Goal: Check status: Check status

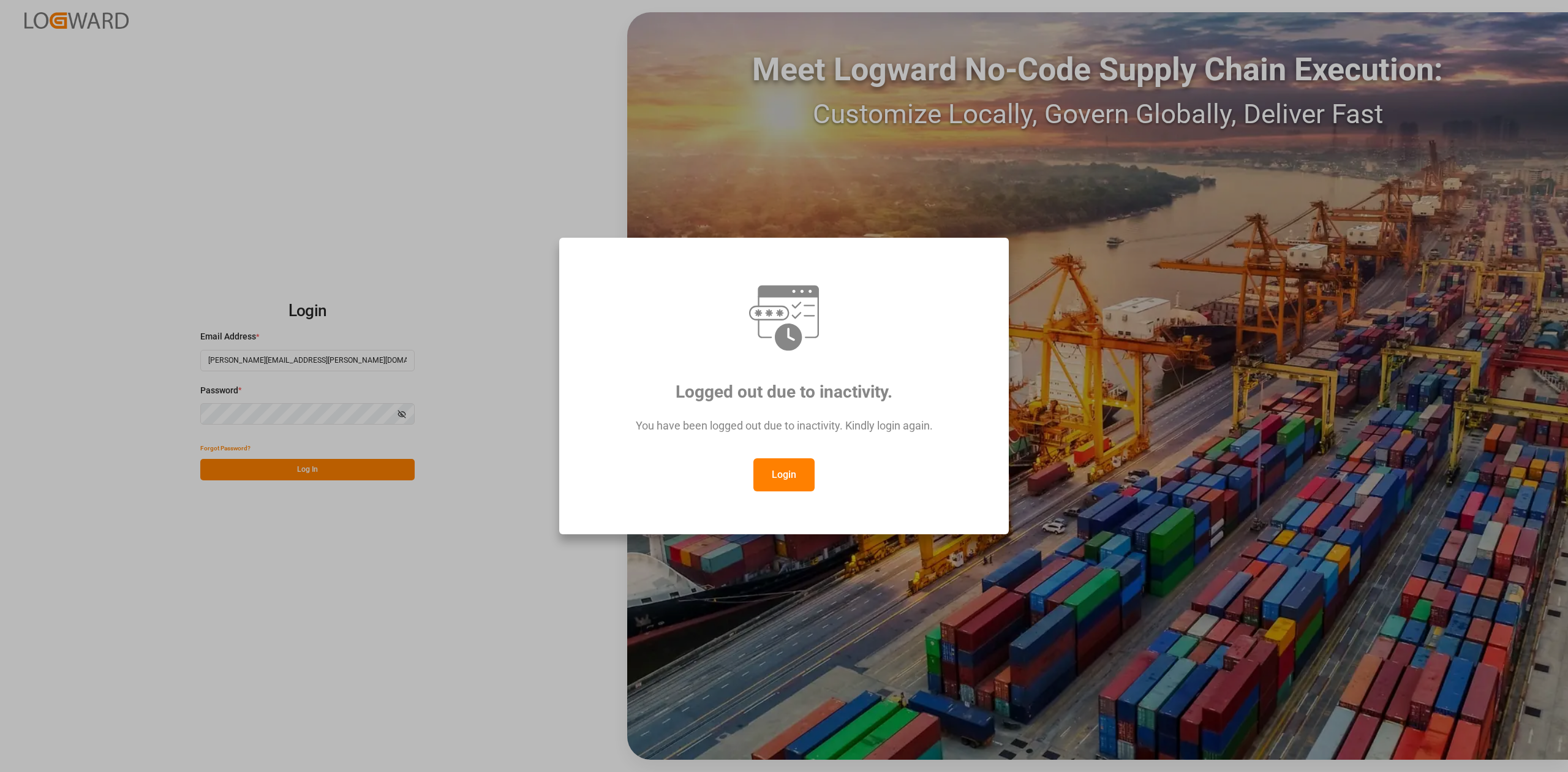
click at [800, 486] on button "Login" at bounding box center [784, 475] width 61 height 33
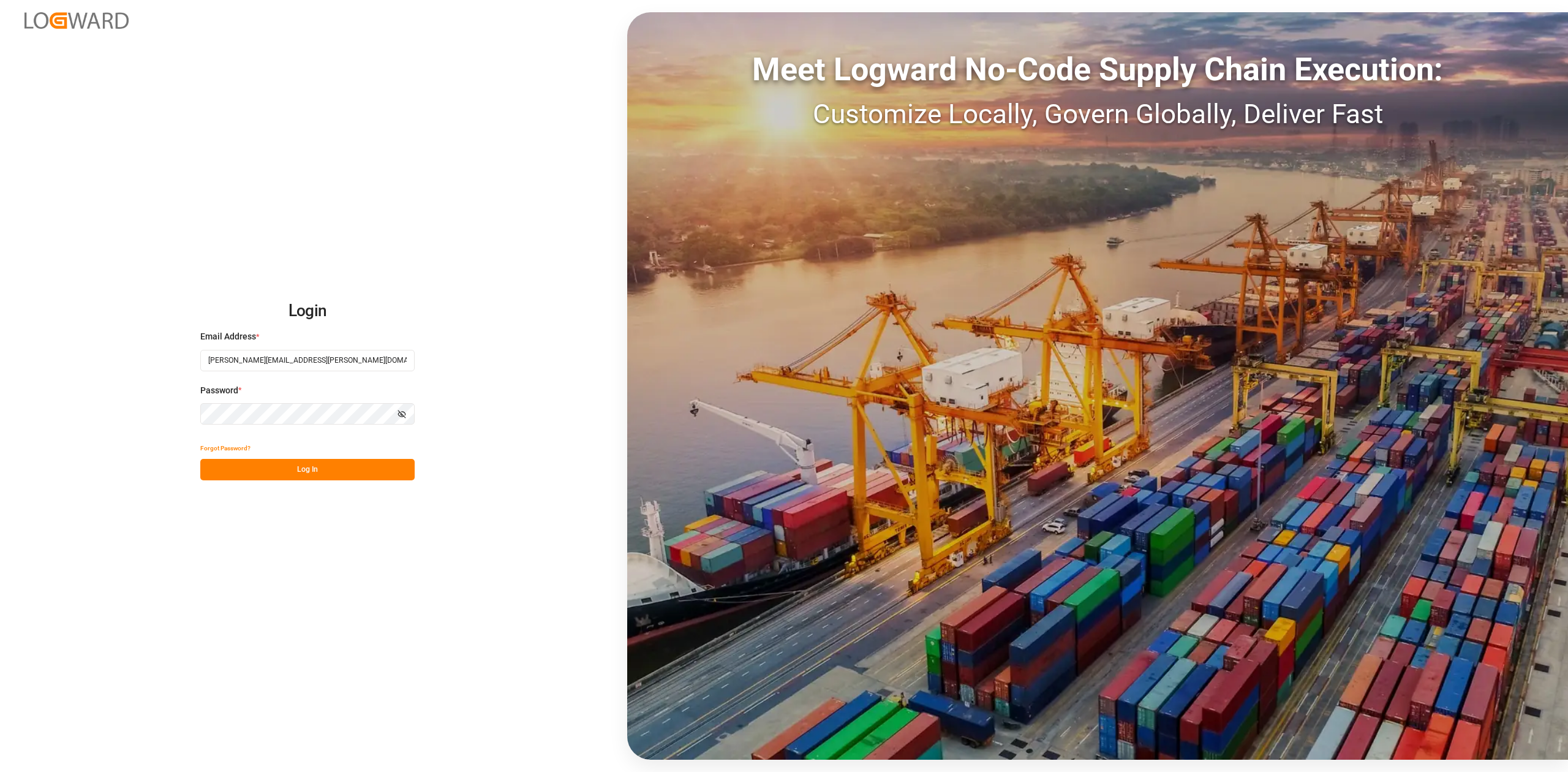
click at [306, 466] on button "Log In" at bounding box center [307, 469] width 214 height 21
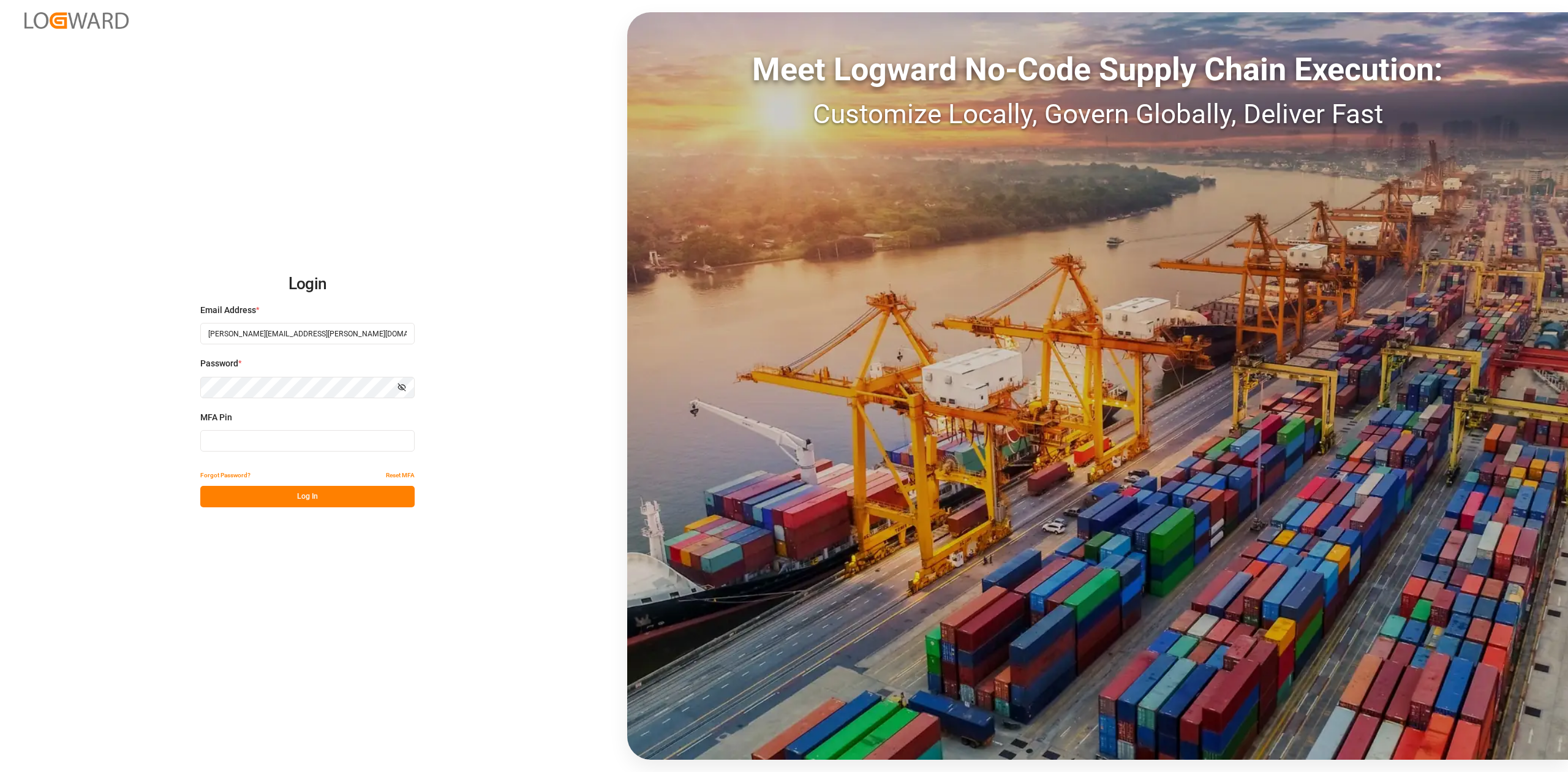
click at [262, 444] on input at bounding box center [307, 441] width 214 height 21
type input "846857"
click at [270, 499] on button "Log In" at bounding box center [307, 496] width 214 height 21
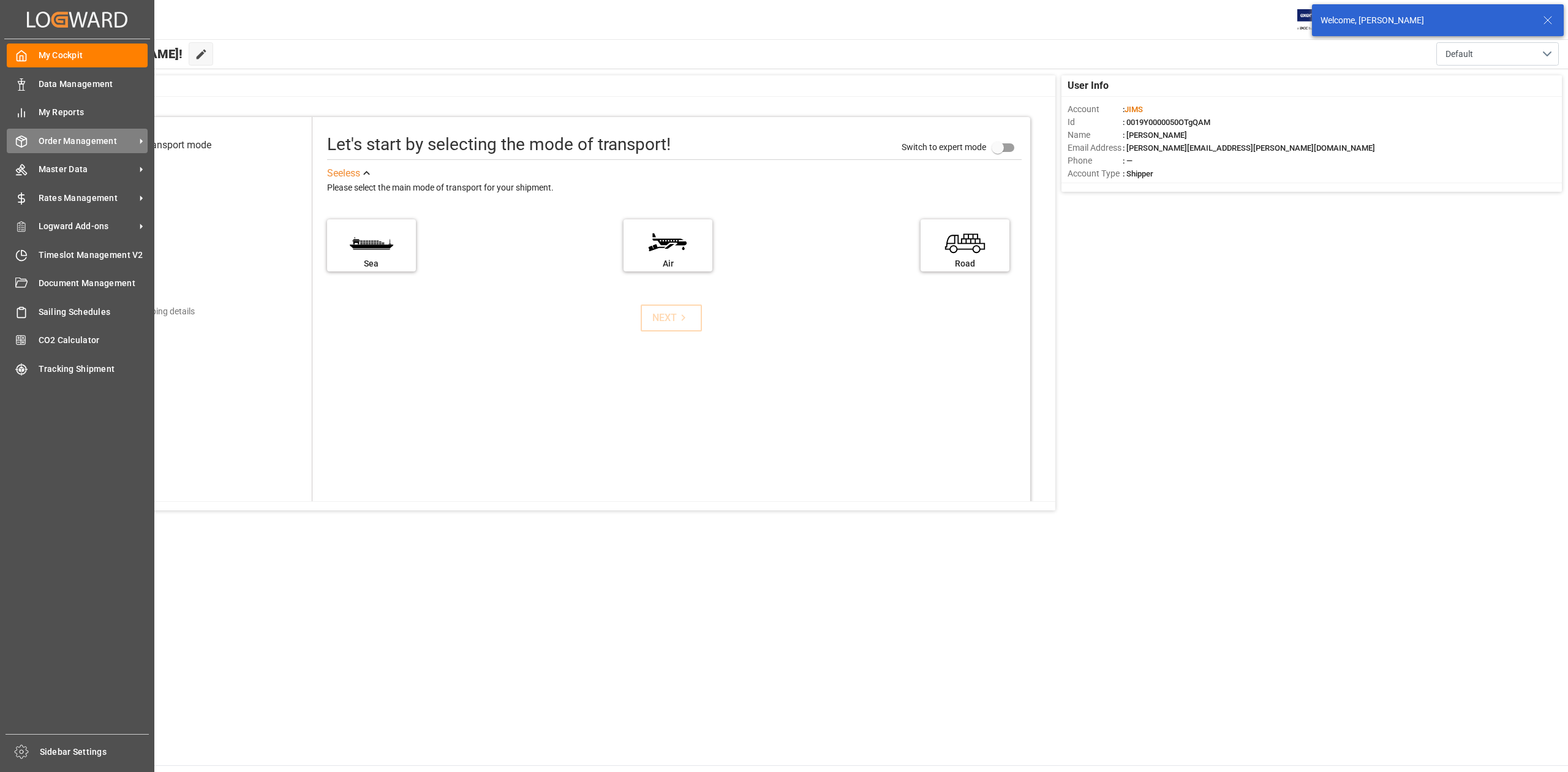
click at [111, 141] on span "Order Management" at bounding box center [86, 141] width 97 height 13
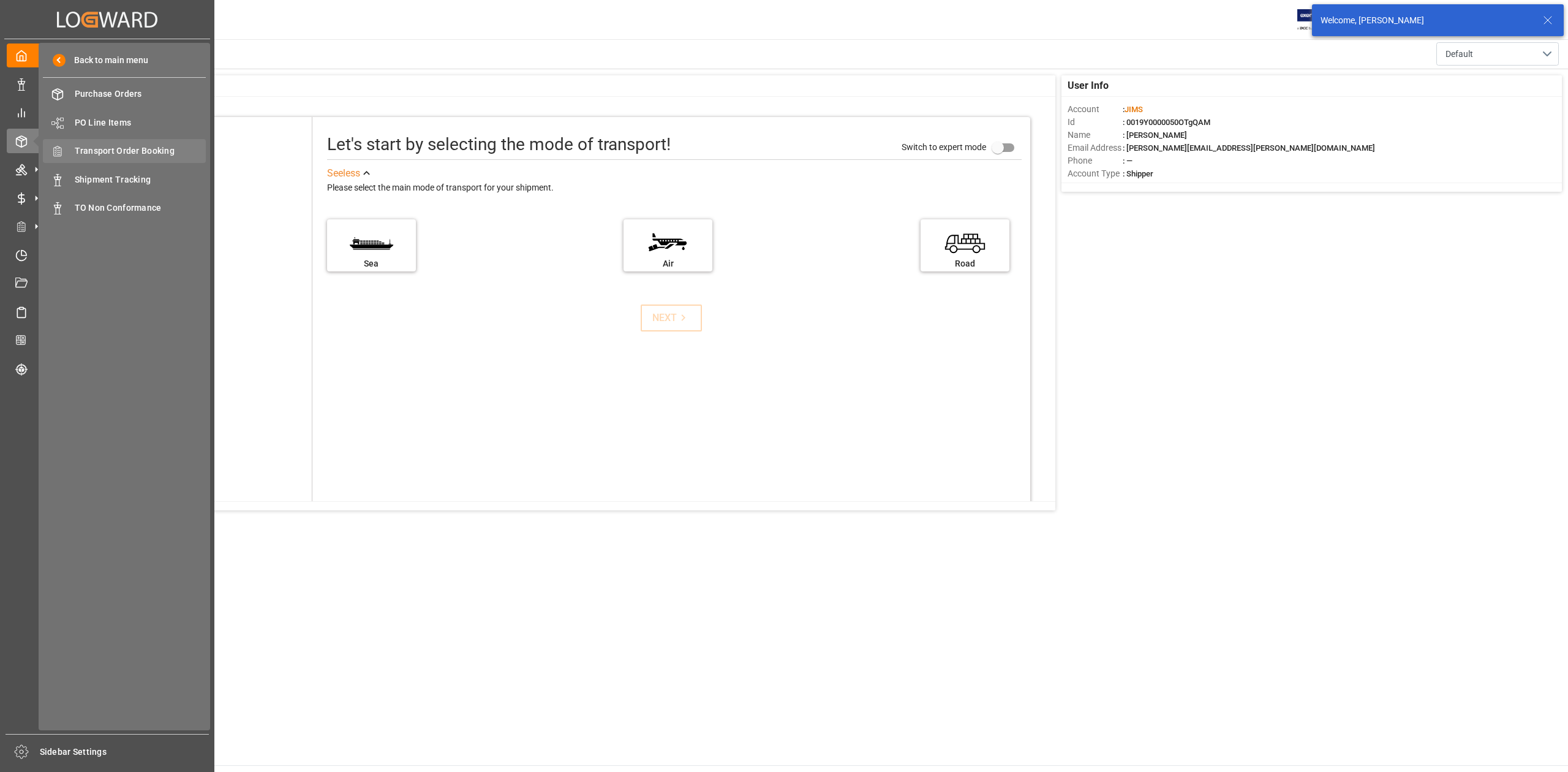
click at [156, 154] on span "Transport Order Booking" at bounding box center [140, 151] width 131 height 13
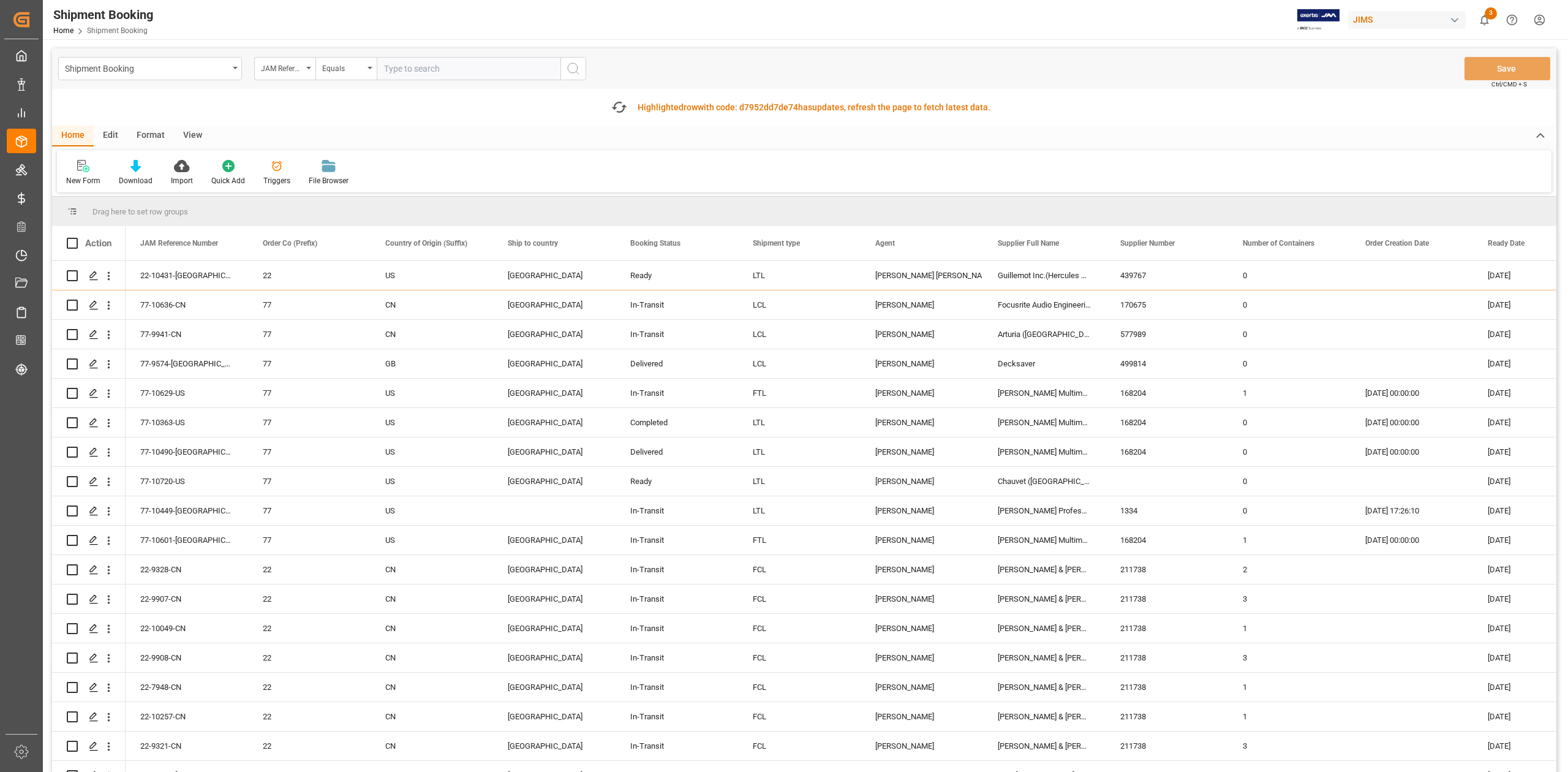
click at [427, 74] on input "text" at bounding box center [468, 69] width 184 height 24
paste input "77-10649-JP"
type input "77-10649-JP"
click at [574, 72] on circle "search button" at bounding box center [572, 67] width 10 height 10
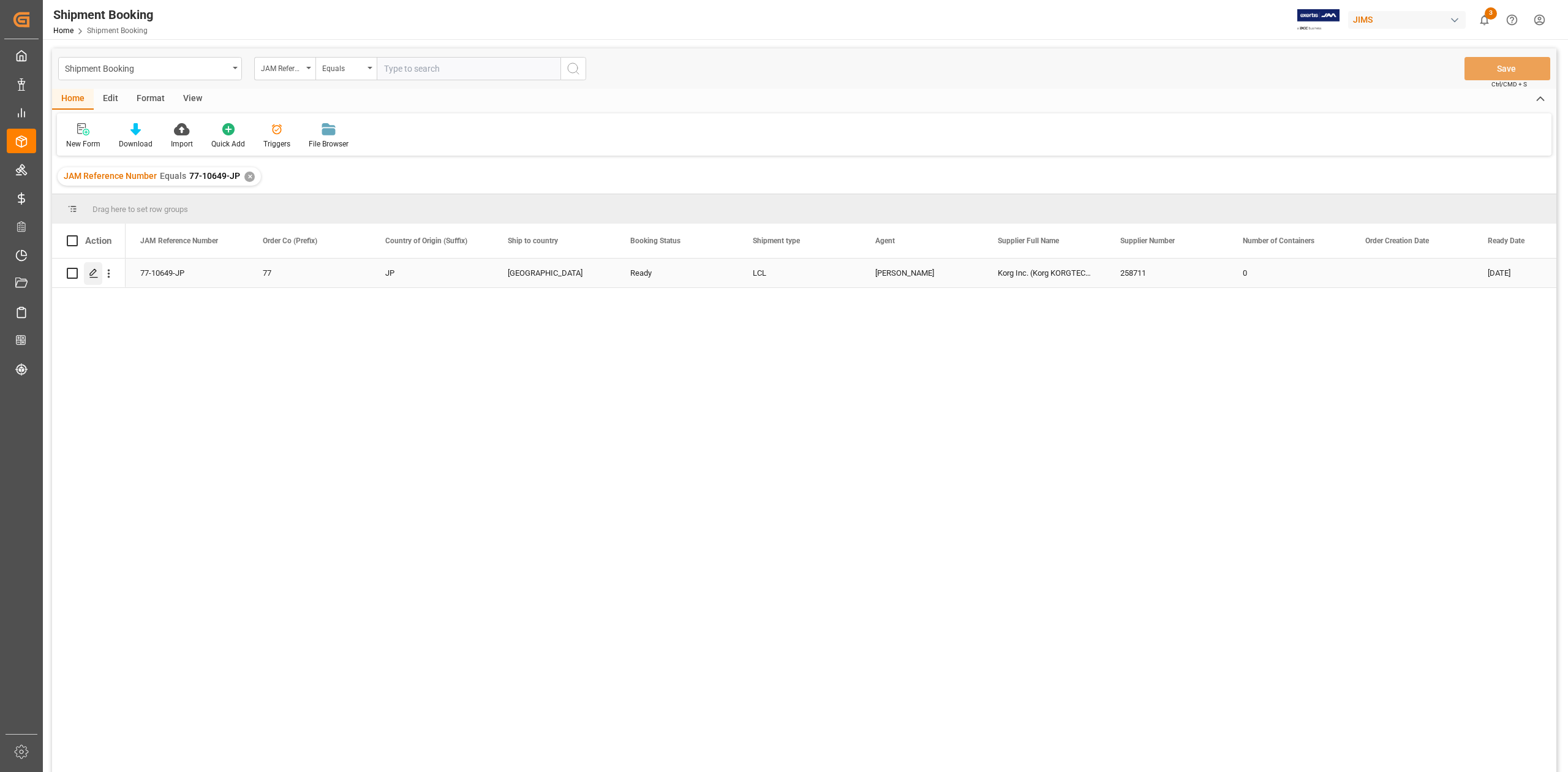
click at [94, 277] on icon "Press SPACE to select this row." at bounding box center [93, 272] width 10 height 10
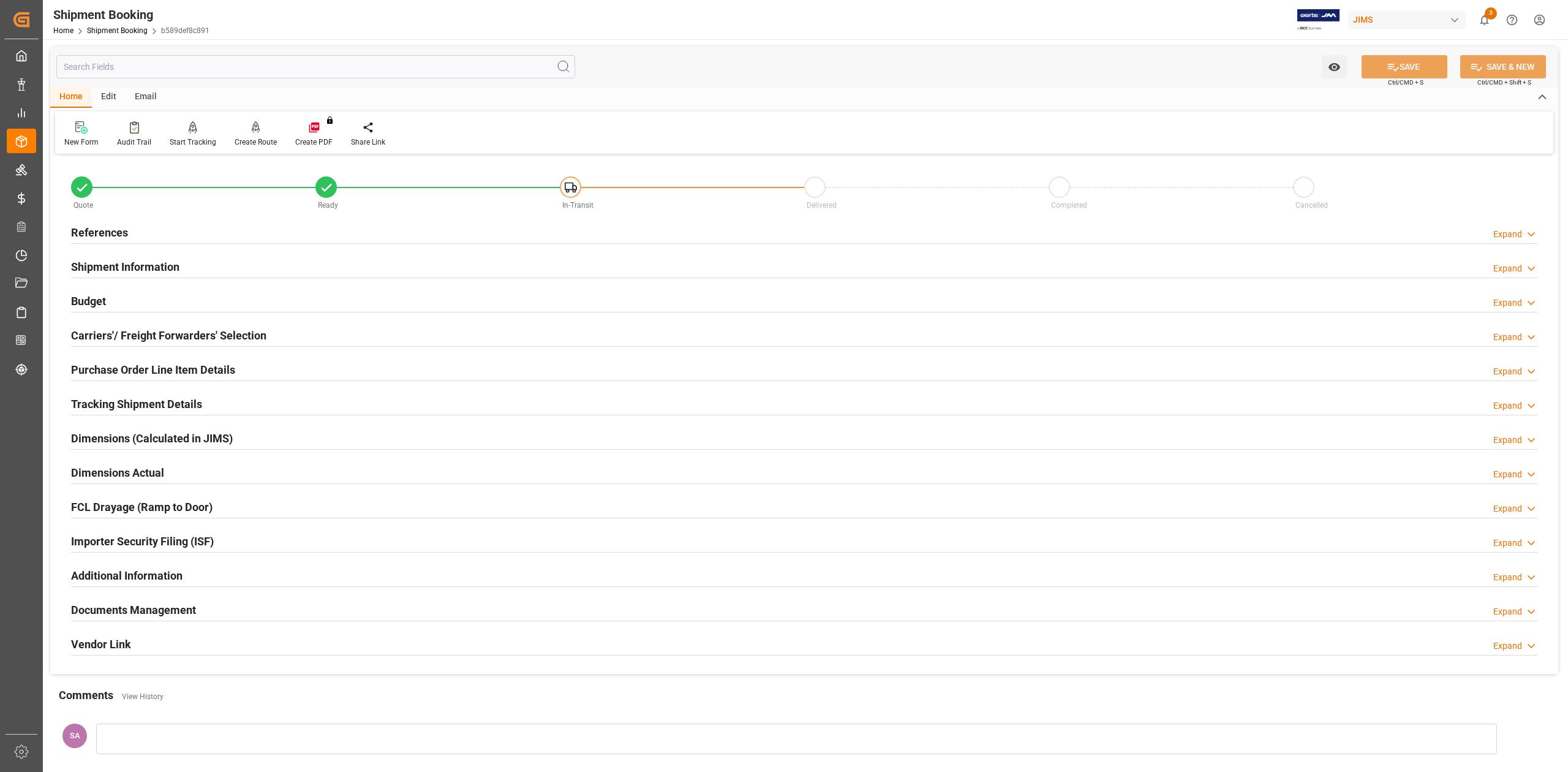
click at [106, 266] on h2 "Shipment Information" at bounding box center [125, 266] width 109 height 16
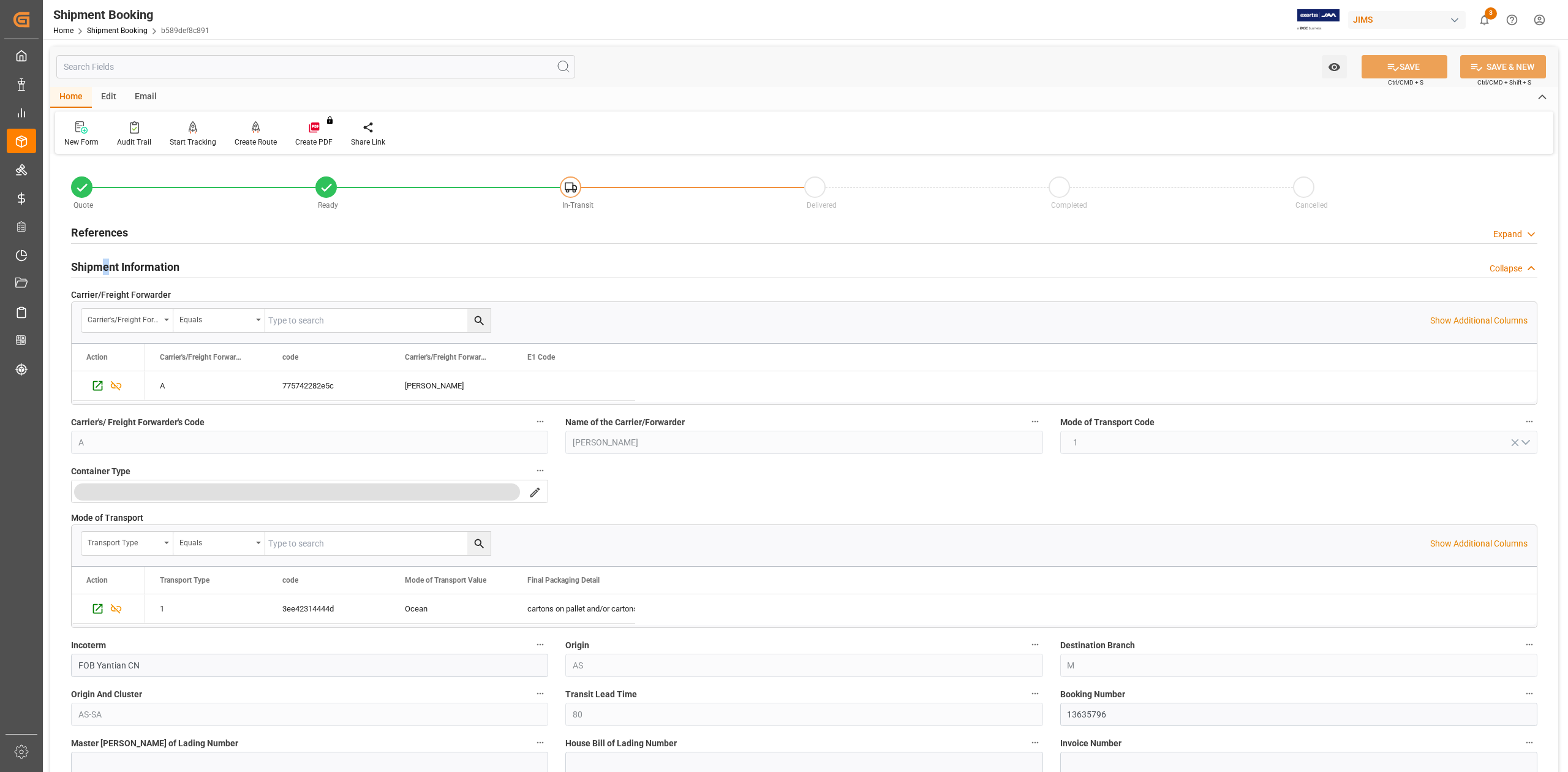
click at [106, 266] on h2 "Shipment Information" at bounding box center [125, 266] width 109 height 16
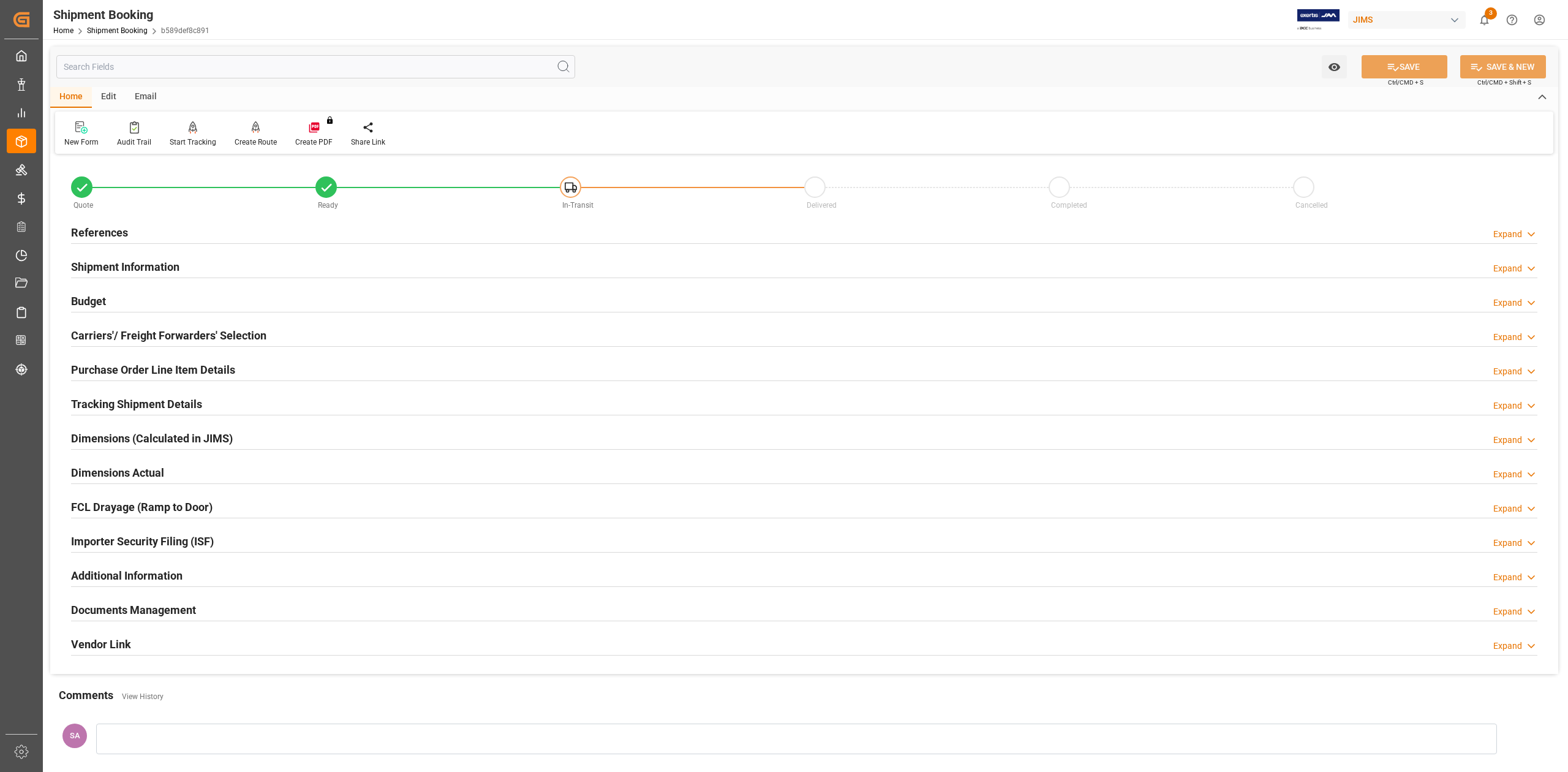
click at [106, 407] on h2 "Tracking Shipment Details" at bounding box center [137, 404] width 131 height 16
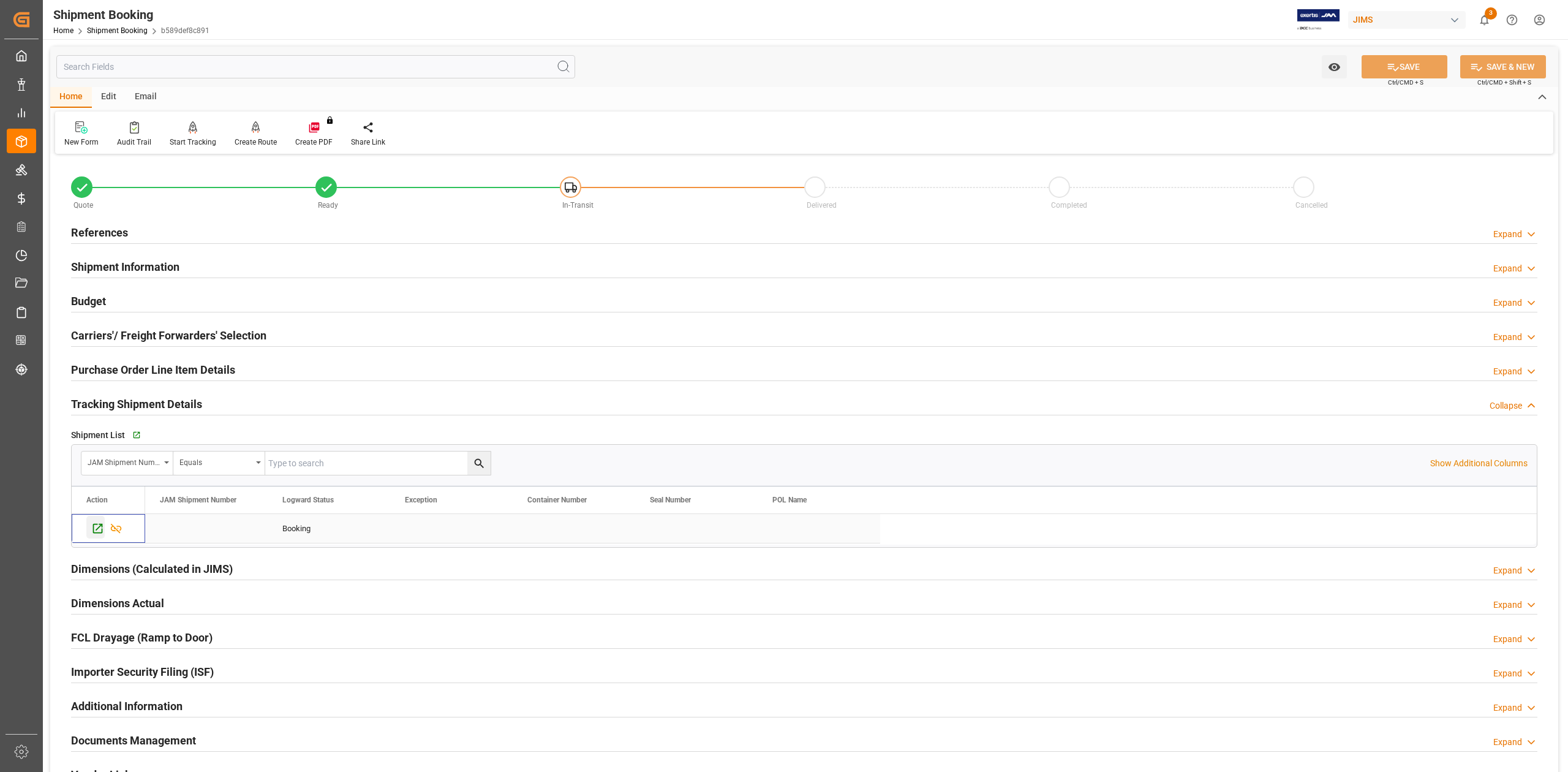
click at [99, 527] on icon "Press SPACE to select this row." at bounding box center [97, 528] width 13 height 13
click at [120, 263] on h2 "Shipment Information" at bounding box center [125, 266] width 109 height 16
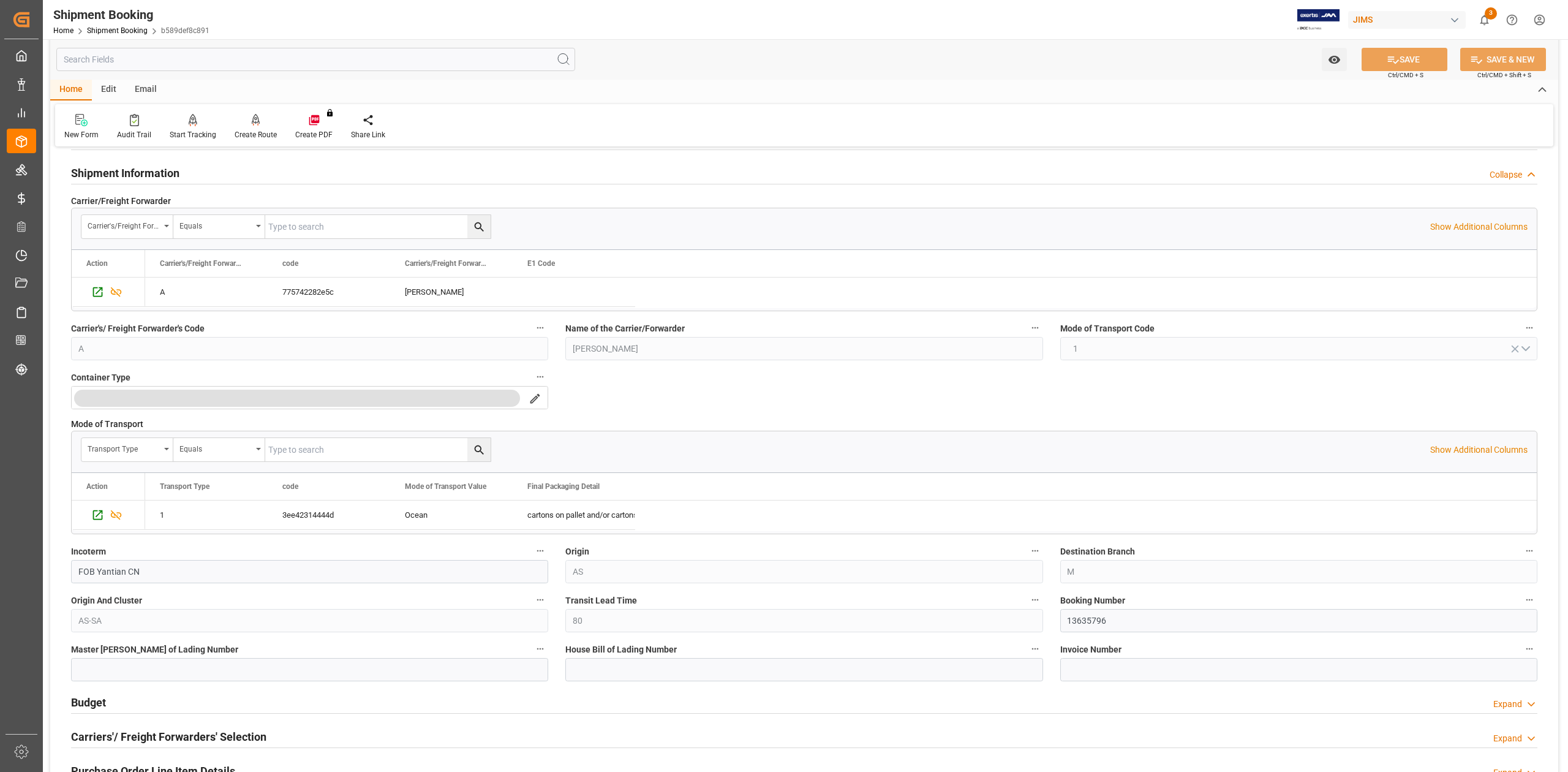
scroll to position [163, 0]
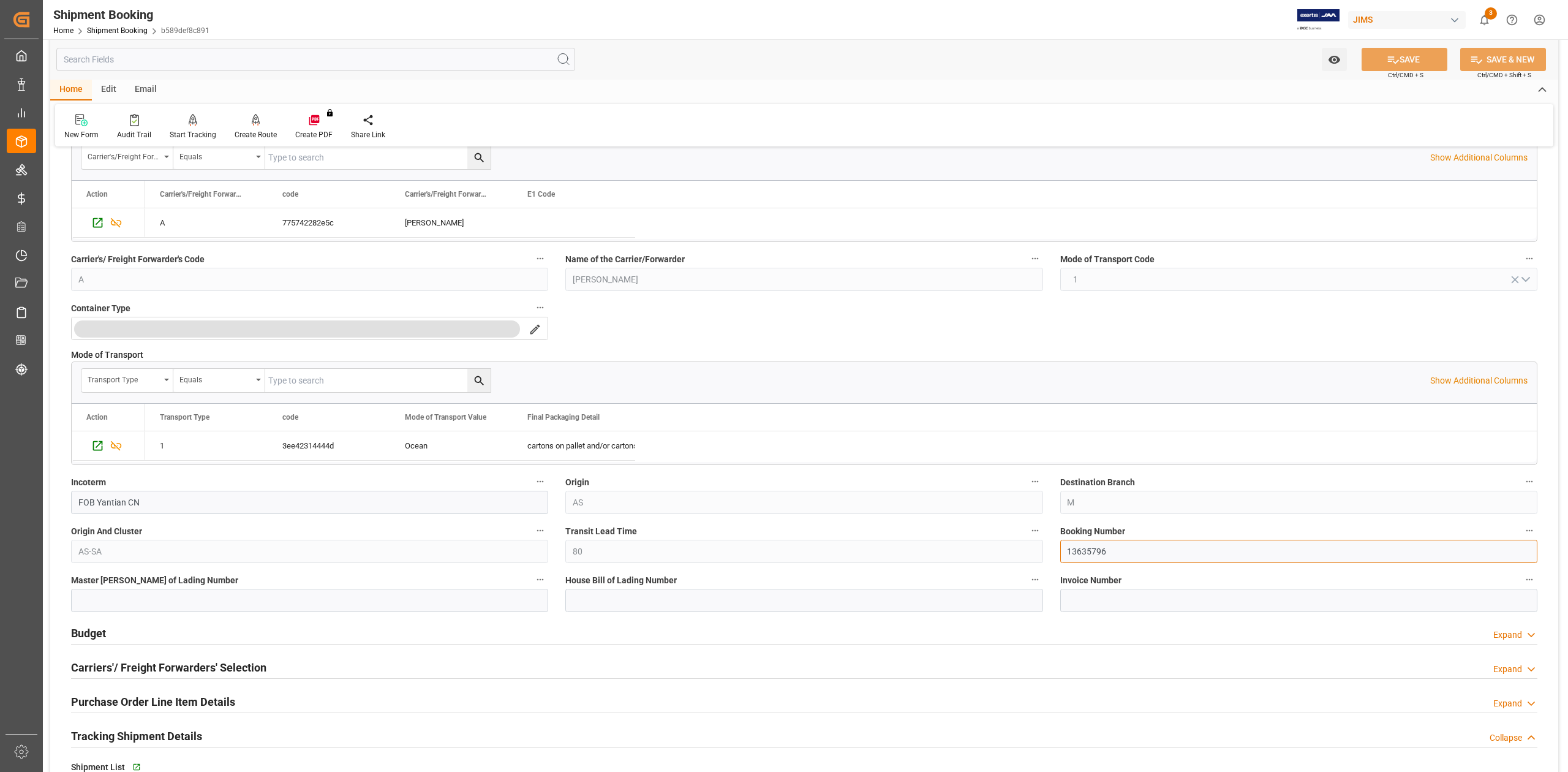
click at [1099, 551] on input "13635796" at bounding box center [1299, 551] width 477 height 24
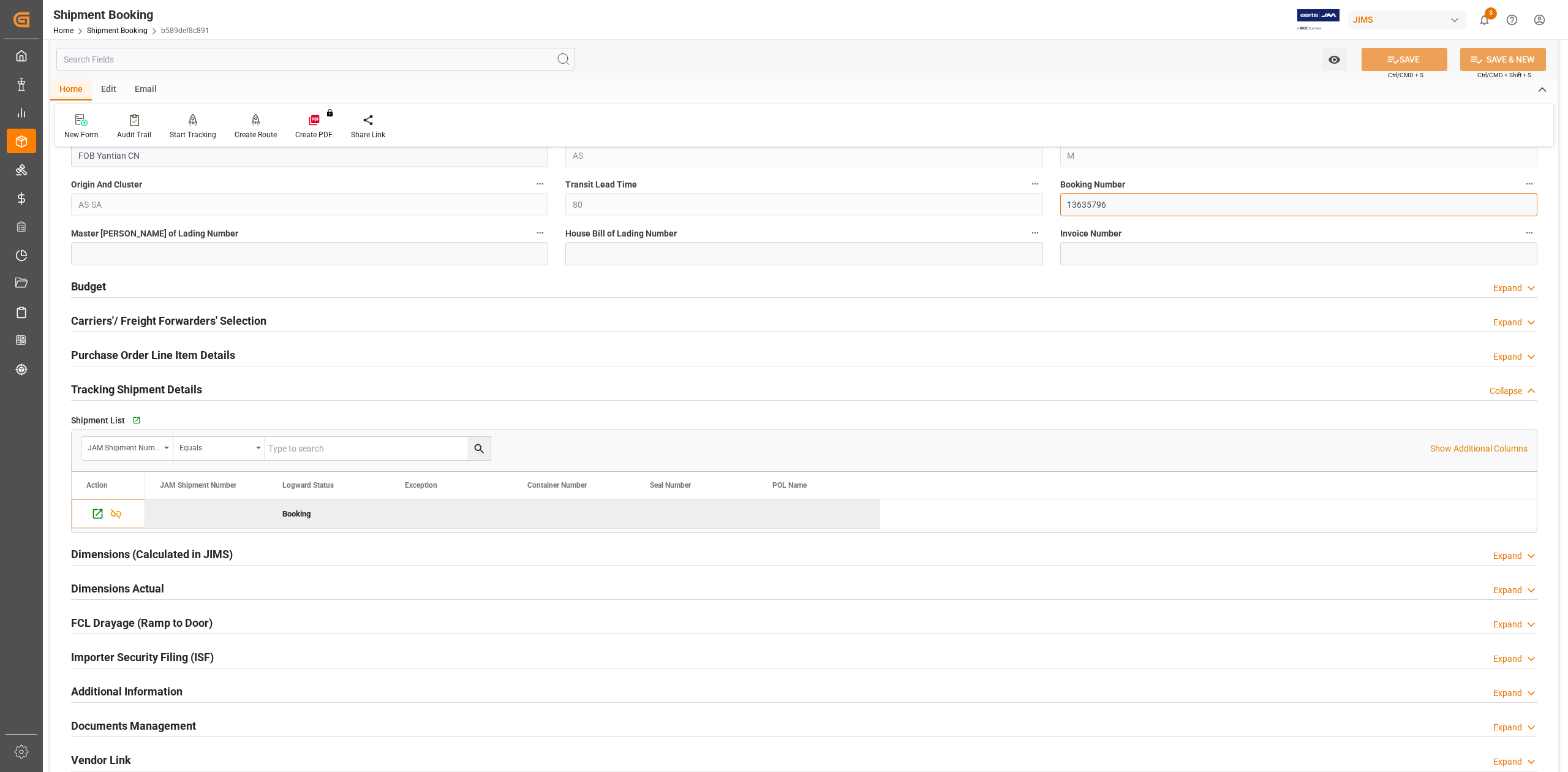
scroll to position [245, 0]
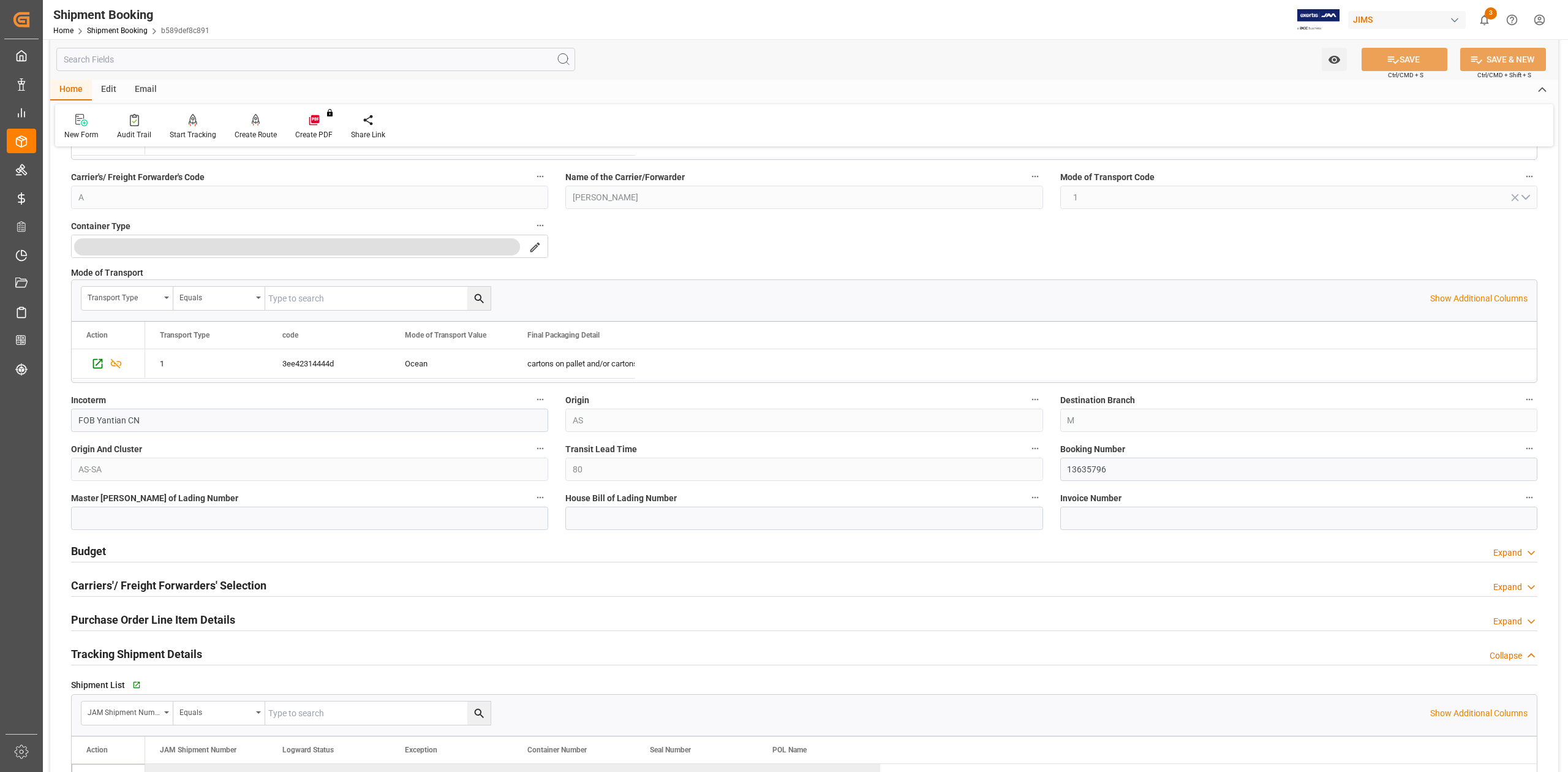
click at [103, 549] on h2 "Budget" at bounding box center [88, 551] width 35 height 16
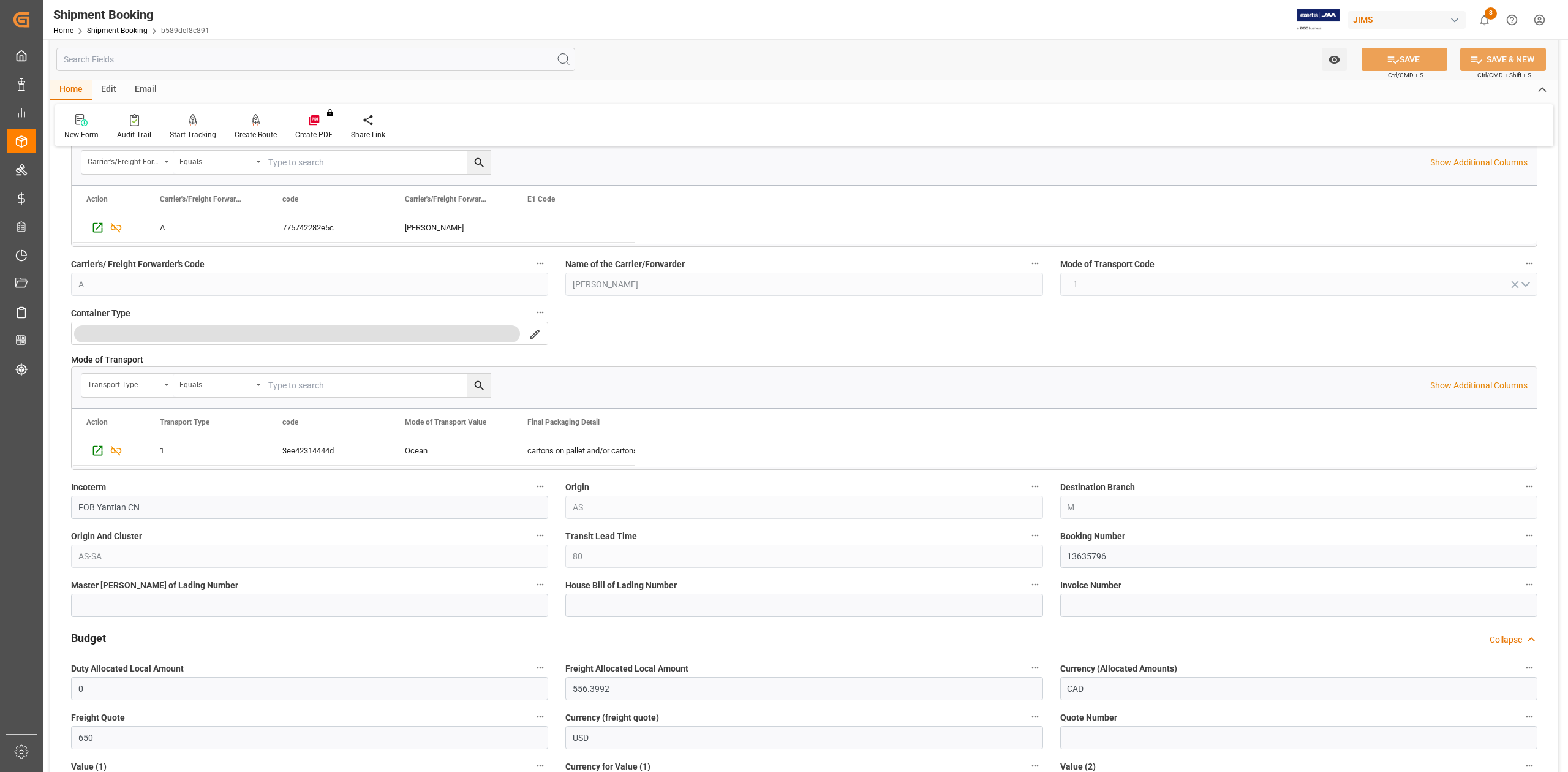
scroll to position [0, 0]
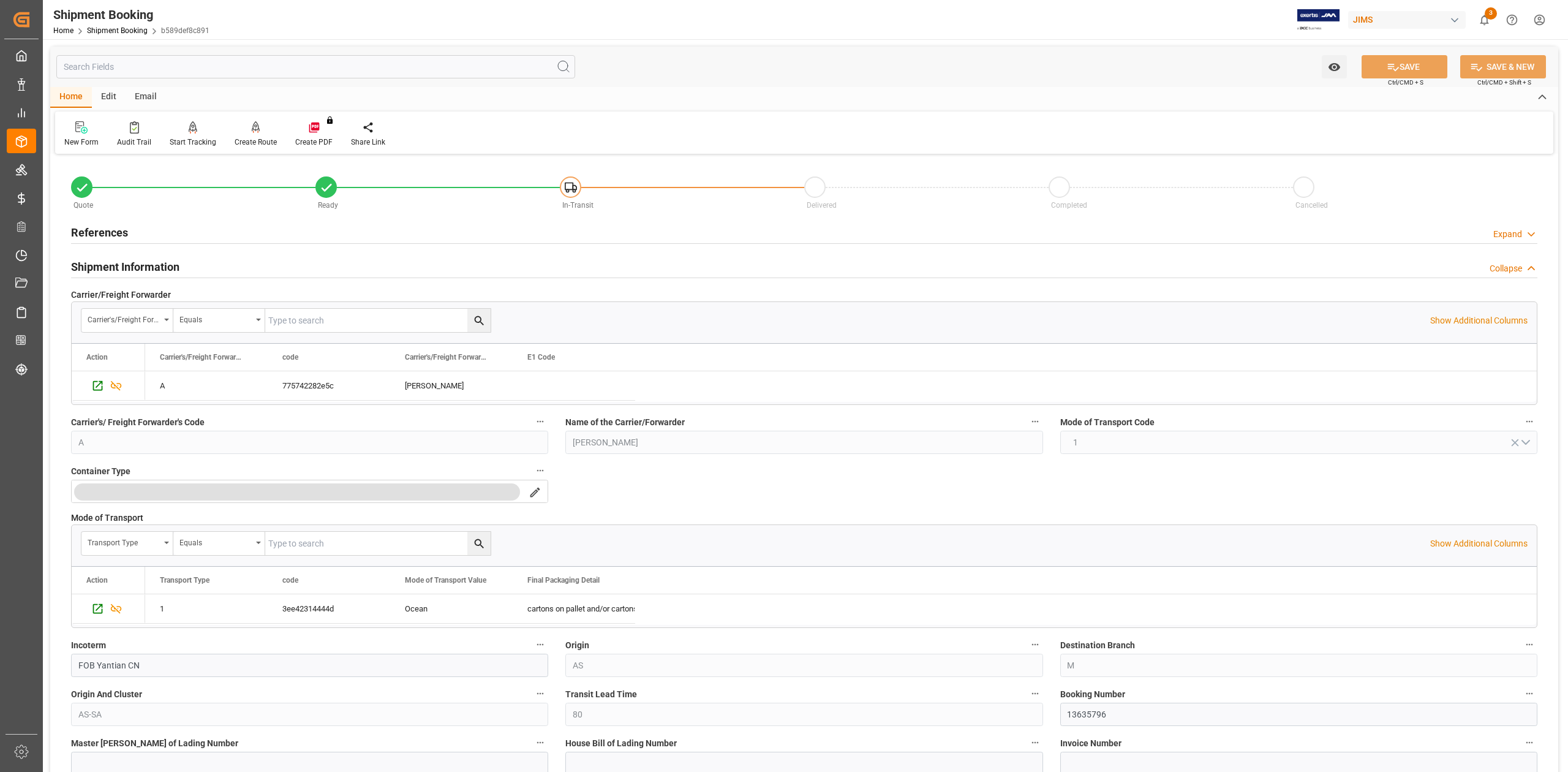
click at [99, 228] on h2 "References" at bounding box center [99, 232] width 57 height 16
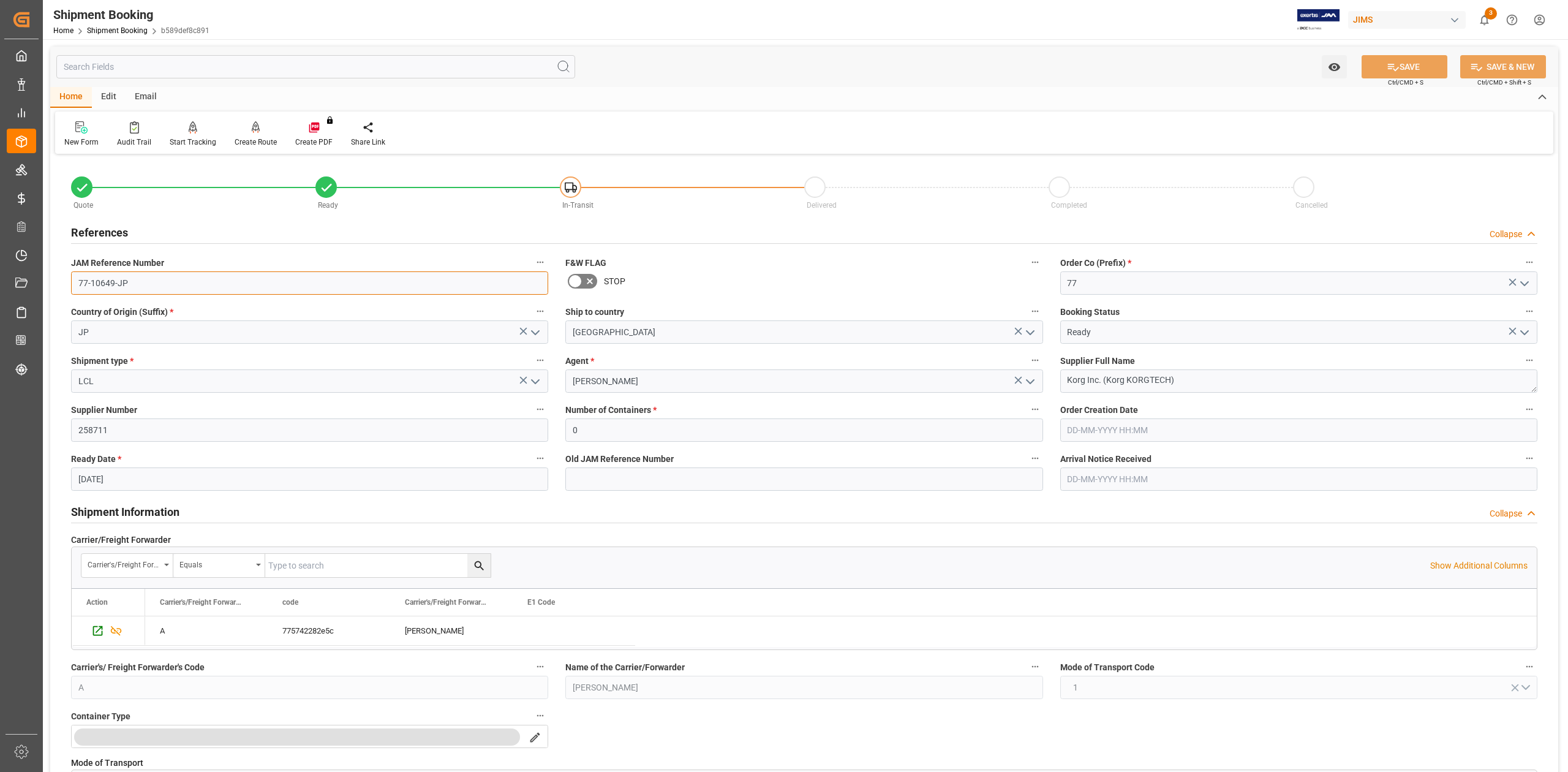
click at [145, 279] on input "77-10649-JP" at bounding box center [309, 283] width 477 height 24
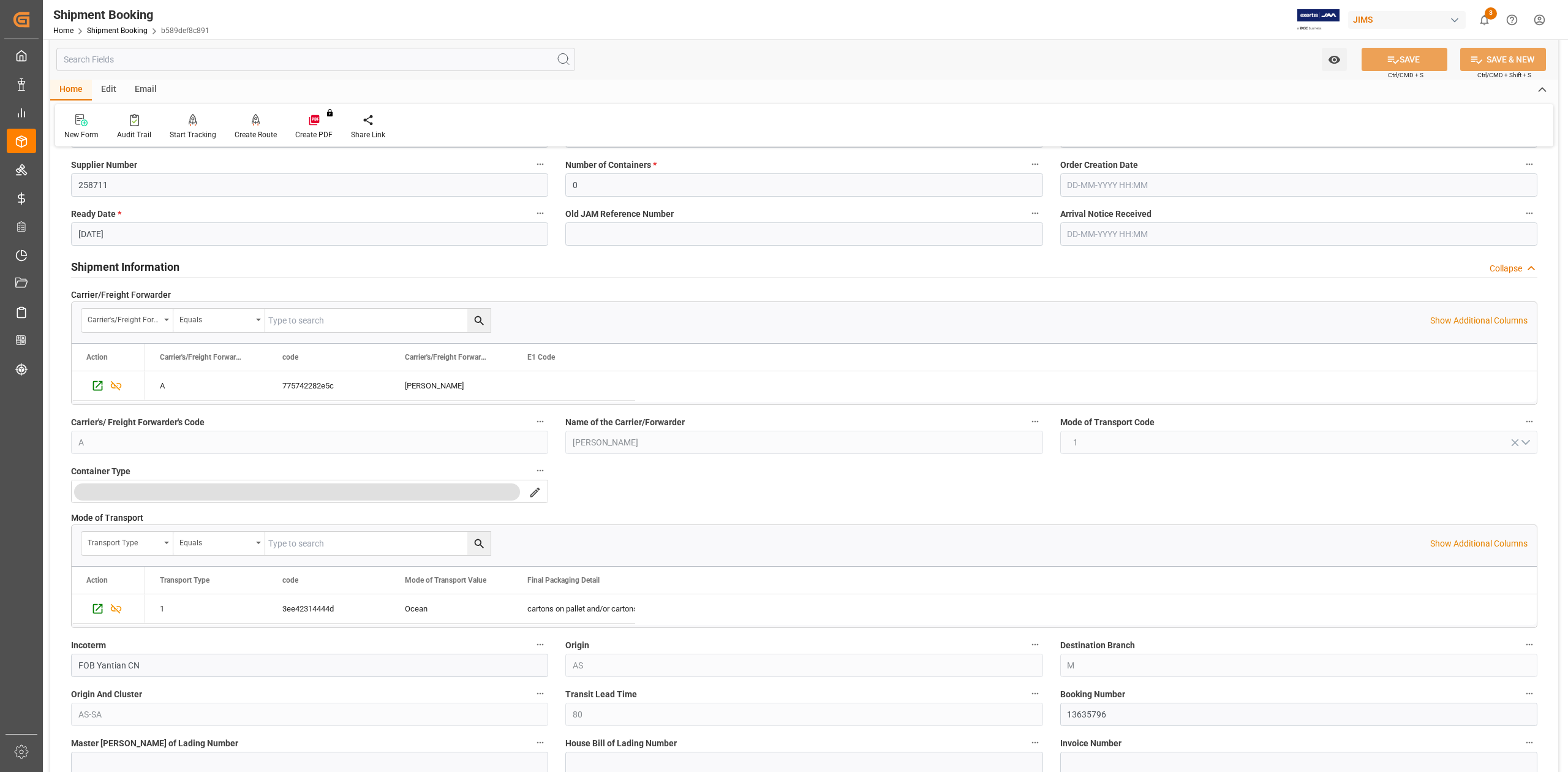
scroll to position [571, 0]
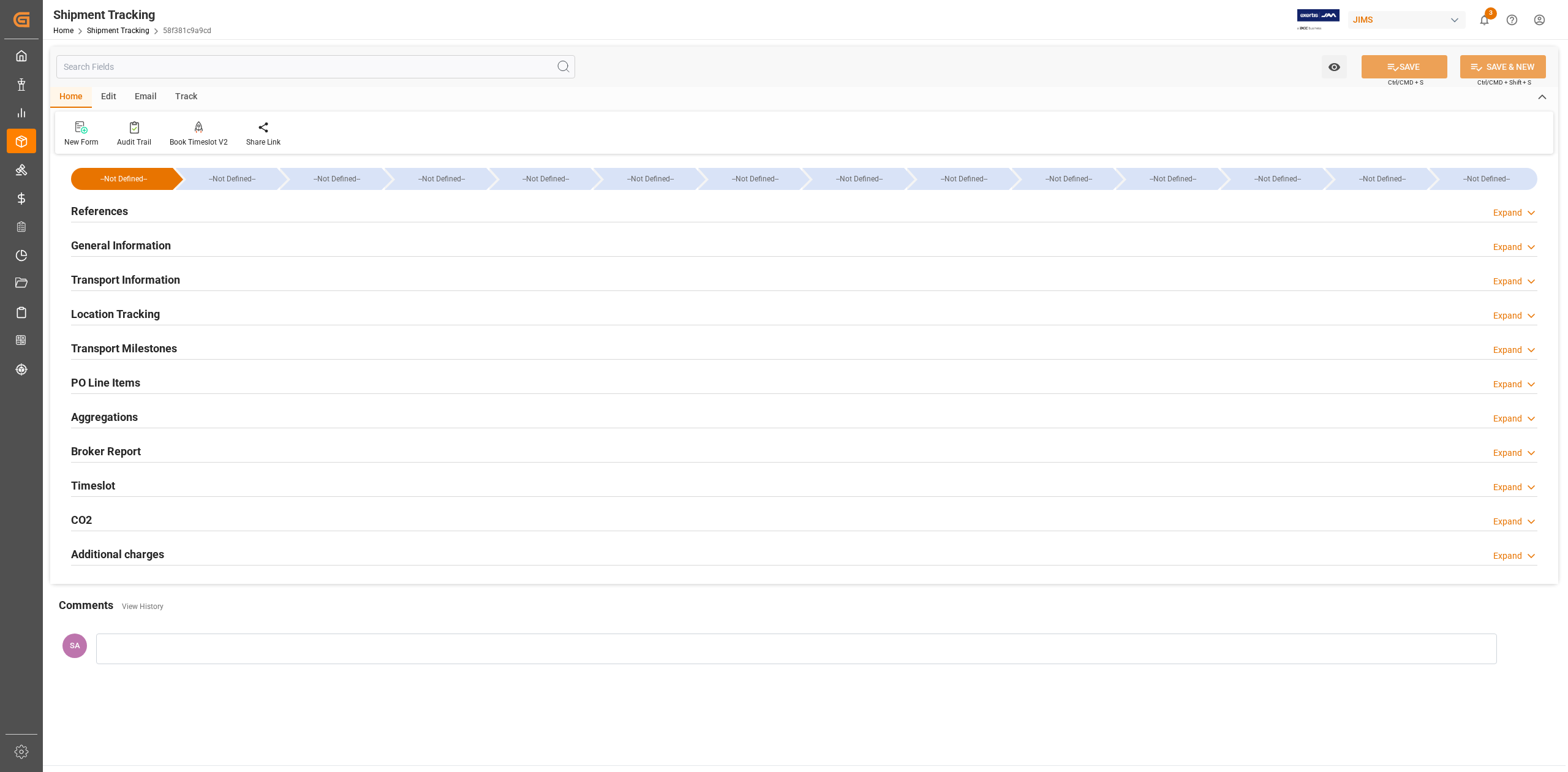
type input "[DATE] 00:00"
type input "28-08-2025 00:00"
type input "17-10-2025"
click at [157, 344] on h2 "Transport Milestones" at bounding box center [124, 348] width 106 height 16
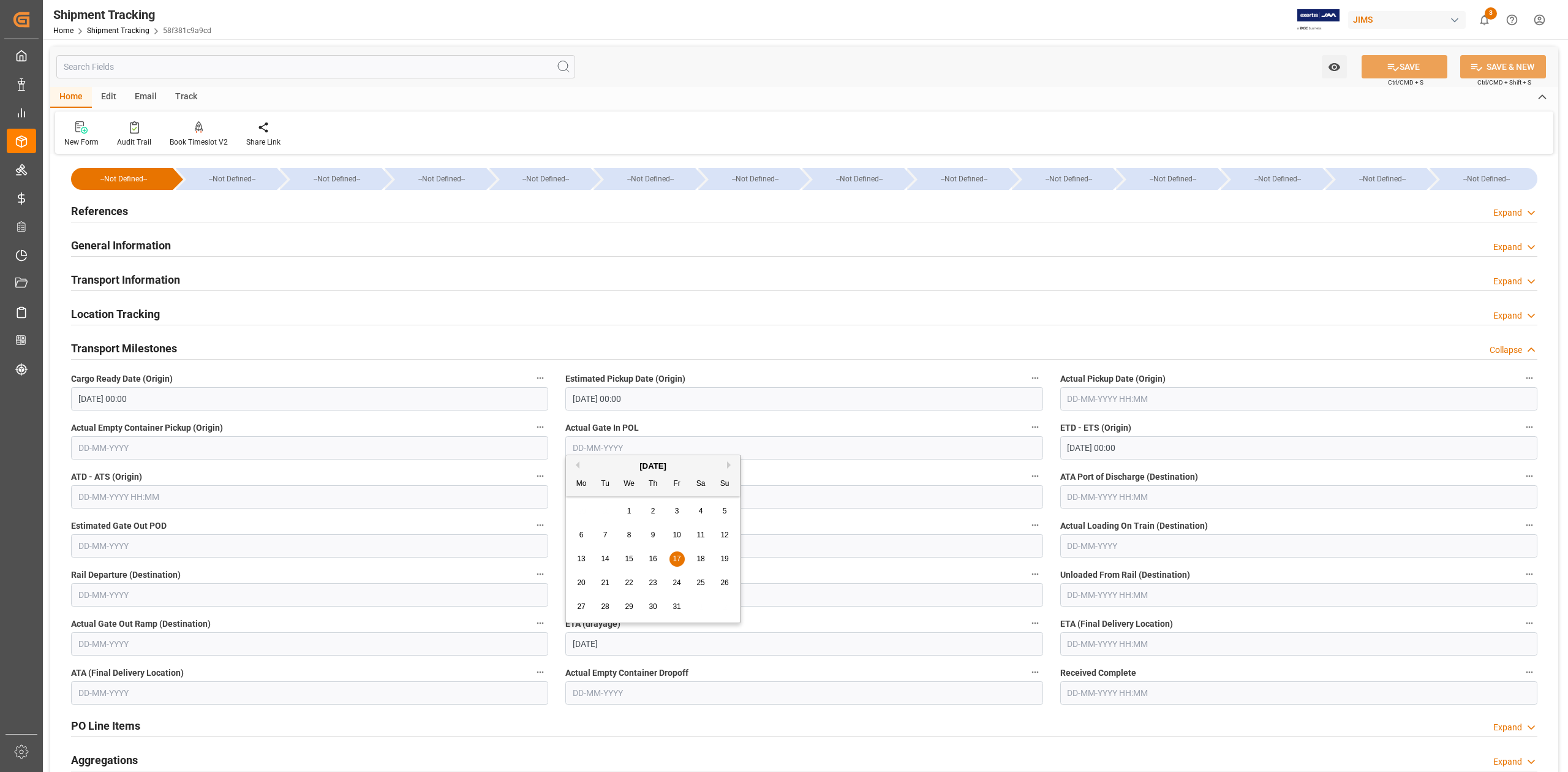
drag, startPoint x: 631, startPoint y: 643, endPoint x: 481, endPoint y: 643, distance: 150.0
click at [481, 643] on div "--Not Defined-- --Not Defined-- --Not Defined-- --Not Defined-- --Not Defined--…" at bounding box center [804, 542] width 1508 height 769
click at [1083, 649] on input "text" at bounding box center [1299, 644] width 477 height 24
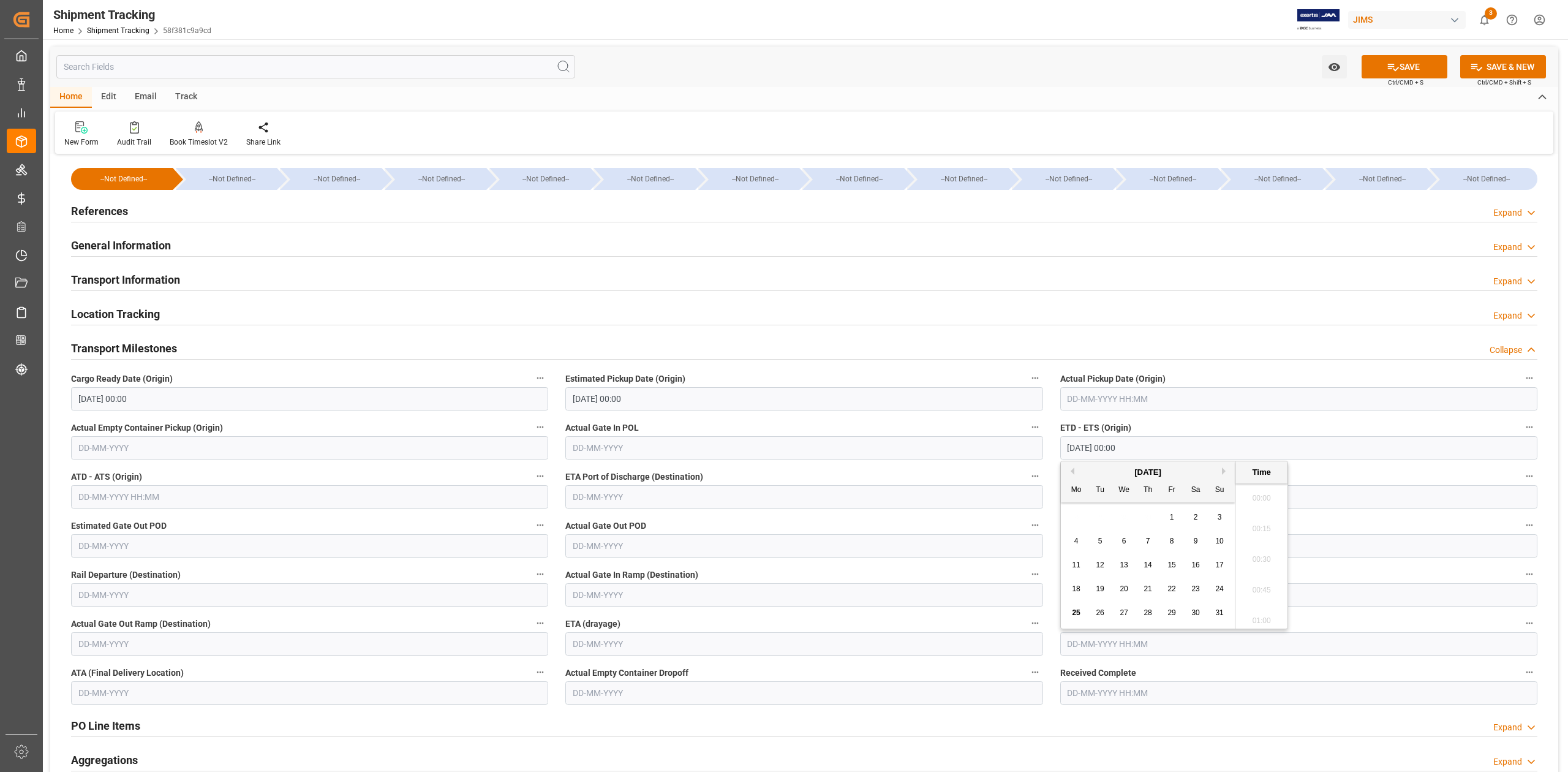
paste input "17-10-2025"
click at [1404, 67] on button "SAVE" at bounding box center [1405, 67] width 86 height 24
type input "17-10-2025 00:00"
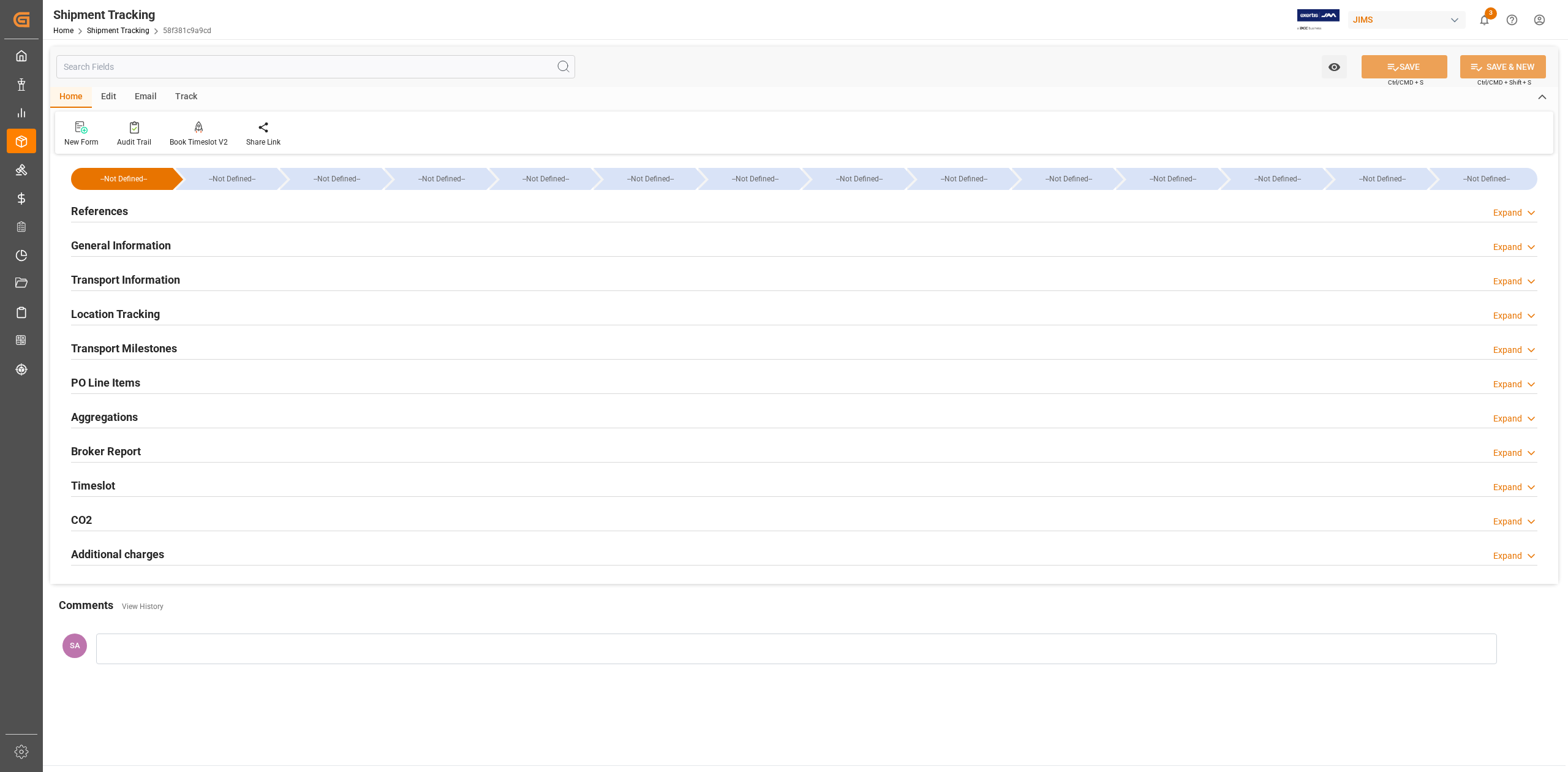
click at [114, 211] on h2 "References" at bounding box center [99, 211] width 57 height 16
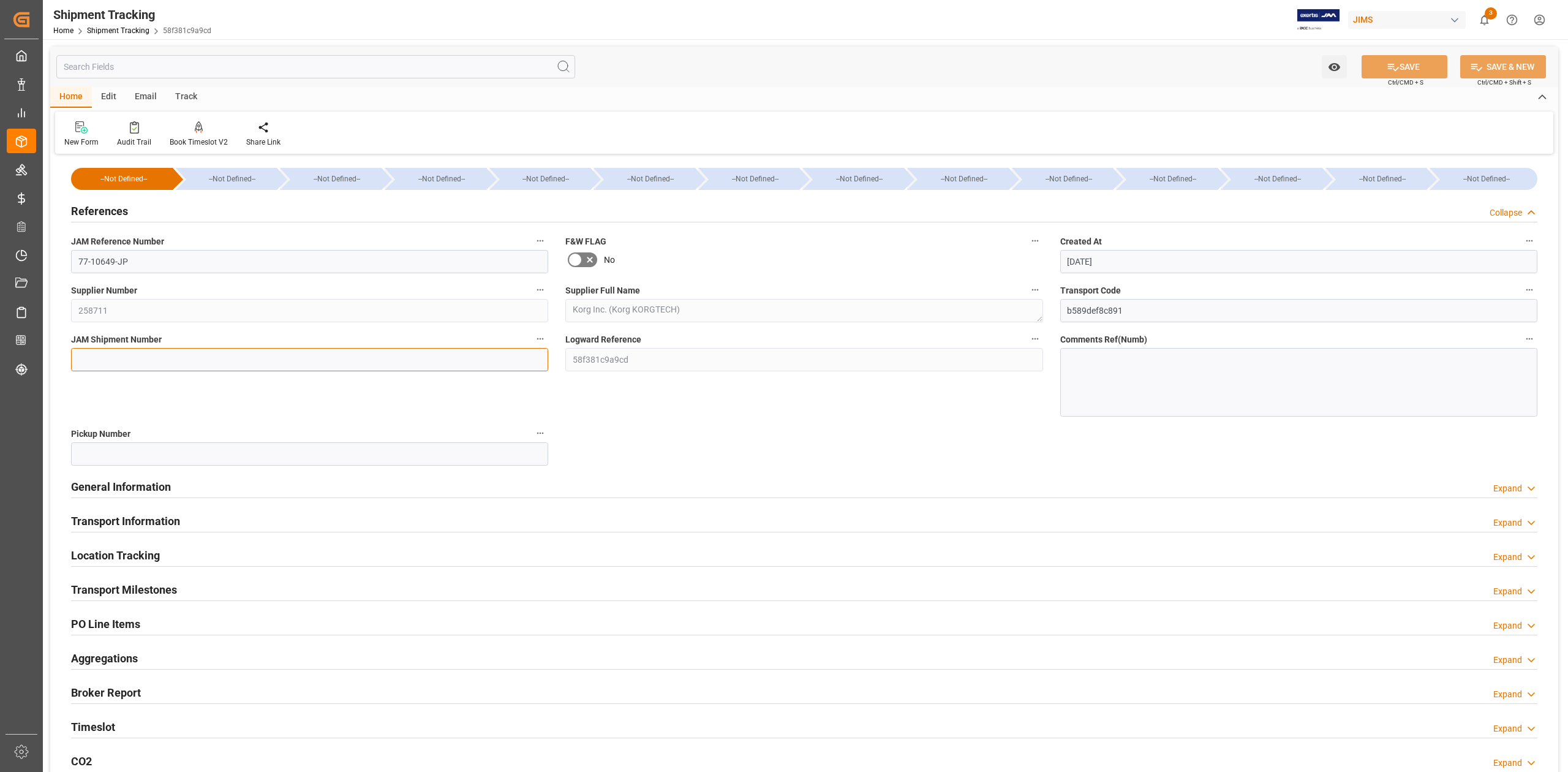
click at [141, 361] on input at bounding box center [309, 359] width 477 height 24
paste input "72718"
type input "72718"
click at [1405, 66] on button "SAVE" at bounding box center [1405, 67] width 86 height 24
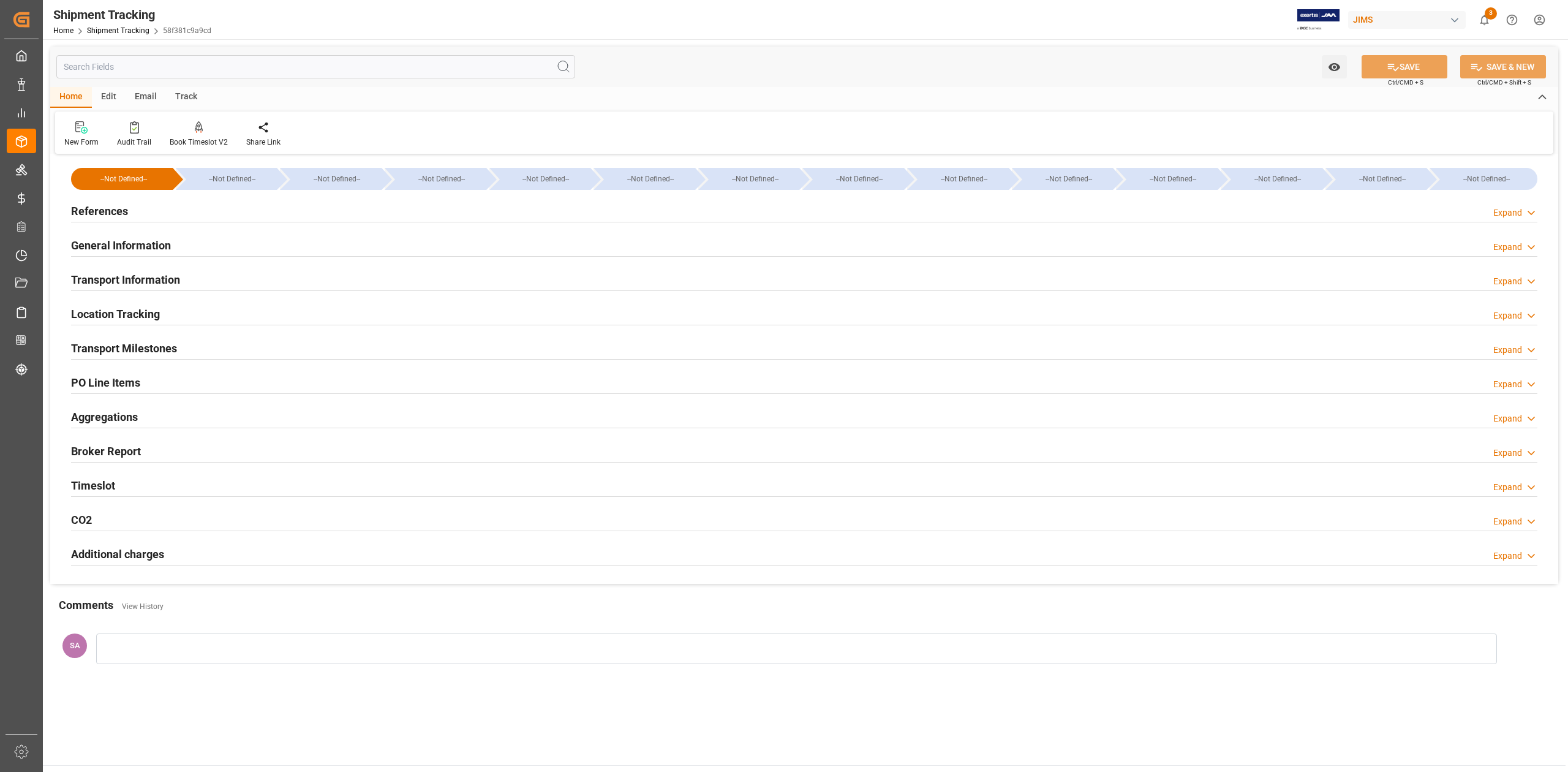
click at [109, 217] on h2 "References" at bounding box center [99, 211] width 57 height 16
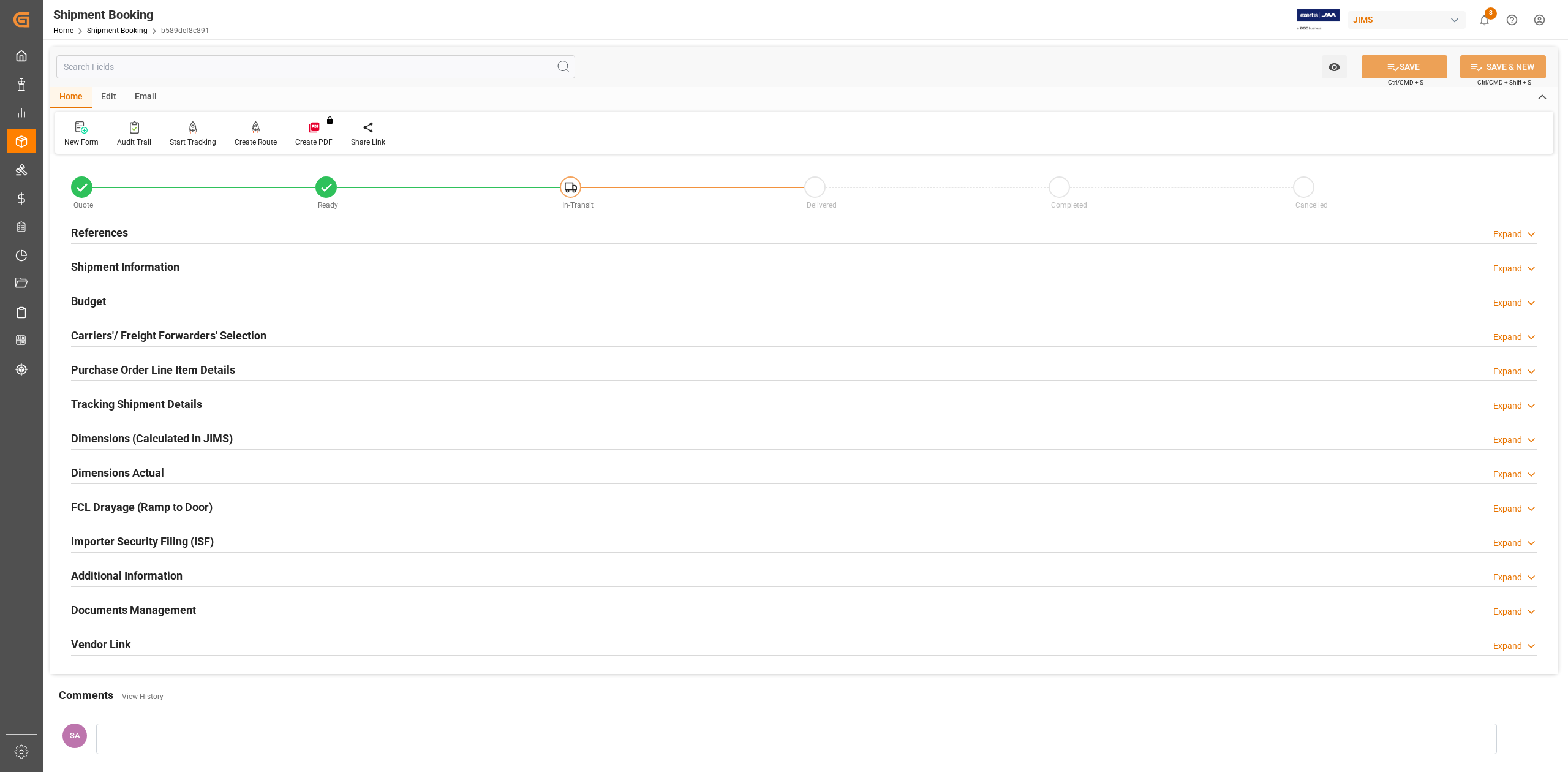
click at [89, 227] on h2 "References" at bounding box center [99, 232] width 57 height 16
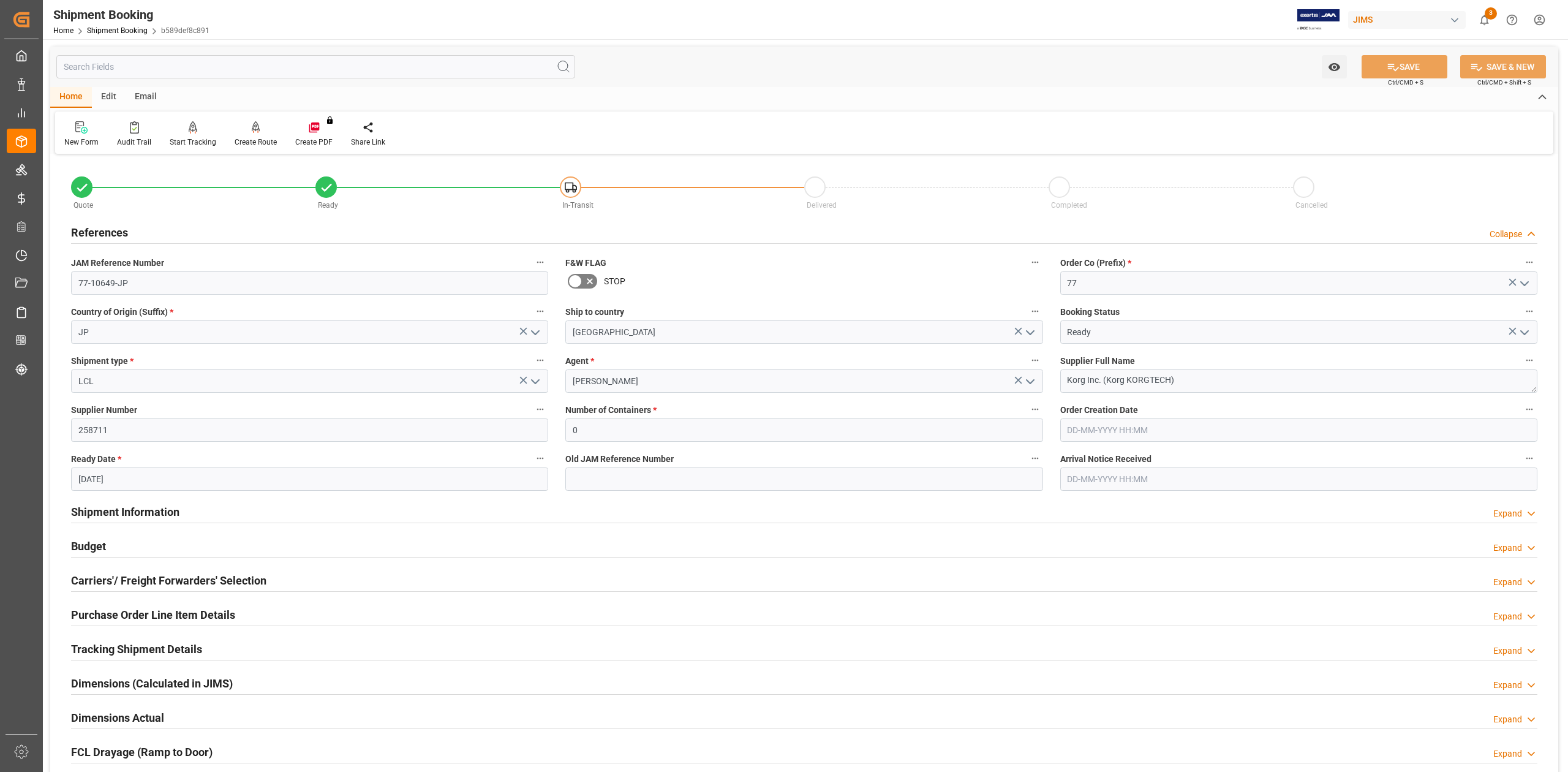
click at [89, 227] on h2 "References" at bounding box center [99, 232] width 57 height 16
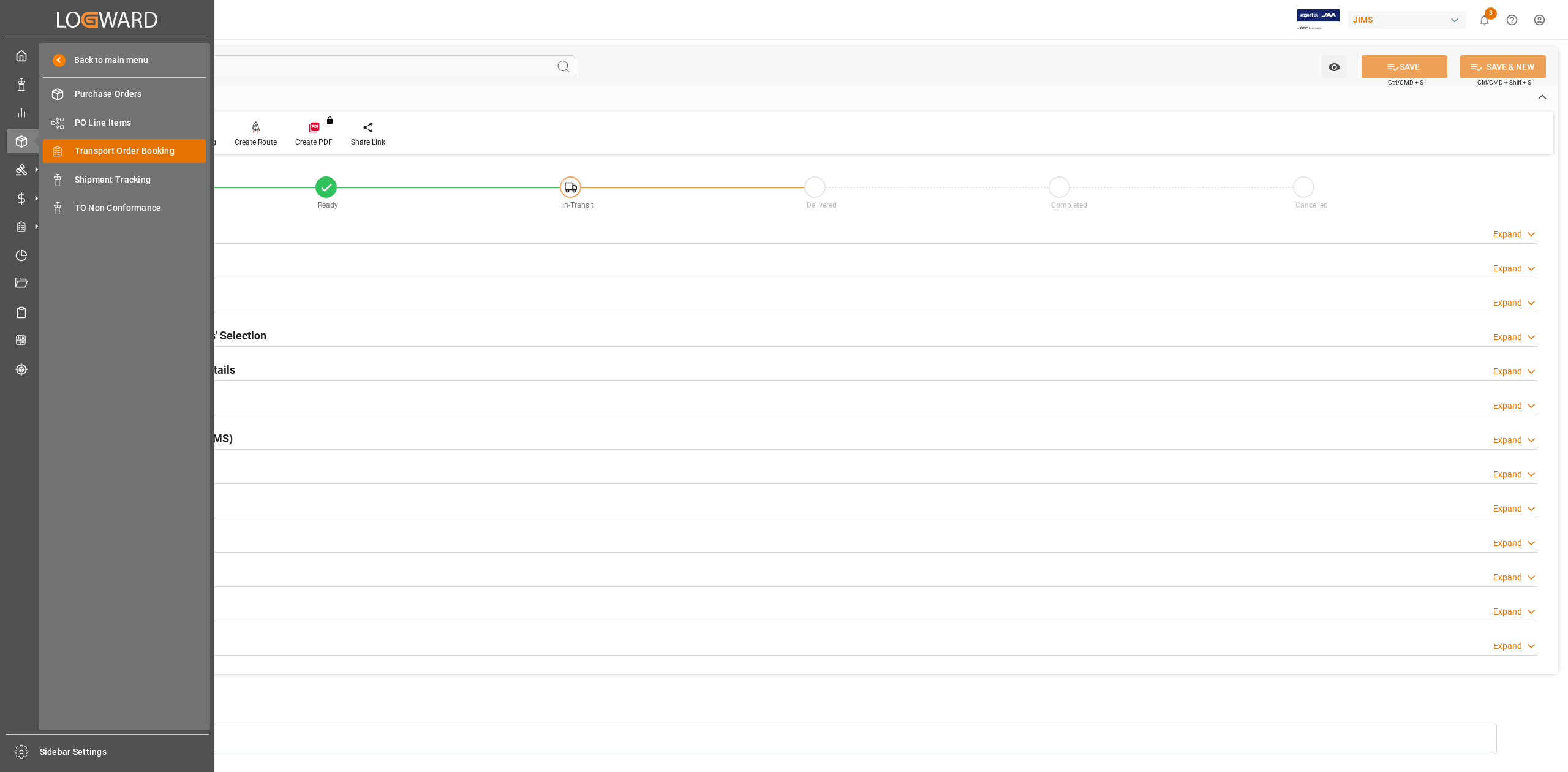
click at [110, 151] on span "Transport Order Booking" at bounding box center [140, 151] width 131 height 13
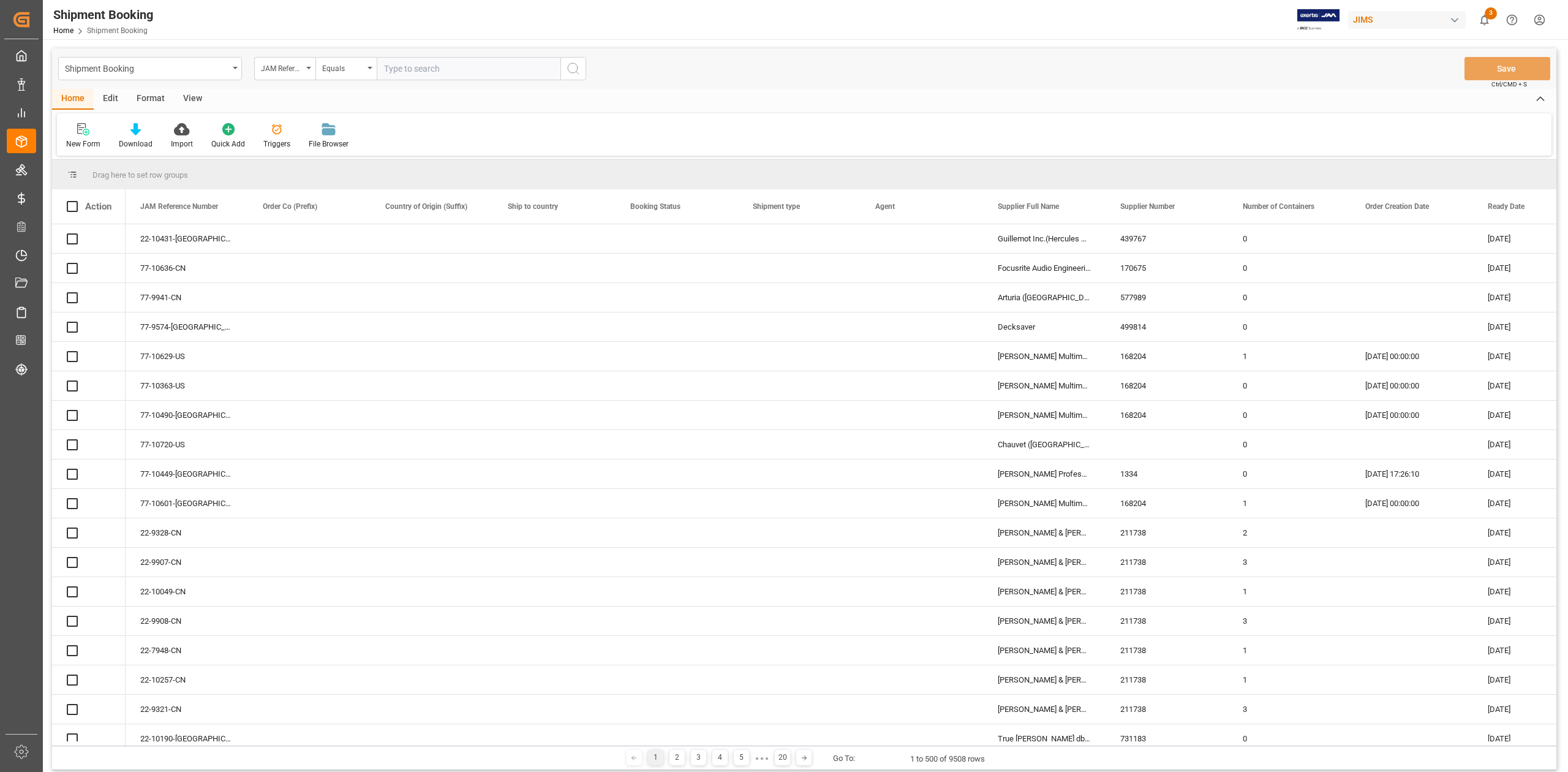
click at [476, 69] on input "text" at bounding box center [468, 69] width 184 height 24
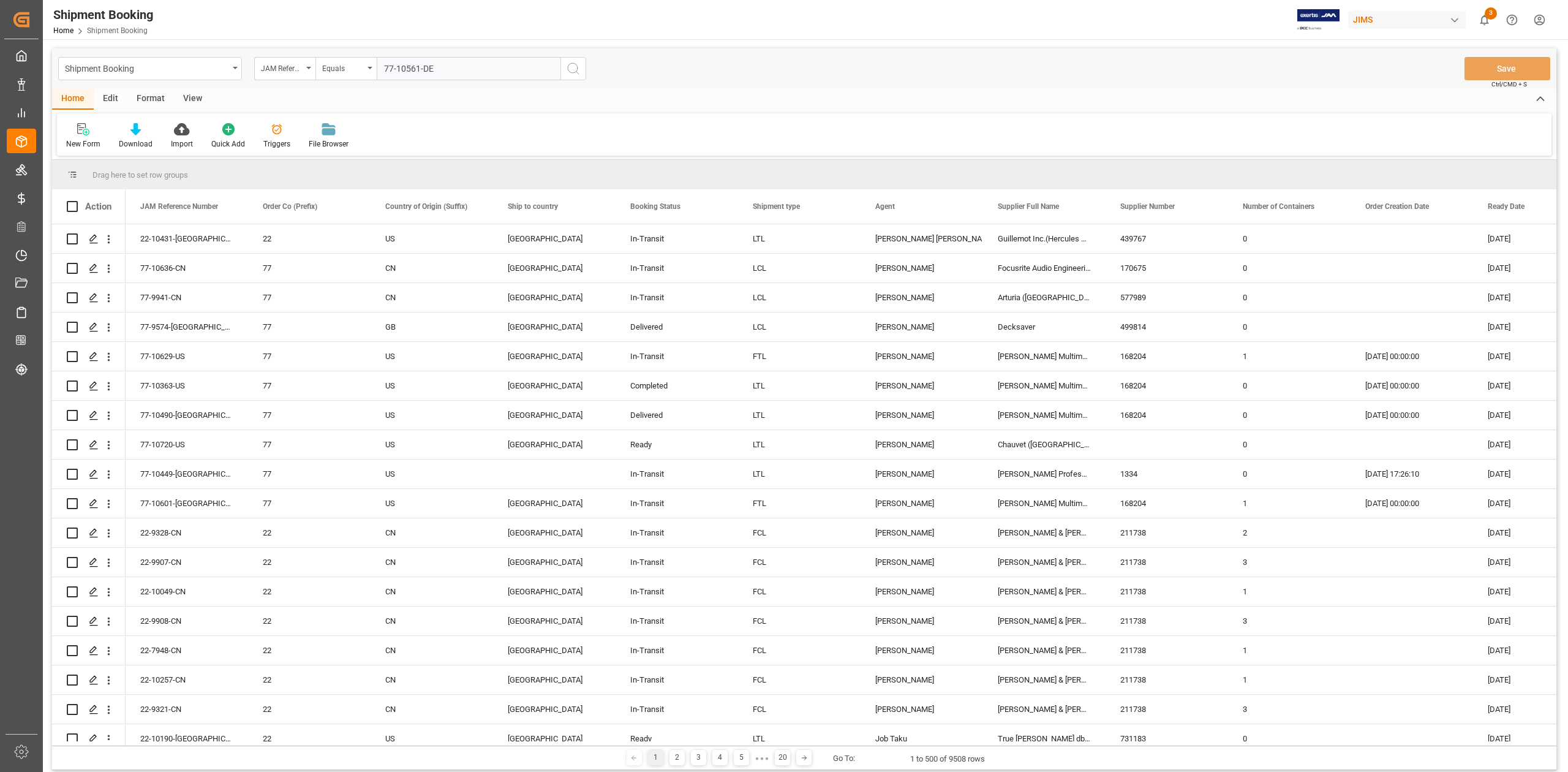
type input "77-10561-DE"
click at [577, 72] on line "search button" at bounding box center [577, 72] width 2 height 2
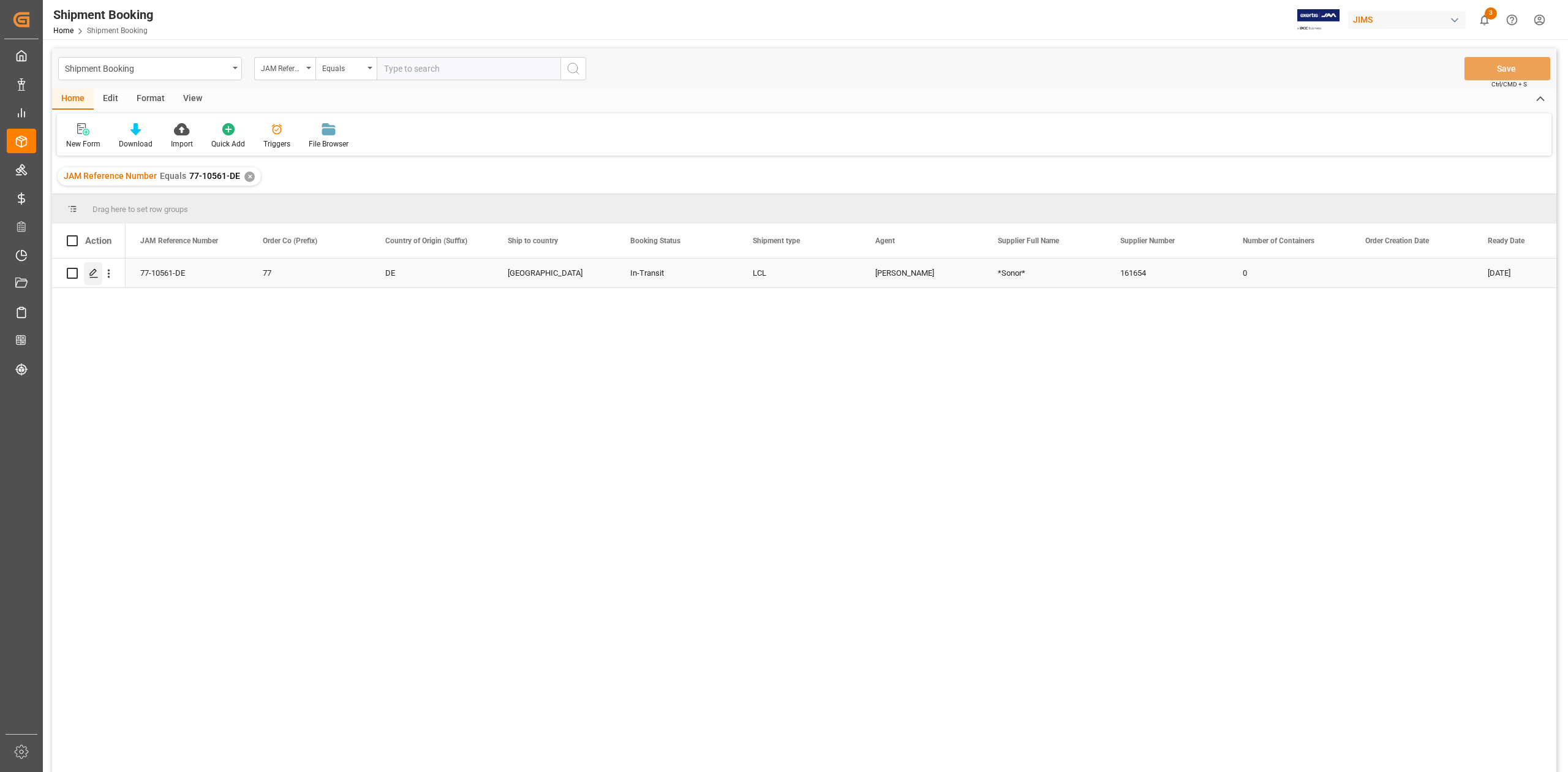
click at [92, 275] on polygon "Press SPACE to select this row." at bounding box center [93, 272] width 6 height 6
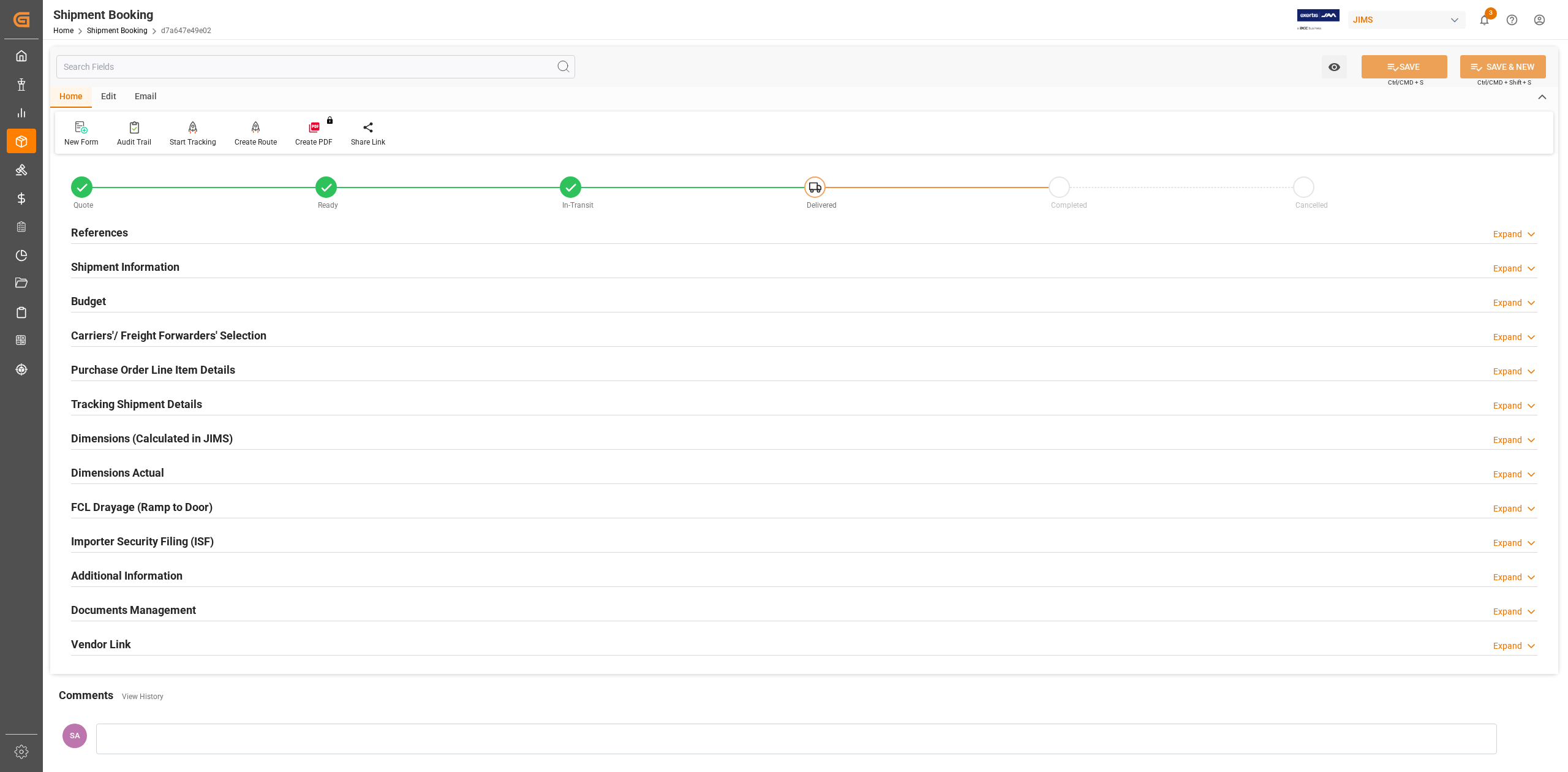
click at [128, 268] on h2 "Shipment Information" at bounding box center [125, 266] width 109 height 16
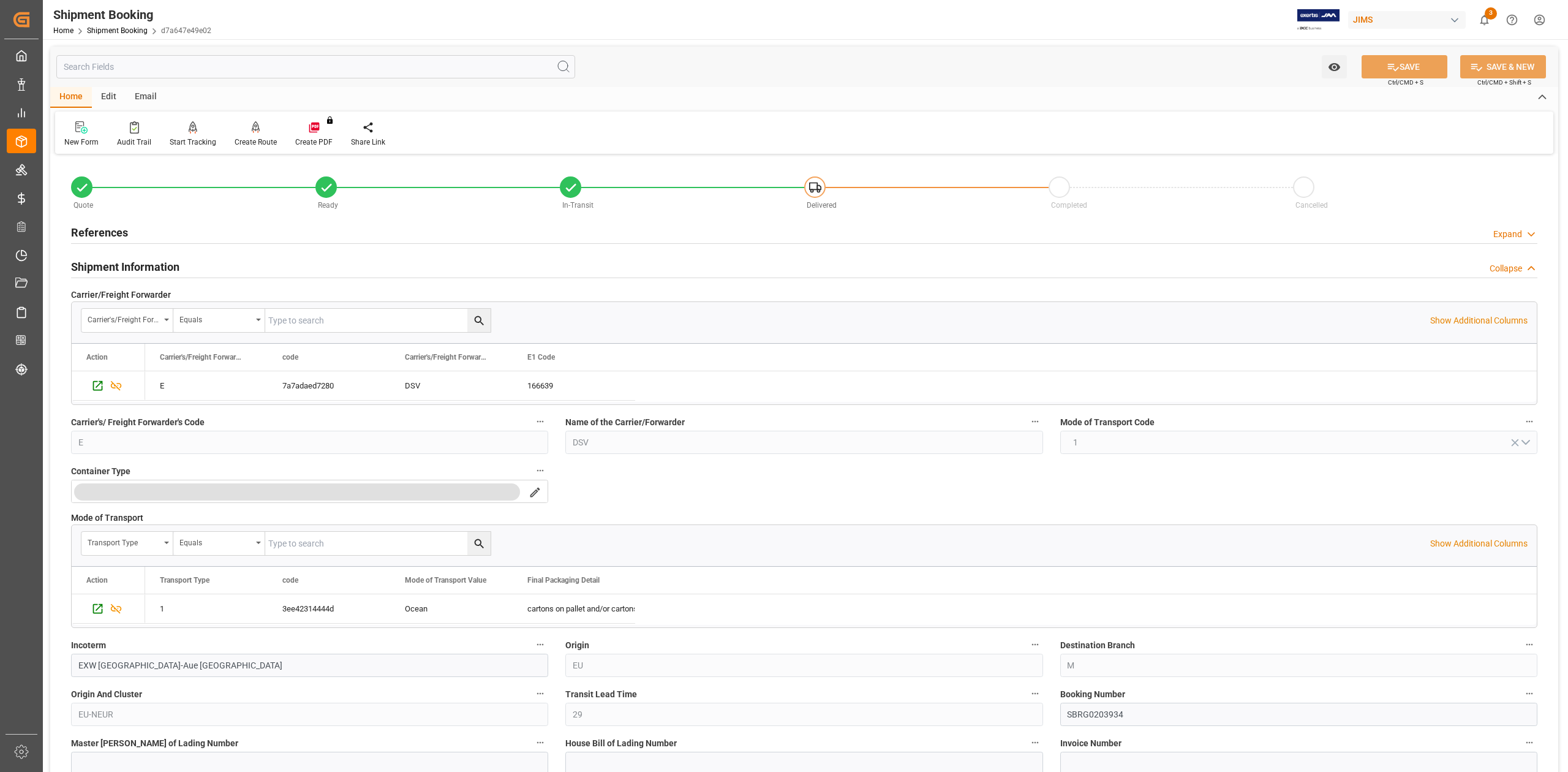
click at [128, 268] on h2 "Shipment Information" at bounding box center [125, 266] width 109 height 16
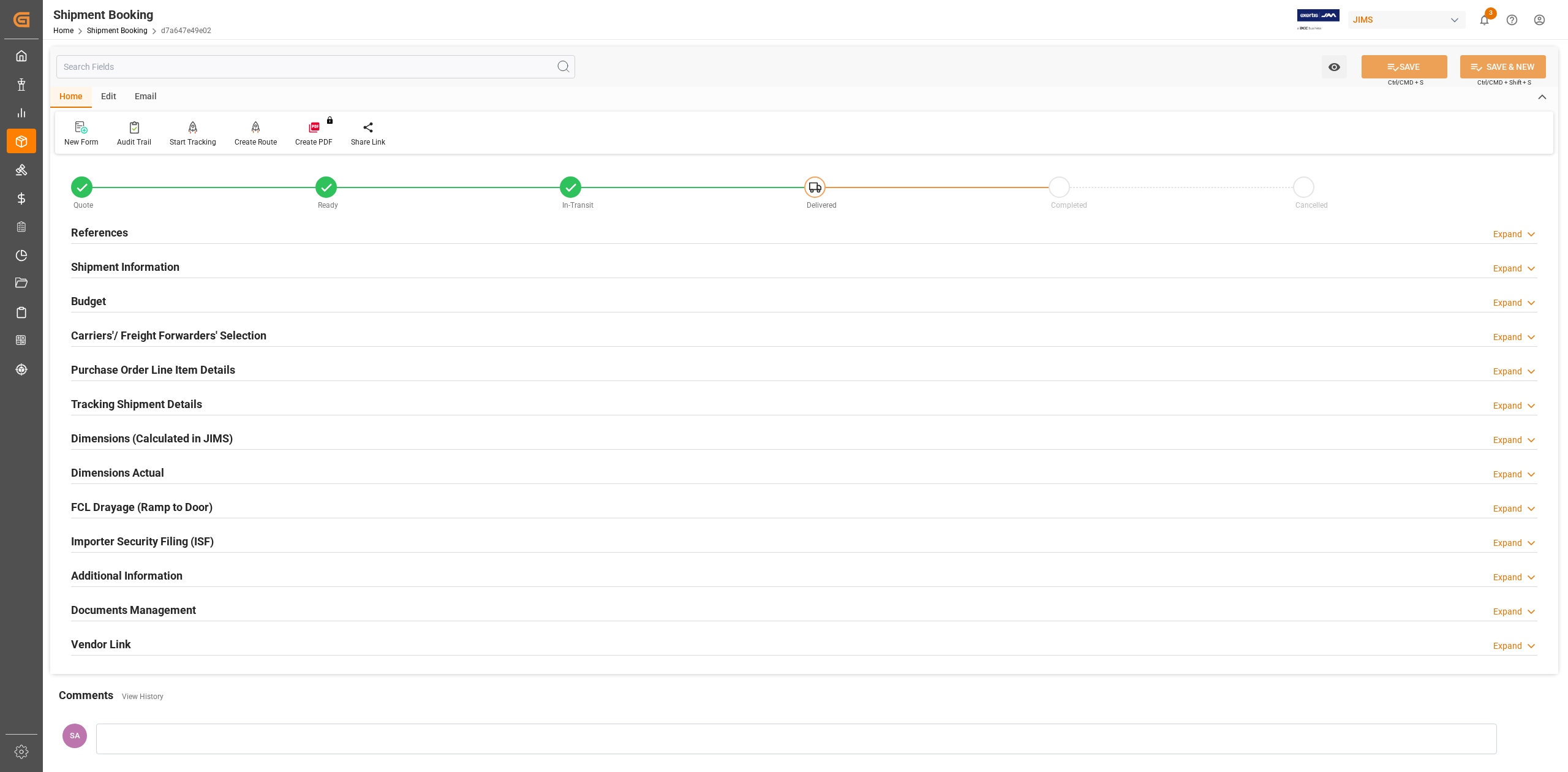
click at [98, 300] on h2 "Budget" at bounding box center [88, 301] width 35 height 16
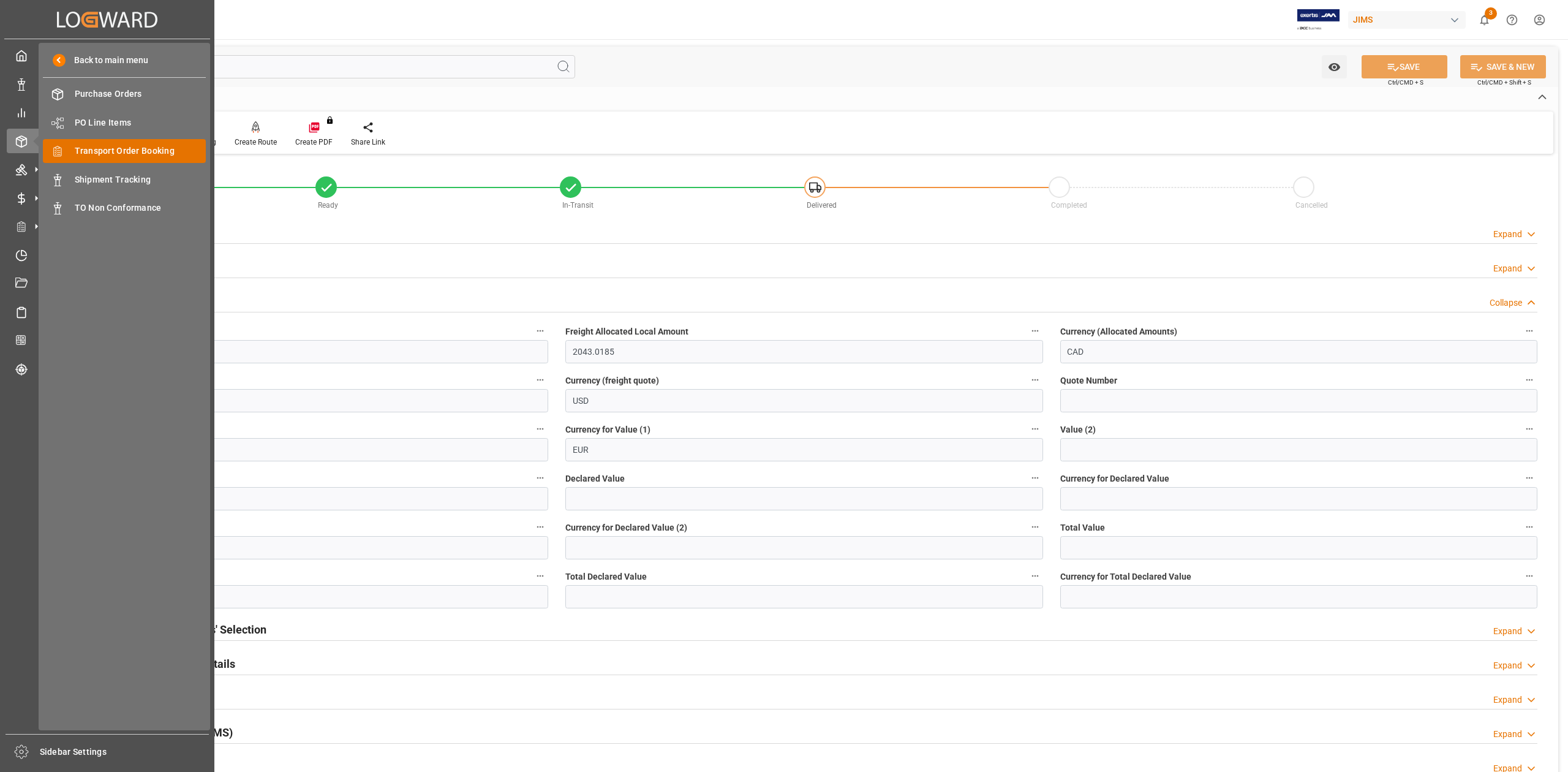
click at [186, 150] on span "Transport Order Booking" at bounding box center [140, 151] width 131 height 13
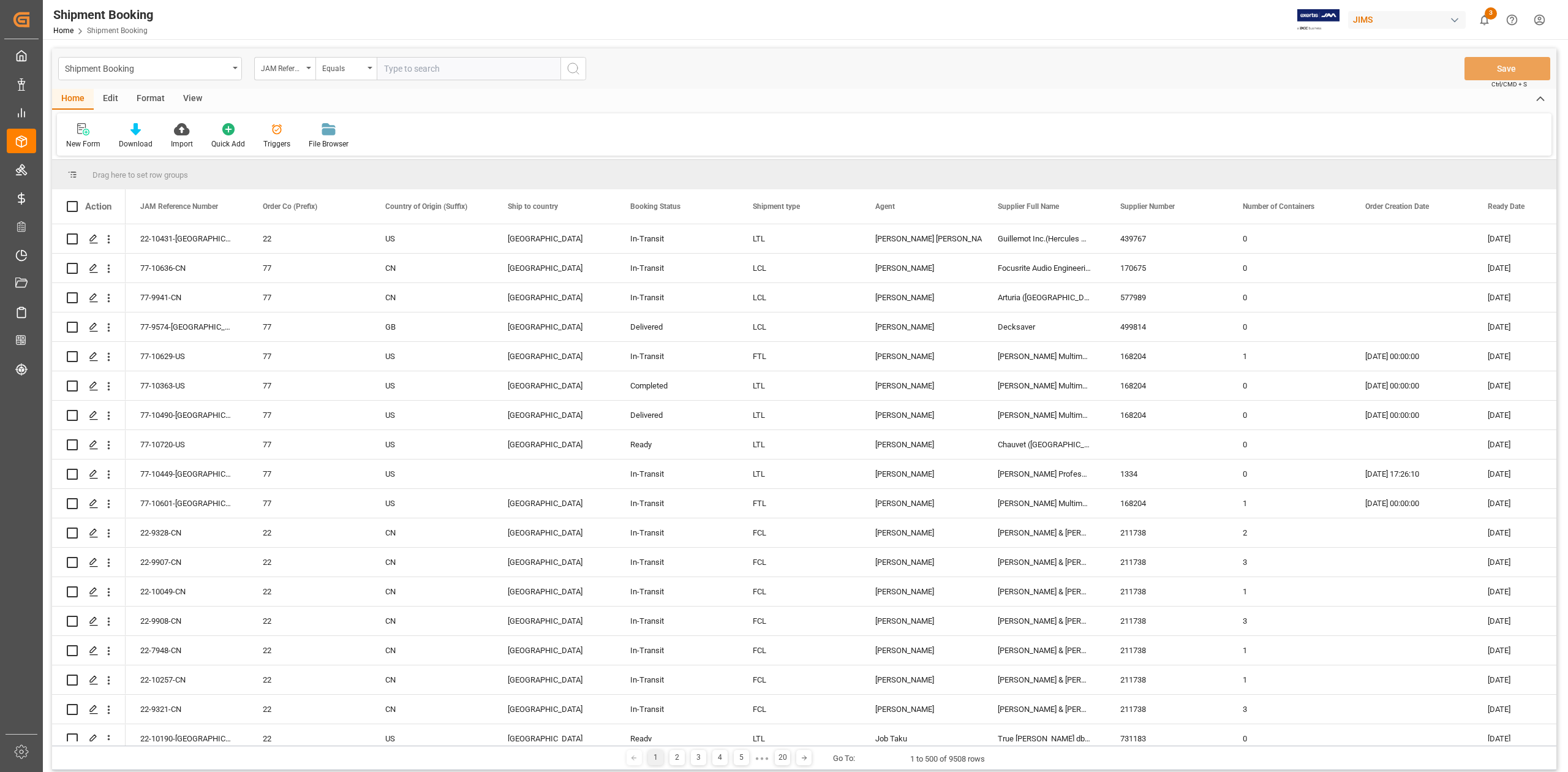
click at [450, 70] on input "text" at bounding box center [468, 69] width 184 height 24
type input "77-10580-CN"
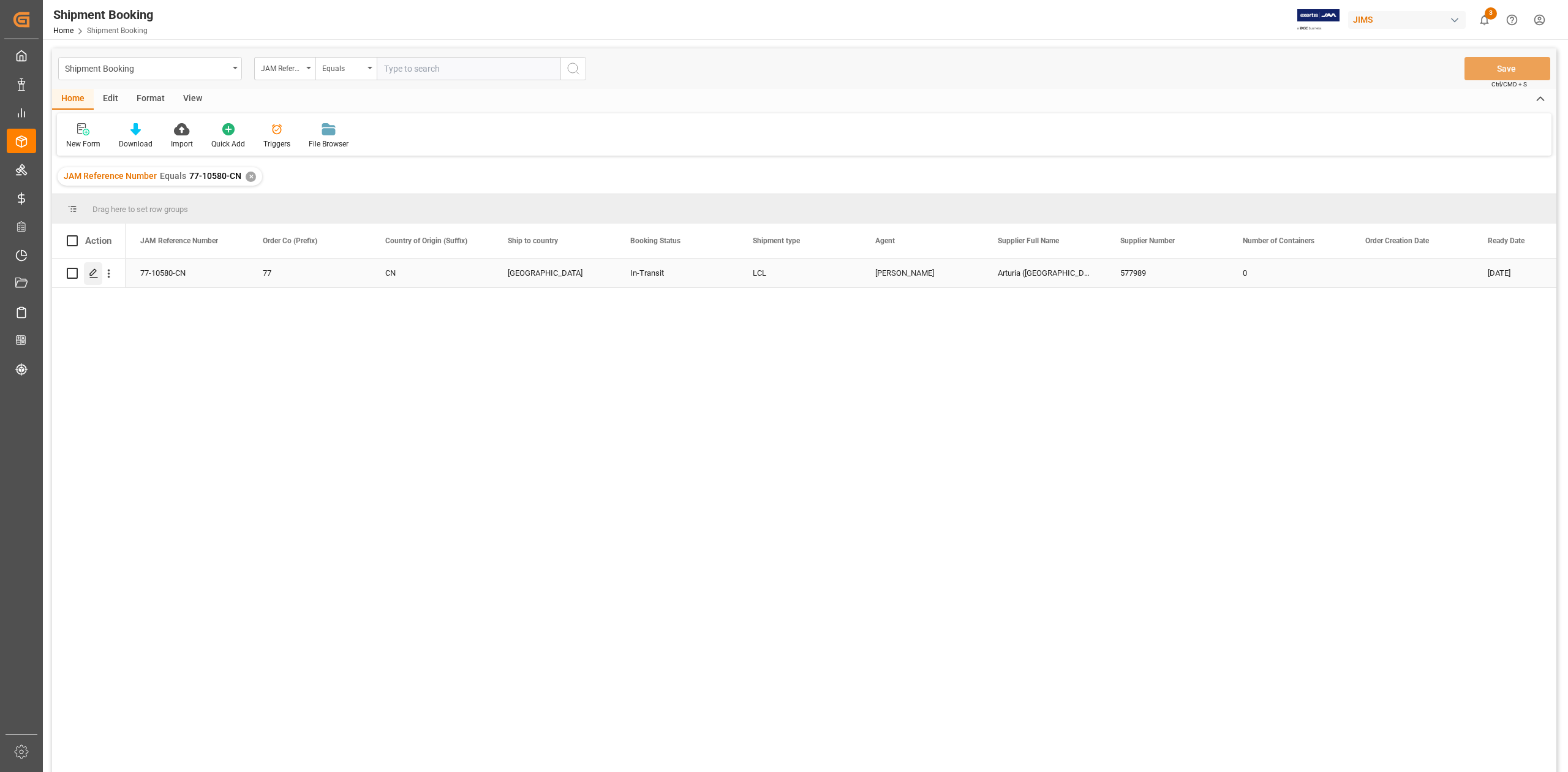
click at [96, 272] on icon "Press SPACE to select this row." at bounding box center [93, 272] width 10 height 10
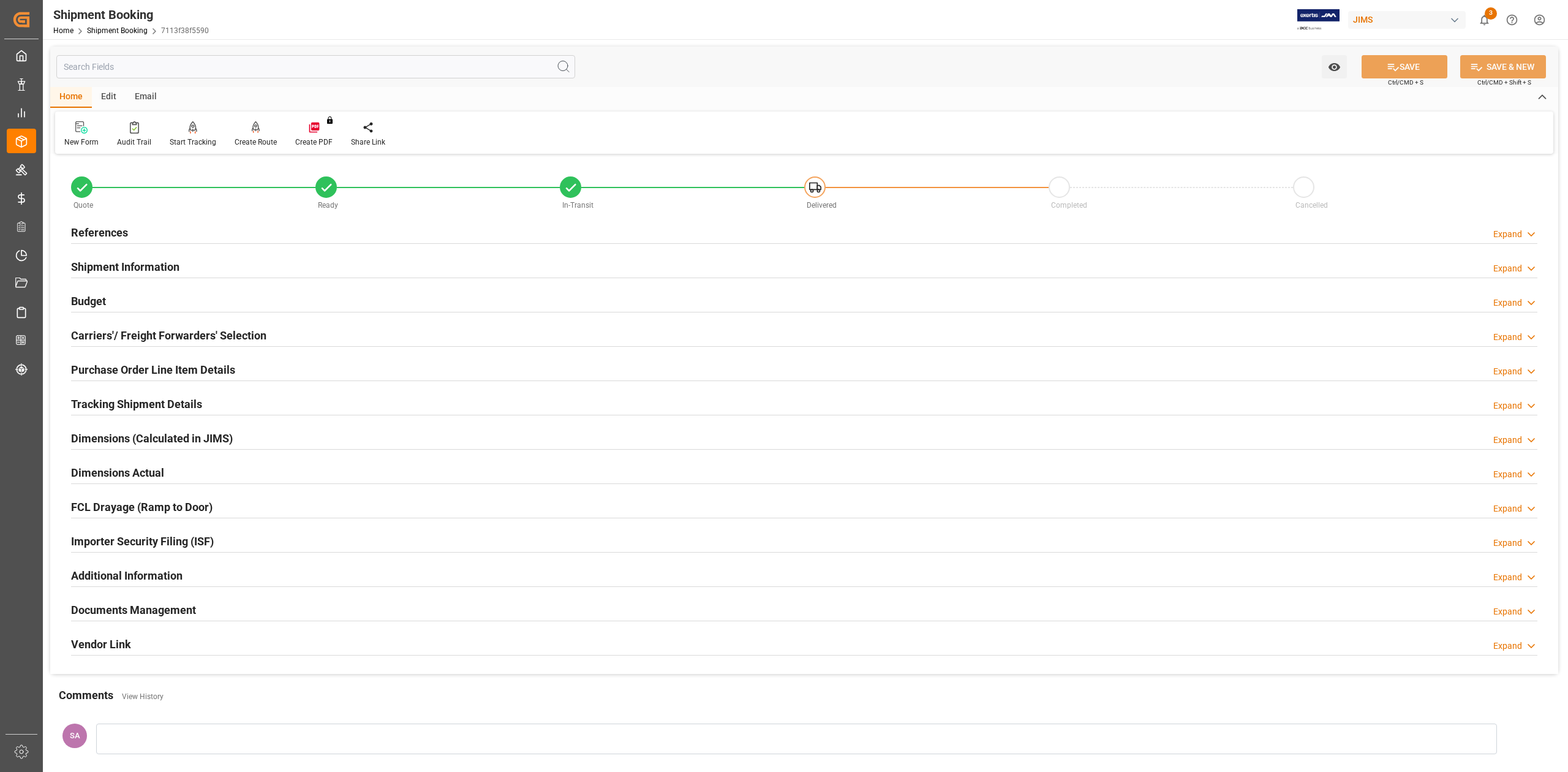
click at [96, 297] on h2 "Budget" at bounding box center [88, 301] width 35 height 16
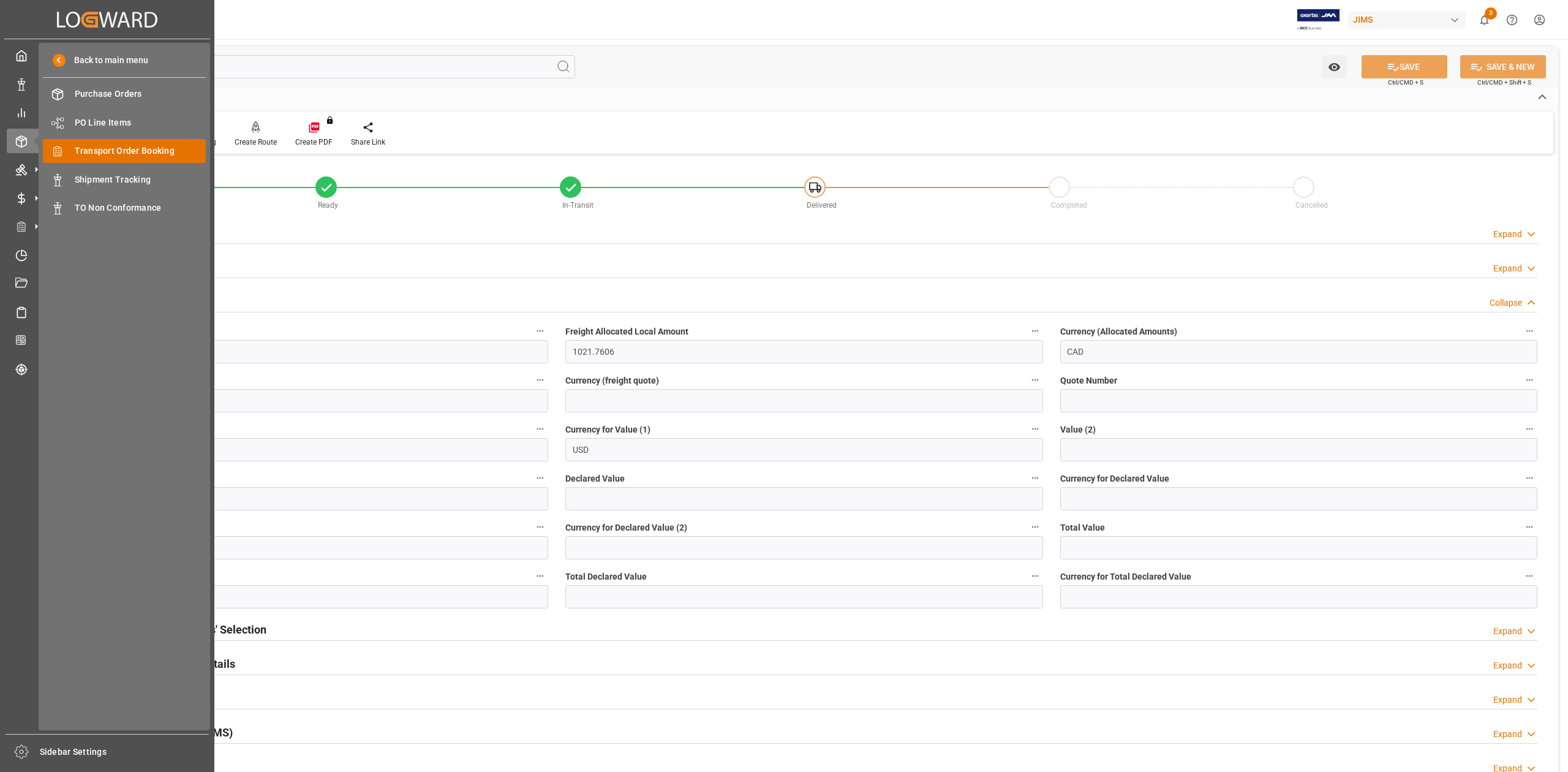
click at [130, 153] on span "Transport Order Booking" at bounding box center [140, 151] width 131 height 13
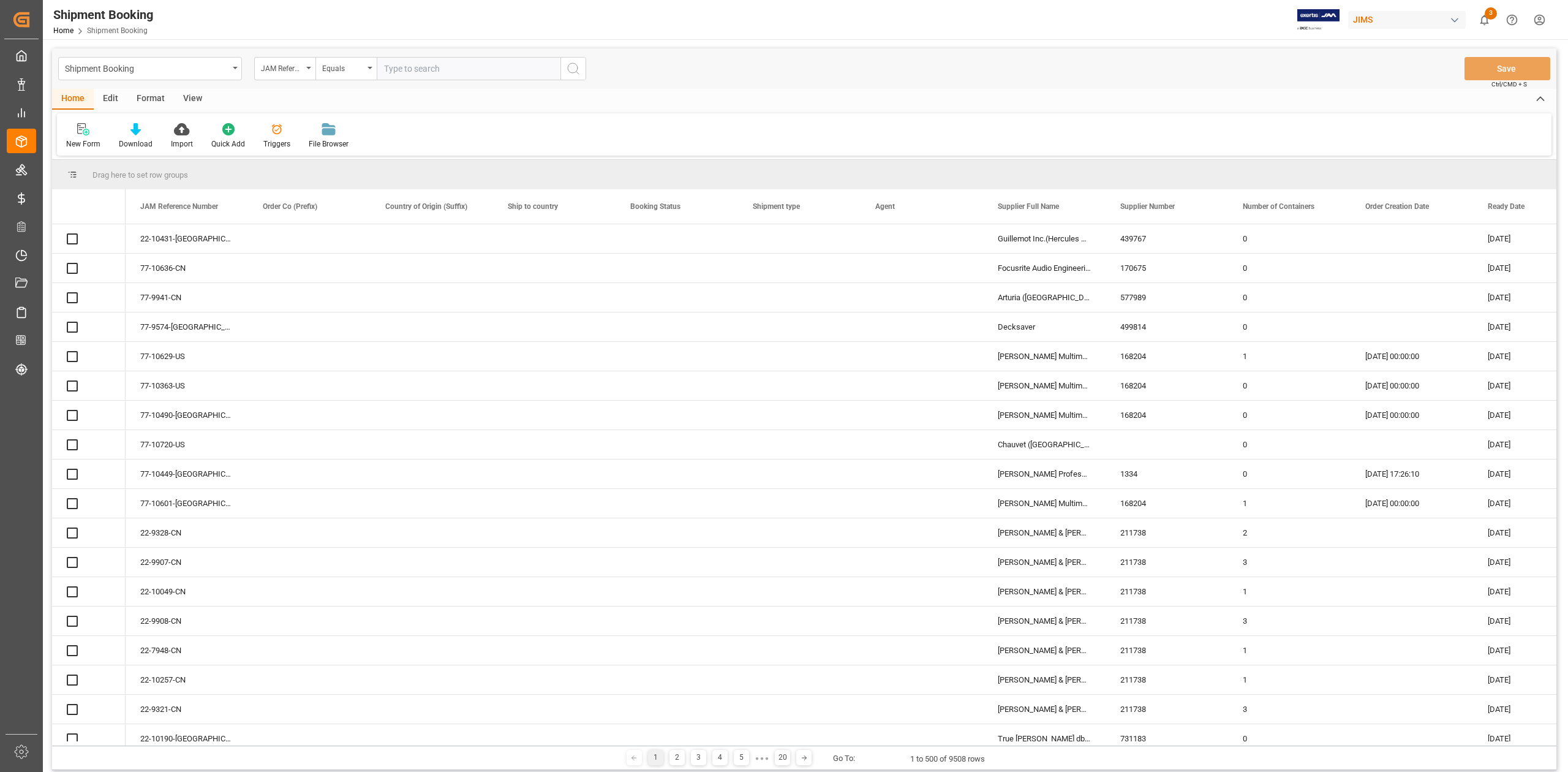
click at [475, 74] on input "text" at bounding box center [468, 69] width 184 height 24
type input "77-10212-CN"
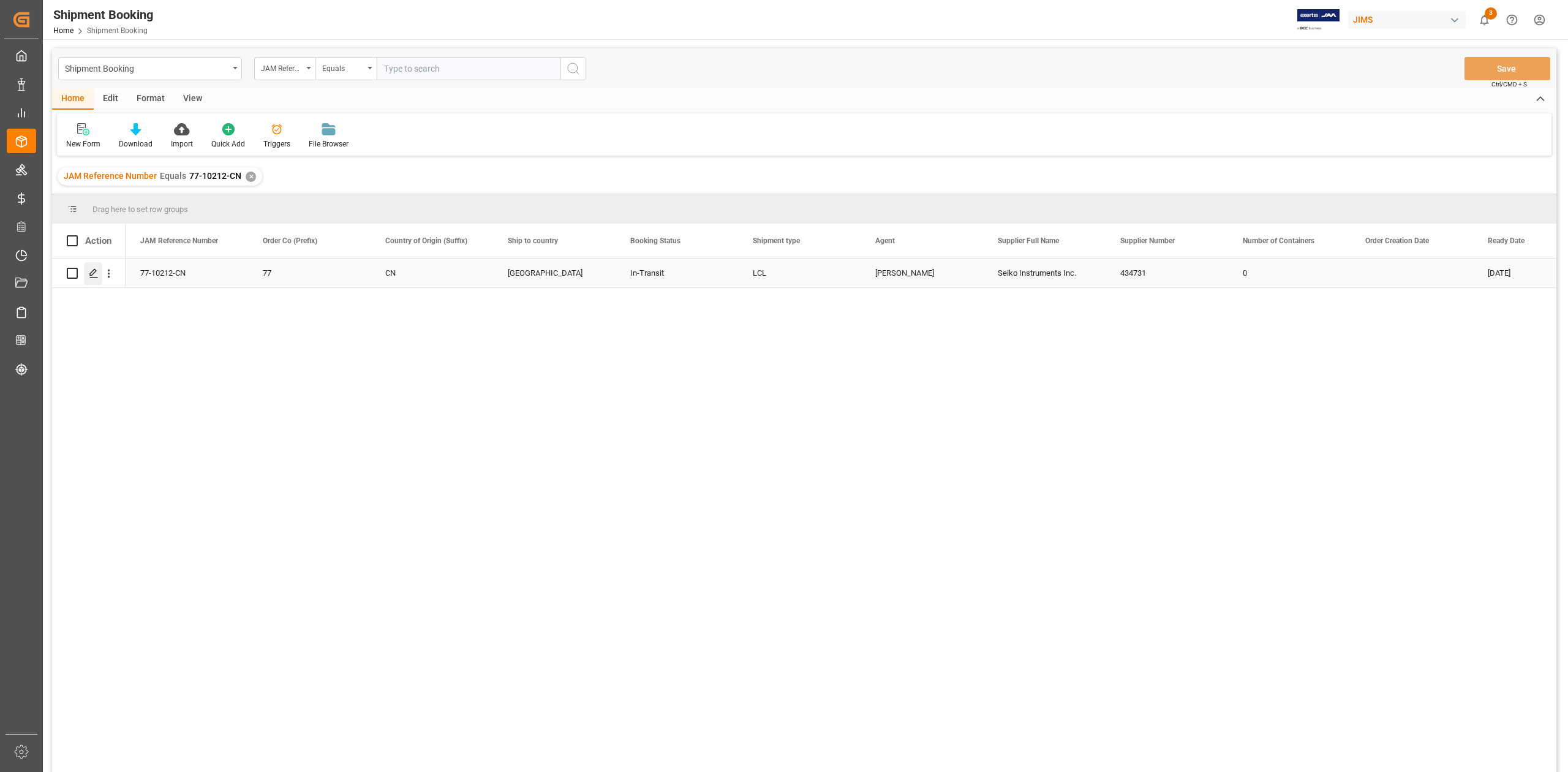
click at [92, 269] on icon "Press SPACE to select this row." at bounding box center [93, 272] width 10 height 10
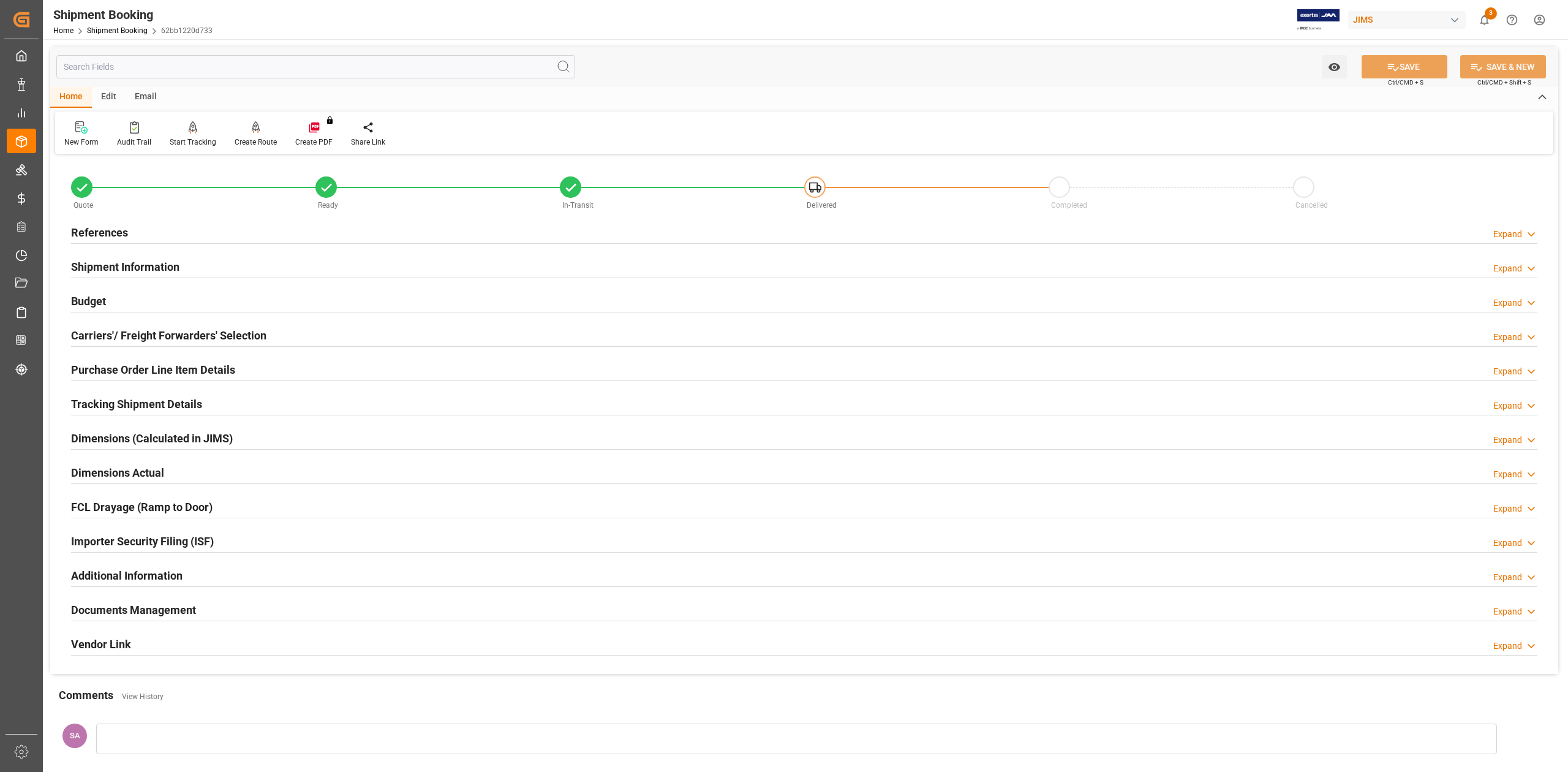
click at [99, 304] on h2 "Budget" at bounding box center [88, 301] width 35 height 16
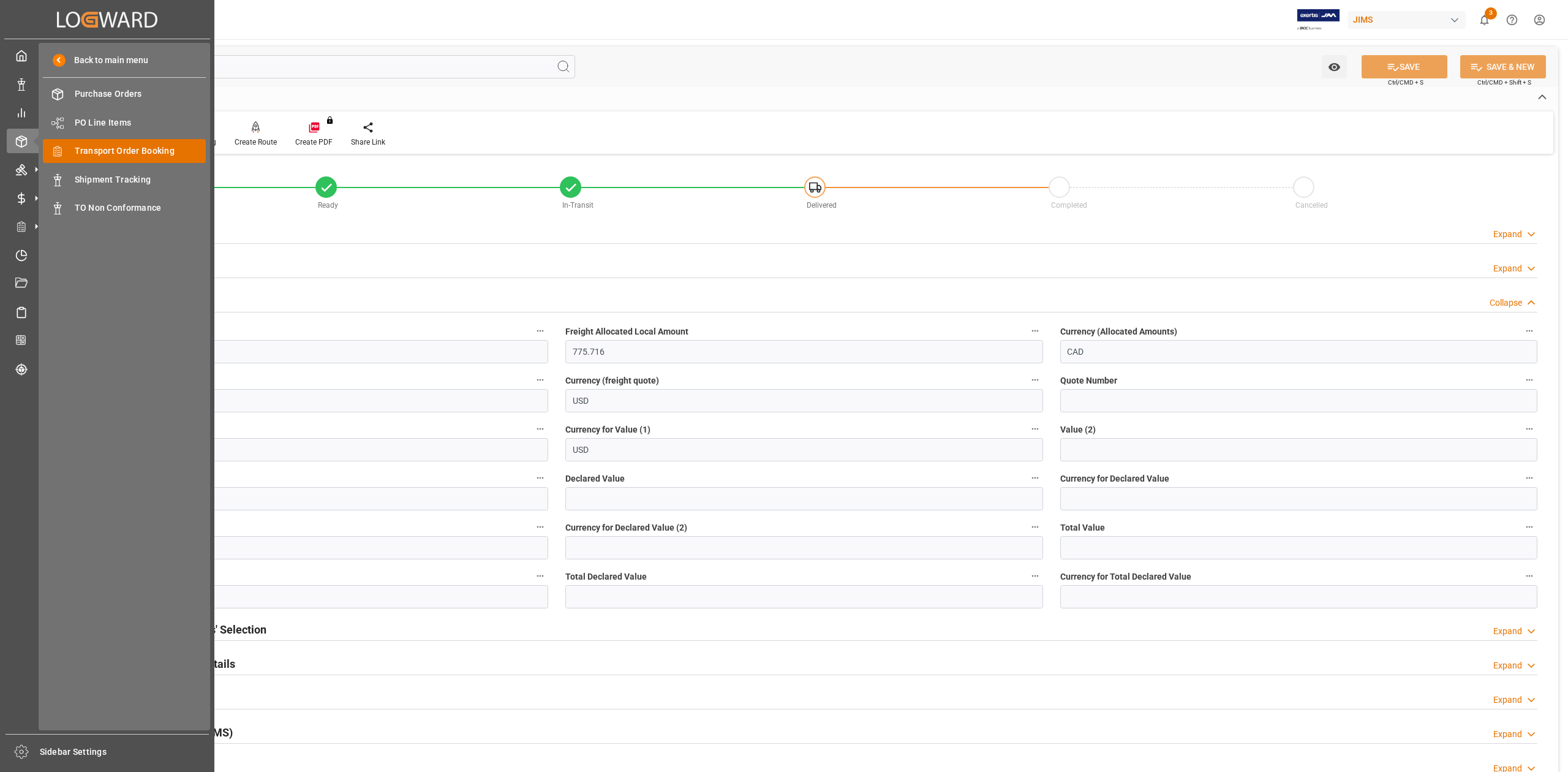
click at [128, 148] on span "Transport Order Booking" at bounding box center [140, 151] width 131 height 13
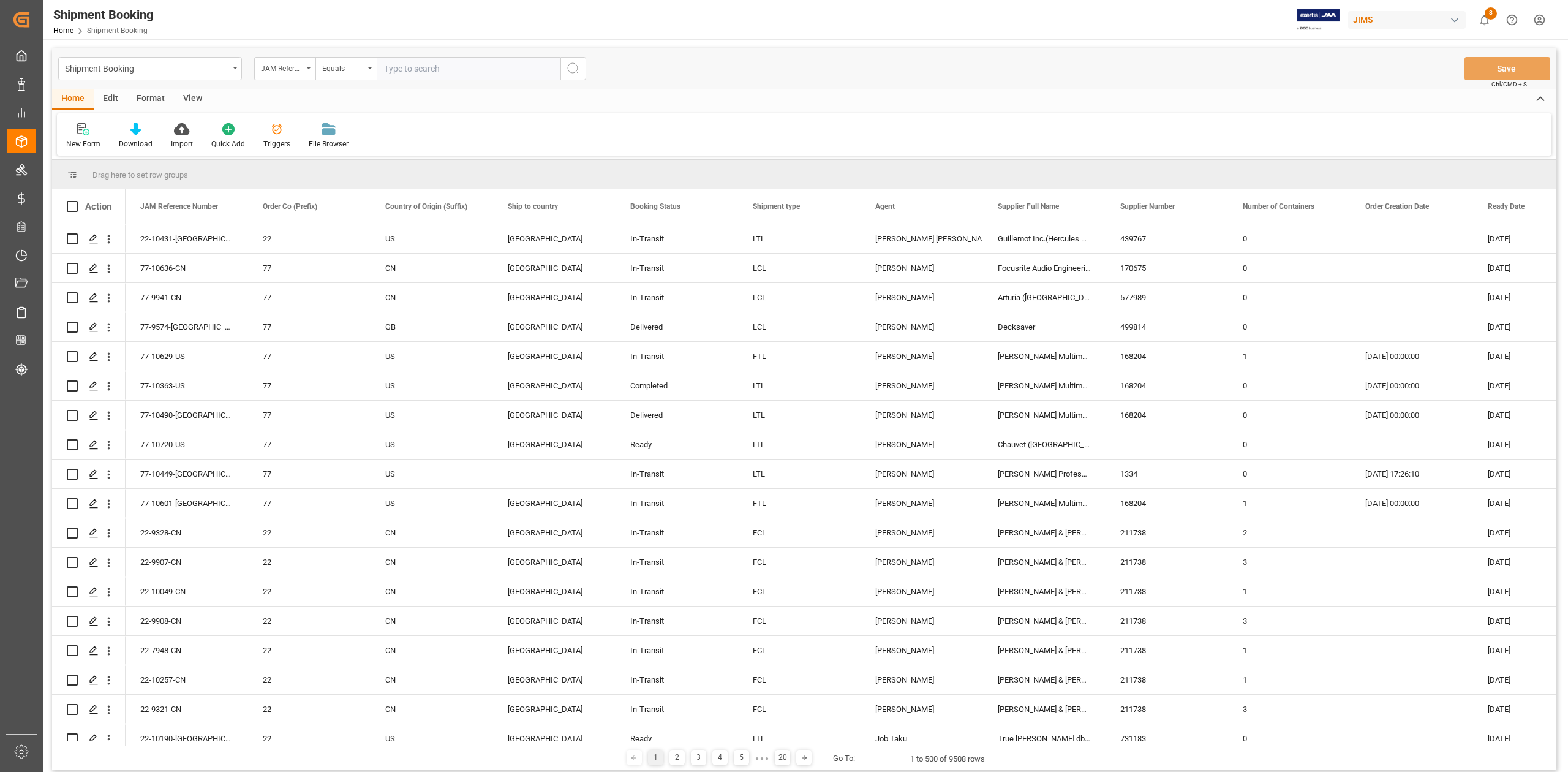
click at [444, 72] on input "text" at bounding box center [468, 69] width 184 height 24
type input "77-9986-JP"
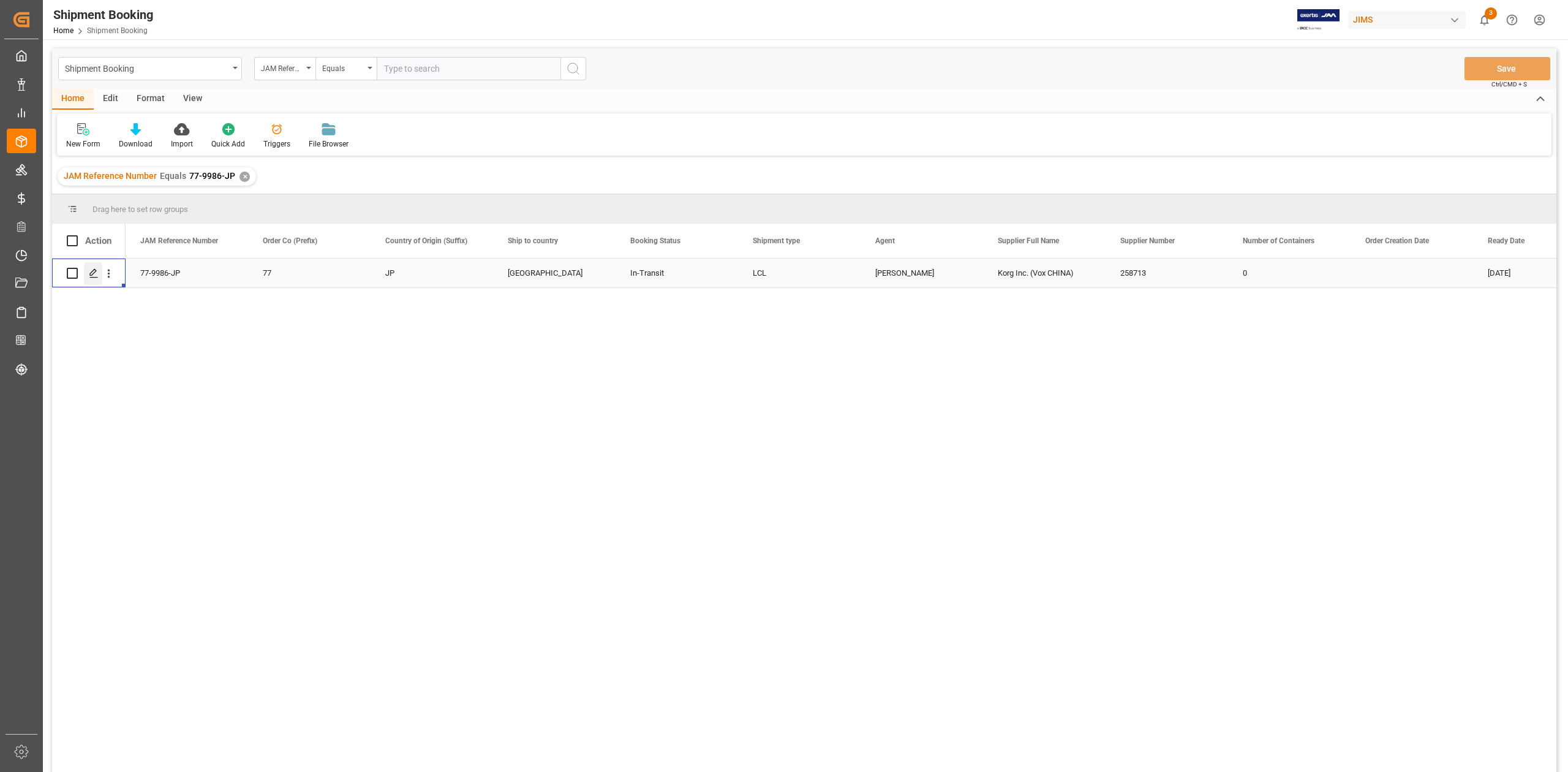
click at [91, 272] on polygon "Press SPACE to select this row." at bounding box center [93, 272] width 6 height 6
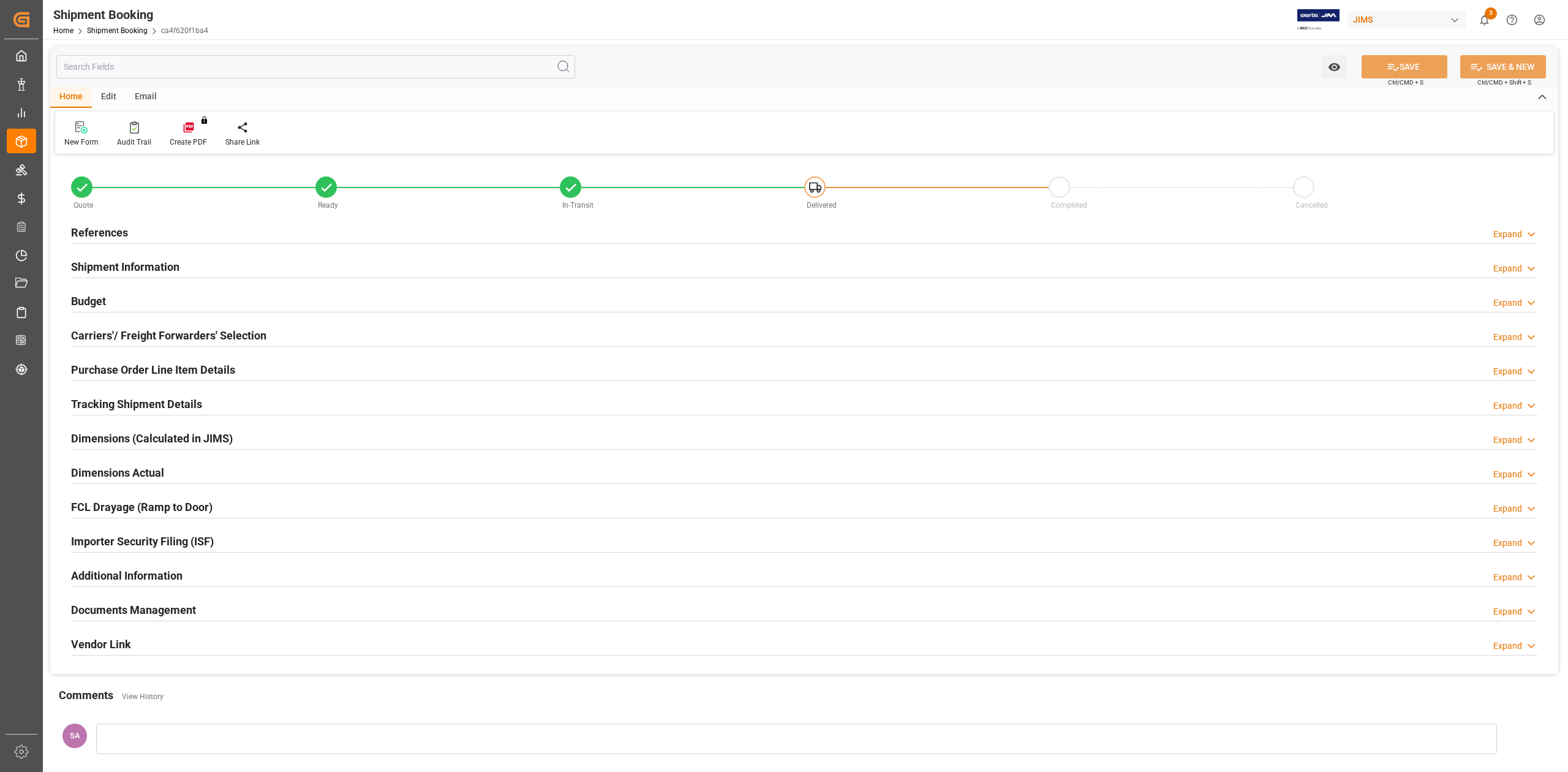
type input "829"
type input "7.21"
type input "0"
click at [95, 300] on h2 "Budget" at bounding box center [88, 301] width 35 height 16
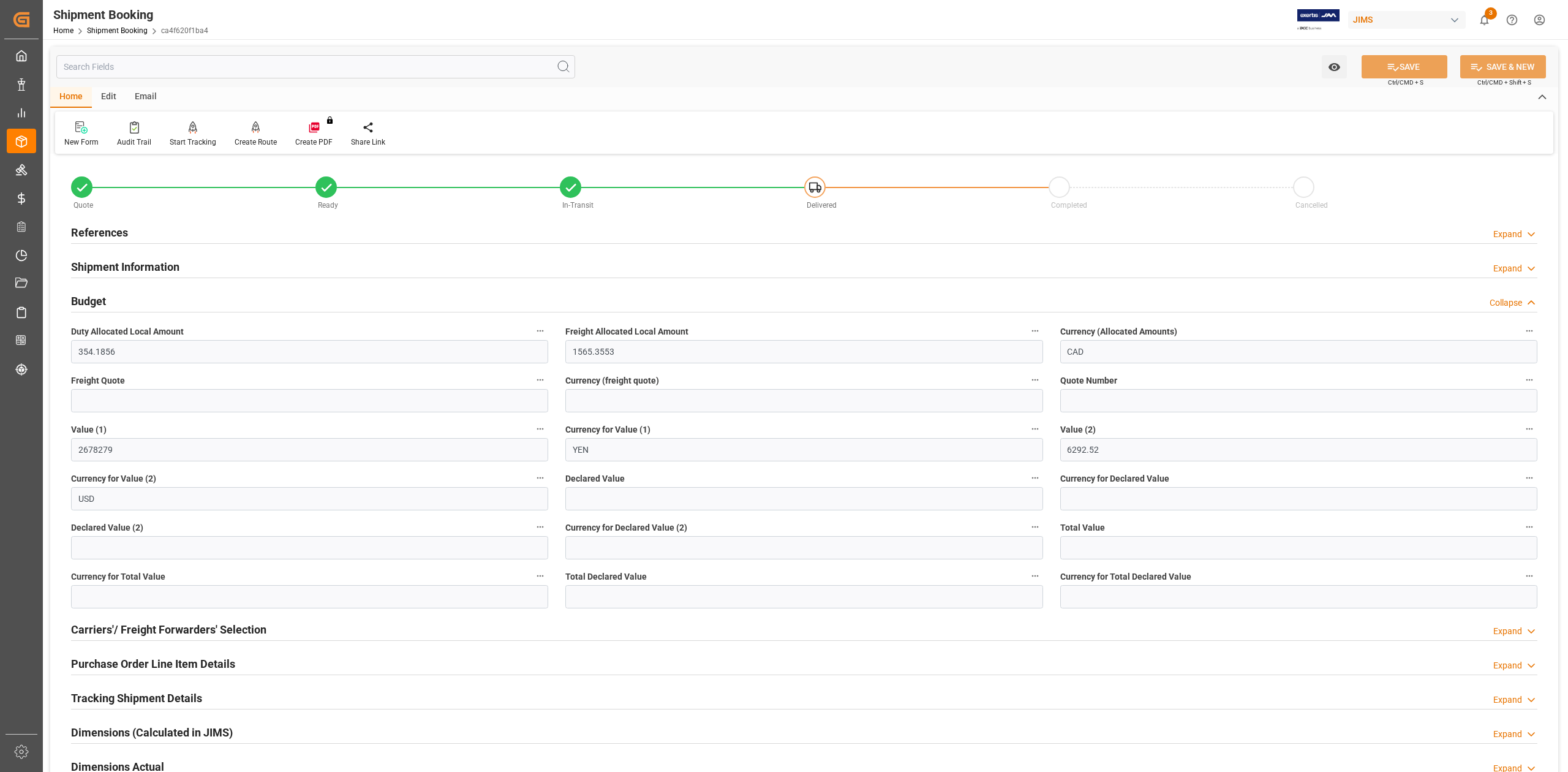
click at [137, 270] on h2 "Shipment Information" at bounding box center [125, 266] width 109 height 16
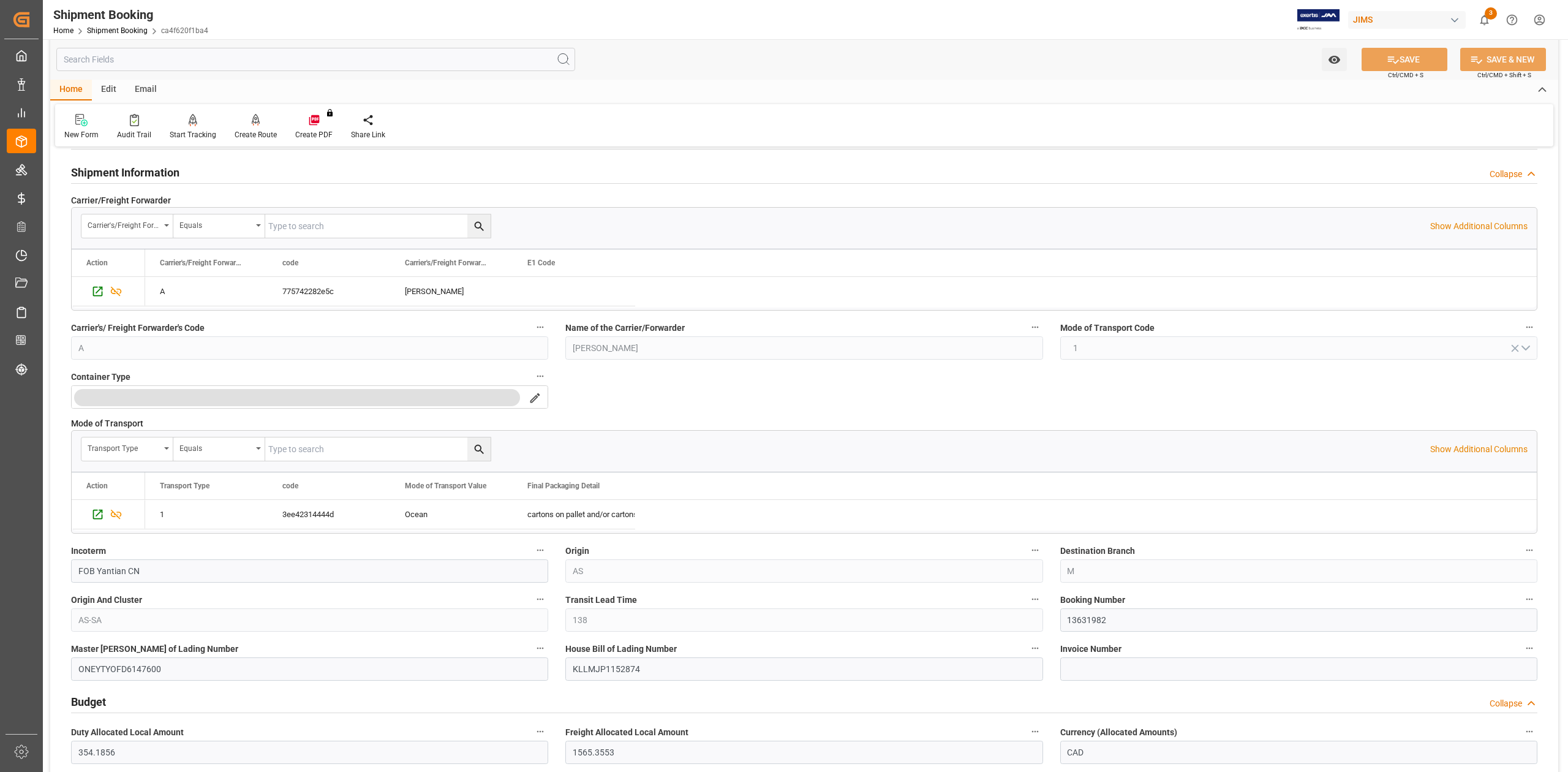
scroll to position [163, 0]
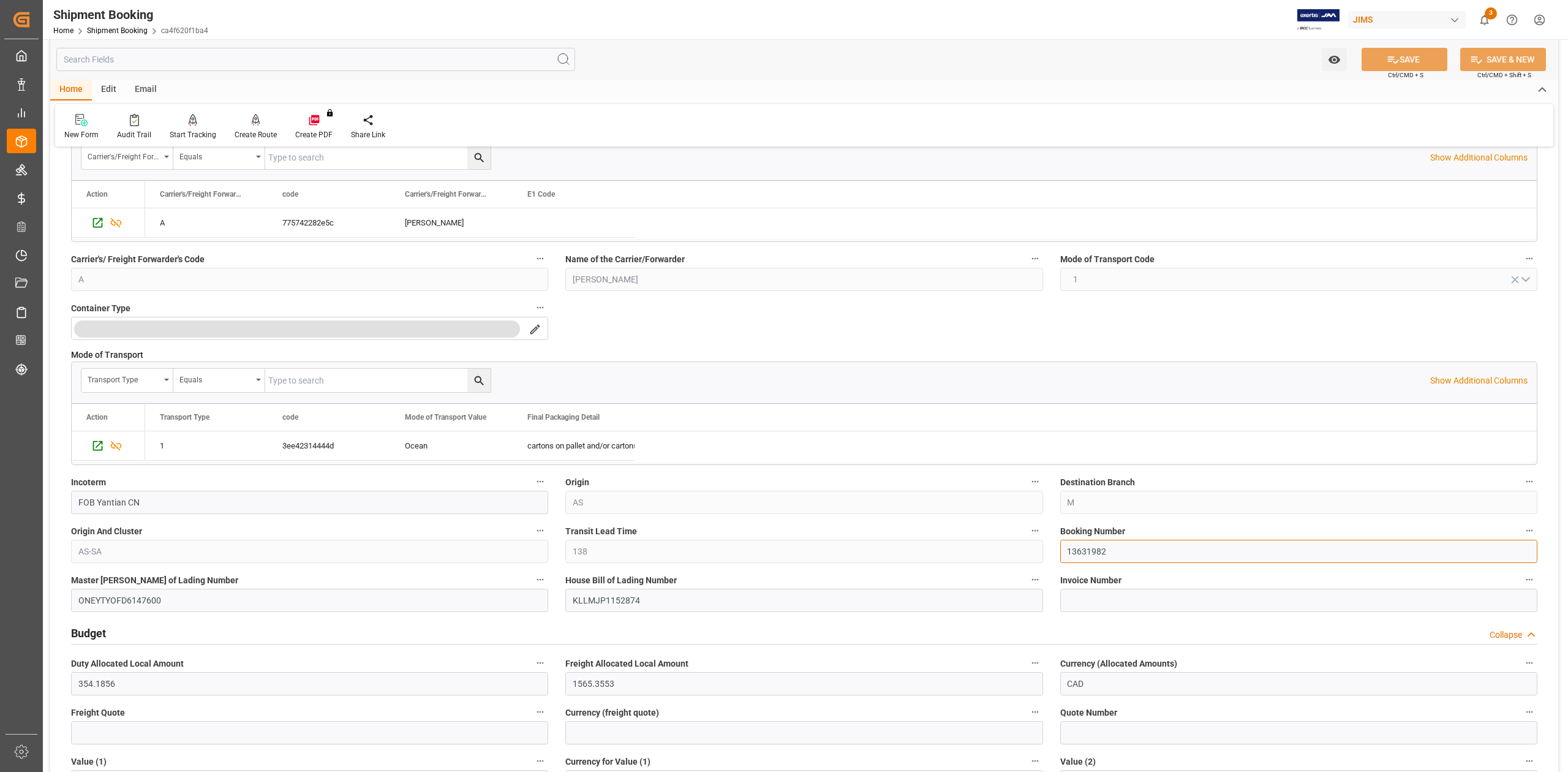
click at [1086, 553] on input "13631982" at bounding box center [1299, 551] width 477 height 24
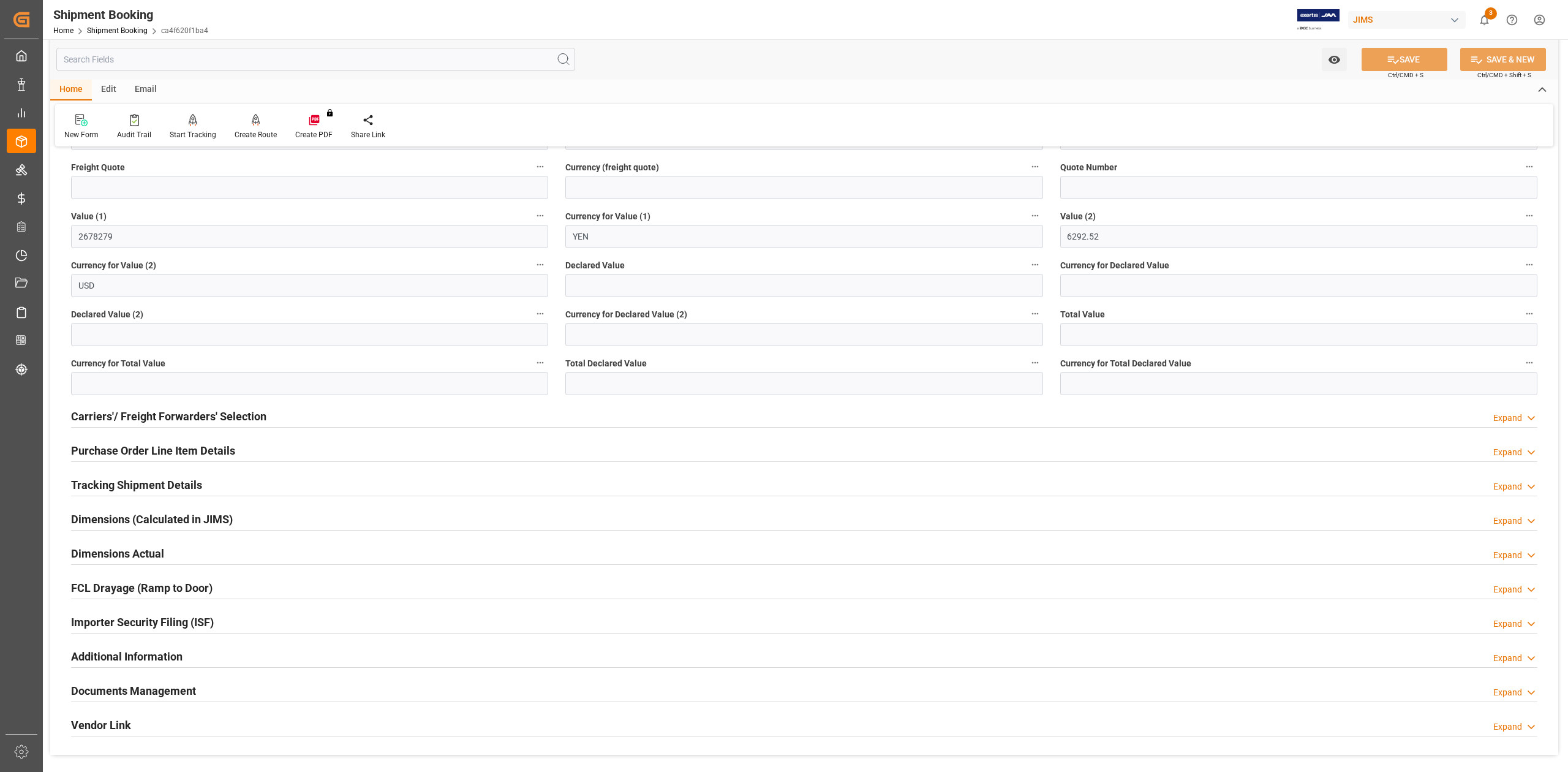
scroll to position [816, 0]
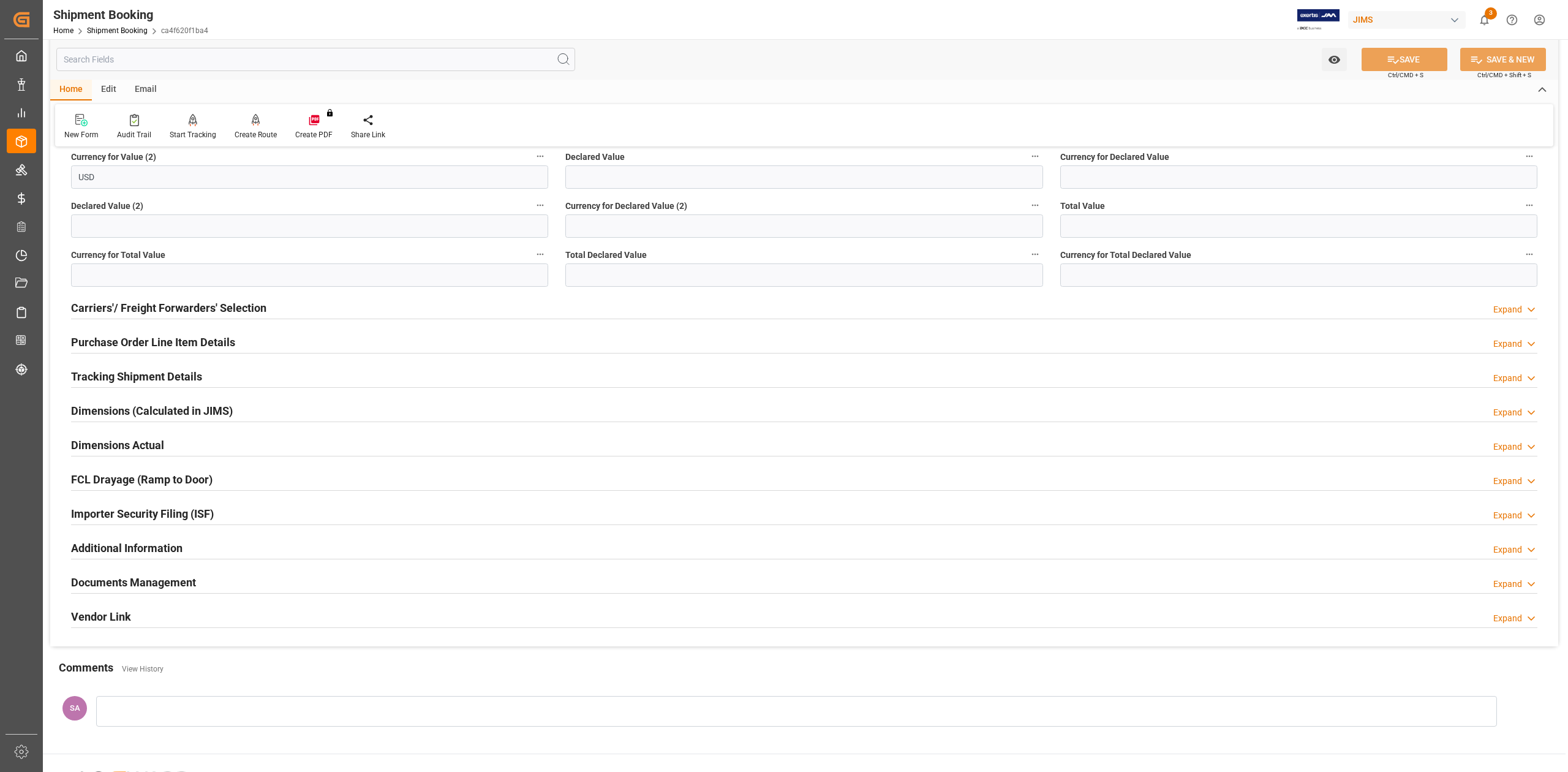
drag, startPoint x: 142, startPoint y: 449, endPoint x: 342, endPoint y: 490, distance: 204.2
click at [142, 449] on h2 "Dimensions Actual" at bounding box center [117, 445] width 93 height 16
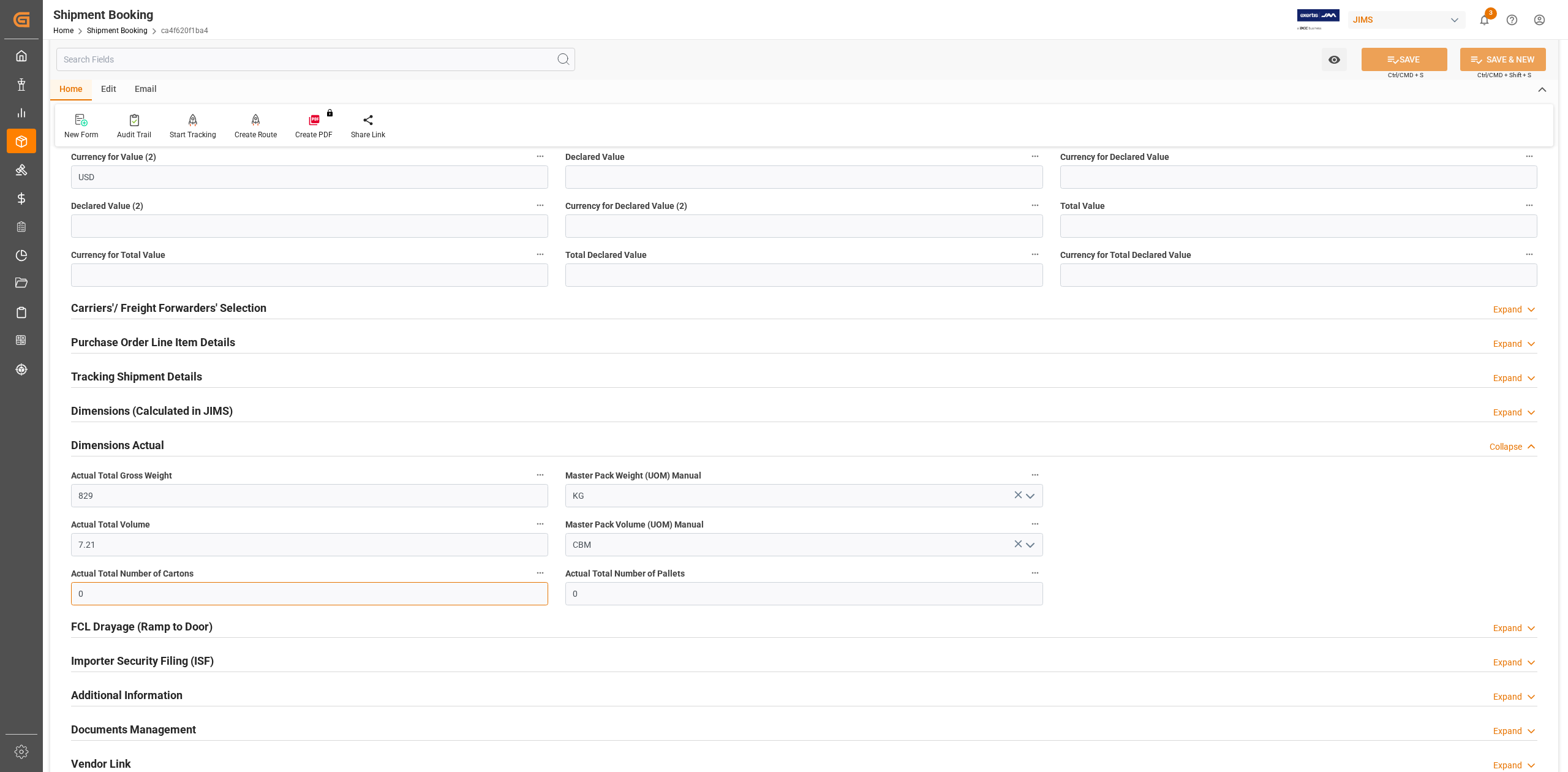
click at [179, 600] on input "0" at bounding box center [309, 593] width 477 height 24
type input "19"
click at [1403, 55] on button "SAVE" at bounding box center [1405, 60] width 86 height 24
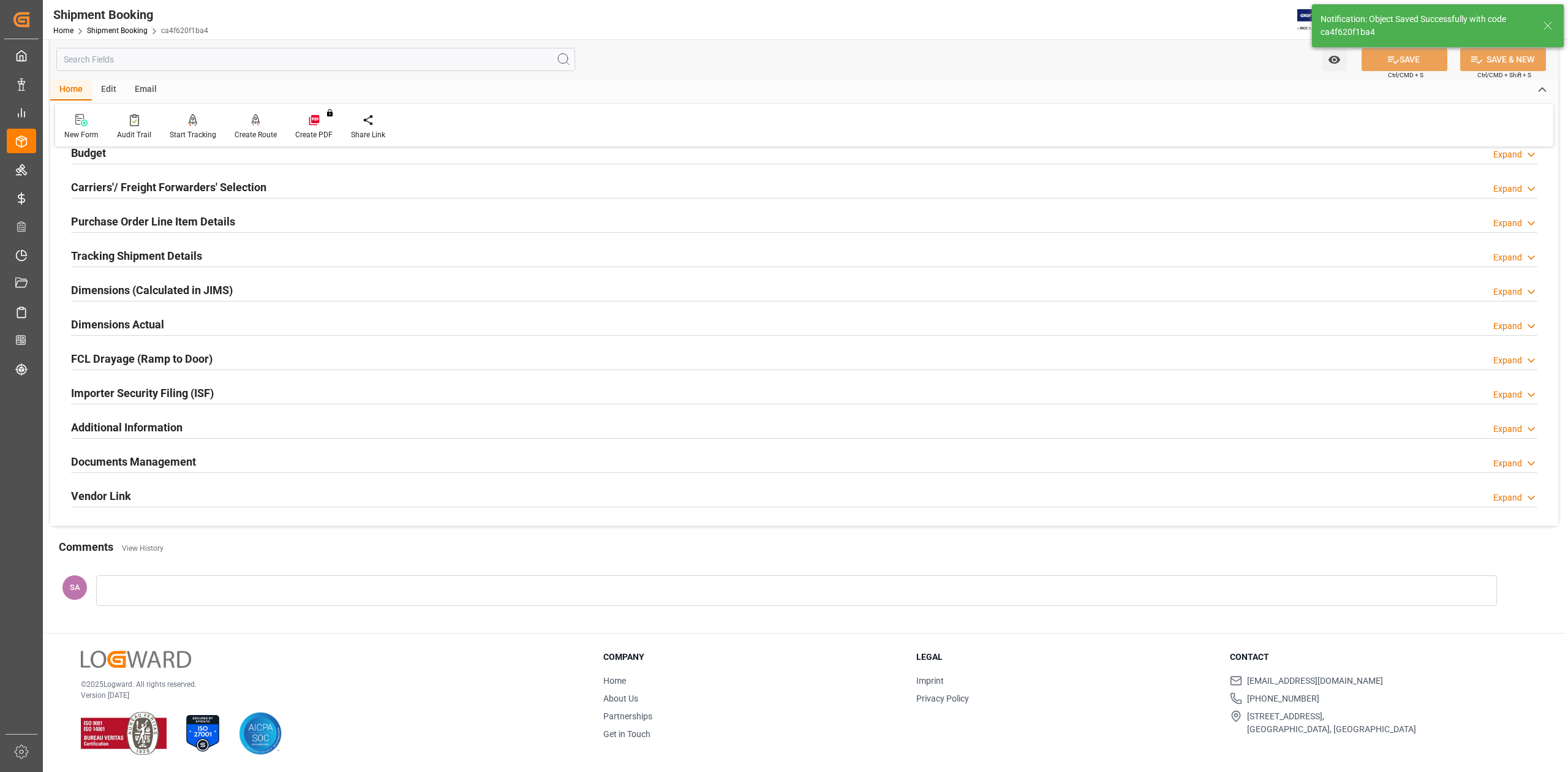
scroll to position [26, 0]
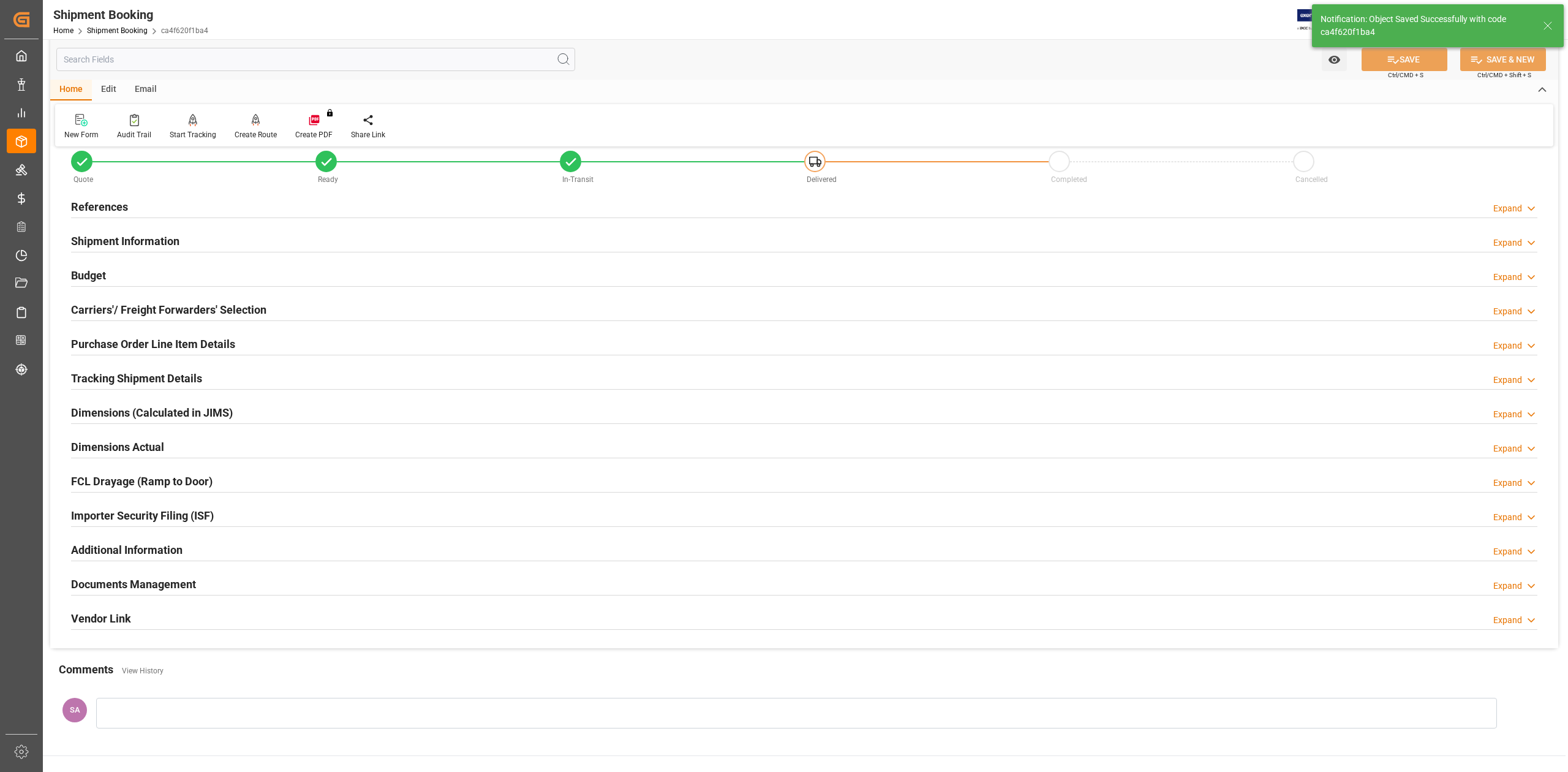
drag, startPoint x: 132, startPoint y: 449, endPoint x: 219, endPoint y: 473, distance: 90.2
click at [132, 449] on h2 "Dimensions Actual" at bounding box center [117, 447] width 93 height 16
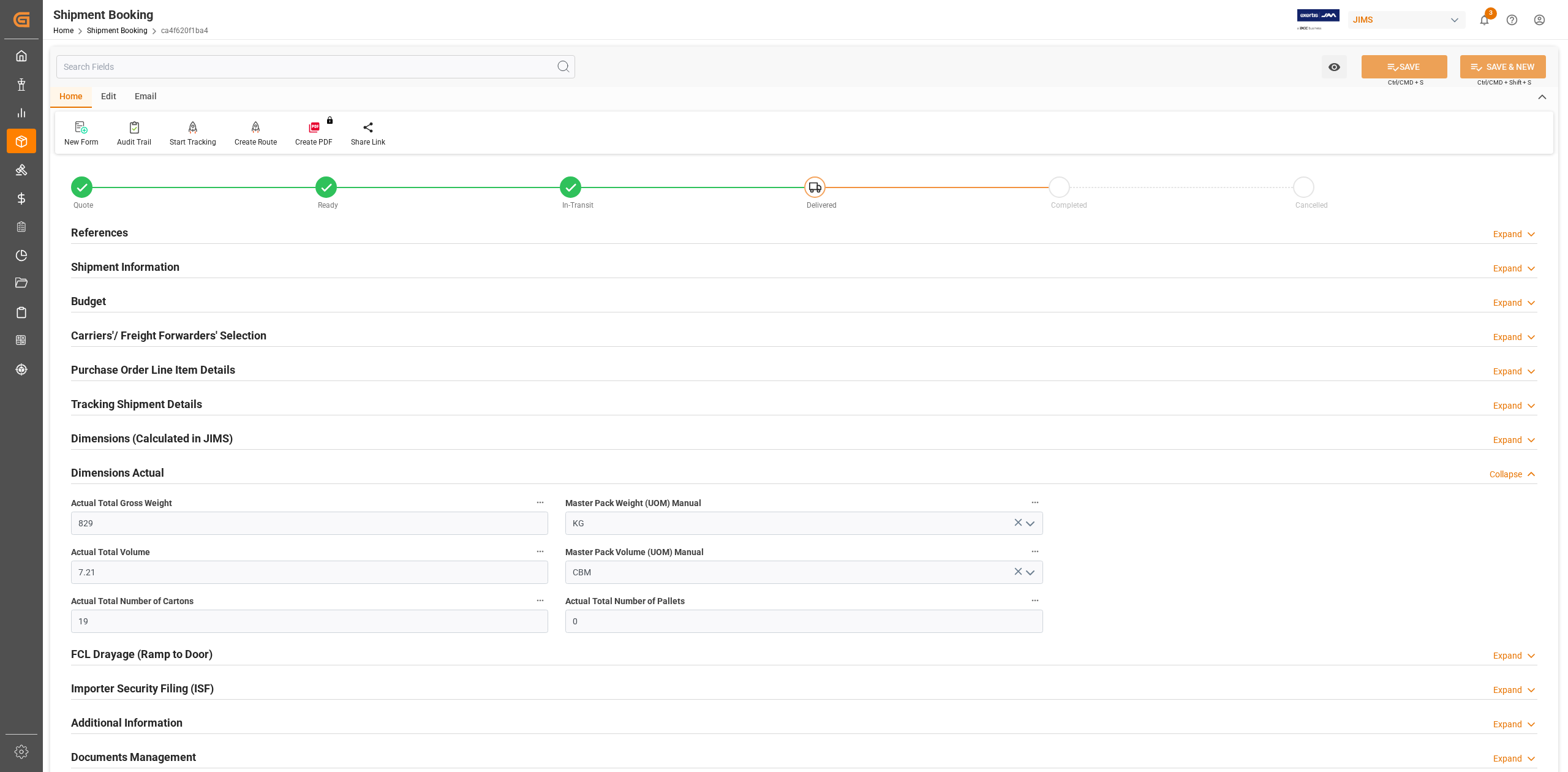
scroll to position [26, 0]
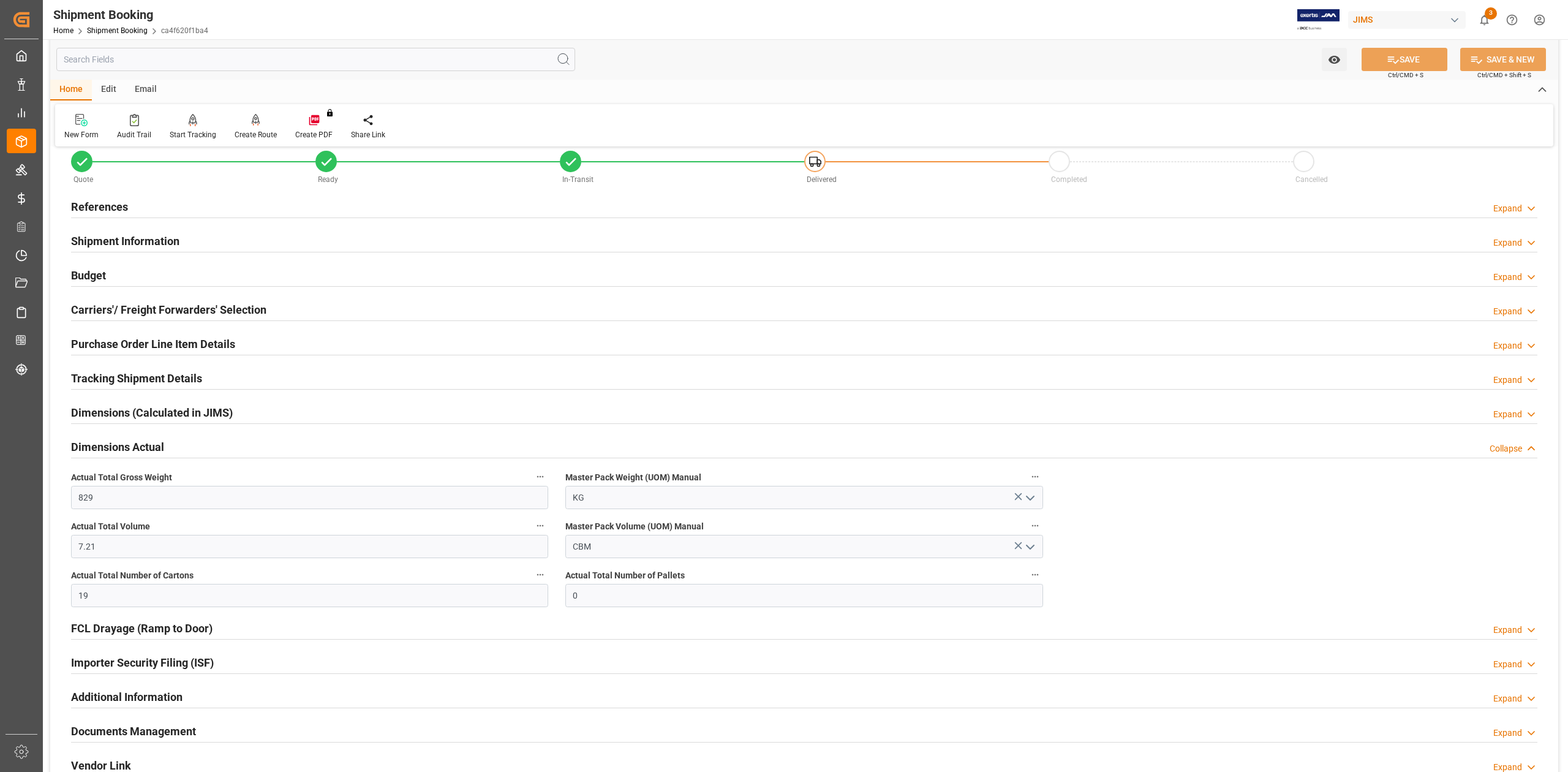
drag, startPoint x: 93, startPoint y: 273, endPoint x: 111, endPoint y: 300, distance: 32.4
click at [93, 273] on h2 "Budget" at bounding box center [88, 275] width 35 height 16
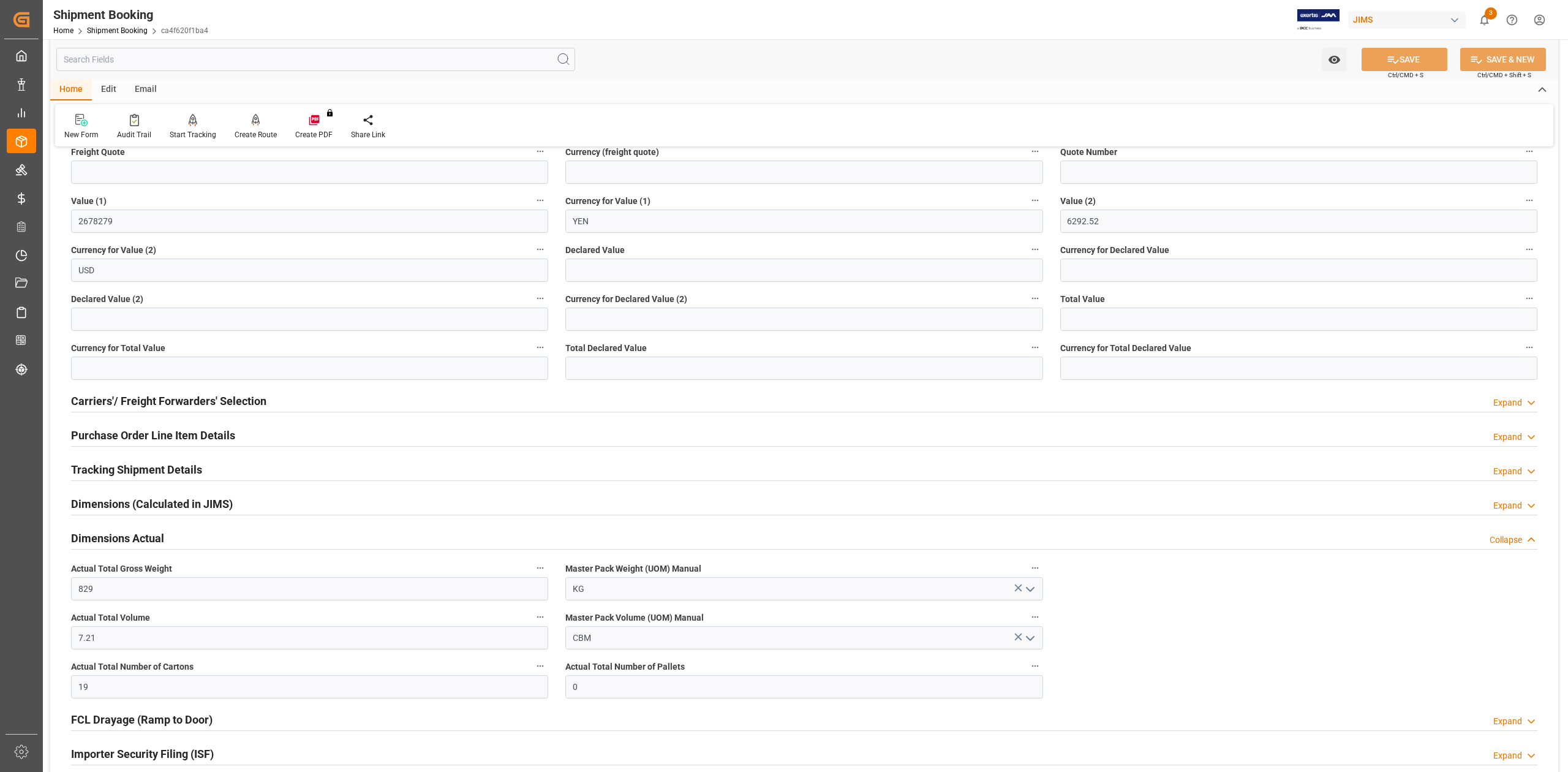
scroll to position [156, 0]
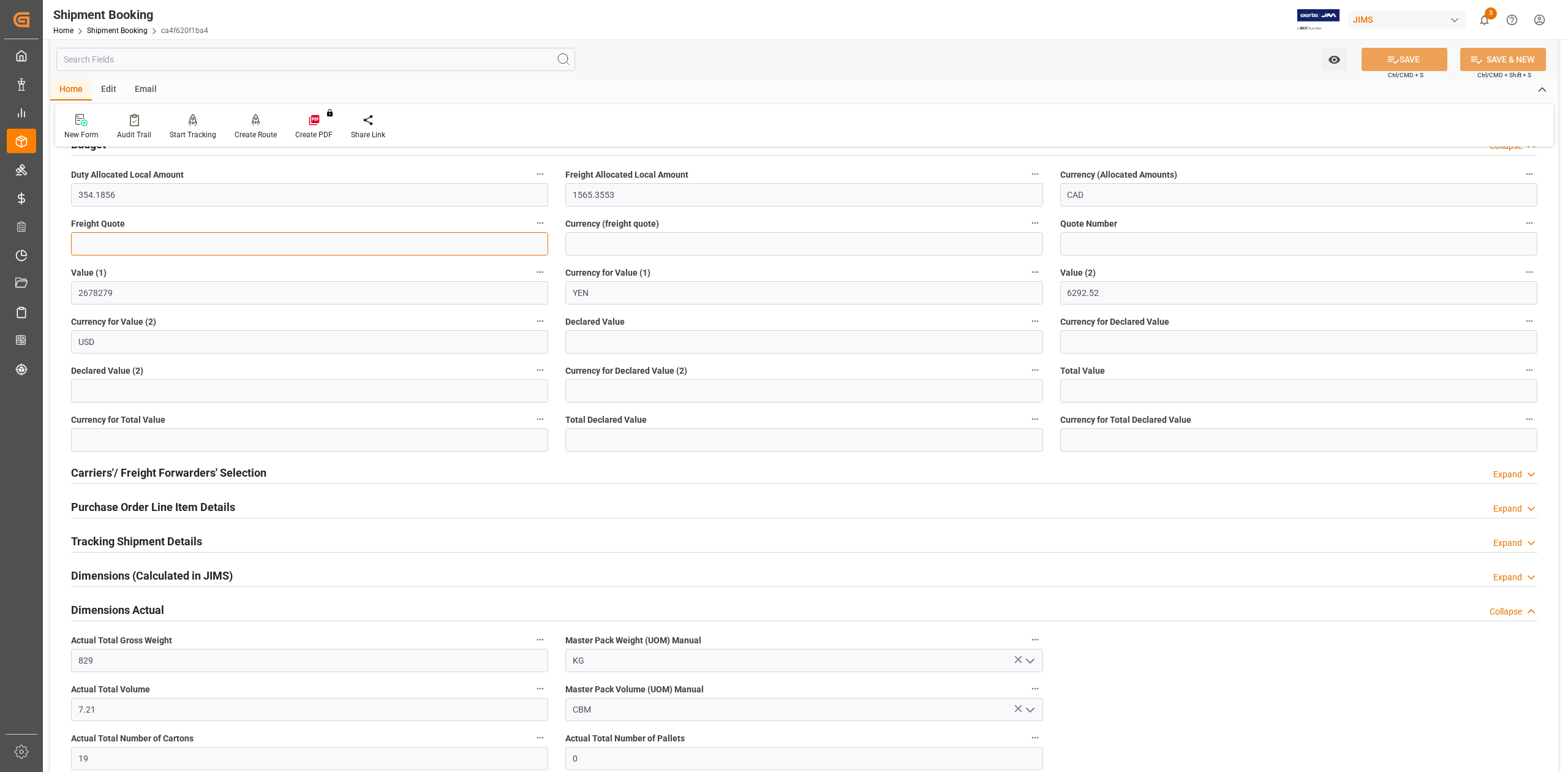
click at [130, 250] on input "text" at bounding box center [309, 244] width 477 height 24
type input "2100"
click at [599, 243] on input at bounding box center [804, 244] width 477 height 24
type input "USD"
click at [1417, 63] on button "SAVE" at bounding box center [1405, 60] width 86 height 24
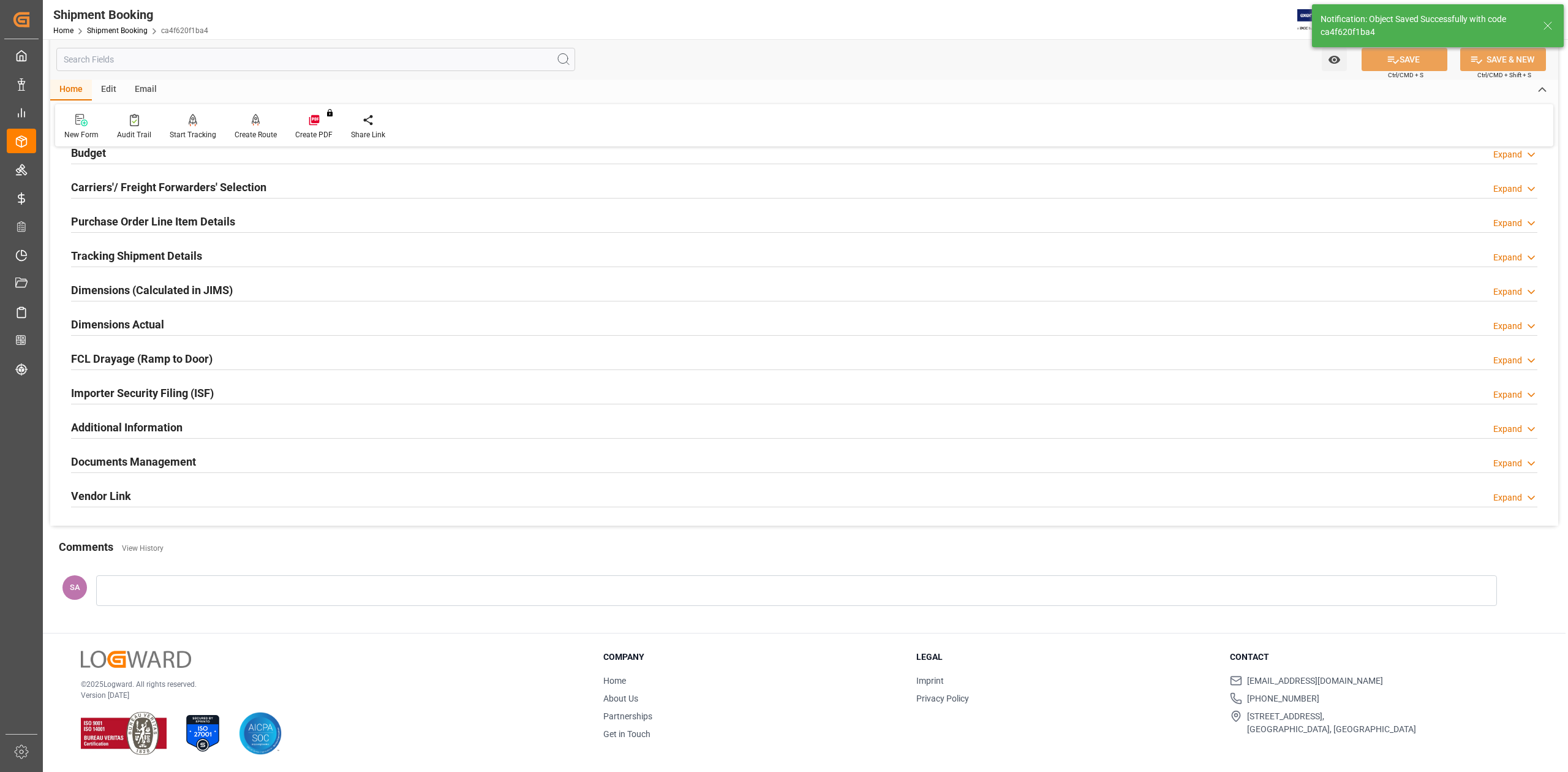
scroll to position [150, 0]
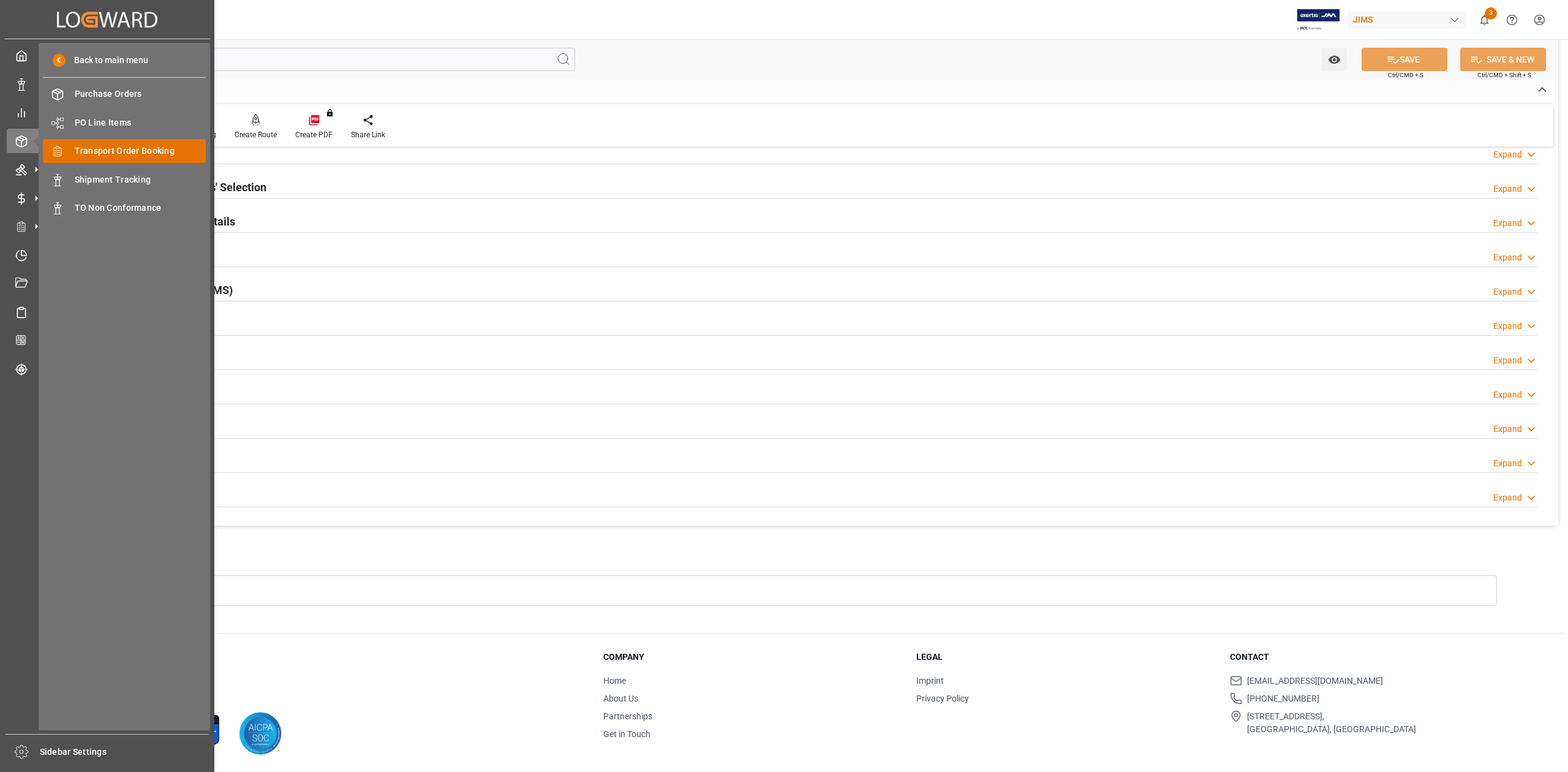
click at [125, 155] on span "Transport Order Booking" at bounding box center [140, 151] width 131 height 13
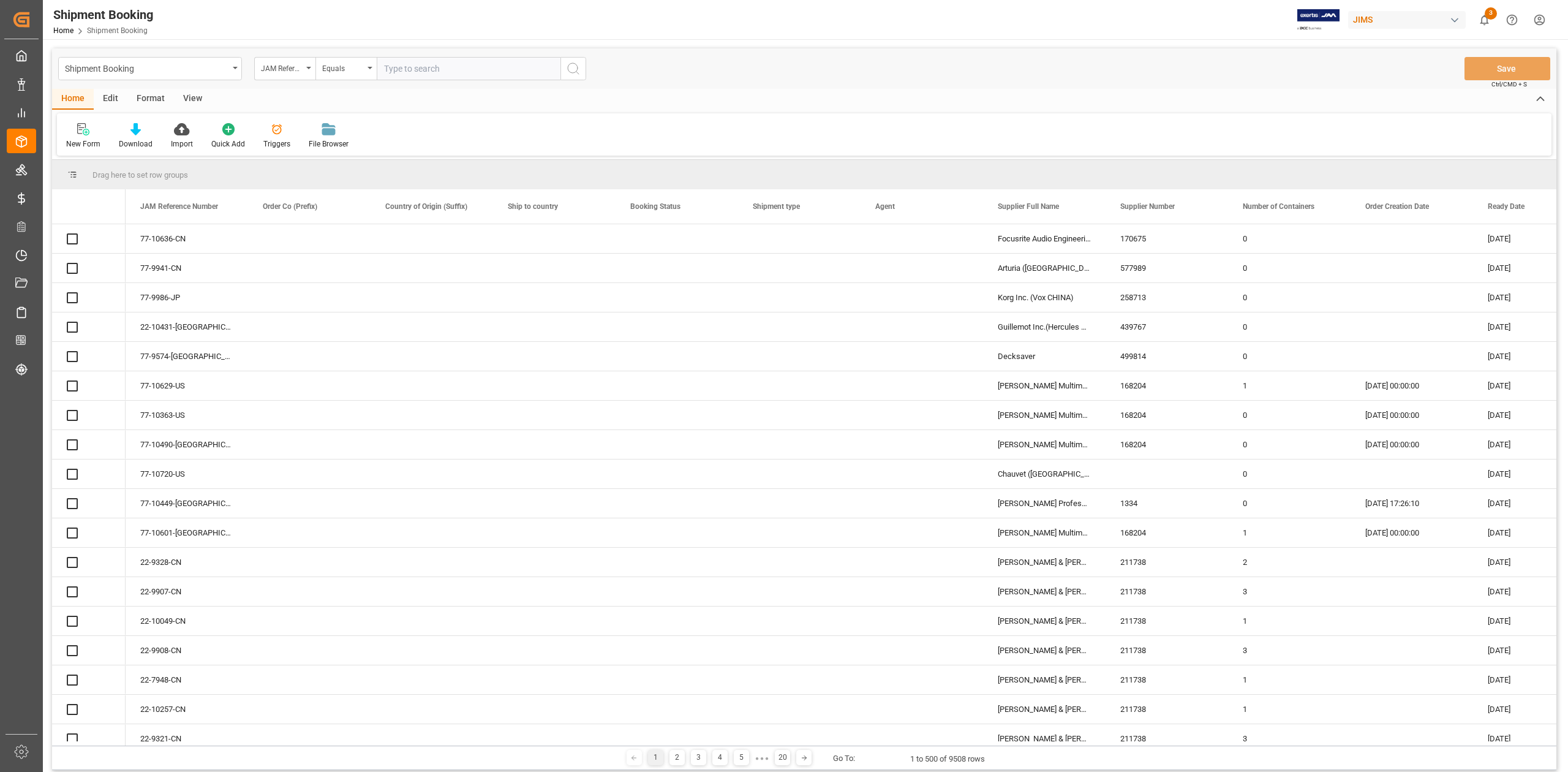
click at [417, 67] on input "text" at bounding box center [468, 69] width 184 height 24
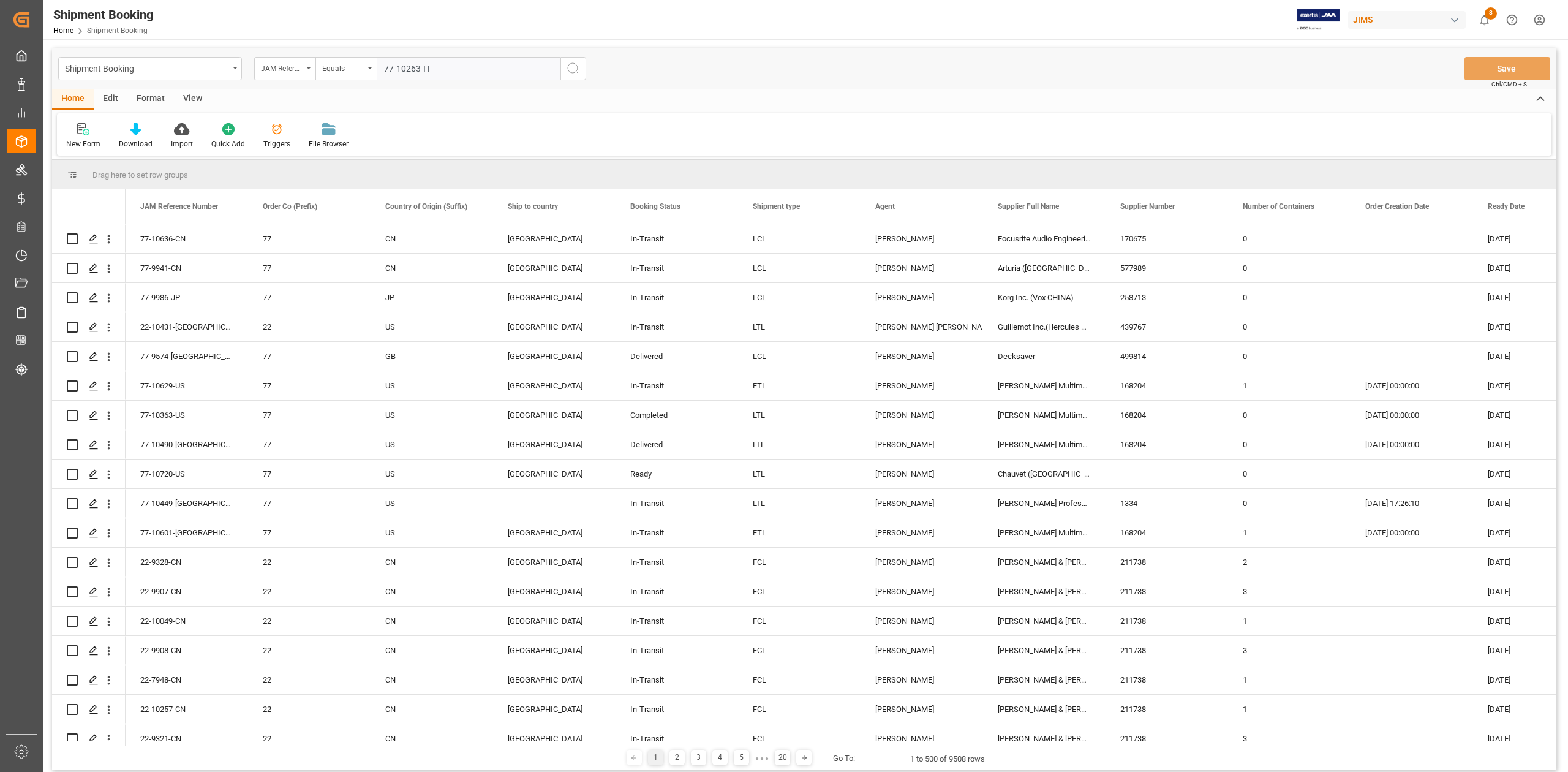
type input "77-10263-IT"
click at [581, 70] on button "search button" at bounding box center [573, 69] width 26 height 24
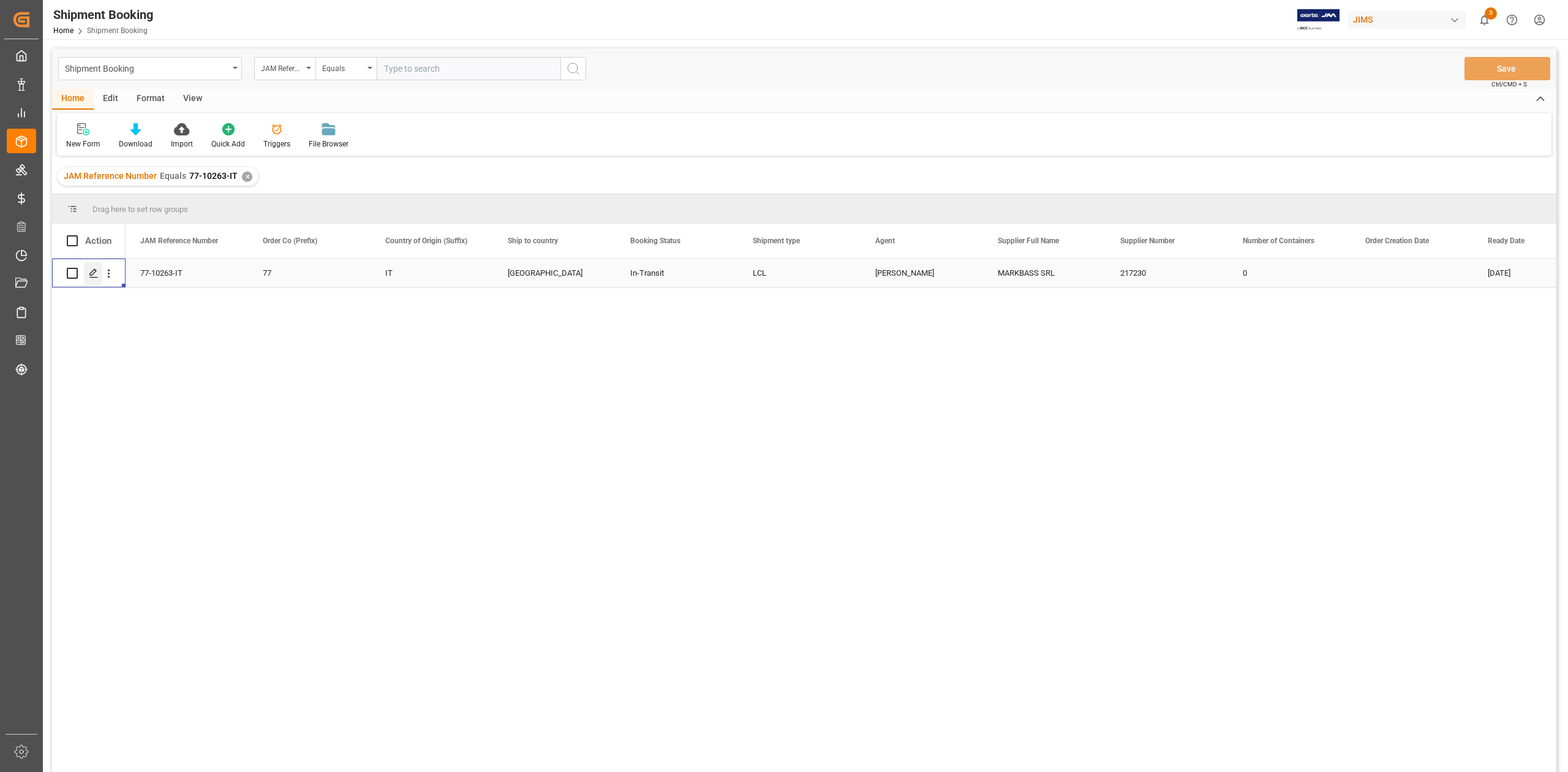
click at [95, 273] on icon "Press SPACE to select this row." at bounding box center [93, 272] width 10 height 10
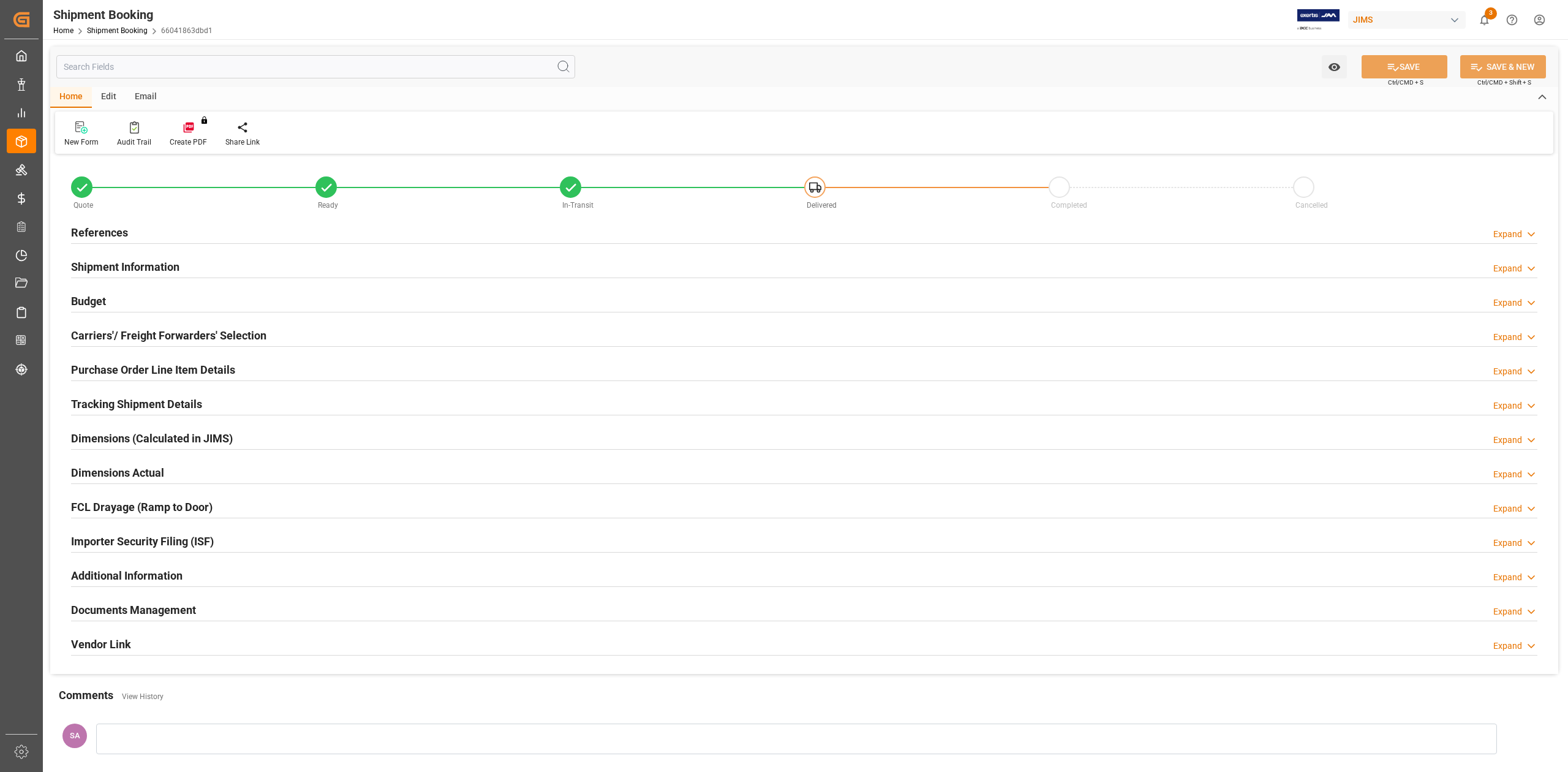
type input "0"
type input "1917.4427"
type input "0"
type input "15064.52"
click at [96, 301] on h2 "Budget" at bounding box center [88, 301] width 35 height 16
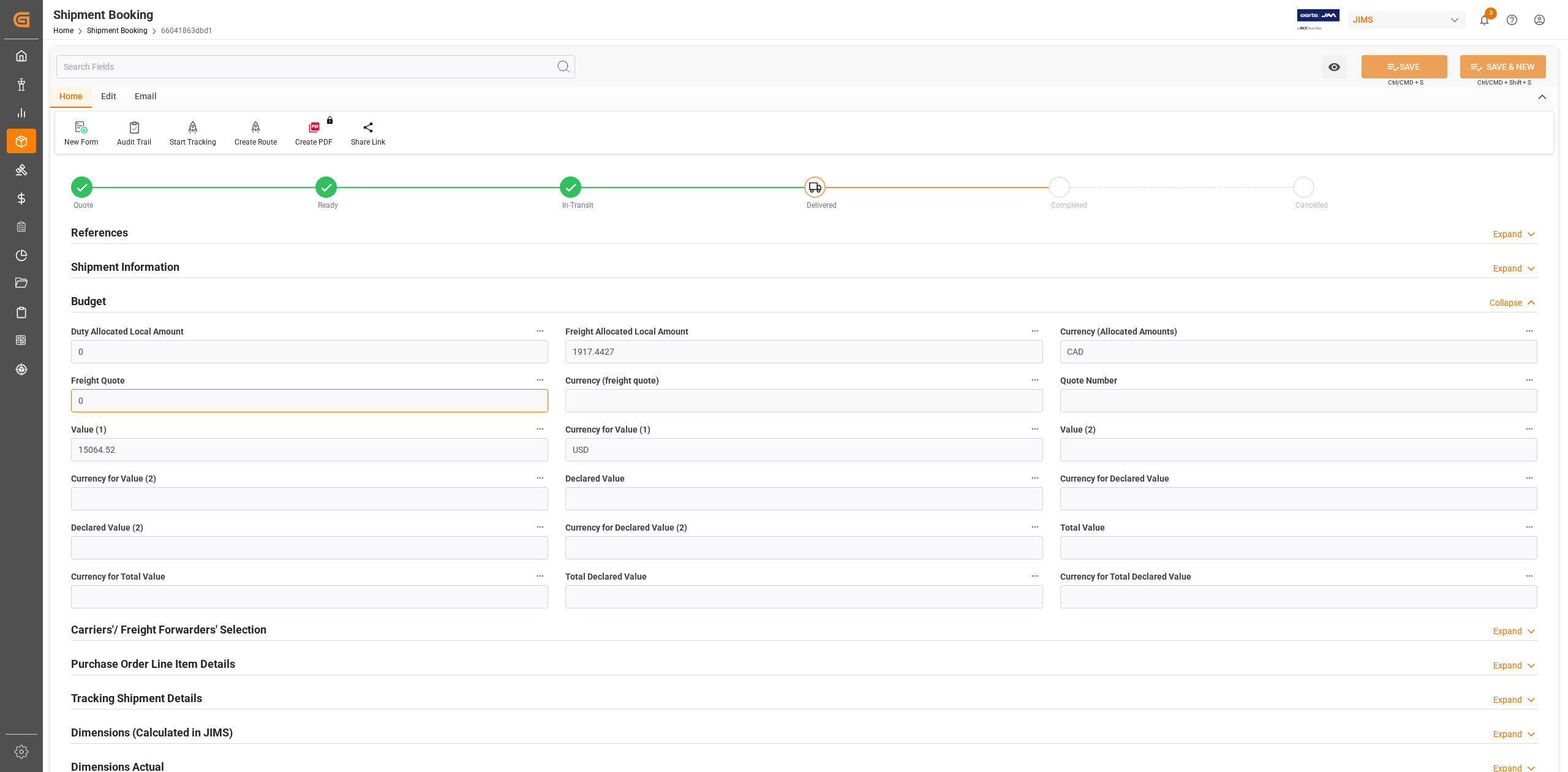
click at [117, 403] on input "0" at bounding box center [309, 401] width 477 height 24
type input "1650"
click at [581, 401] on input at bounding box center [804, 401] width 477 height 24
type input "USD"
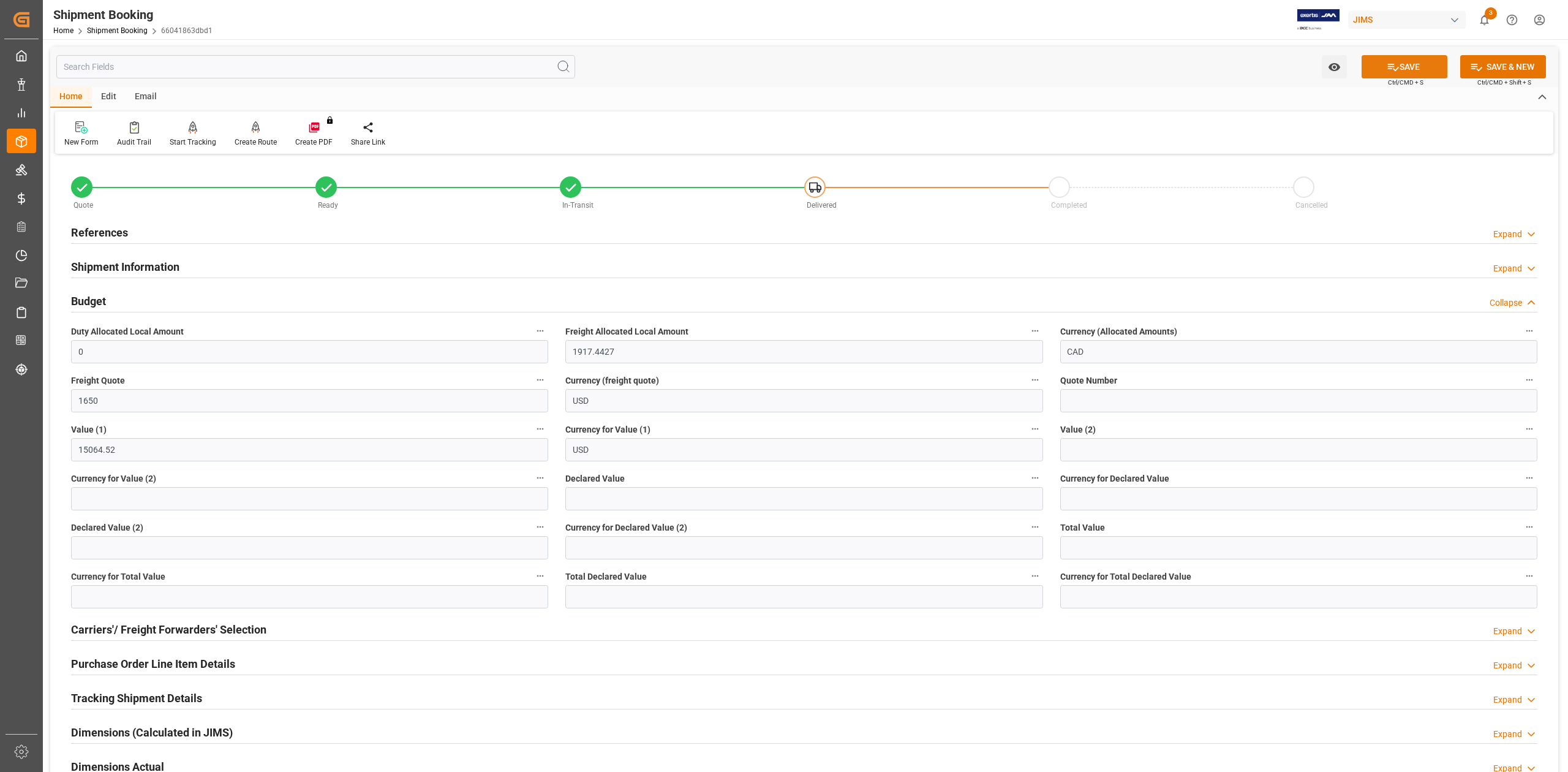
click at [1390, 61] on icon at bounding box center [1393, 66] width 13 height 13
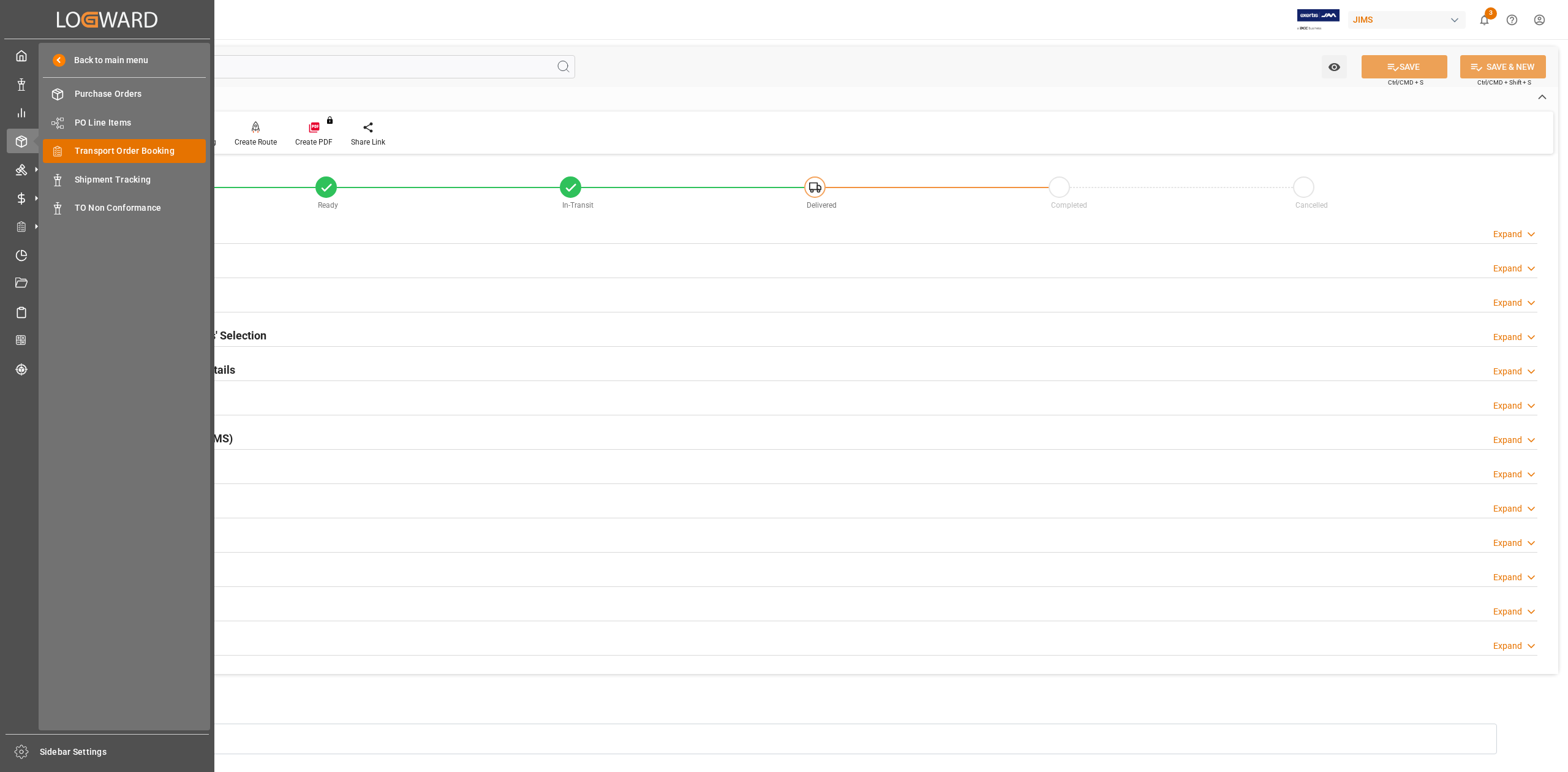
click at [131, 146] on span "Transport Order Booking" at bounding box center [140, 151] width 131 height 13
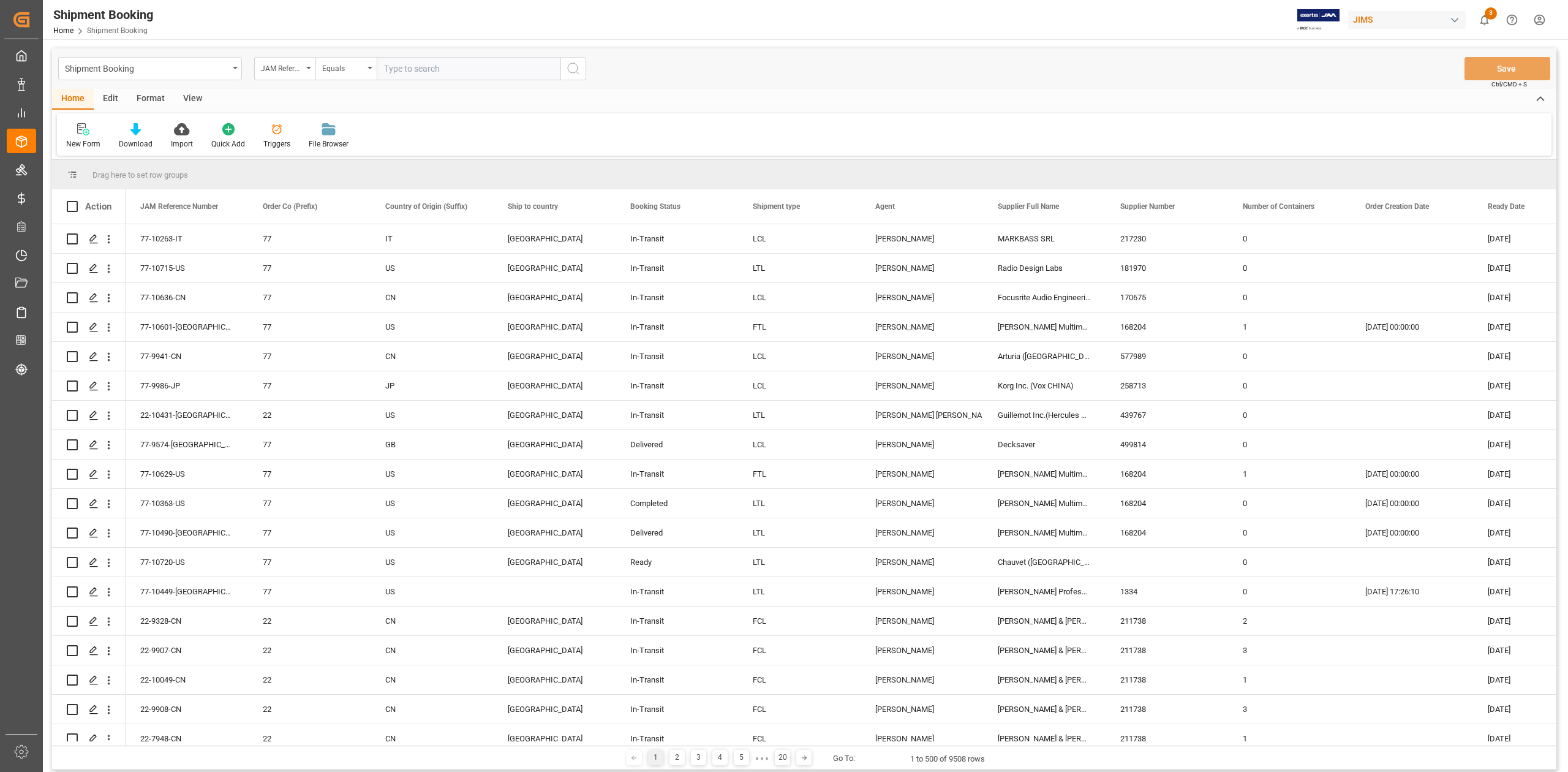
click at [431, 66] on input "text" at bounding box center [468, 69] width 184 height 24
type input "77-10477-ID"
click at [568, 67] on icon "search button" at bounding box center [574, 69] width 15 height 15
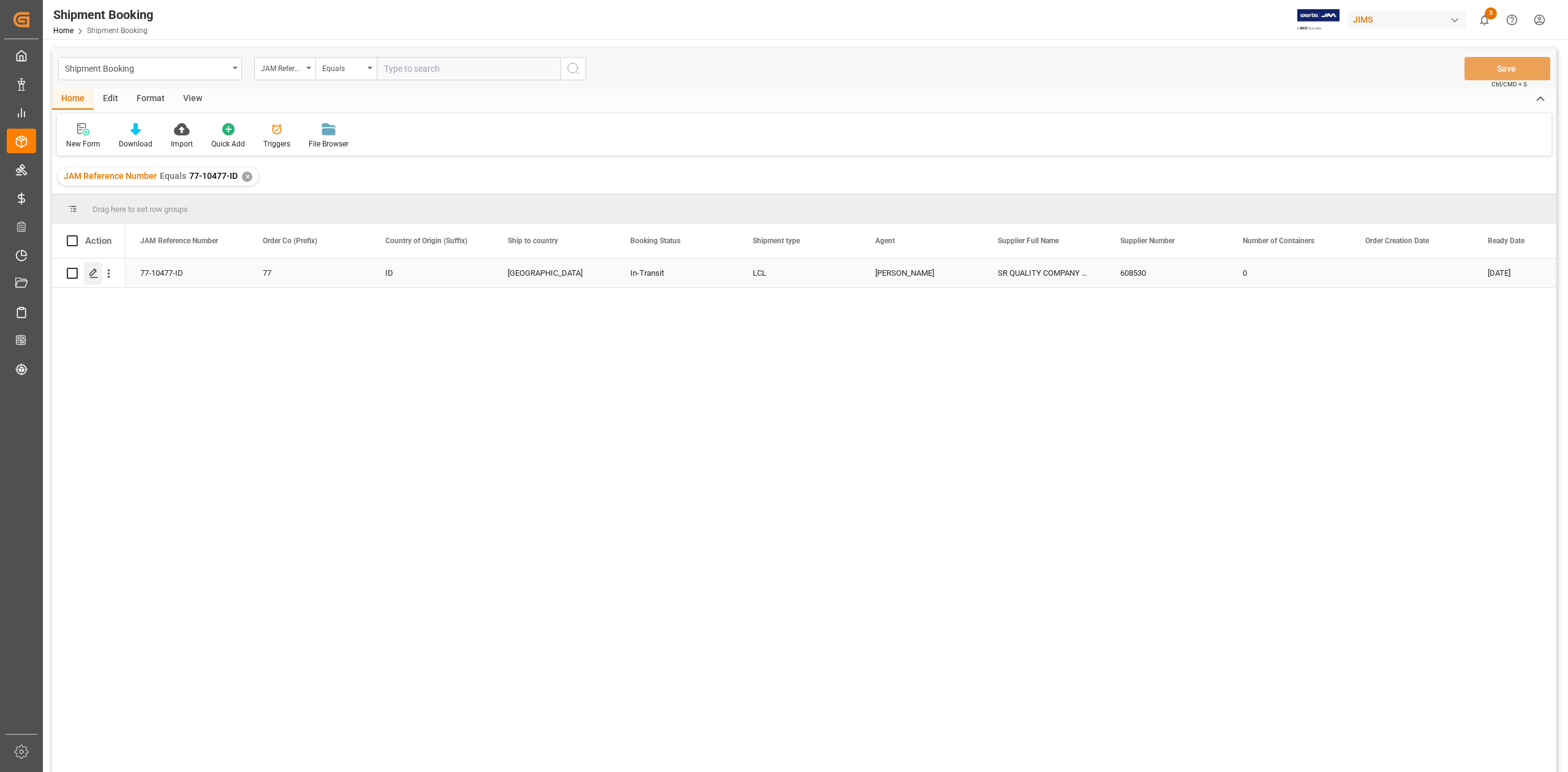
click at [94, 277] on icon "Press SPACE to select this row." at bounding box center [93, 272] width 10 height 10
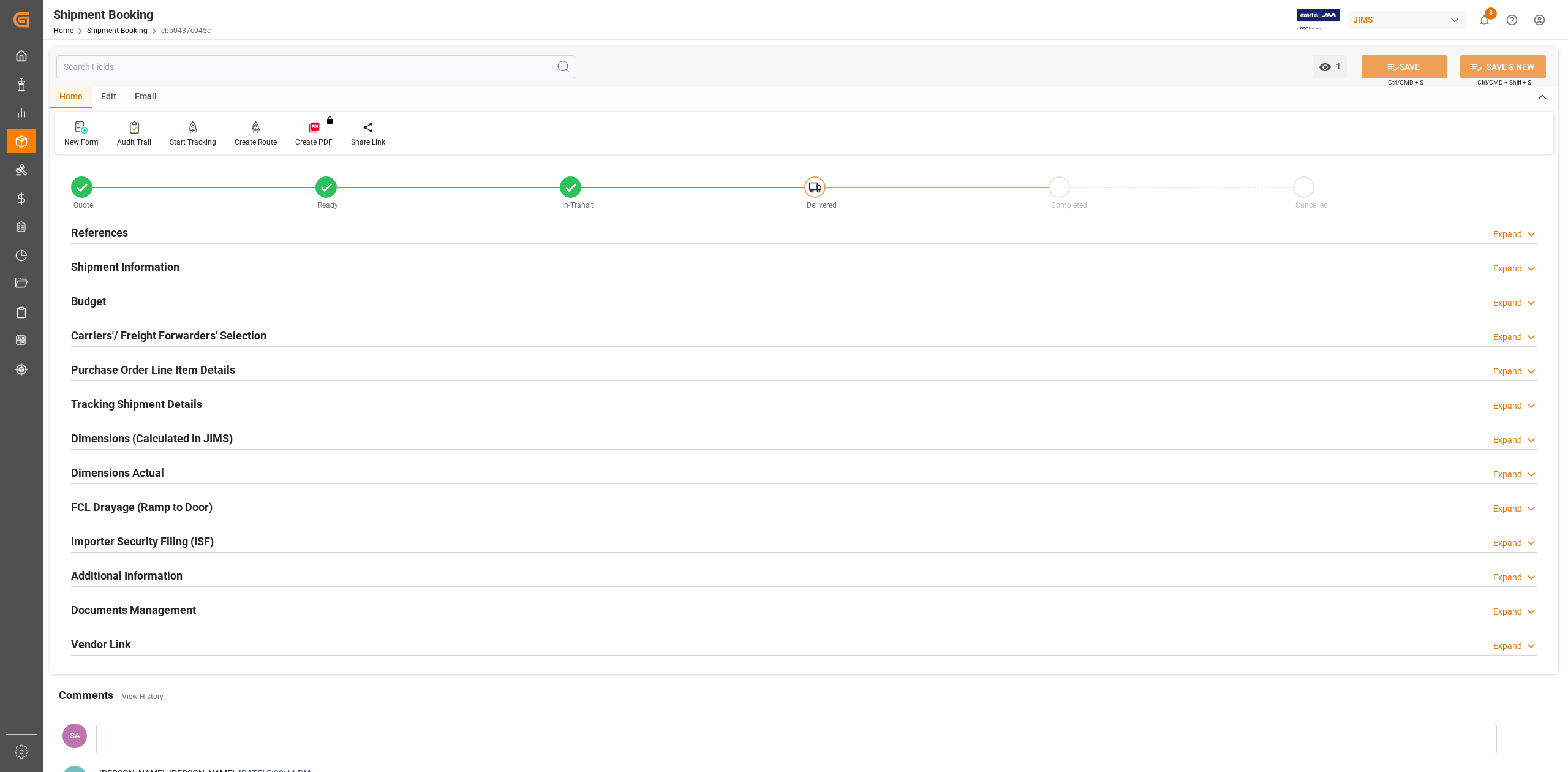
click at [97, 297] on h2 "Budget" at bounding box center [88, 301] width 35 height 16
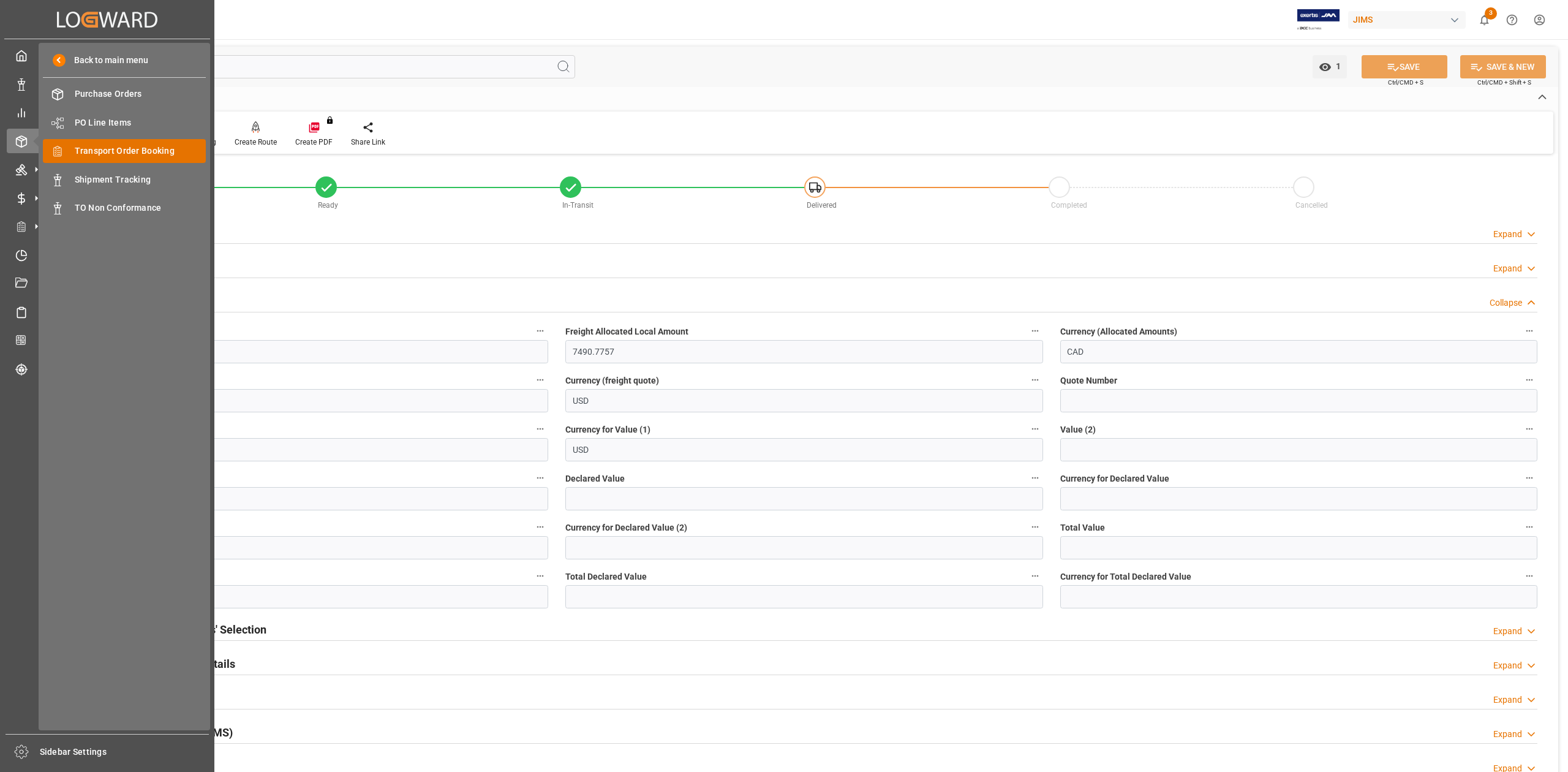
click at [128, 148] on span "Transport Order Booking" at bounding box center [140, 151] width 131 height 13
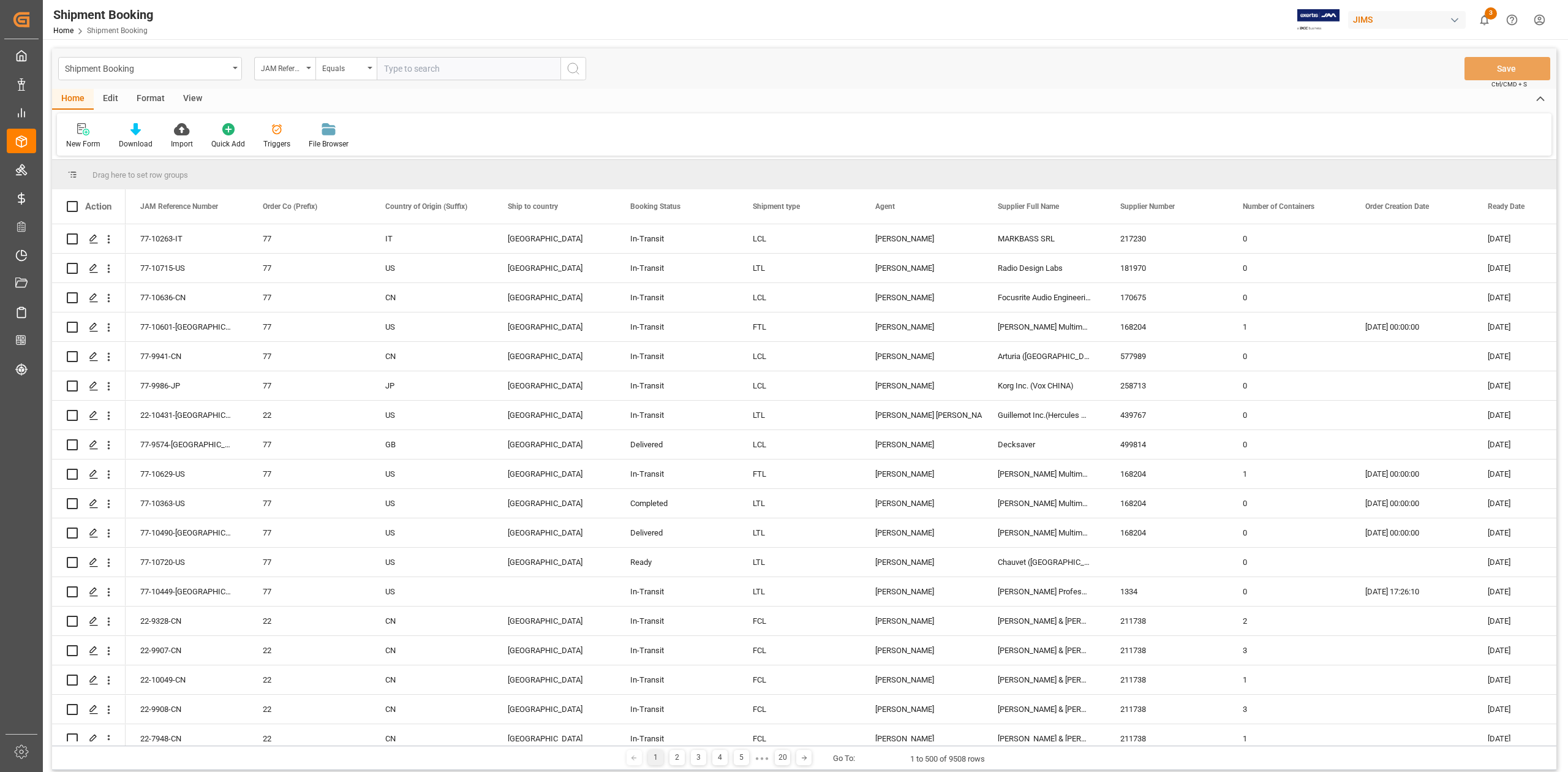
click at [425, 69] on input "text" at bounding box center [468, 69] width 184 height 24
type input "77-10354-CN"
click at [574, 67] on icon "search button" at bounding box center [574, 69] width 15 height 15
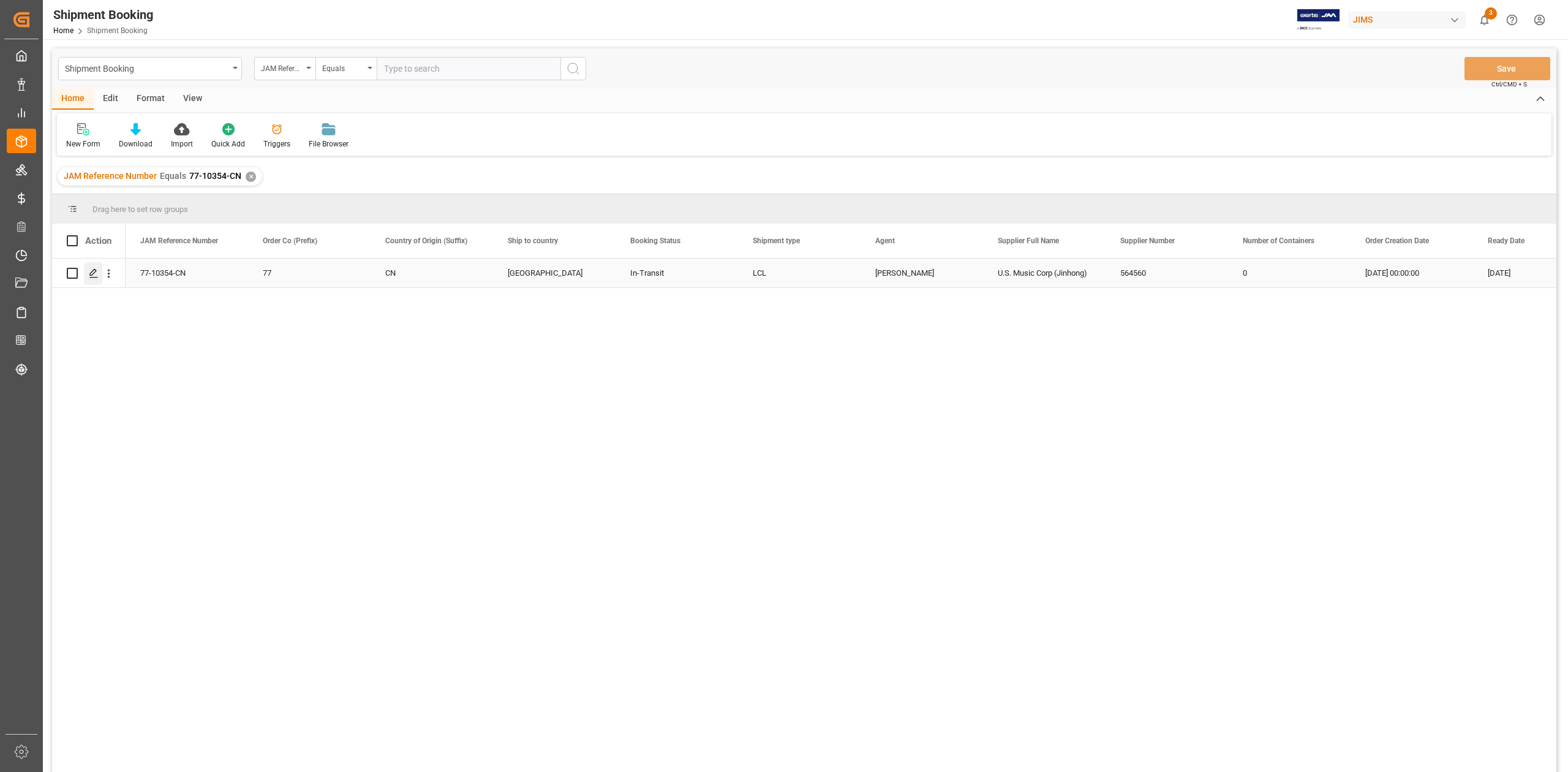
click at [98, 275] on icon "Press SPACE to select this row." at bounding box center [93, 272] width 10 height 10
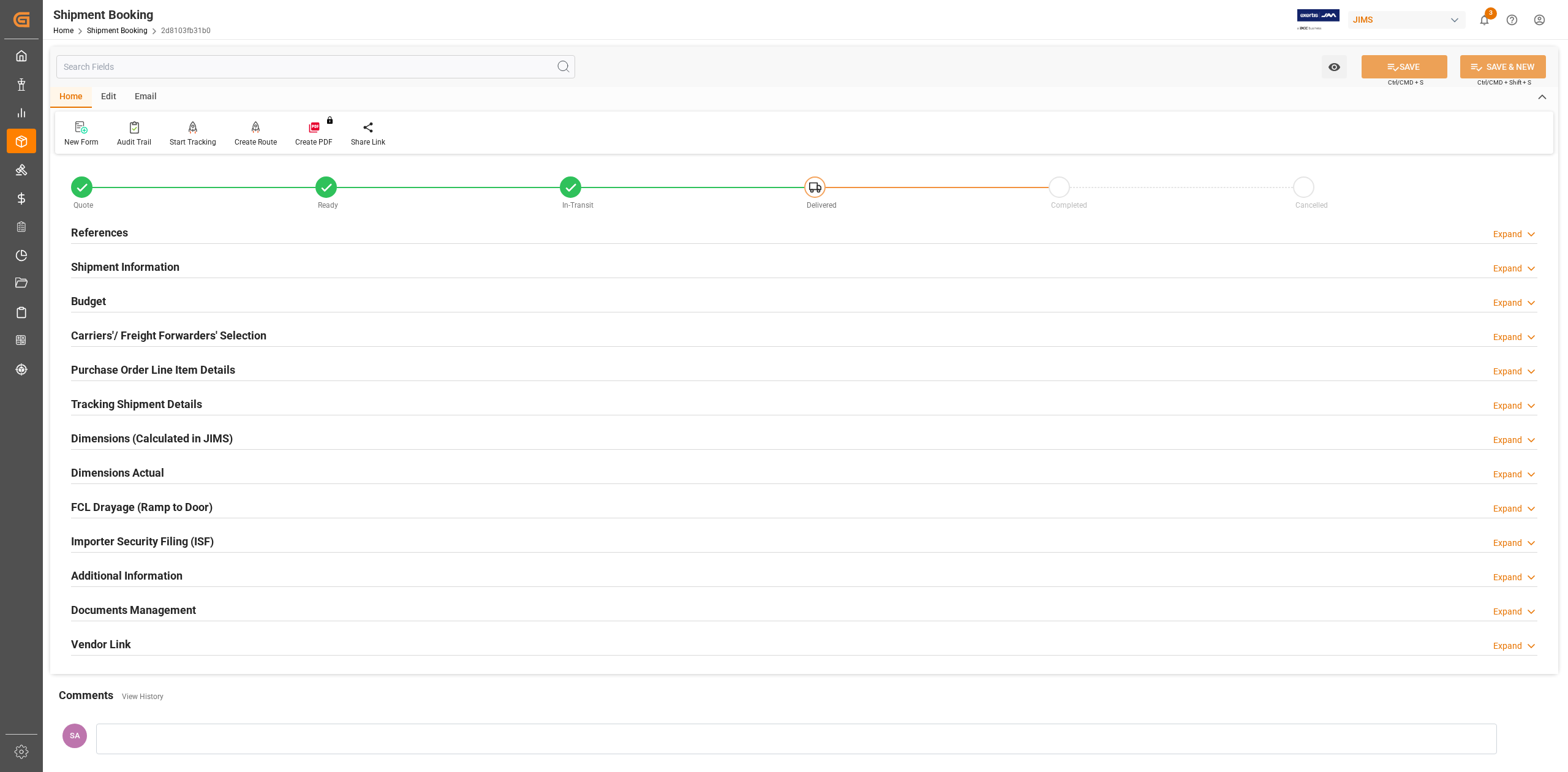
click at [175, 265] on h2 "Shipment Information" at bounding box center [125, 266] width 109 height 16
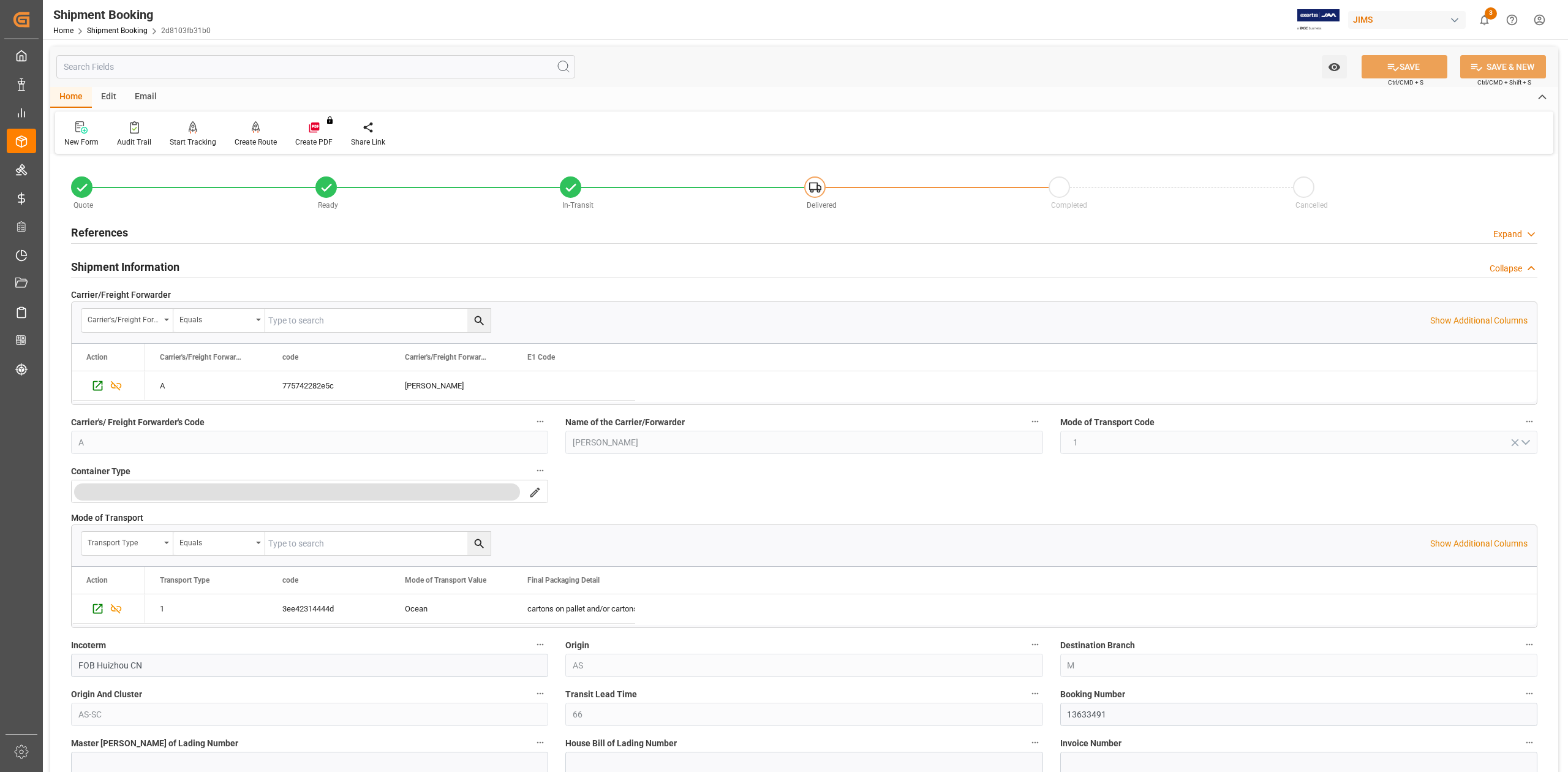
click at [162, 268] on h2 "Shipment Information" at bounding box center [125, 266] width 109 height 16
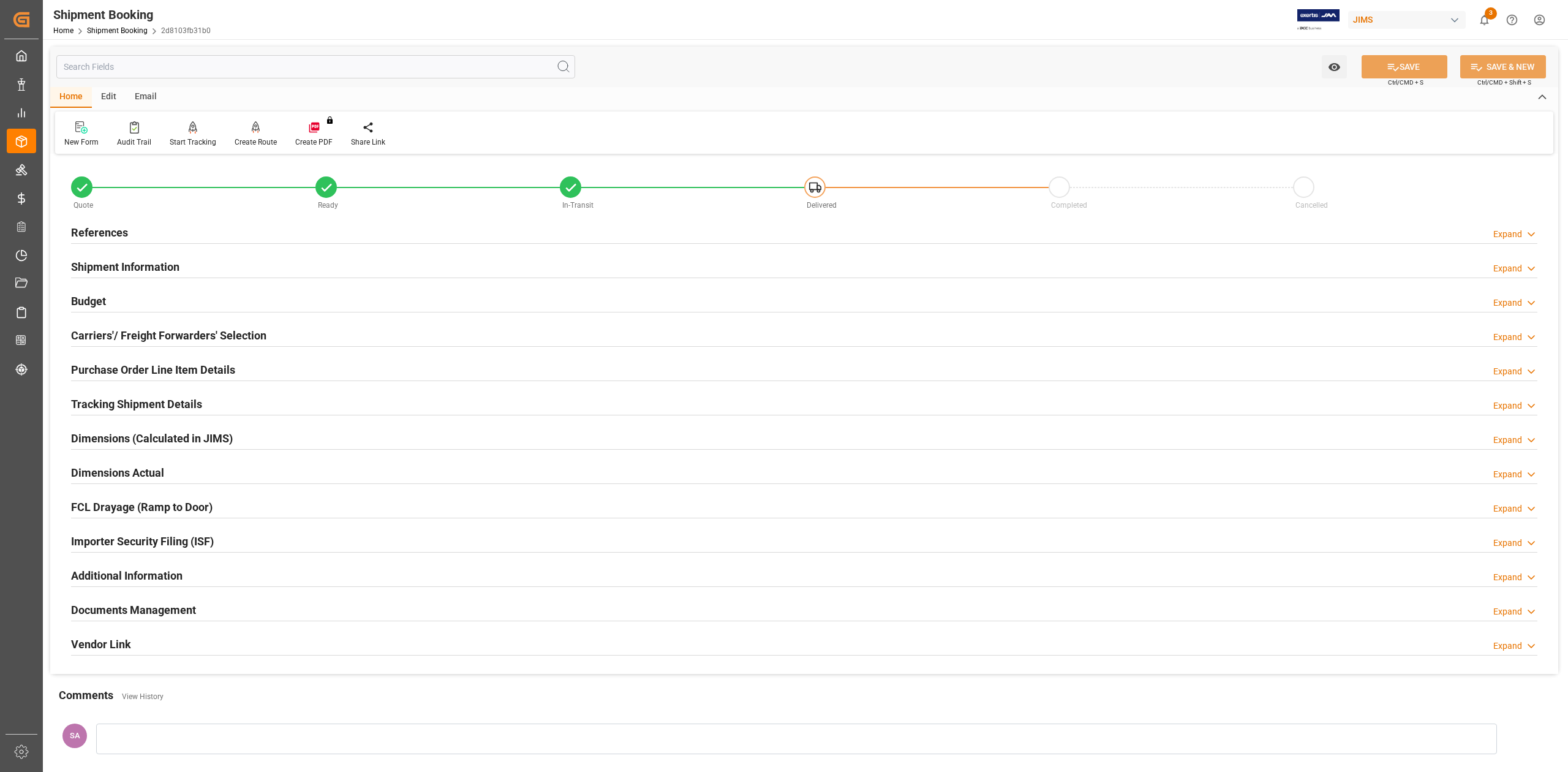
click at [97, 299] on h2 "Budget" at bounding box center [88, 301] width 35 height 16
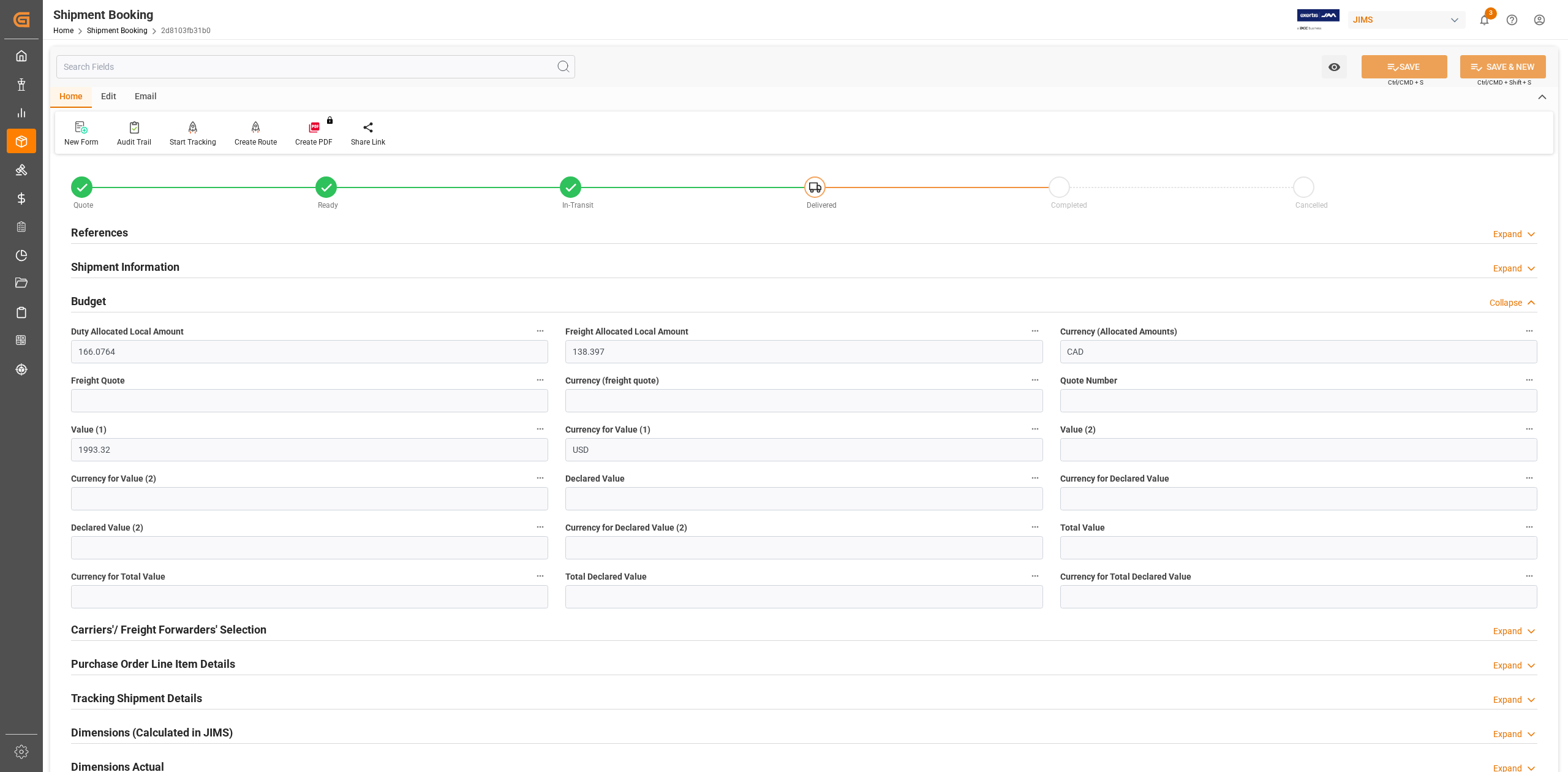
click at [97, 299] on h2 "Budget" at bounding box center [88, 301] width 35 height 16
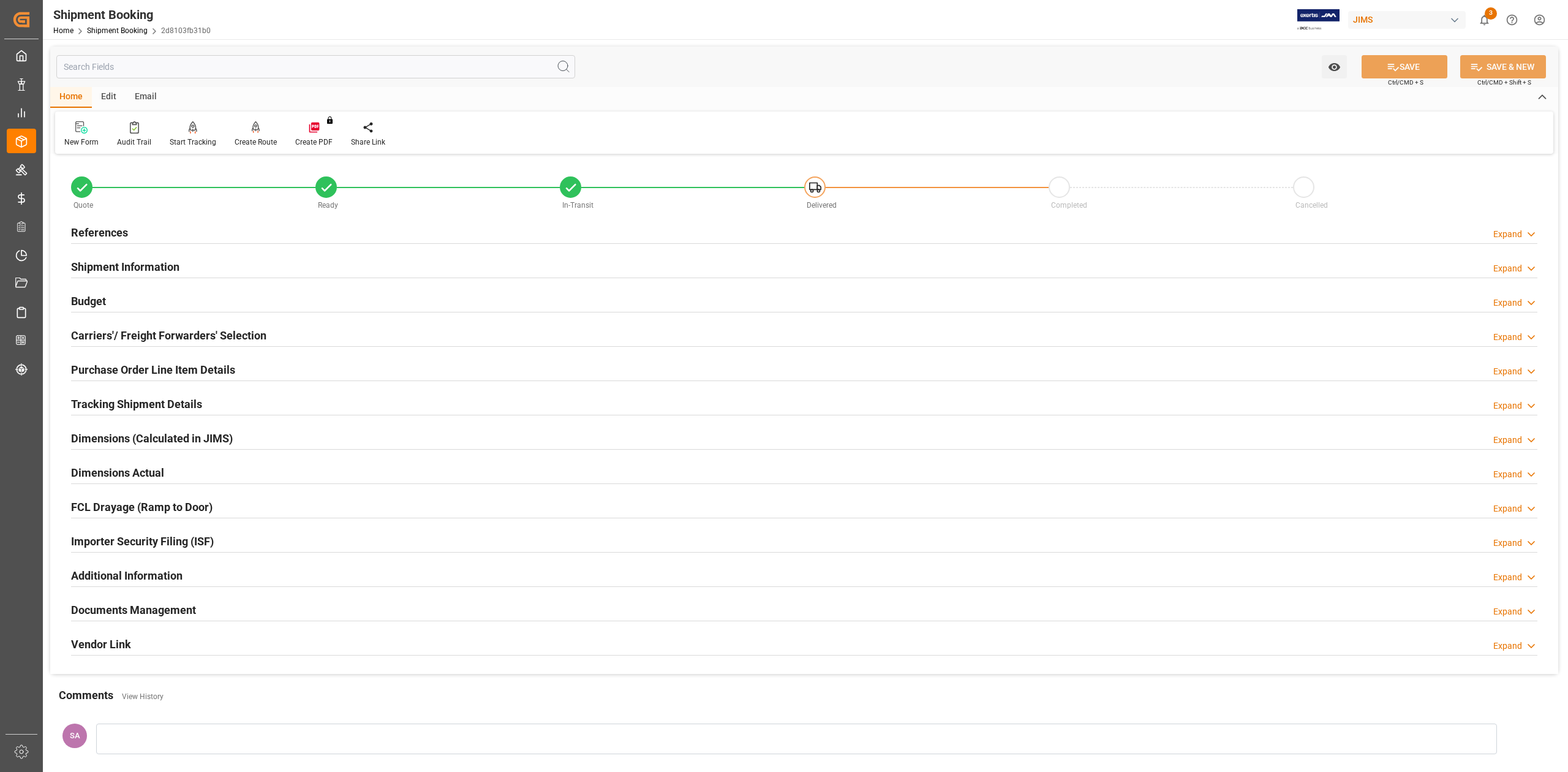
click at [151, 263] on h2 "Shipment Information" at bounding box center [125, 266] width 109 height 16
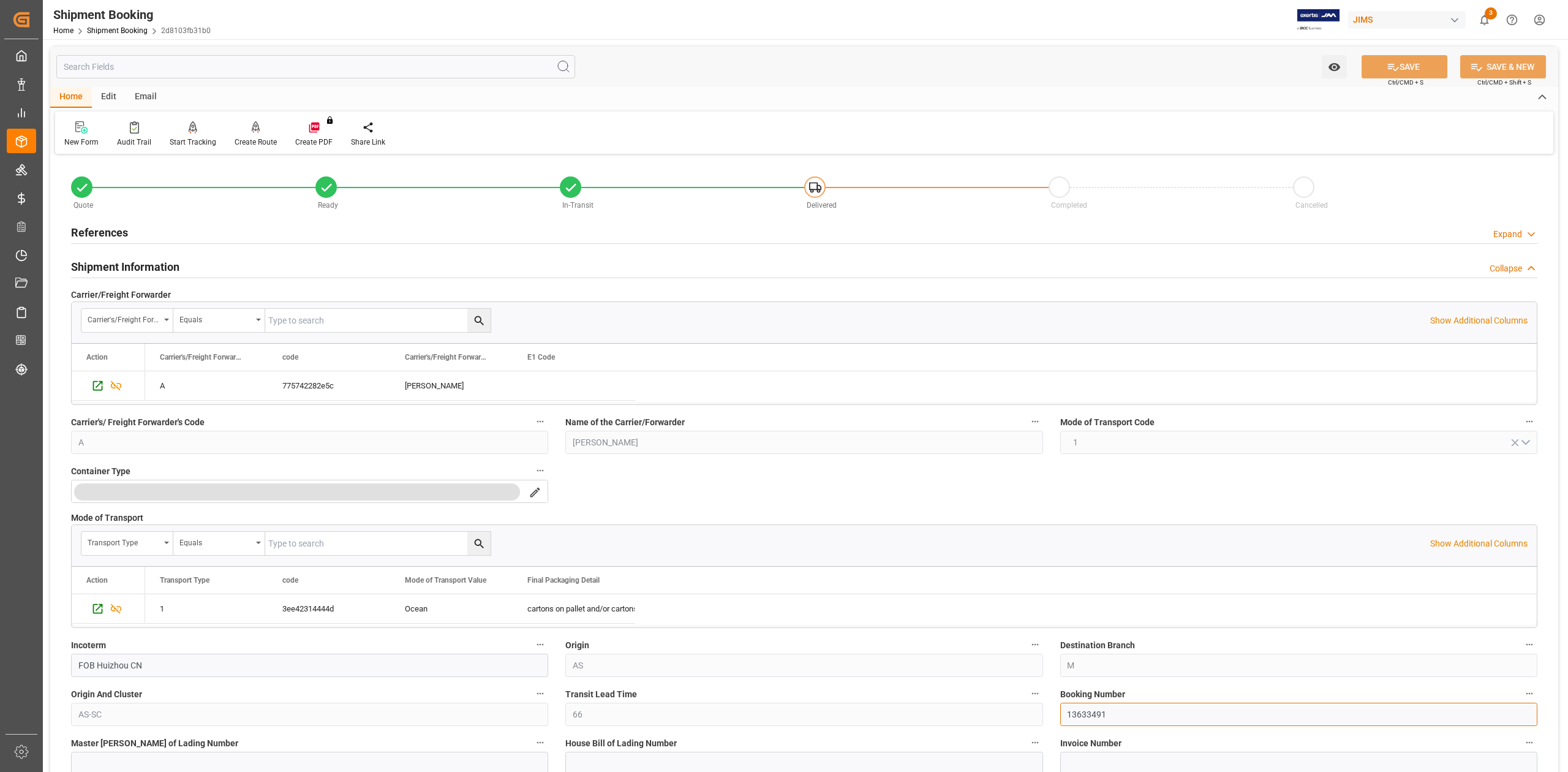
click at [1090, 721] on input "13633491" at bounding box center [1299, 714] width 477 height 24
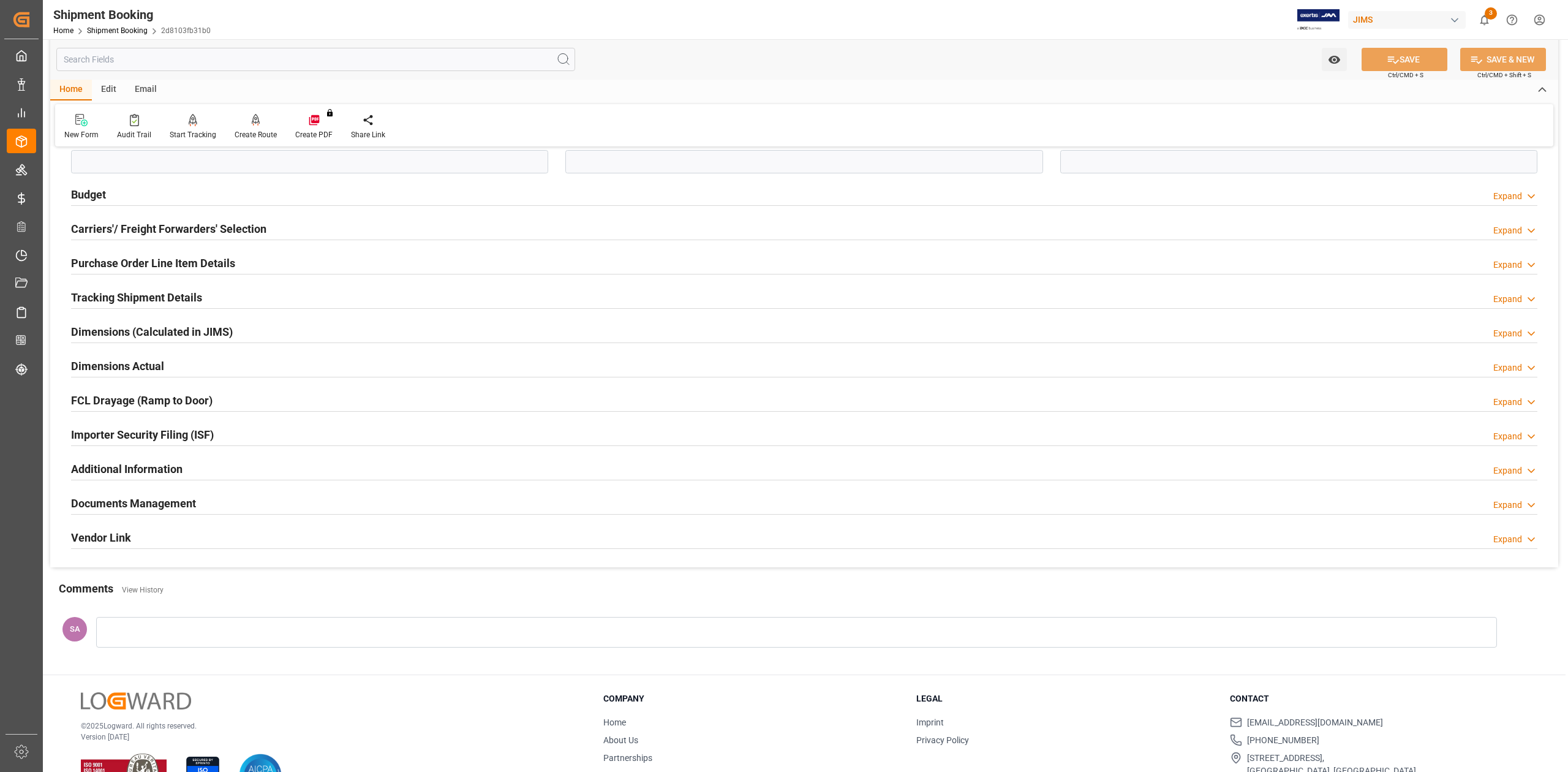
scroll to position [565, 0]
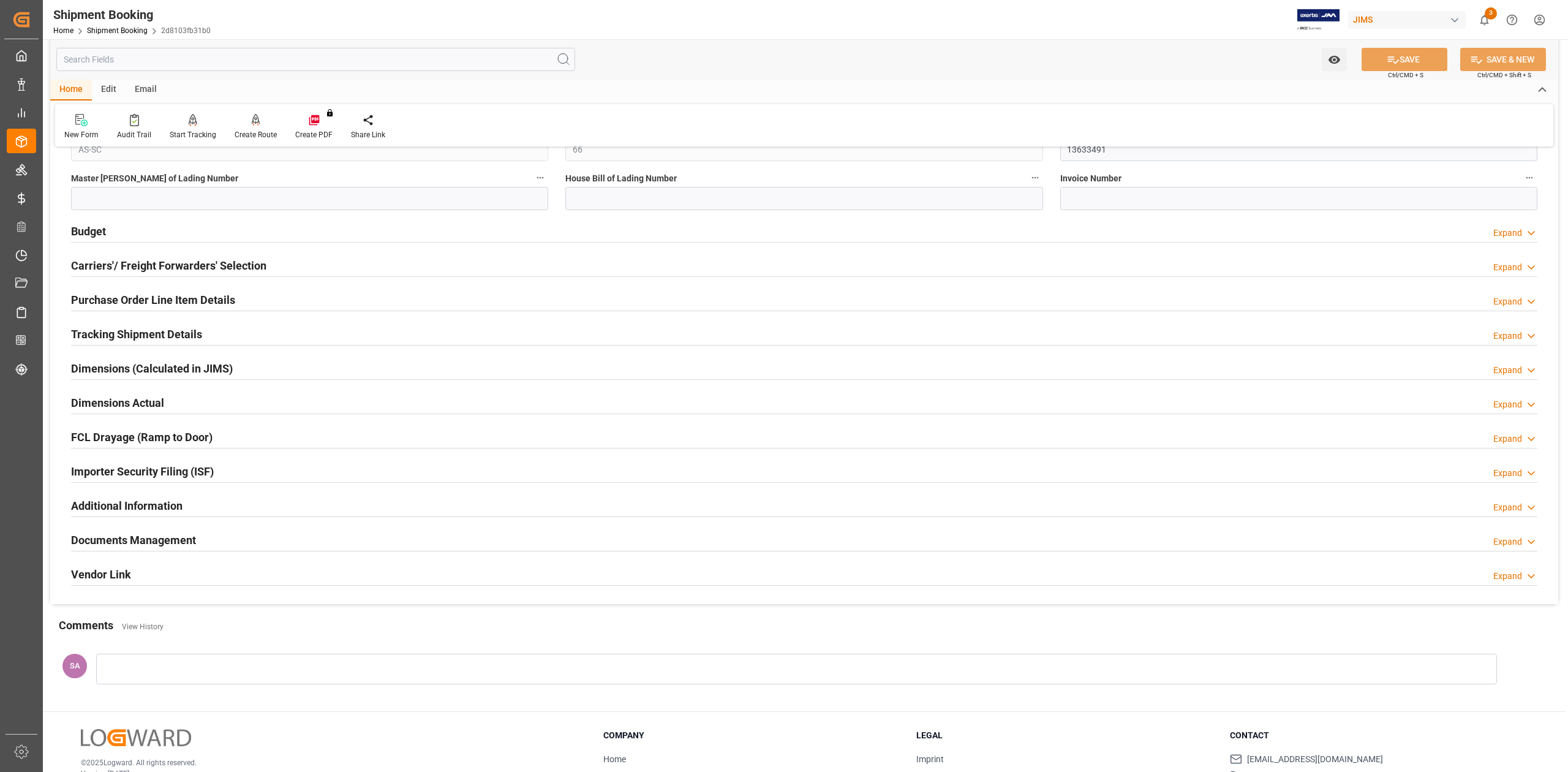
drag, startPoint x: 108, startPoint y: 397, endPoint x: 334, endPoint y: 444, distance: 230.8
click at [108, 397] on h2 "Dimensions Actual" at bounding box center [117, 402] width 93 height 16
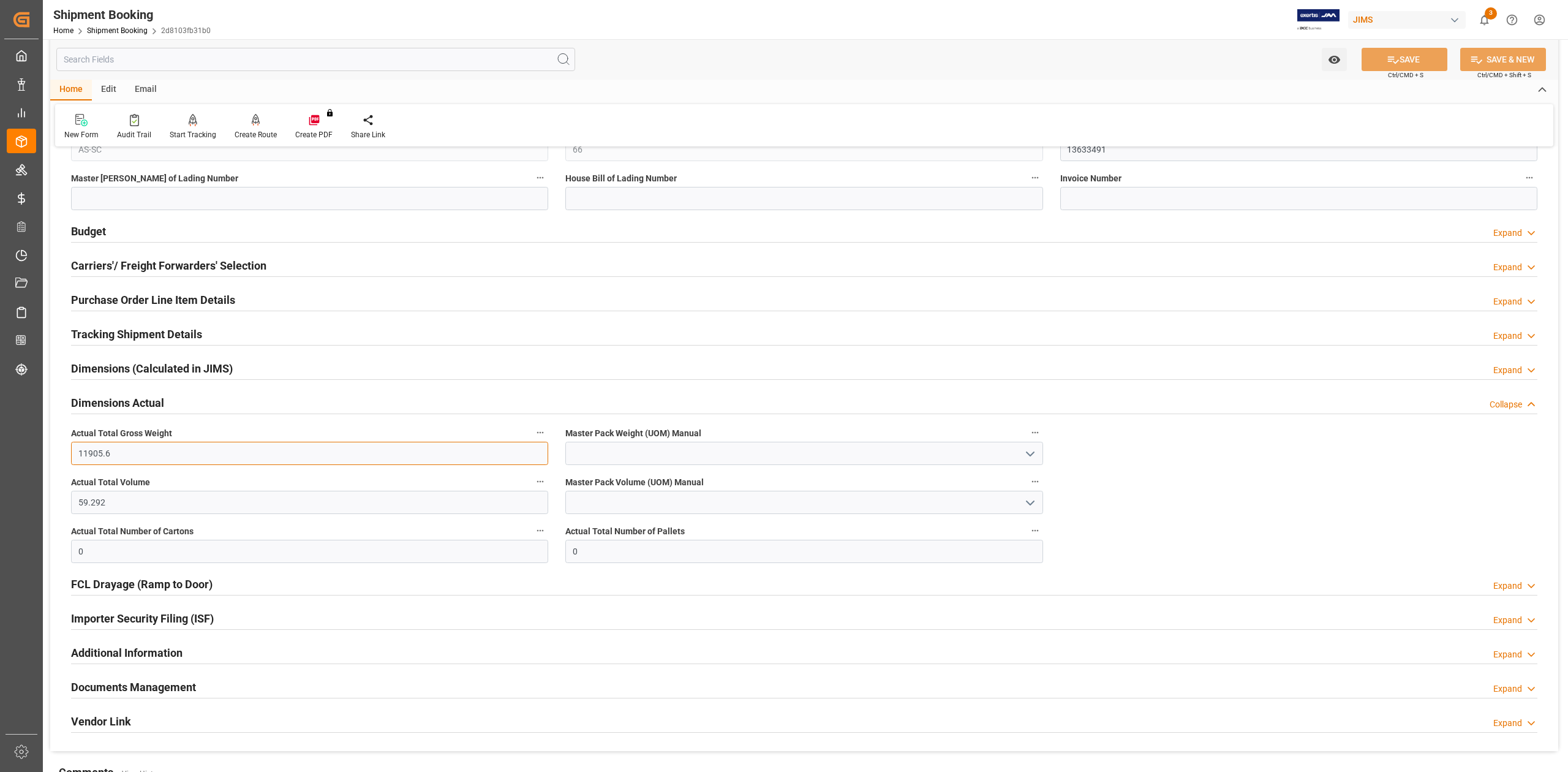
click at [157, 459] on input "11905.6" at bounding box center [309, 453] width 477 height 24
type input "31.6"
click at [140, 503] on input "59.292" at bounding box center [309, 503] width 477 height 24
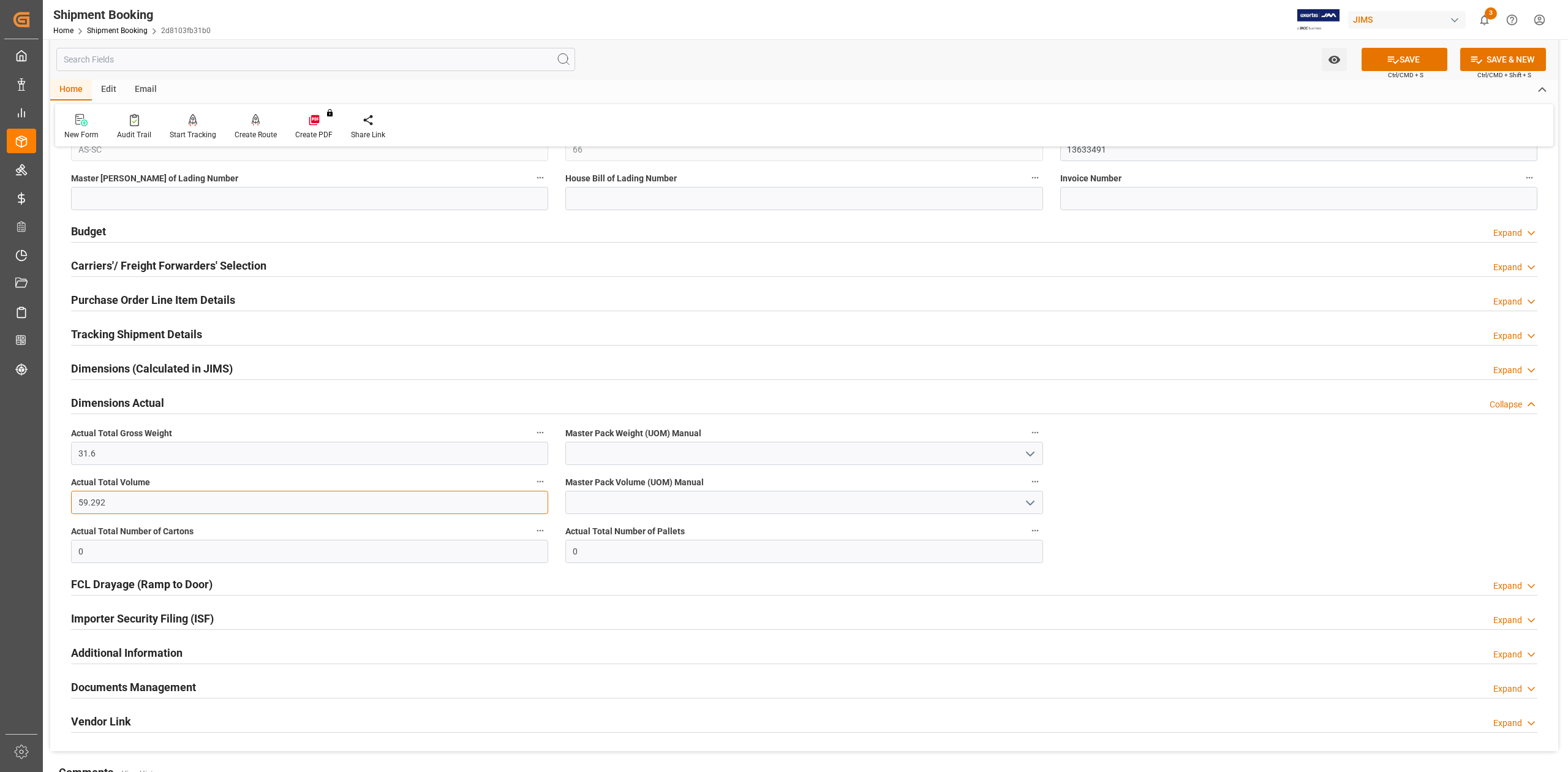
click at [140, 503] on input "59.292" at bounding box center [309, 503] width 477 height 24
type input "0.384"
click at [340, 559] on input "0" at bounding box center [309, 551] width 477 height 24
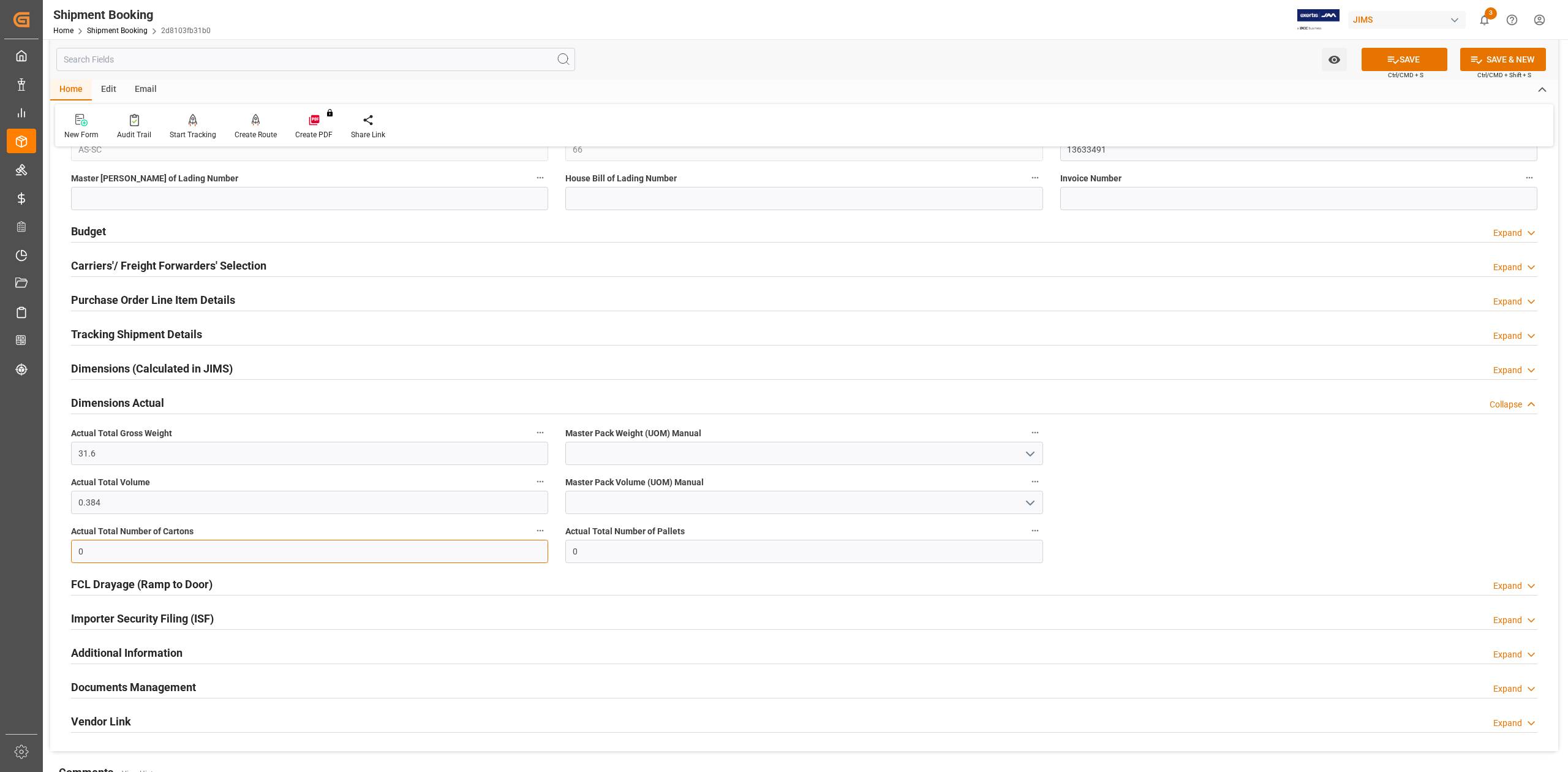
click at [340, 559] on input "0" at bounding box center [309, 551] width 477 height 24
type input "2"
click at [616, 457] on input at bounding box center [804, 453] width 477 height 24
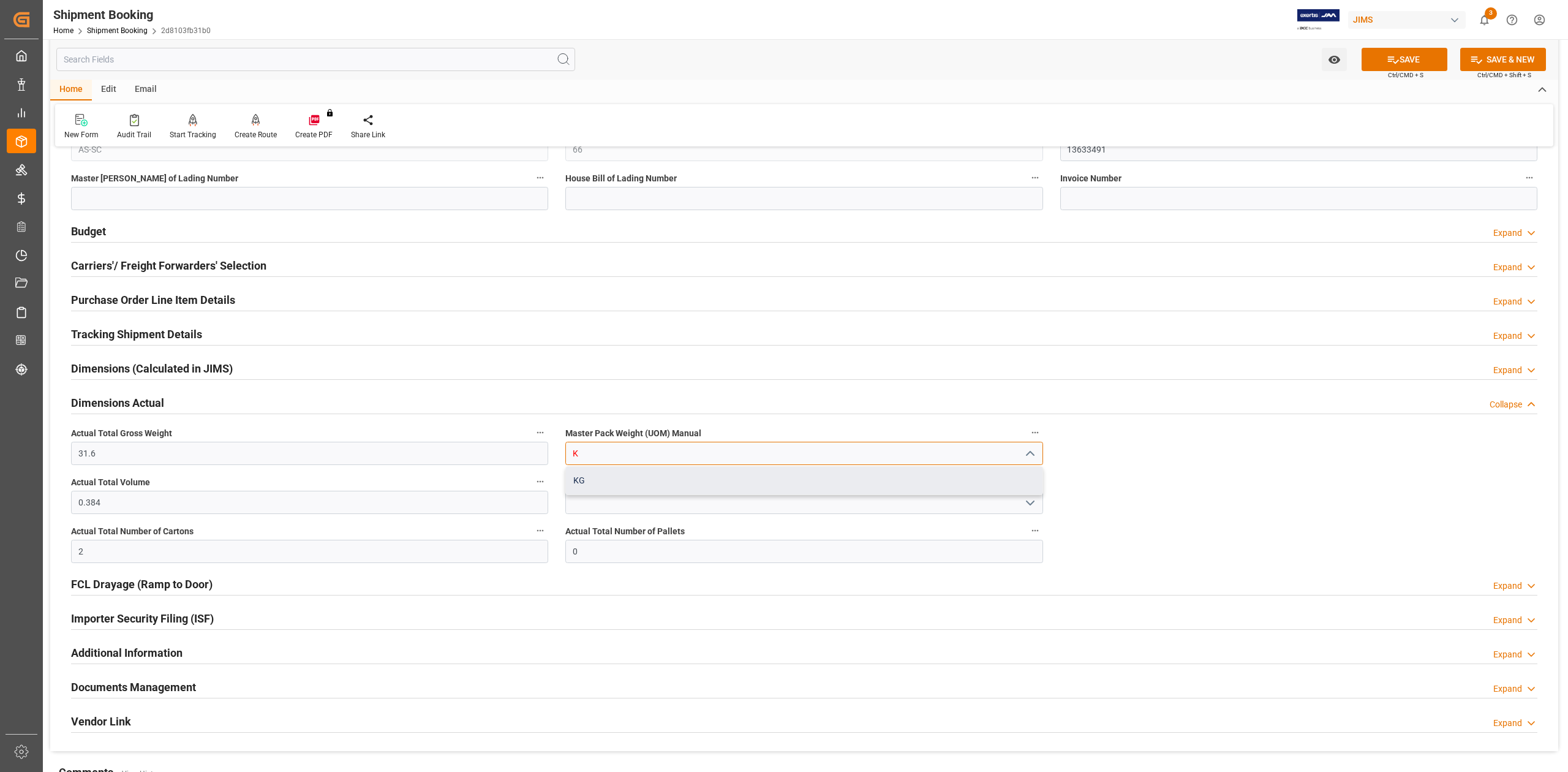
click at [607, 490] on div "KG" at bounding box center [804, 480] width 476 height 27
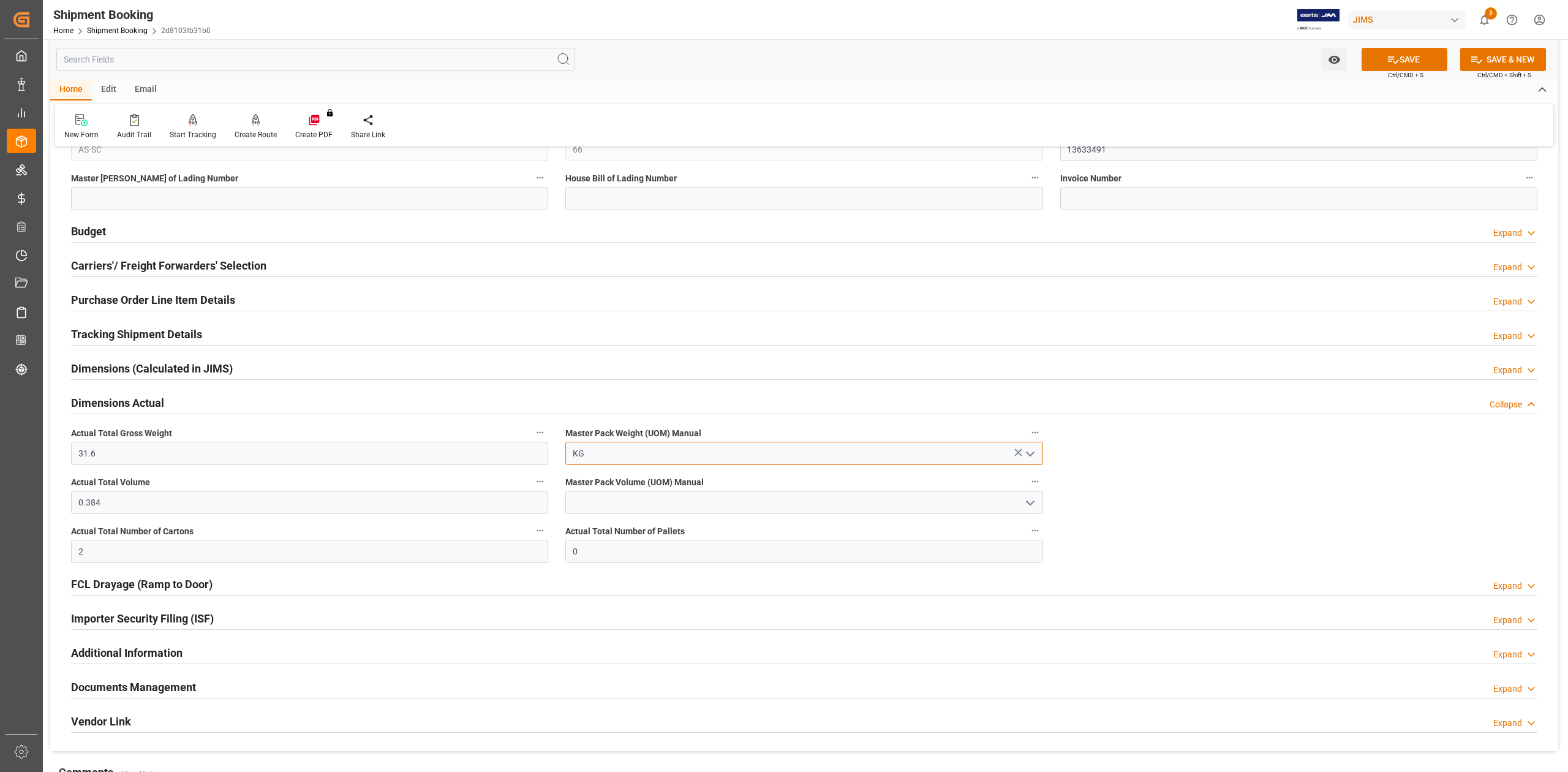
type input "KG"
click at [604, 506] on input at bounding box center [804, 503] width 477 height 24
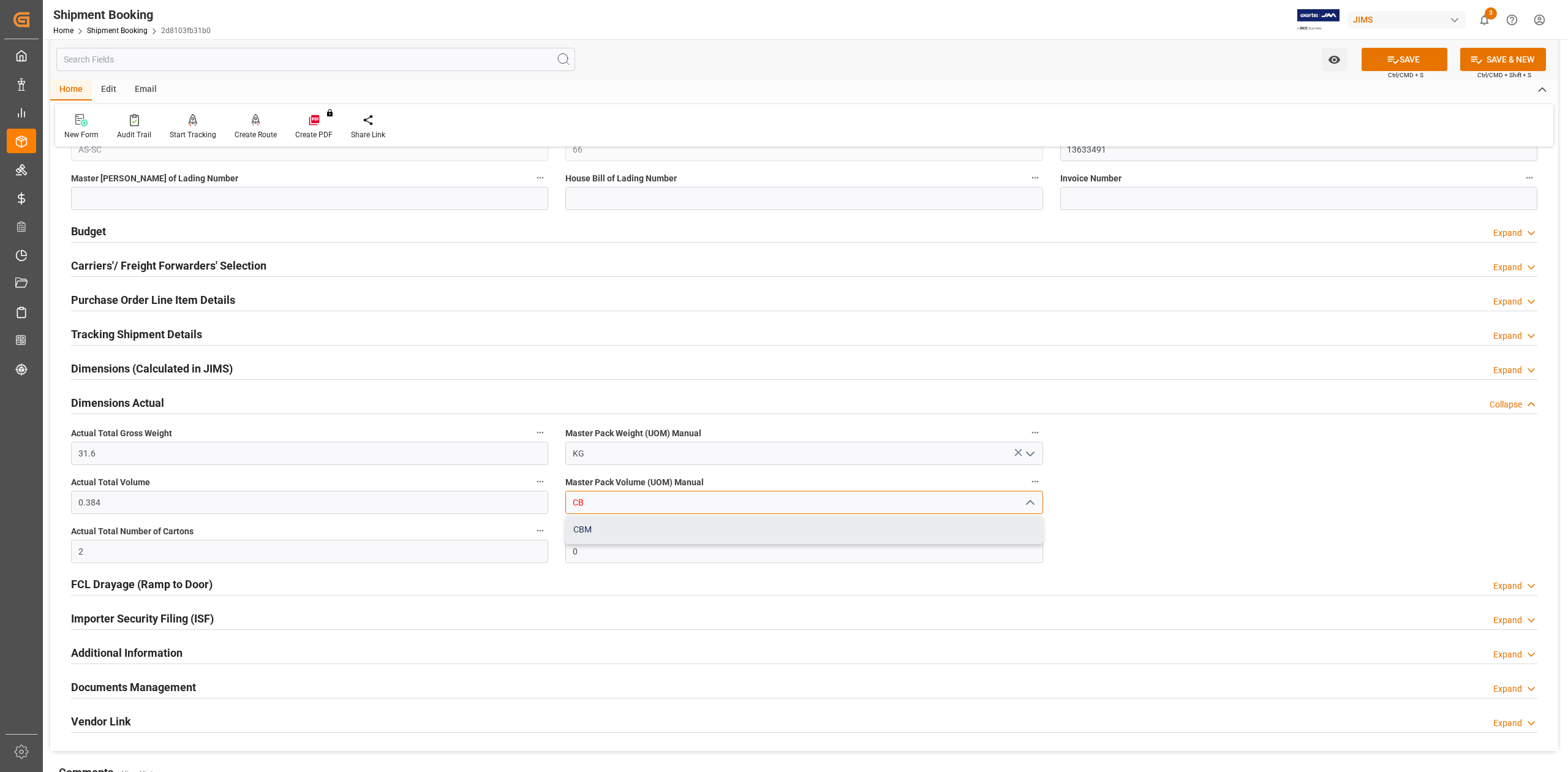
click at [602, 525] on div "CBM" at bounding box center [804, 529] width 476 height 27
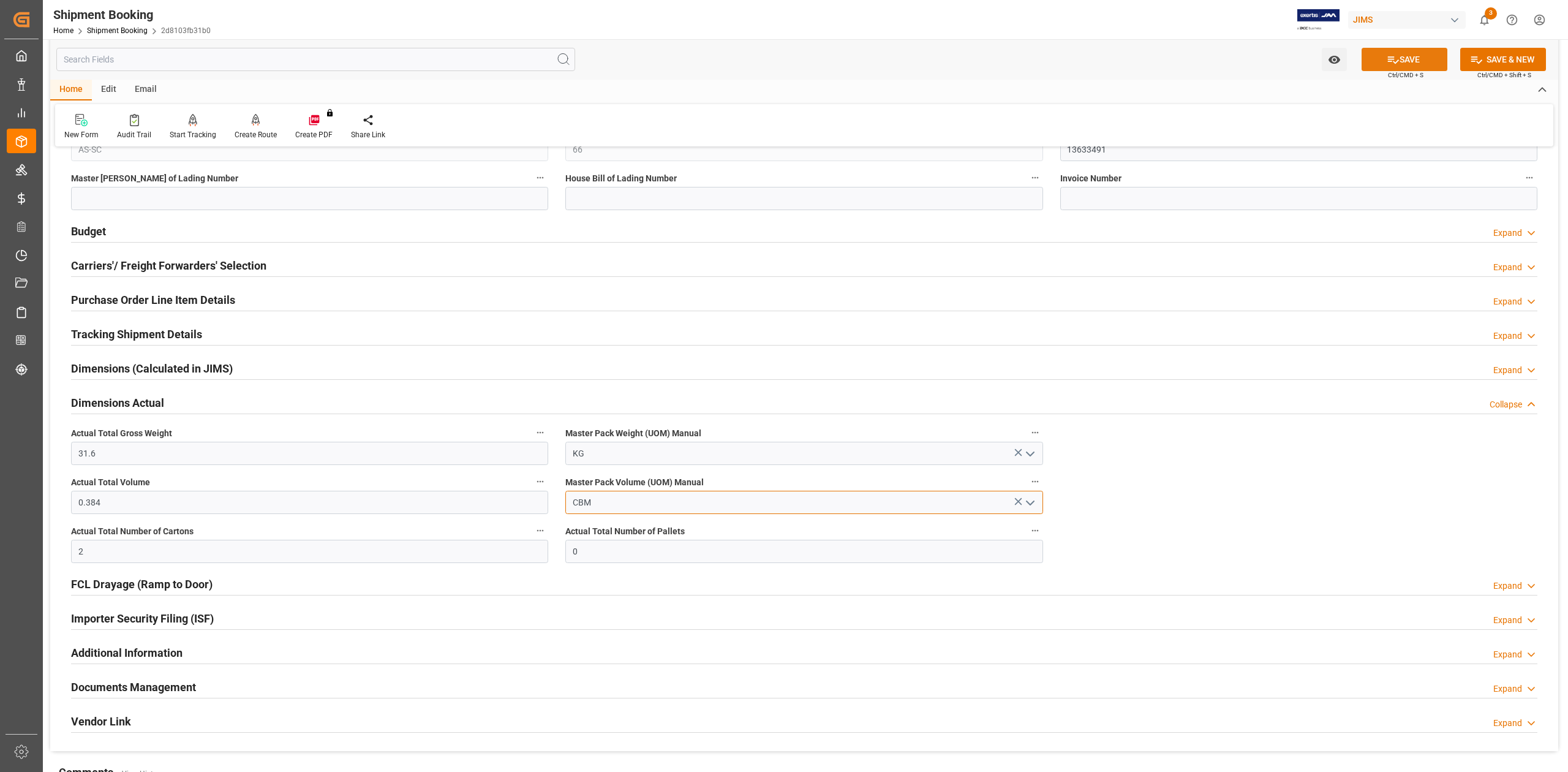
type input "CBM"
click at [1387, 58] on icon at bounding box center [1393, 59] width 13 height 13
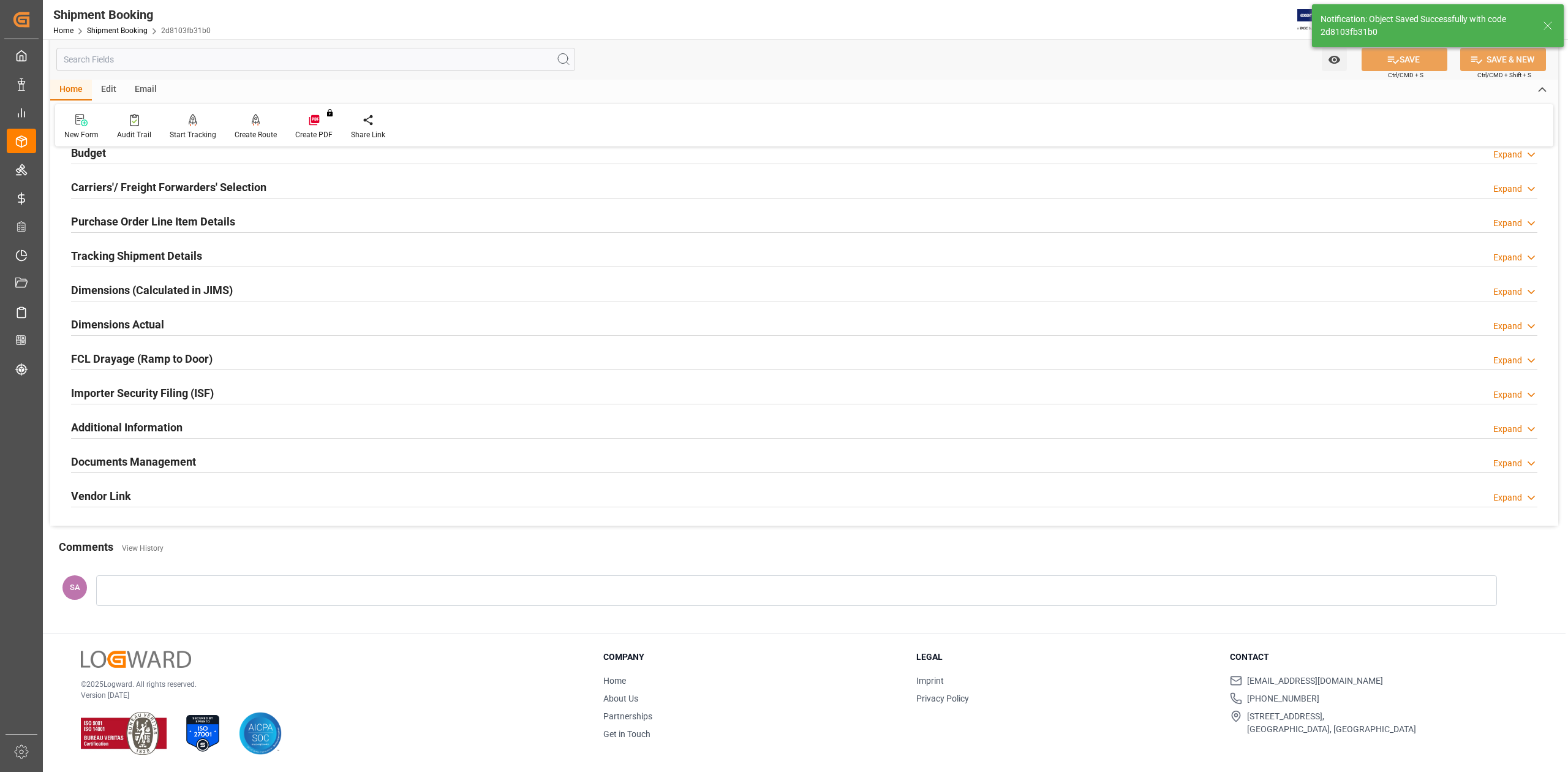
scroll to position [69, 0]
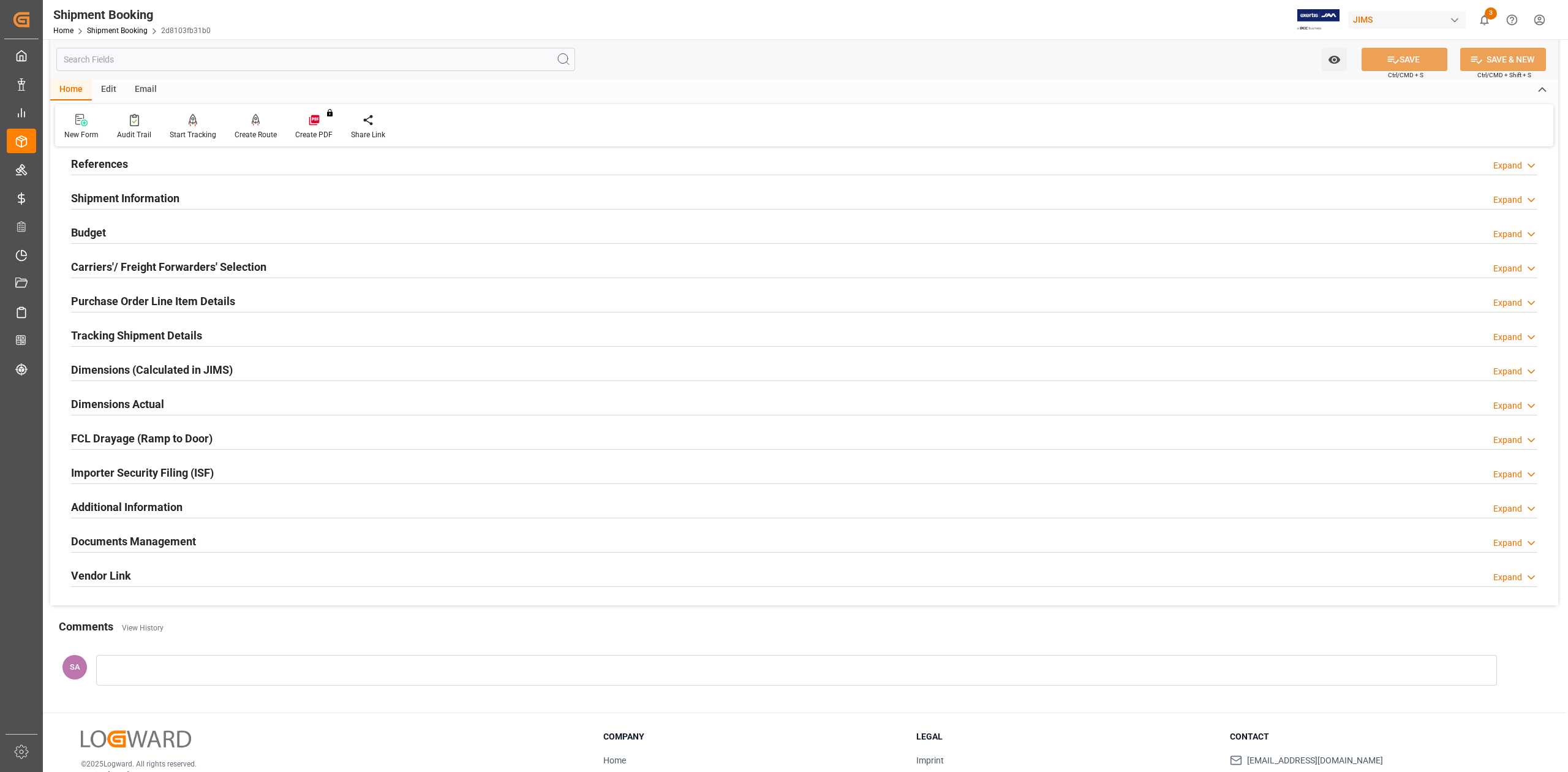
click at [86, 407] on h2 "Dimensions Actual" at bounding box center [117, 404] width 93 height 16
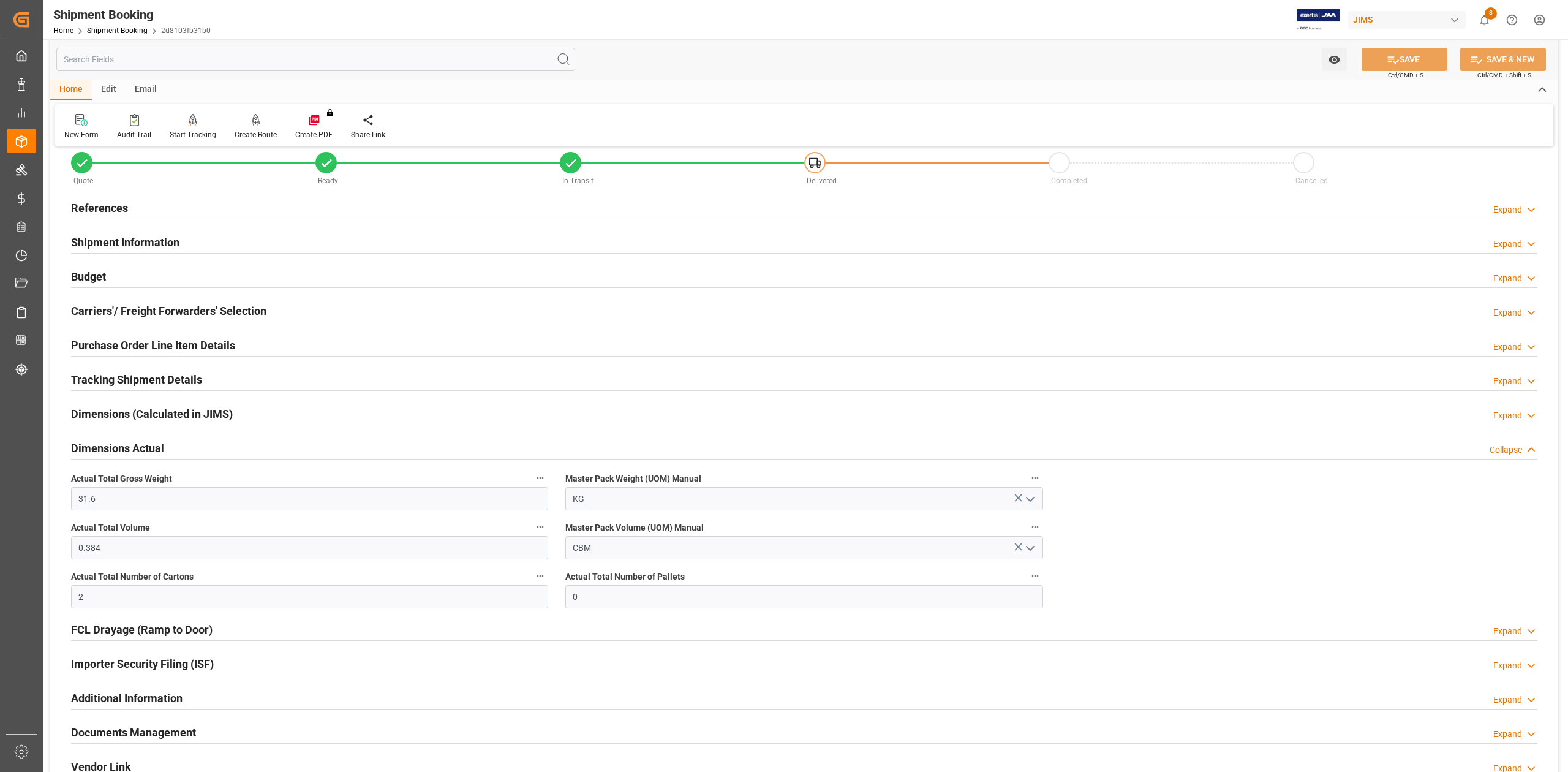
scroll to position [0, 0]
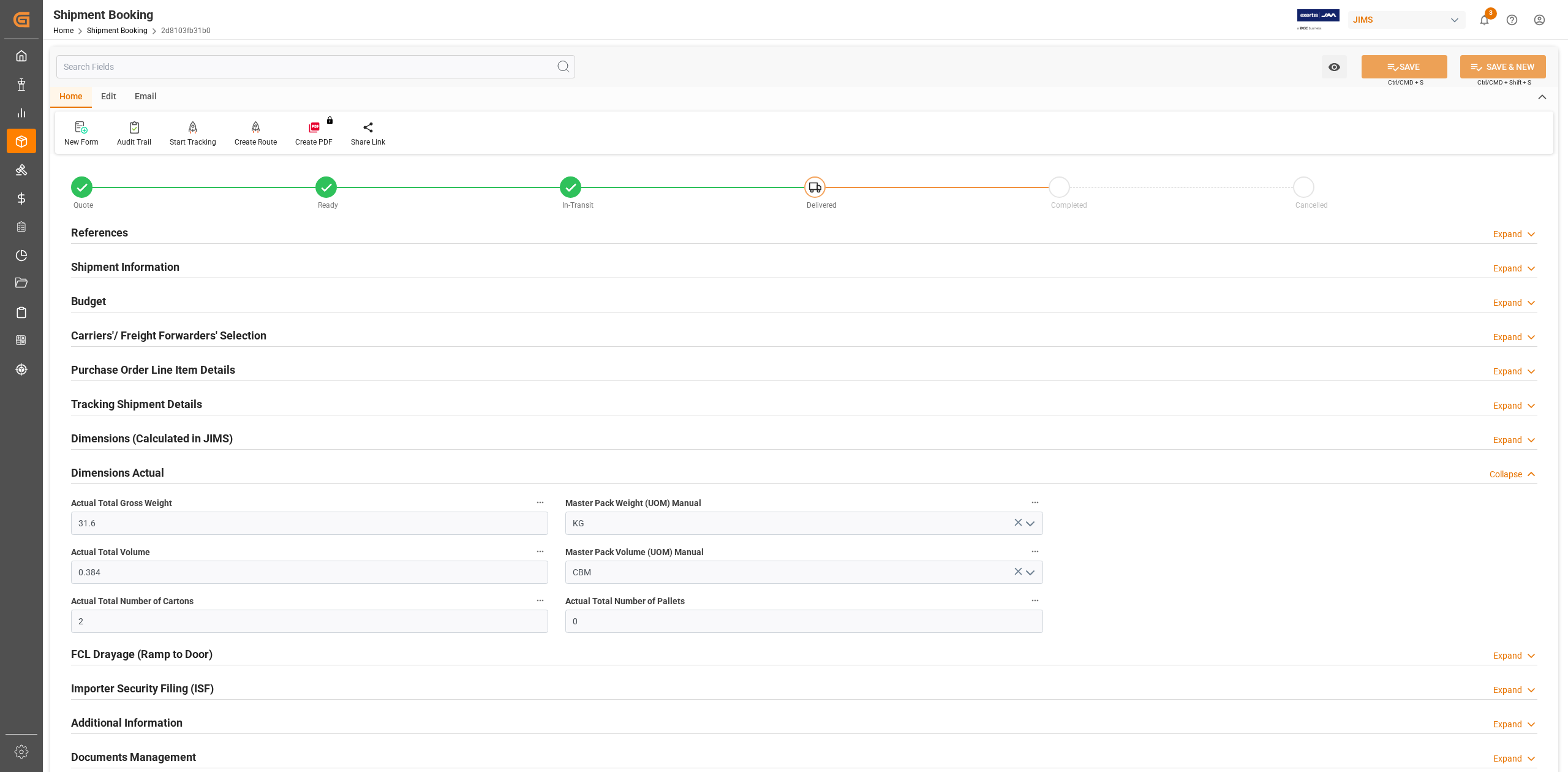
drag, startPoint x: 94, startPoint y: 300, endPoint x: 100, endPoint y: 309, distance: 10.8
click at [94, 300] on h2 "Budget" at bounding box center [88, 301] width 35 height 16
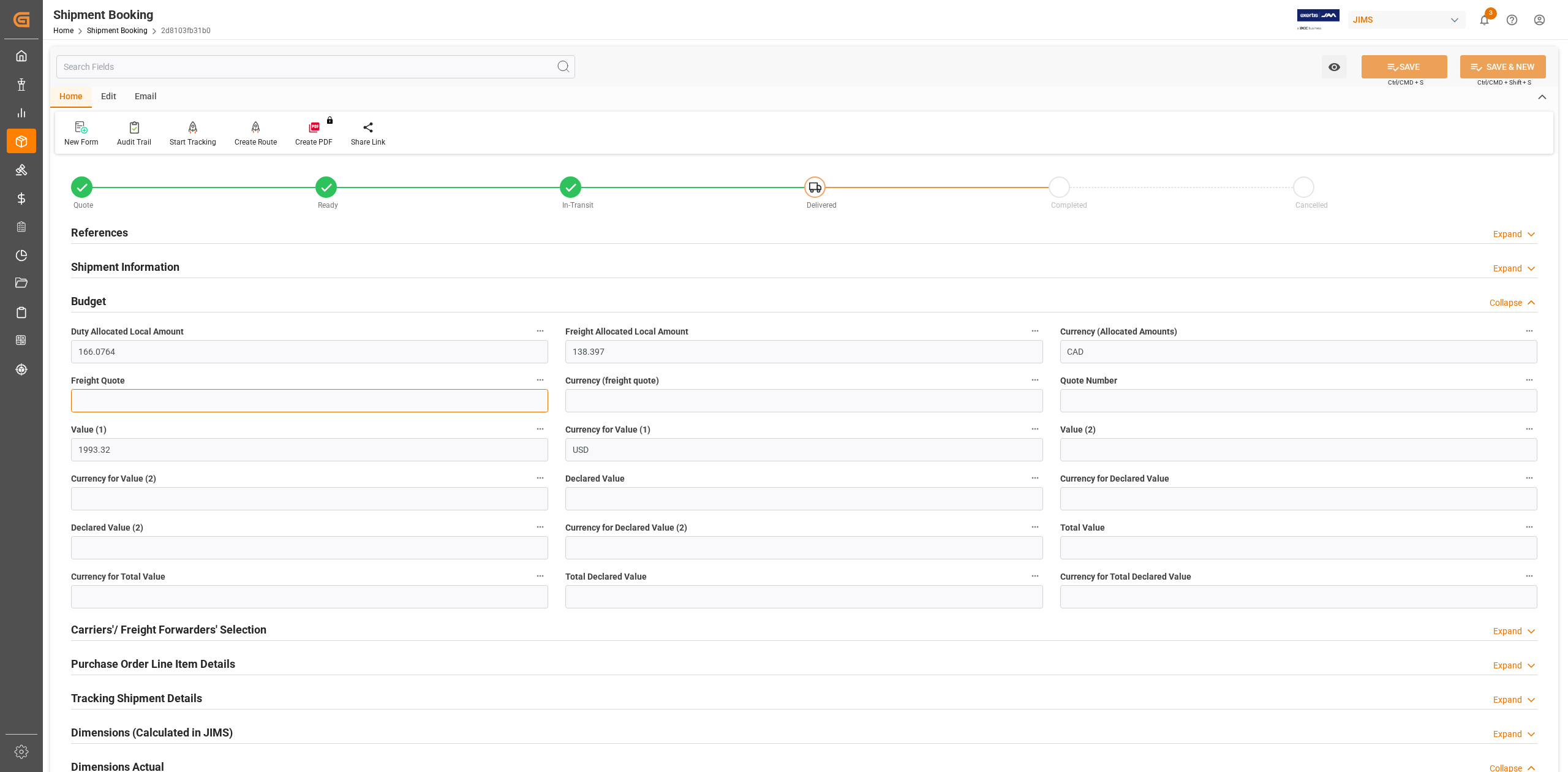
click at [123, 407] on input "text" at bounding box center [309, 401] width 477 height 24
type input "250"
click at [628, 397] on input at bounding box center [804, 401] width 477 height 24
type input "USD"
click at [1399, 69] on button "SAVE" at bounding box center [1405, 67] width 86 height 24
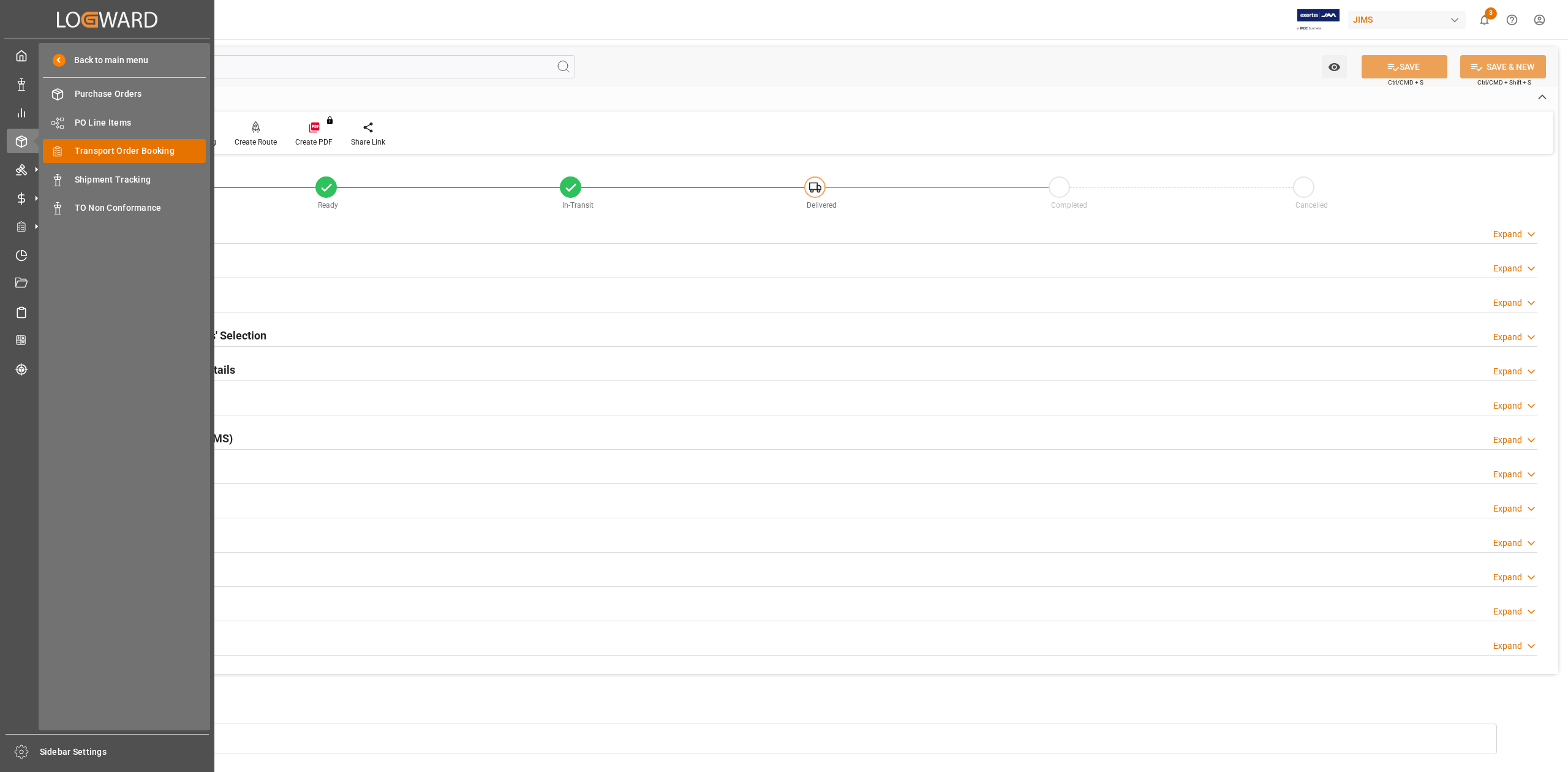
click at [128, 147] on span "Transport Order Booking" at bounding box center [140, 151] width 131 height 13
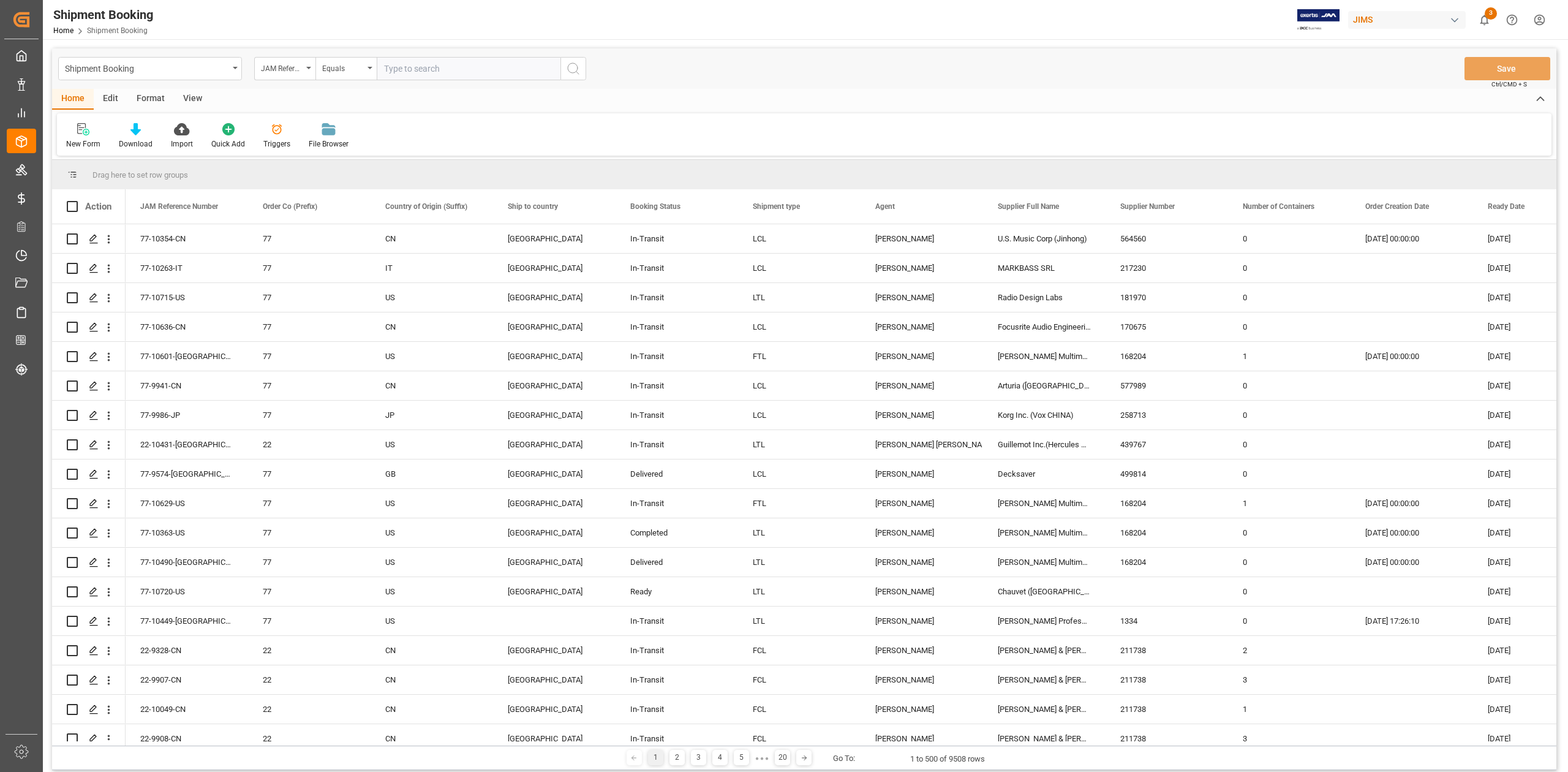
click at [438, 70] on input "text" at bounding box center [468, 69] width 184 height 24
type input "77-10370-CN"
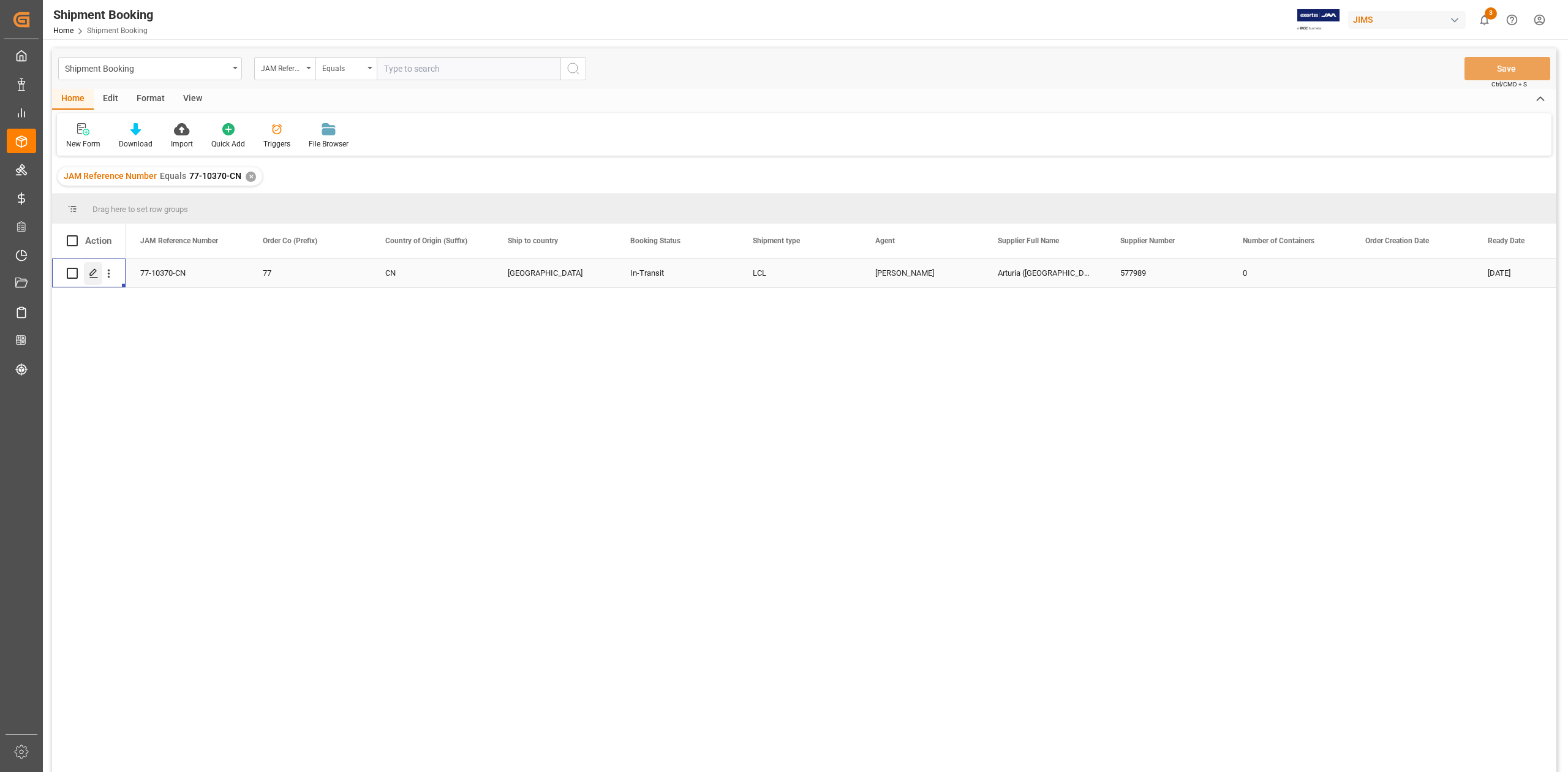
click at [92, 278] on line "Press SPACE to select this row." at bounding box center [94, 278] width 7 height 0
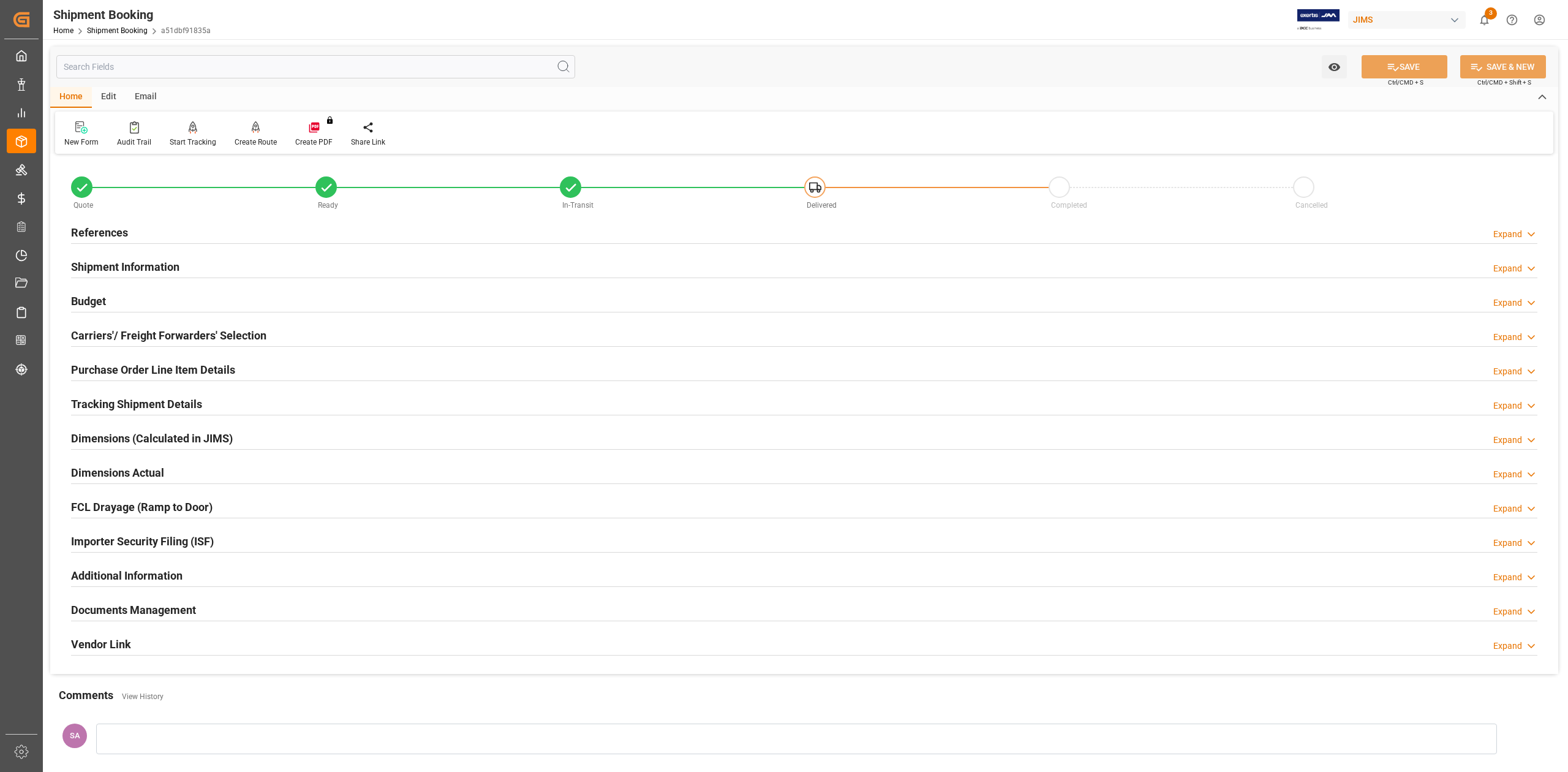
click at [78, 305] on h2 "Budget" at bounding box center [88, 301] width 35 height 16
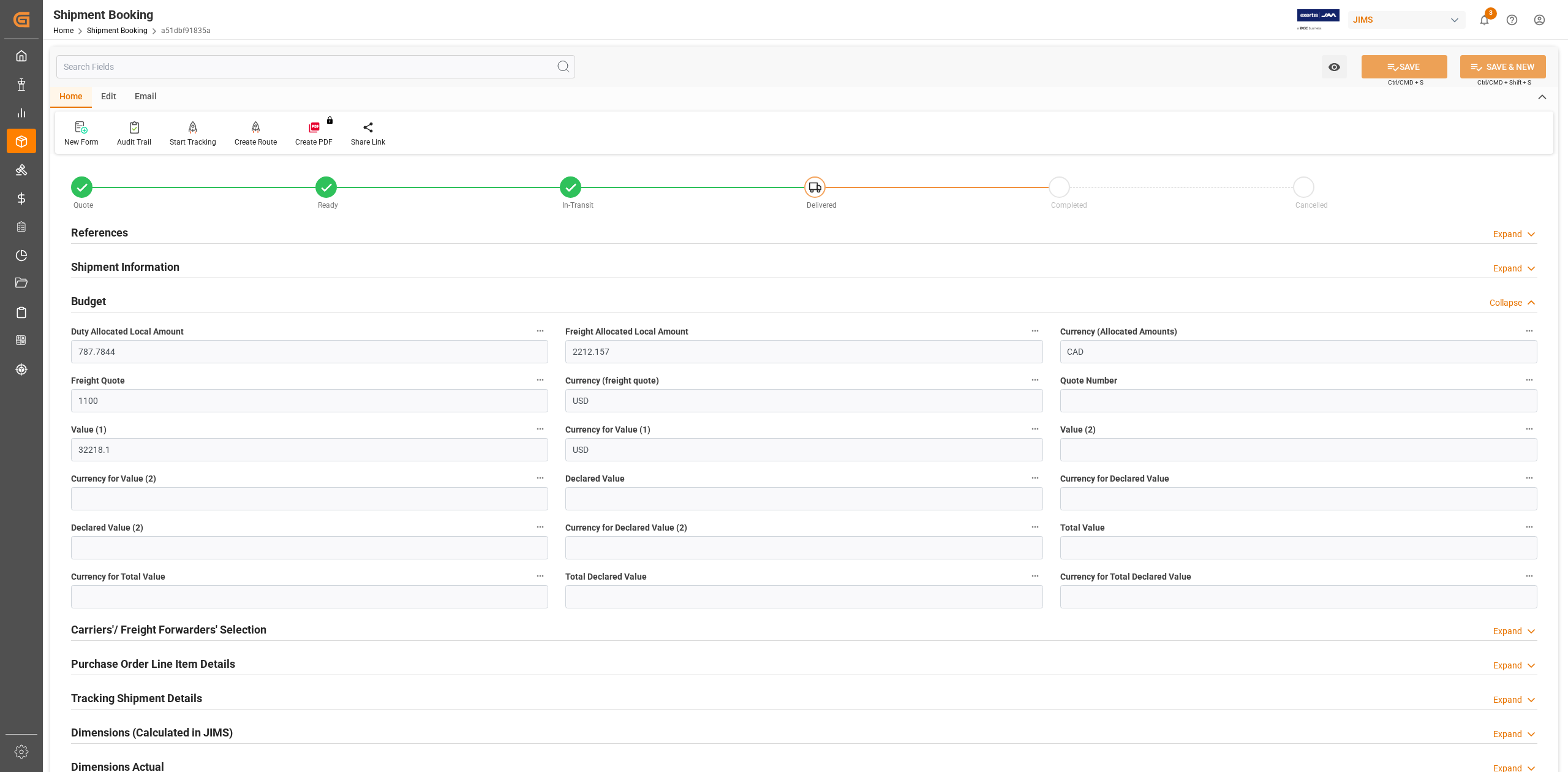
click at [78, 305] on h2 "Budget" at bounding box center [88, 301] width 35 height 16
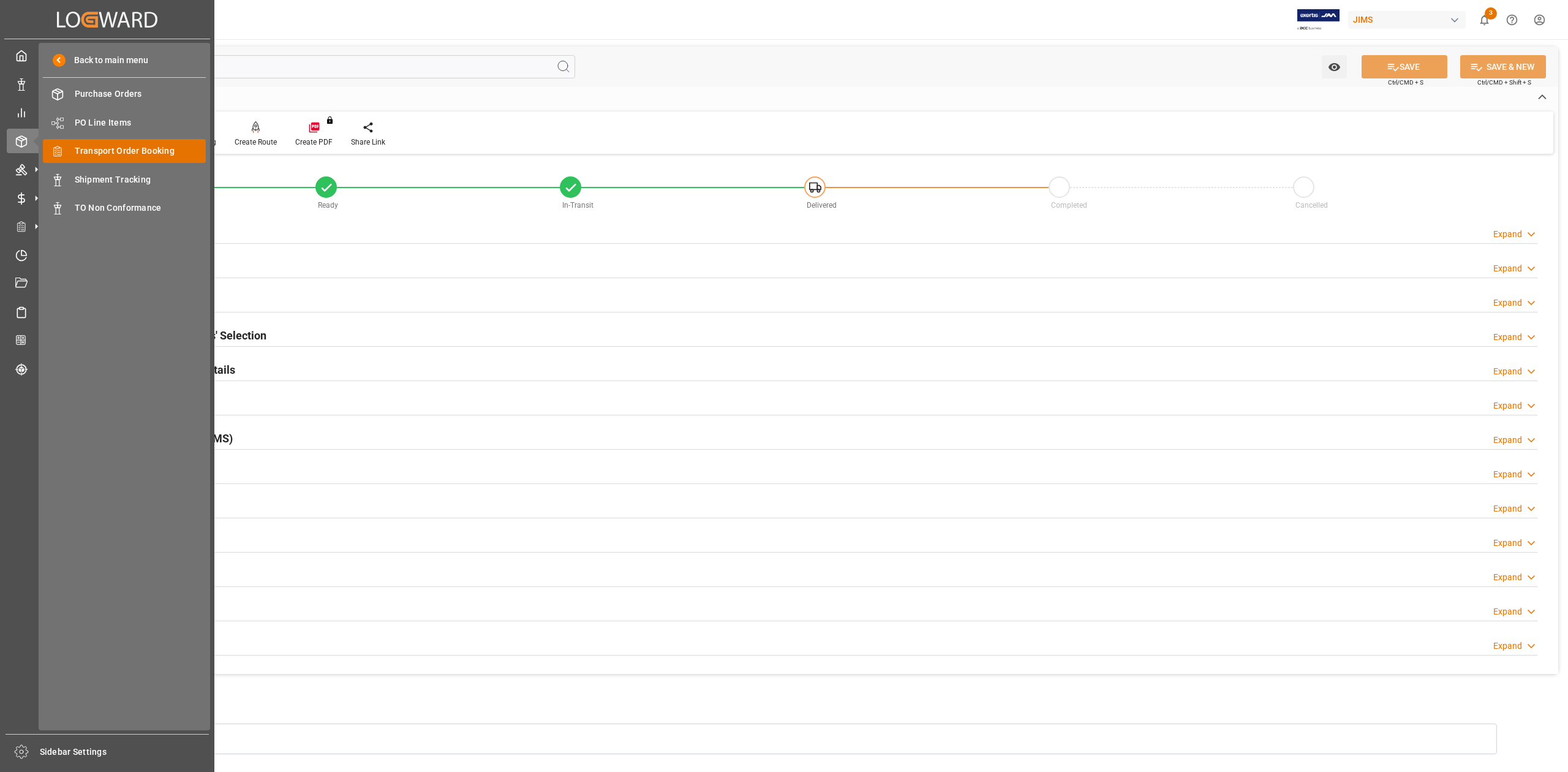
click at [142, 147] on span "Transport Order Booking" at bounding box center [140, 151] width 131 height 13
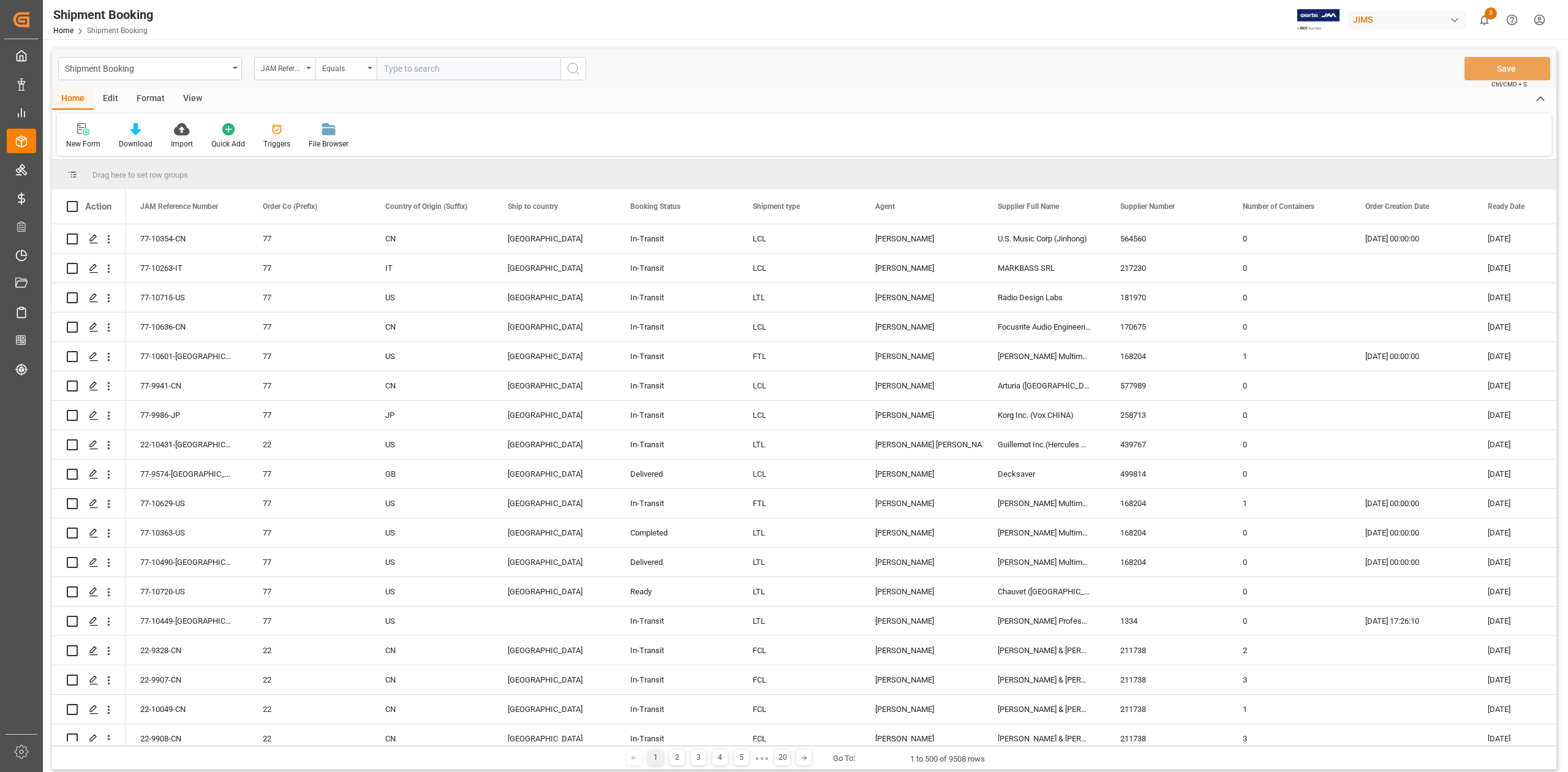
click at [453, 69] on input "text" at bounding box center [468, 69] width 184 height 24
type input "77-8410-SE"
click at [574, 69] on icon "search button" at bounding box center [574, 69] width 15 height 15
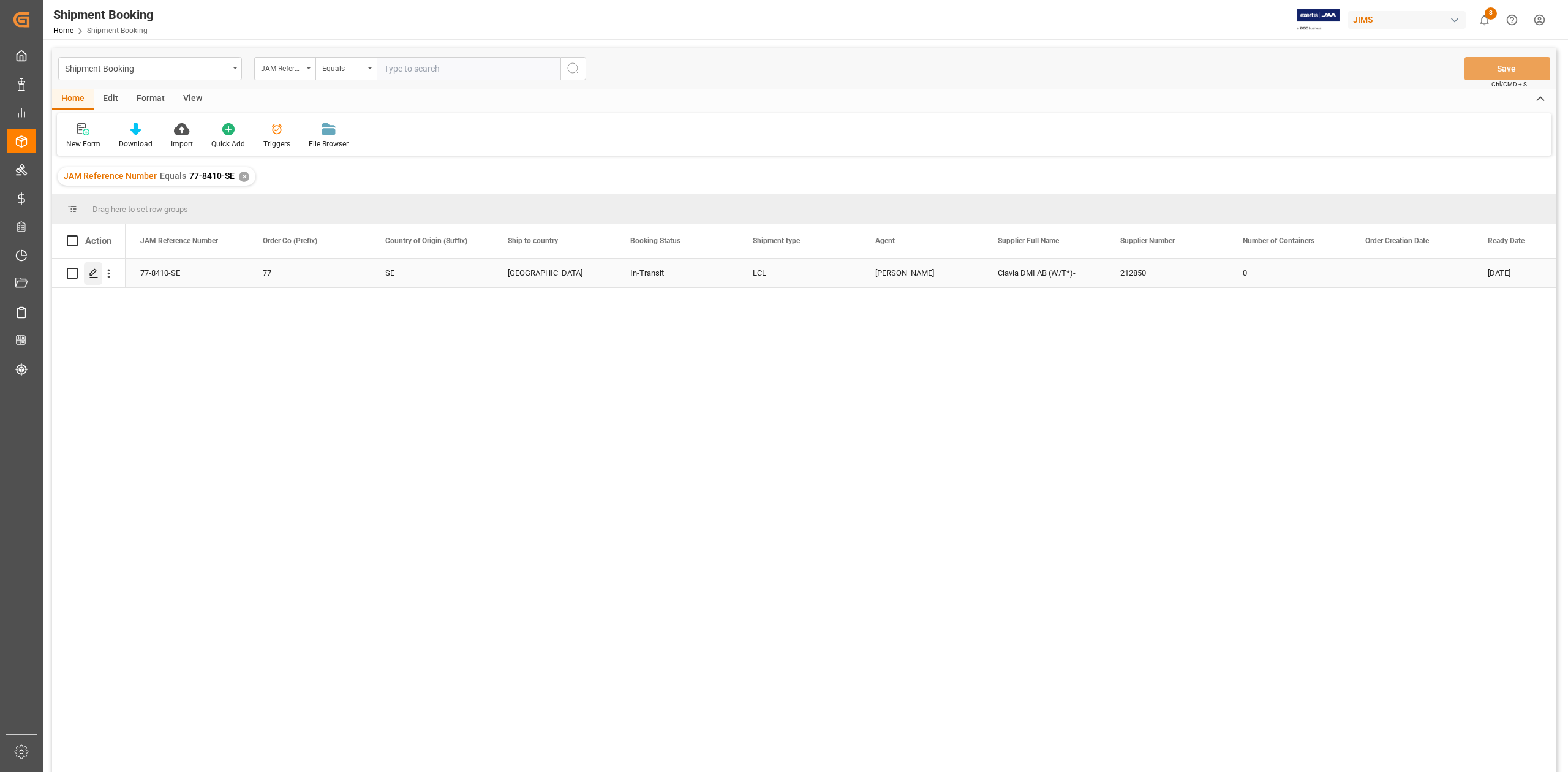
click at [91, 273] on polygon "Press SPACE to select this row." at bounding box center [93, 272] width 6 height 6
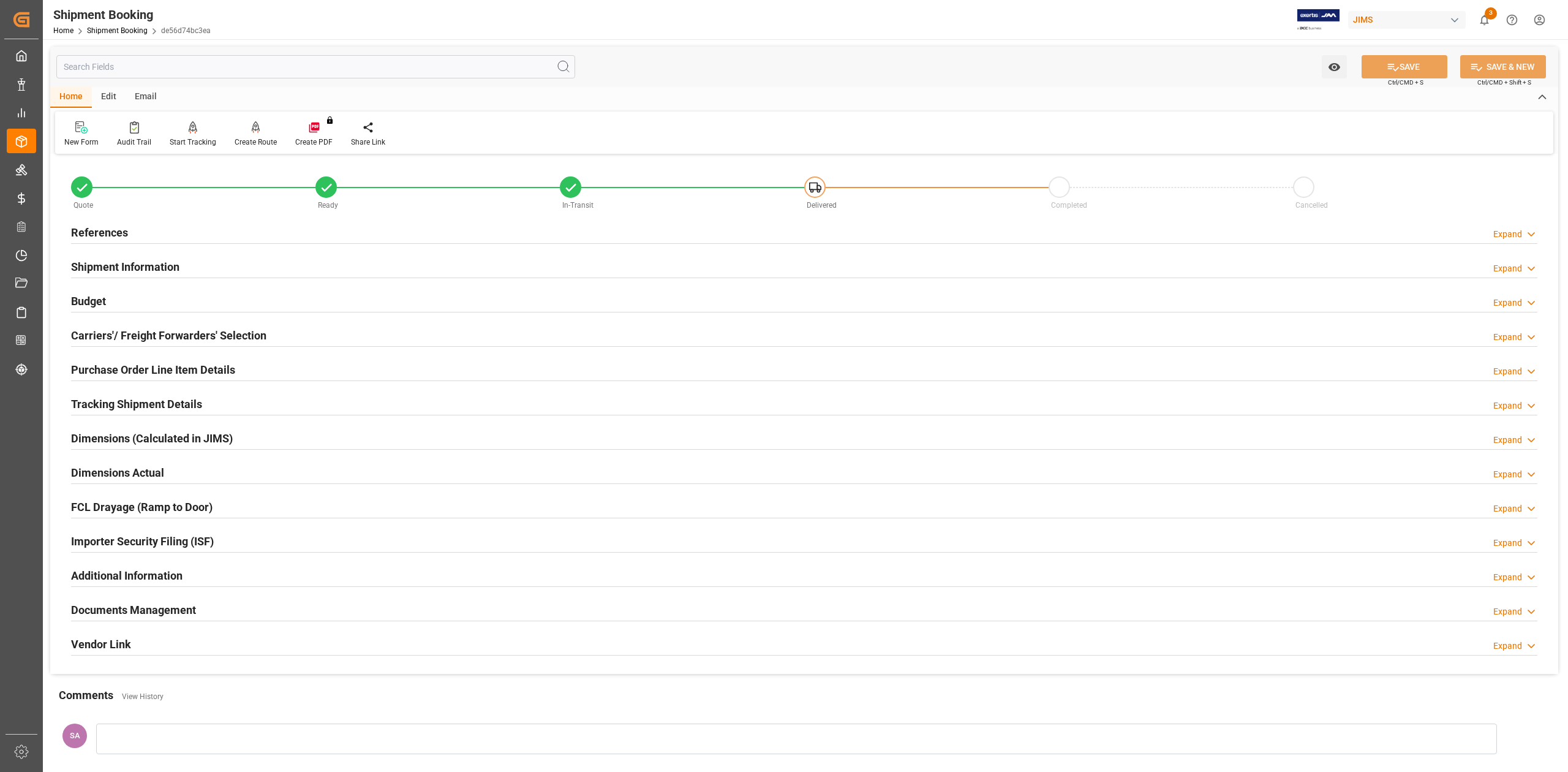
click at [103, 303] on h2 "Budget" at bounding box center [88, 301] width 35 height 16
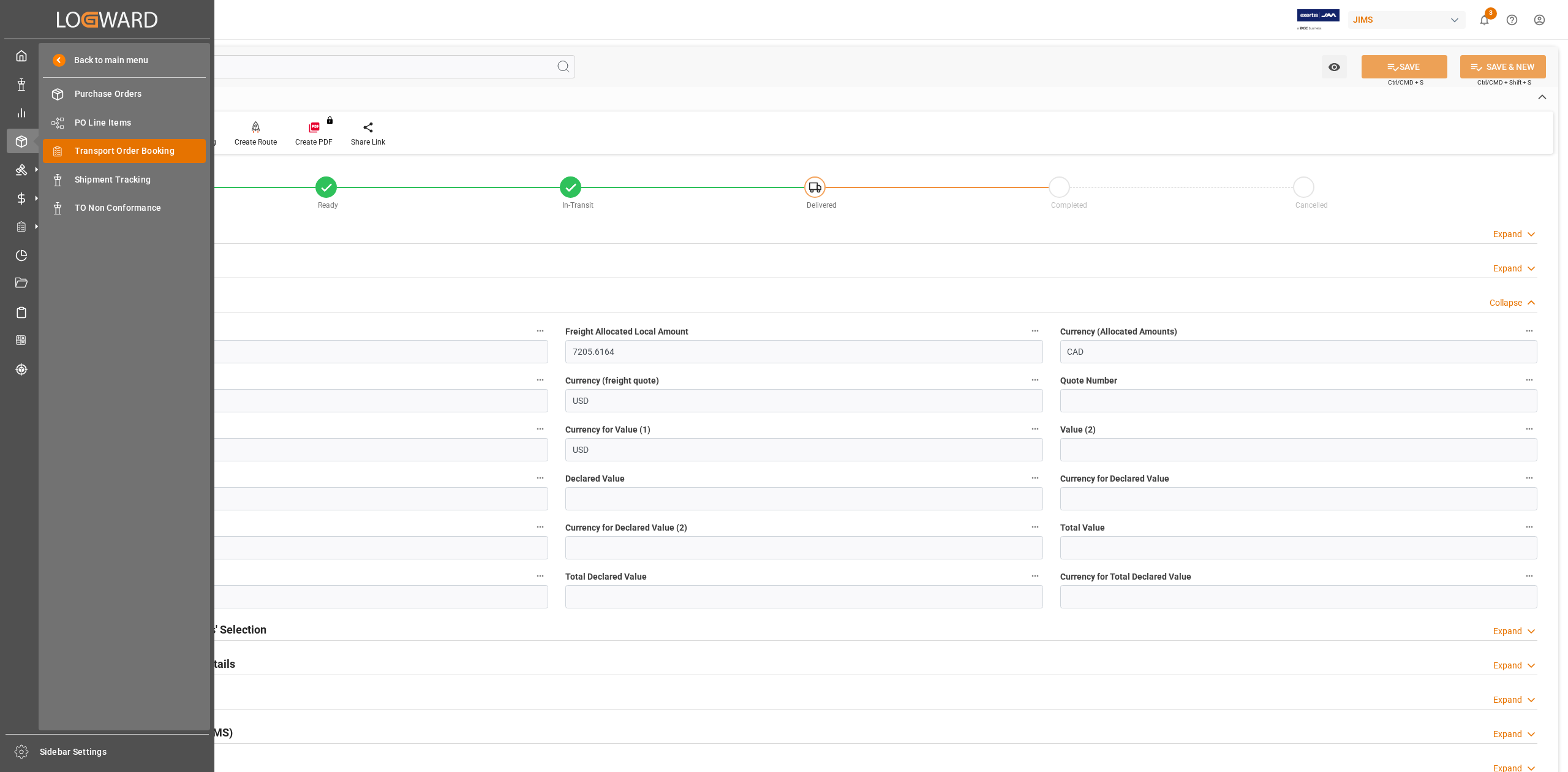
click at [123, 151] on span "Transport Order Booking" at bounding box center [140, 151] width 131 height 13
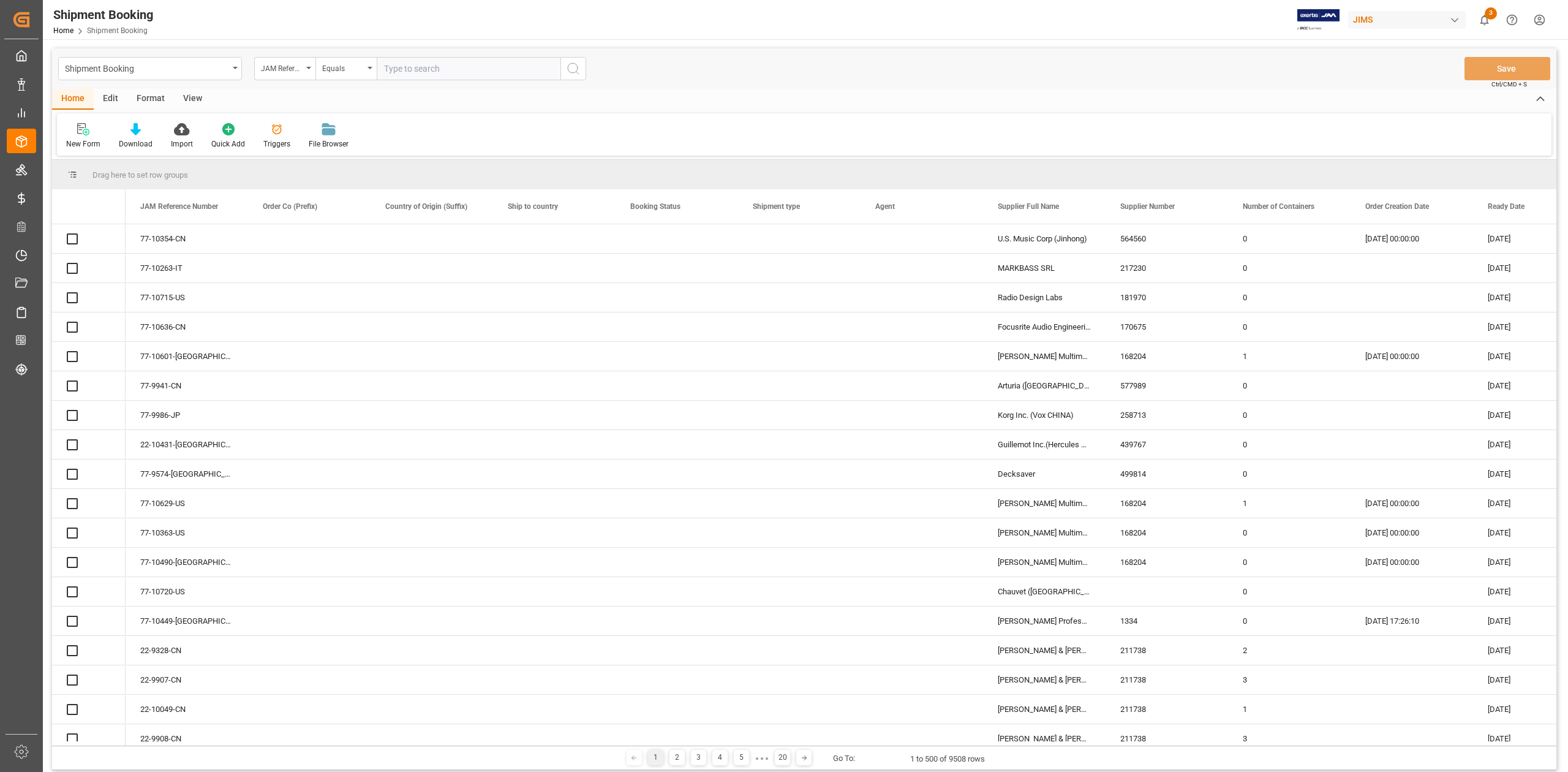
click at [450, 70] on input "text" at bounding box center [468, 69] width 184 height 24
type input "77-8926-SE"
click at [574, 72] on icon "search button" at bounding box center [574, 69] width 15 height 15
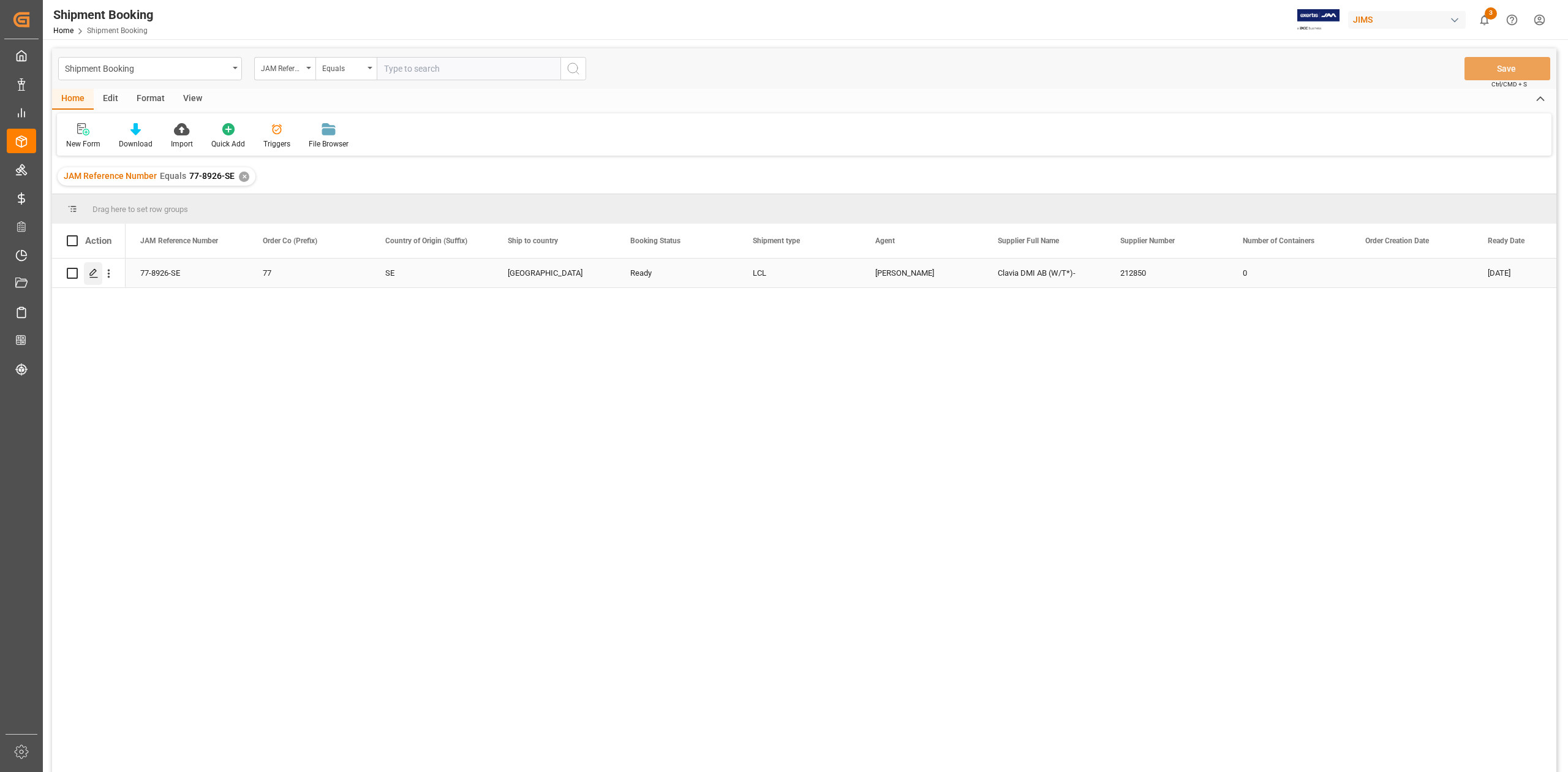
click at [92, 269] on icon "Press SPACE to select this row." at bounding box center [93, 272] width 10 height 10
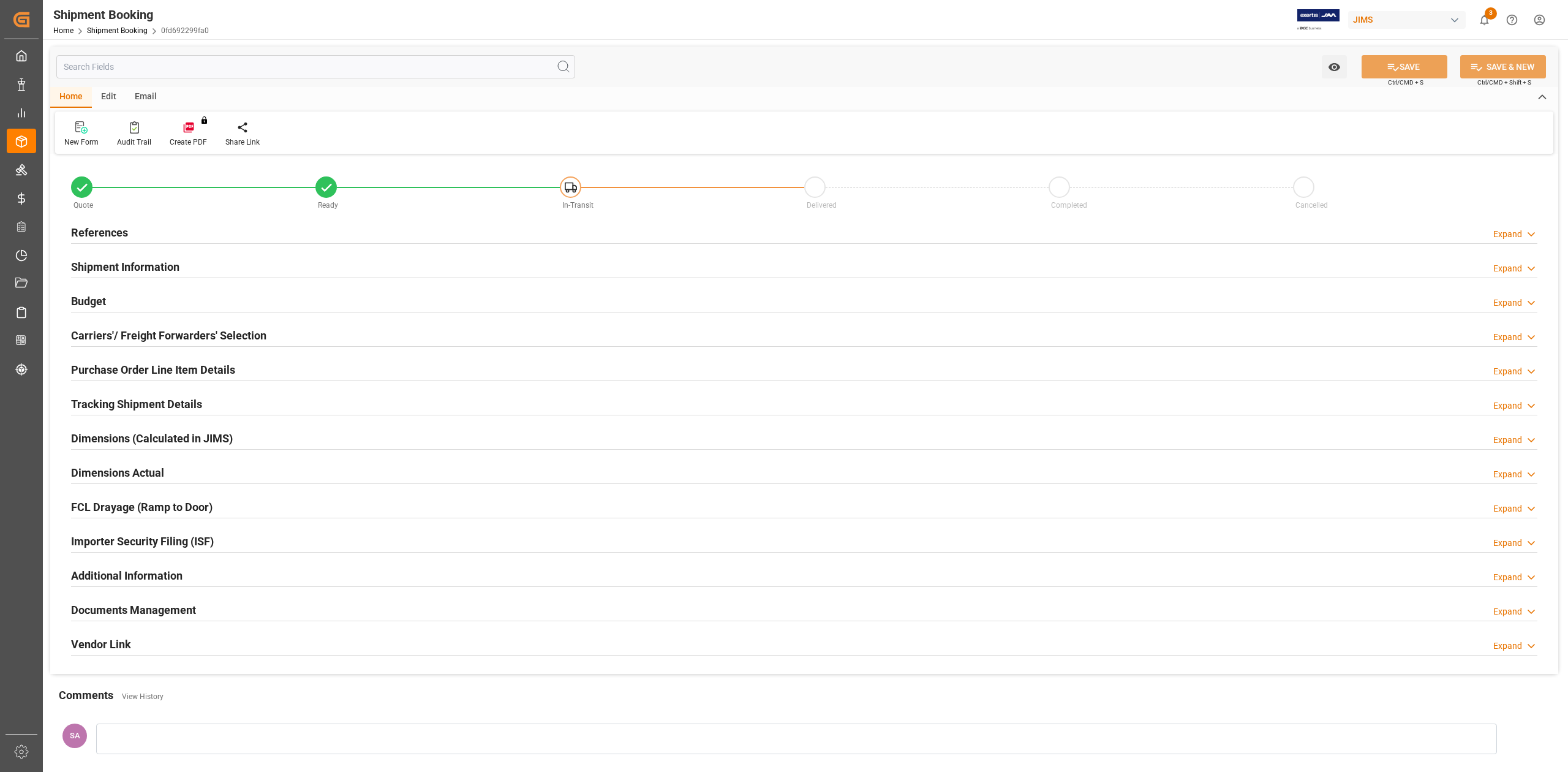
type input "0"
type input "[DATE]"
click at [123, 229] on h2 "References" at bounding box center [99, 232] width 57 height 16
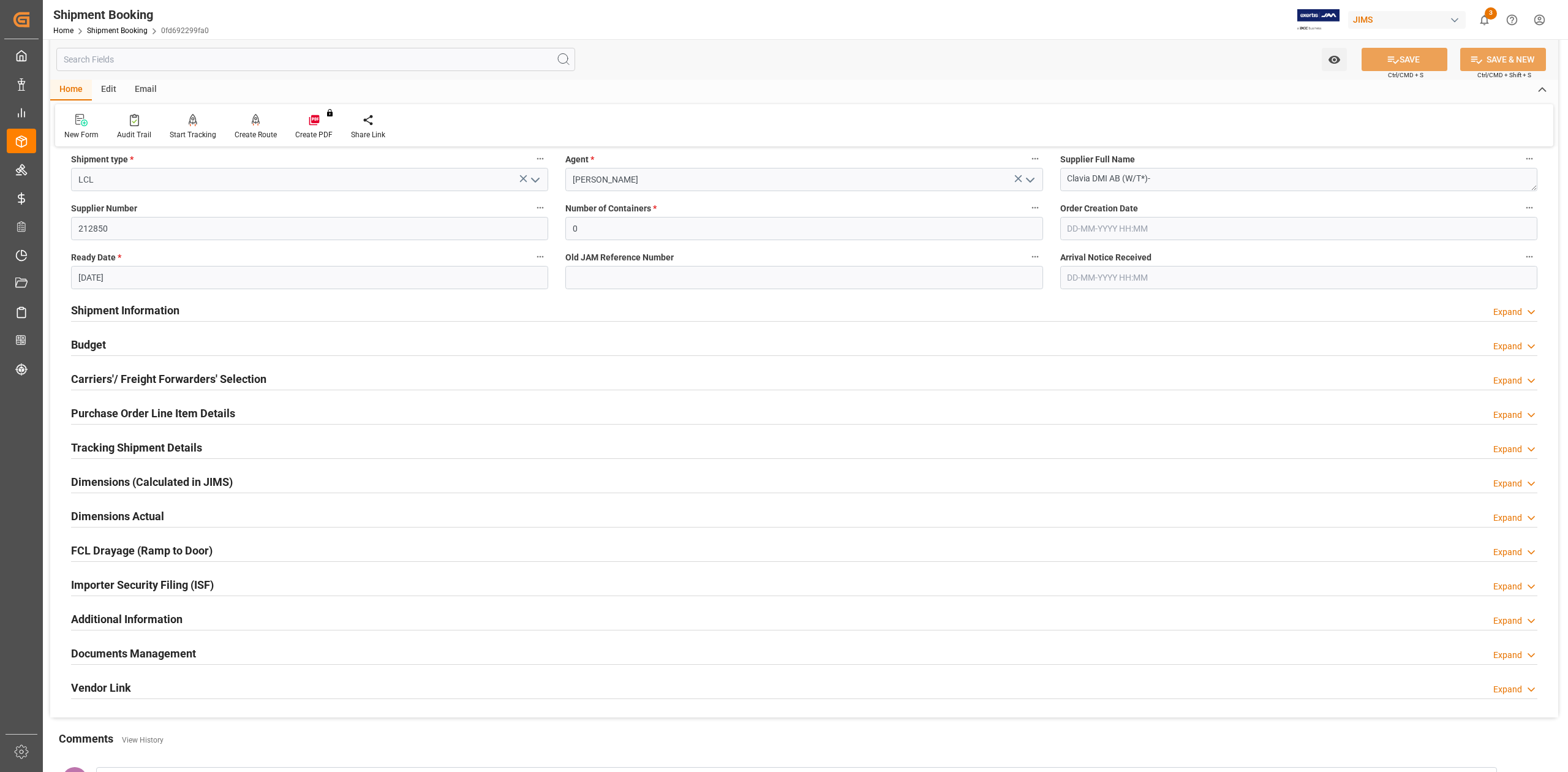
scroll to position [245, 0]
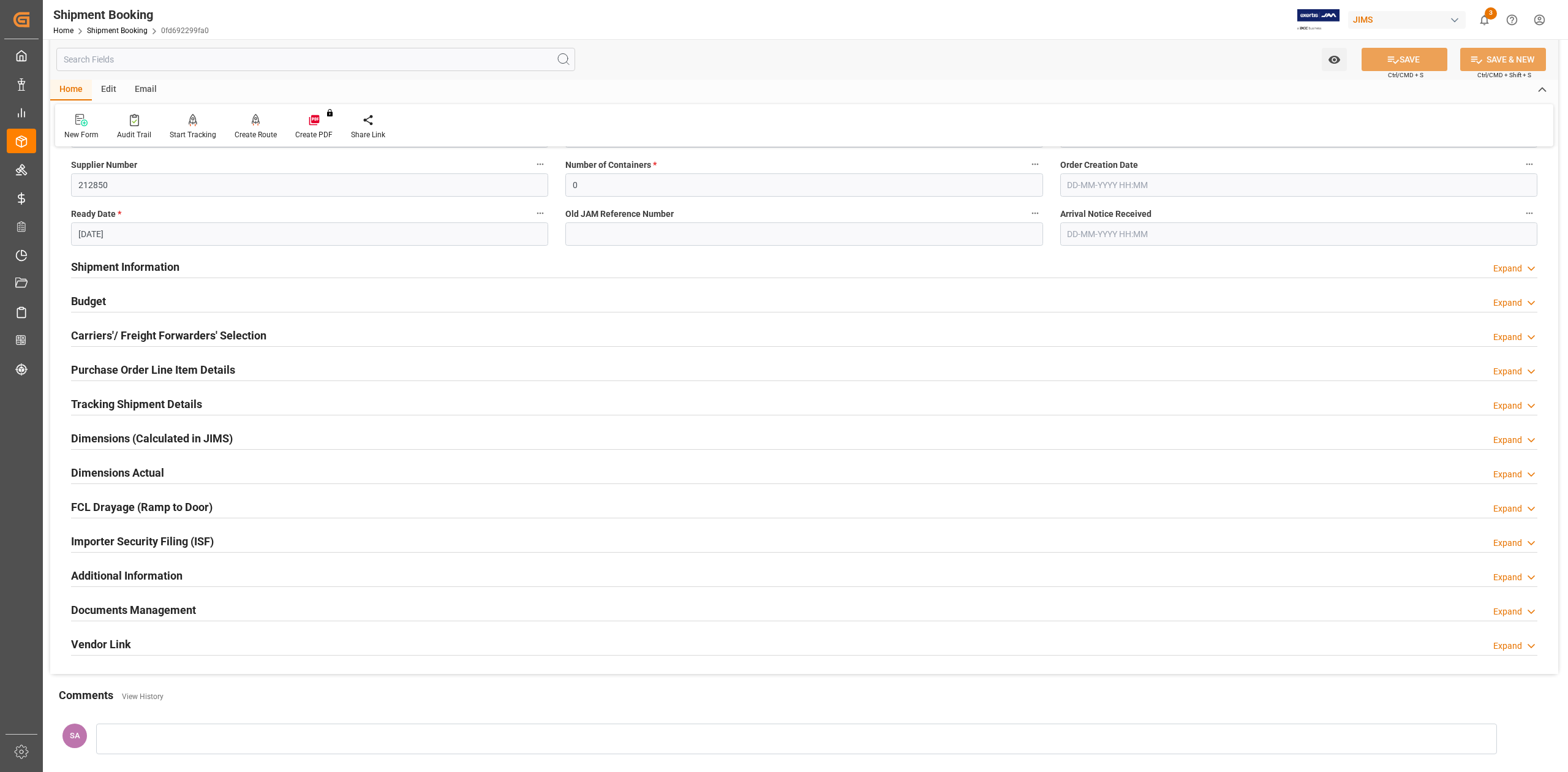
click at [92, 301] on h2 "Budget" at bounding box center [88, 301] width 35 height 16
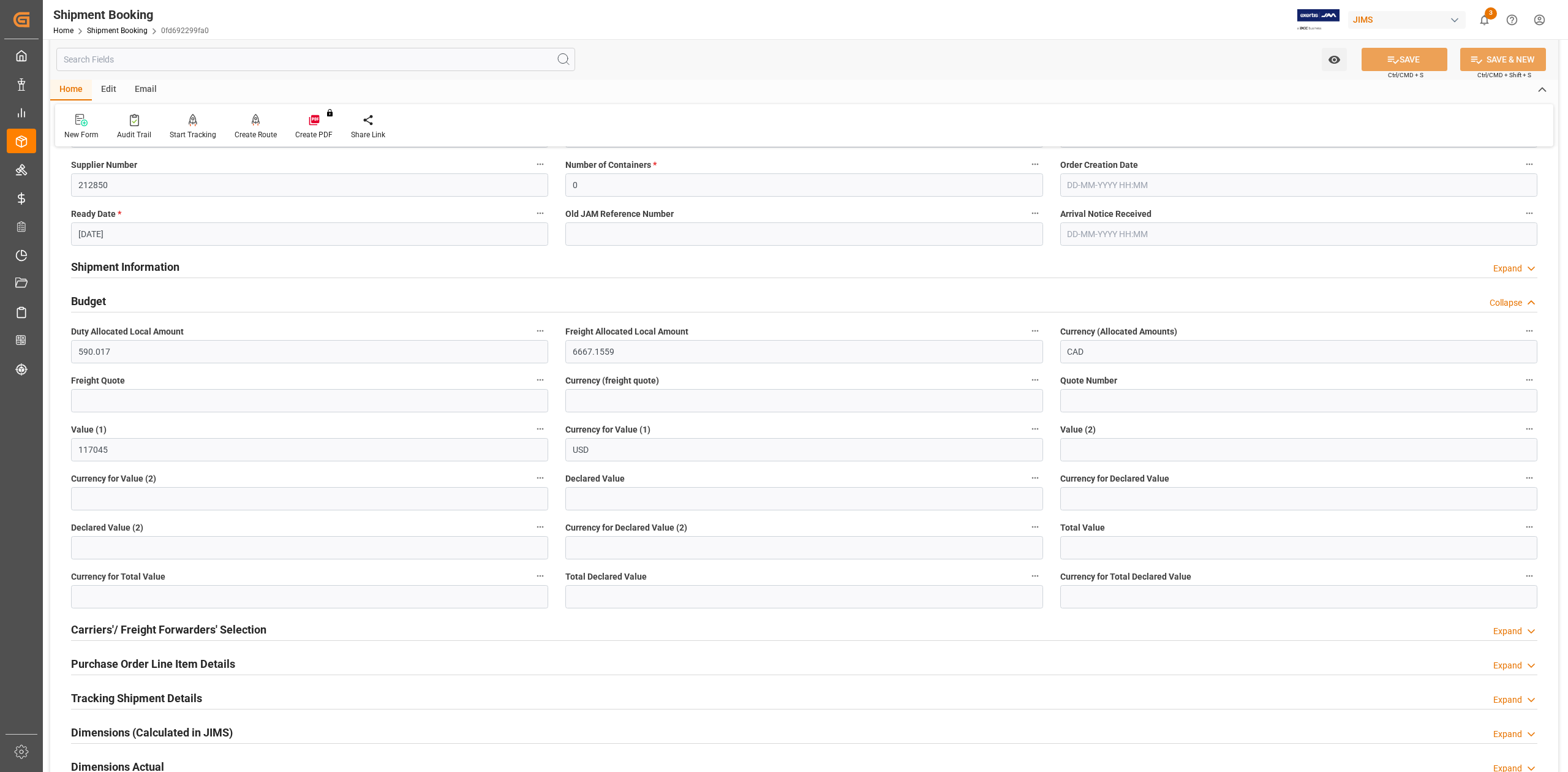
click at [92, 301] on h2 "Budget" at bounding box center [88, 301] width 35 height 16
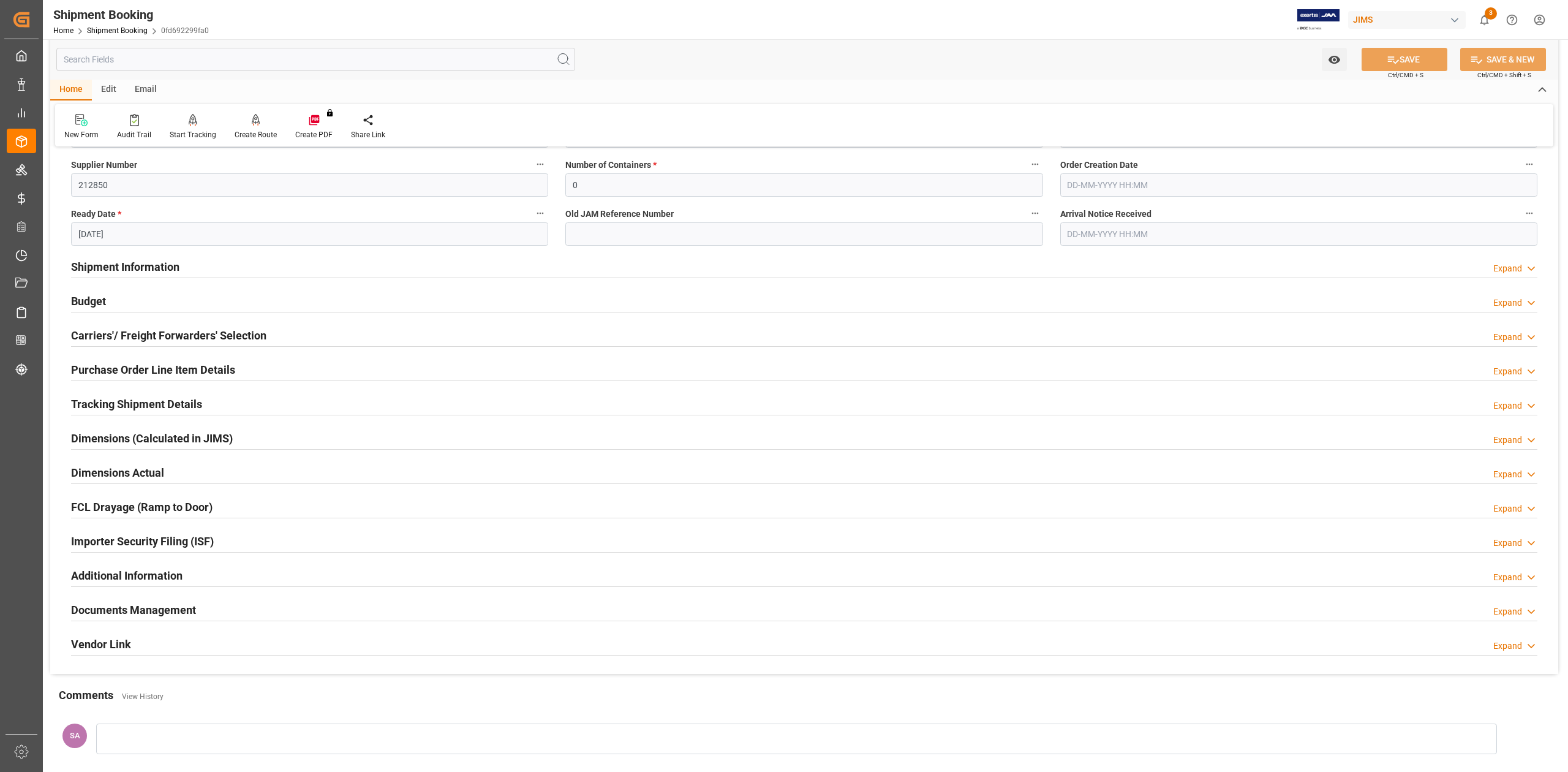
click at [120, 405] on h2 "Tracking Shipment Details" at bounding box center [137, 404] width 131 height 16
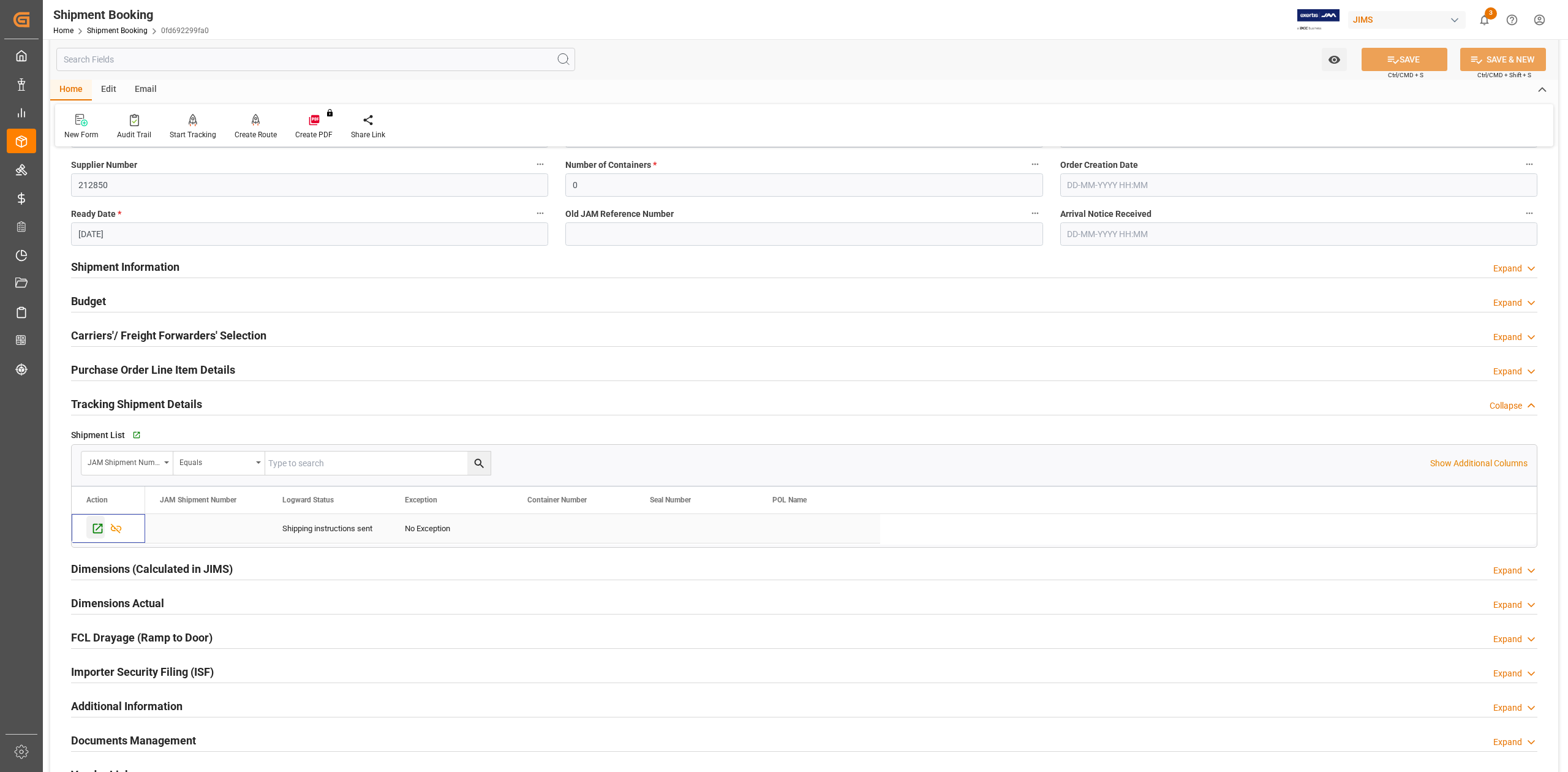
click at [99, 523] on icon "Press SPACE to select this row." at bounding box center [97, 528] width 13 height 13
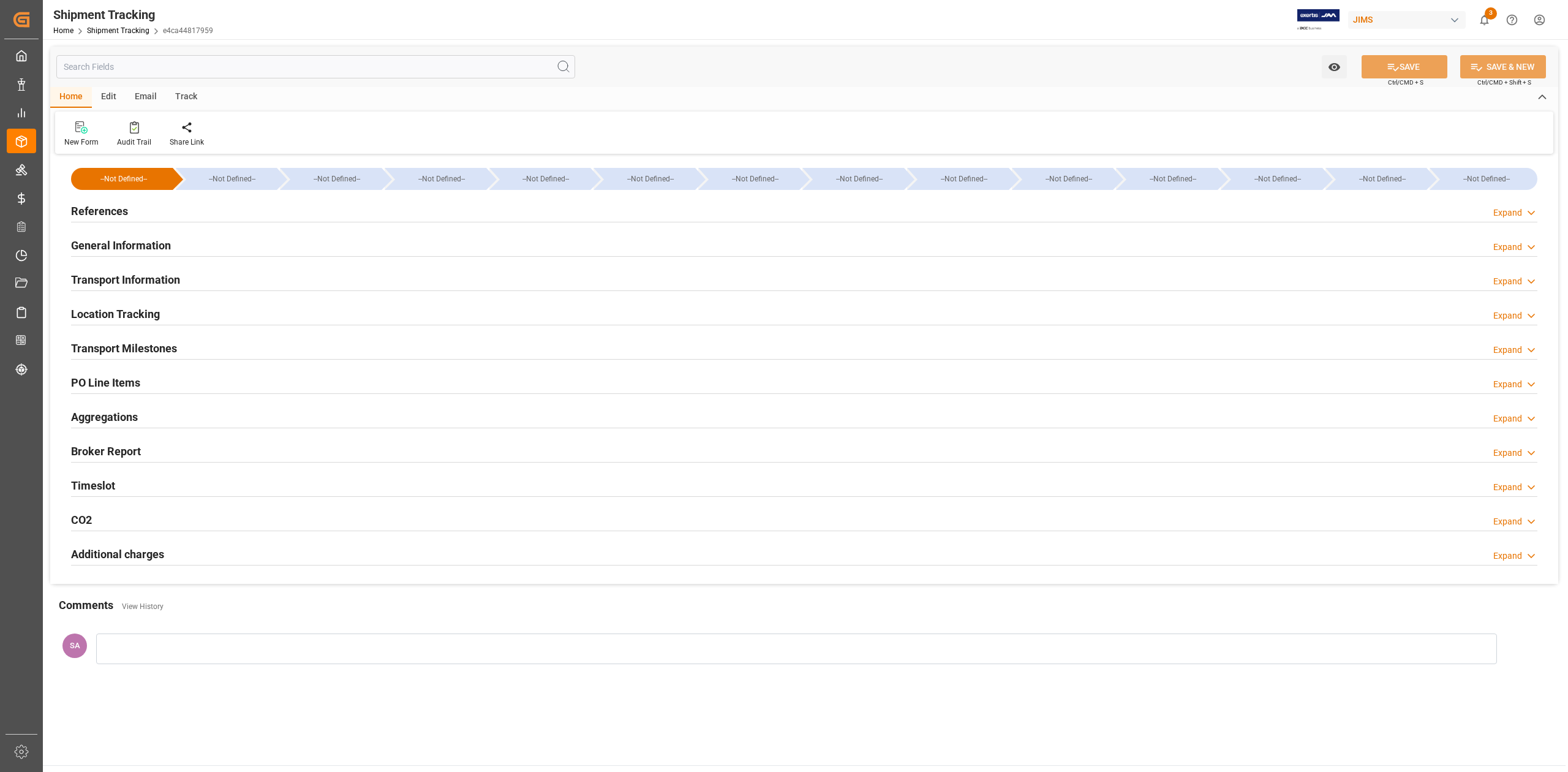
type input "[DATE] 00:00"
click at [125, 345] on h2 "Transport Milestones" at bounding box center [124, 348] width 106 height 16
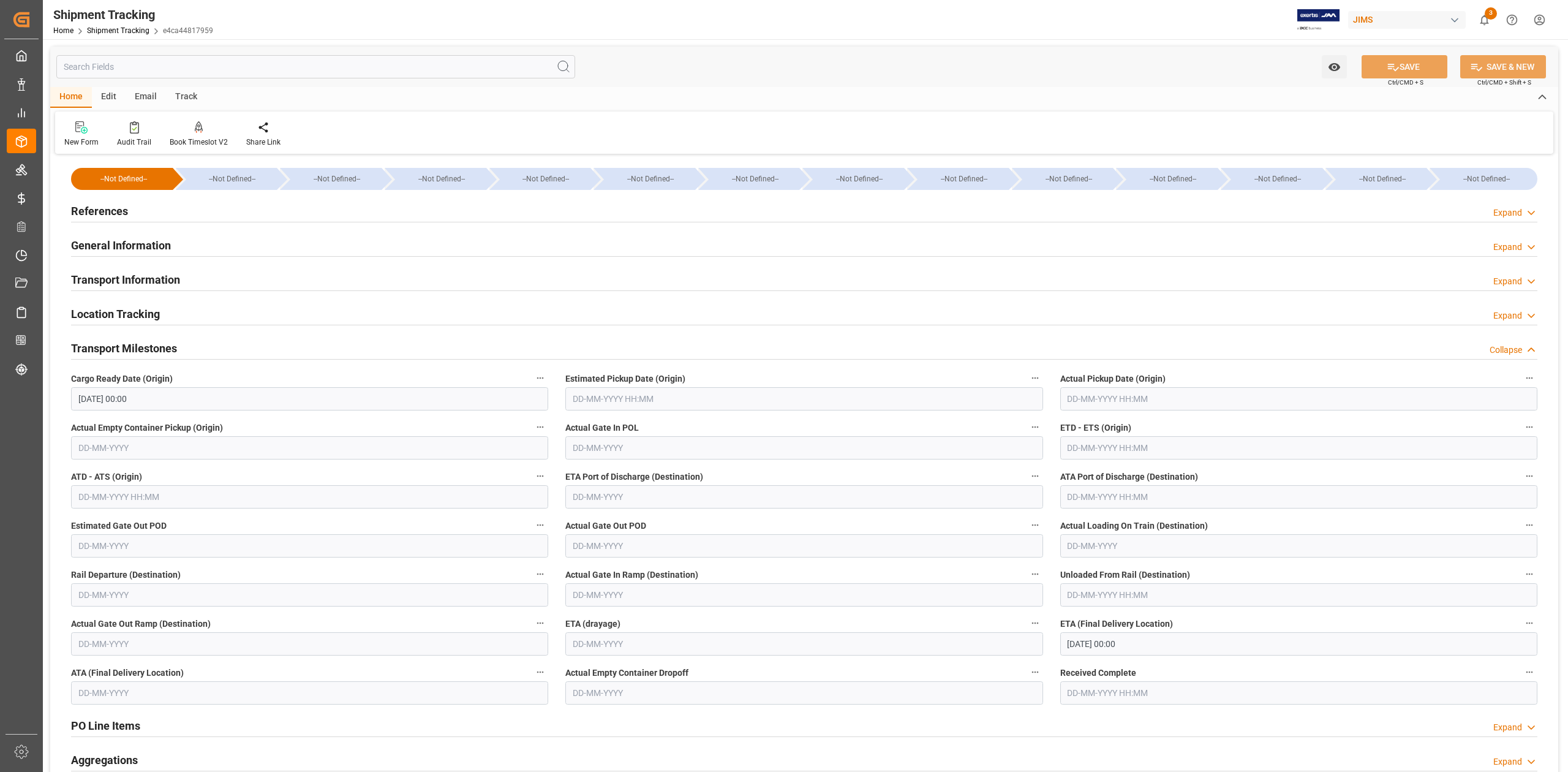
click at [247, 404] on input "01-09-2025 00:00" at bounding box center [309, 399] width 477 height 24
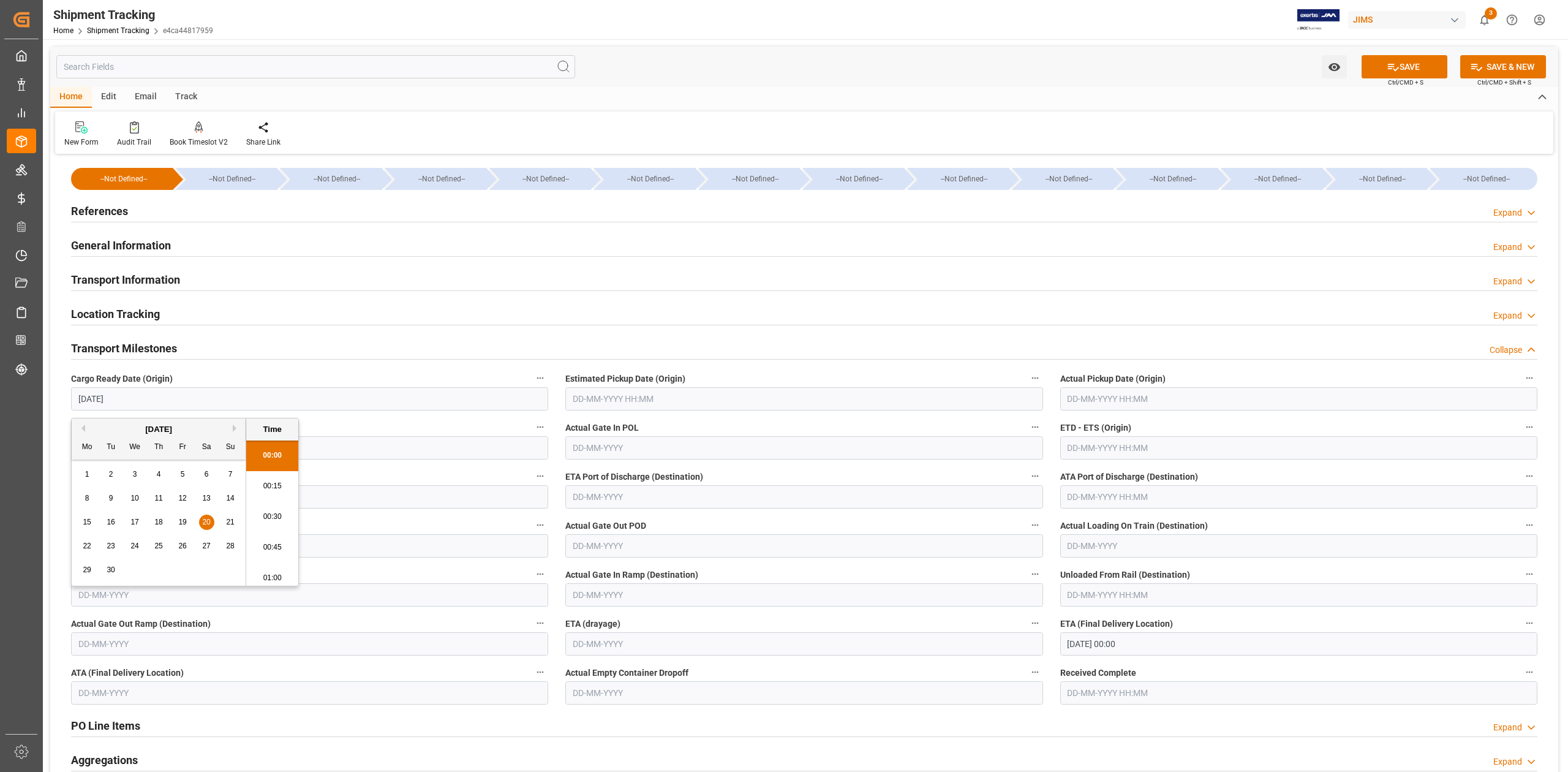
click at [204, 524] on span "20" at bounding box center [206, 522] width 8 height 9
type input "20-09-2025 00:00"
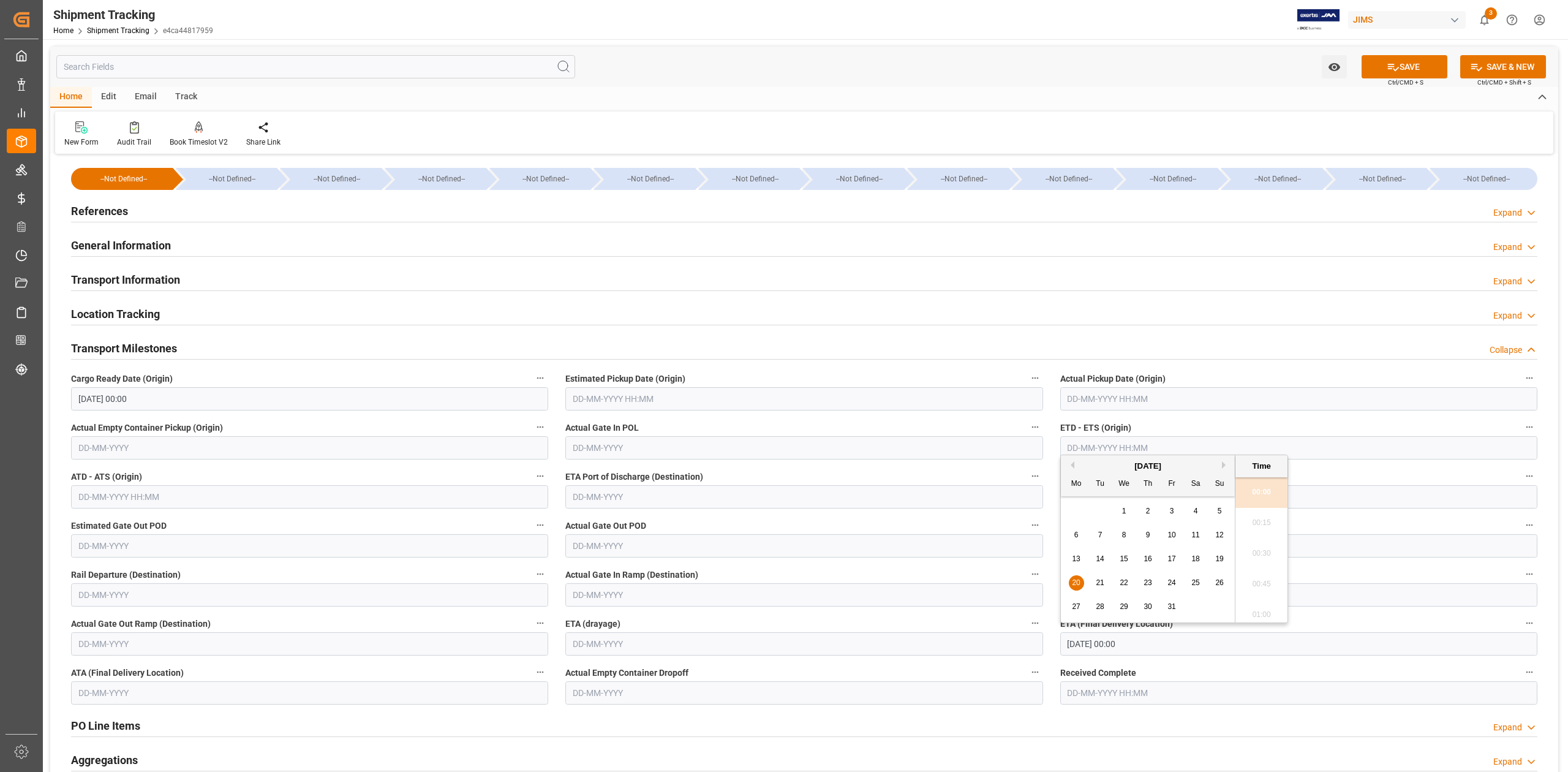
click at [1172, 655] on input "20-10-2025 00:00" at bounding box center [1299, 644] width 477 height 24
click at [1393, 64] on icon at bounding box center [1393, 66] width 13 height 13
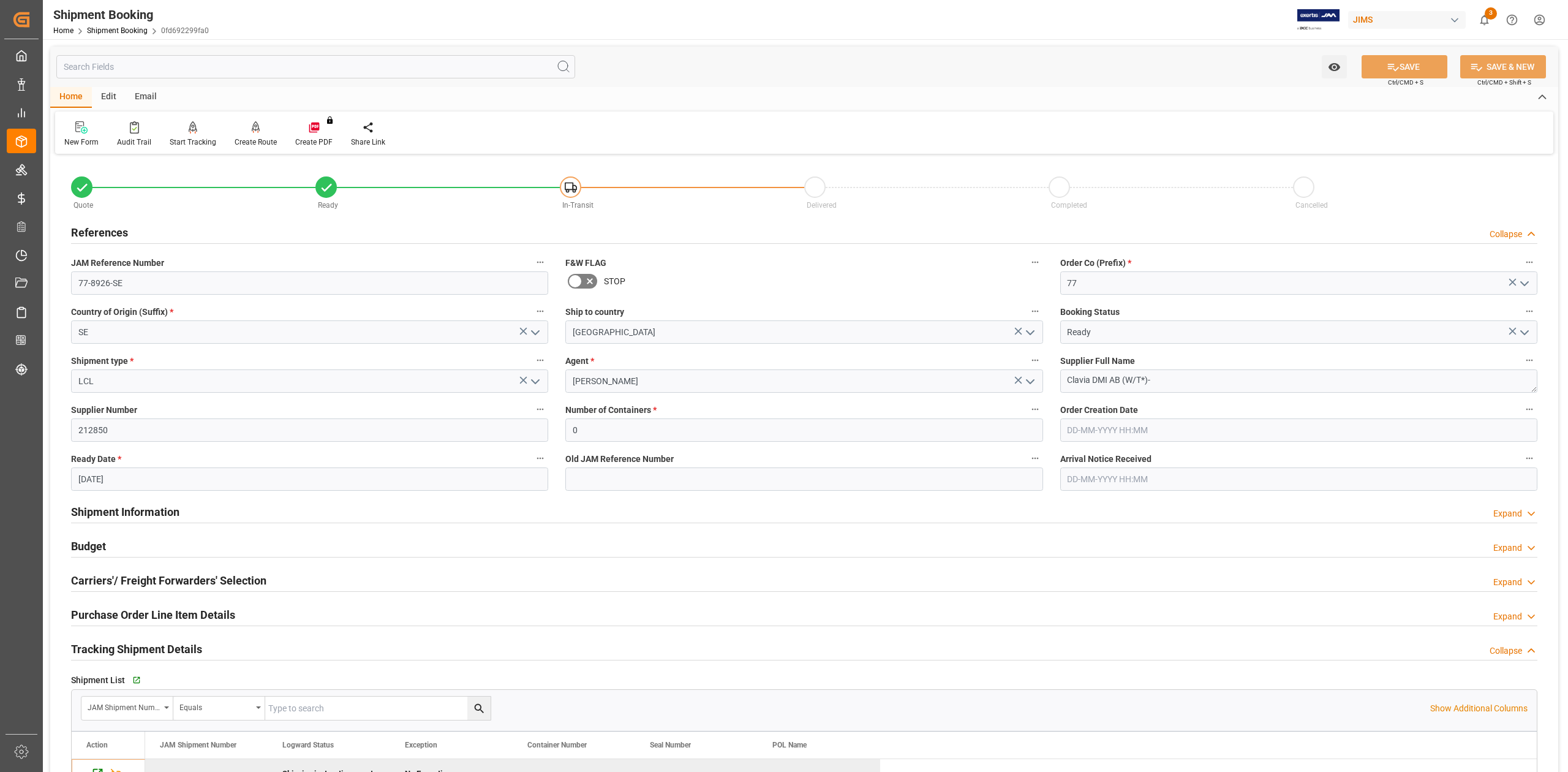
scroll to position [245, 0]
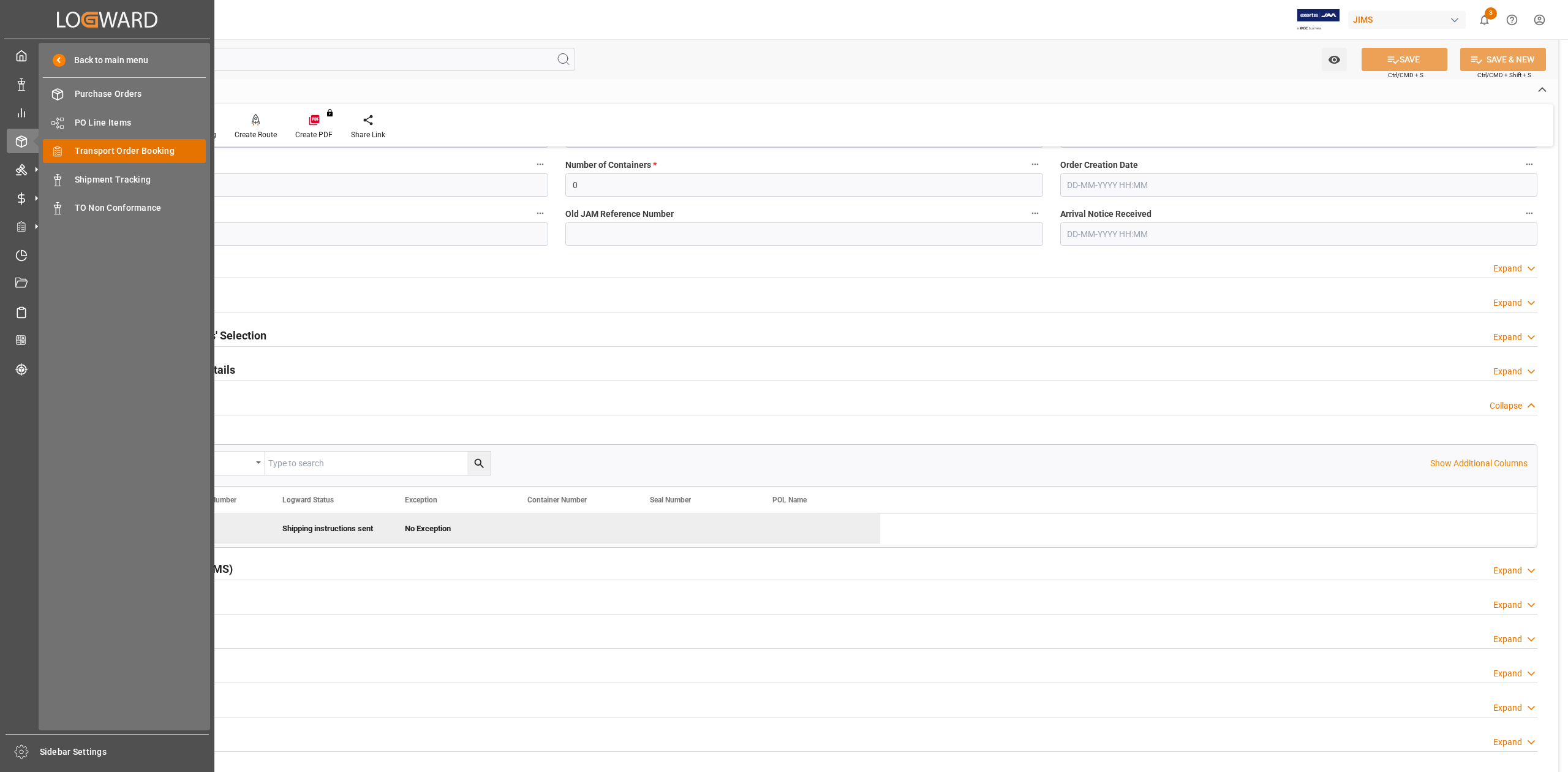
click at [135, 151] on span "Transport Order Booking" at bounding box center [140, 151] width 131 height 13
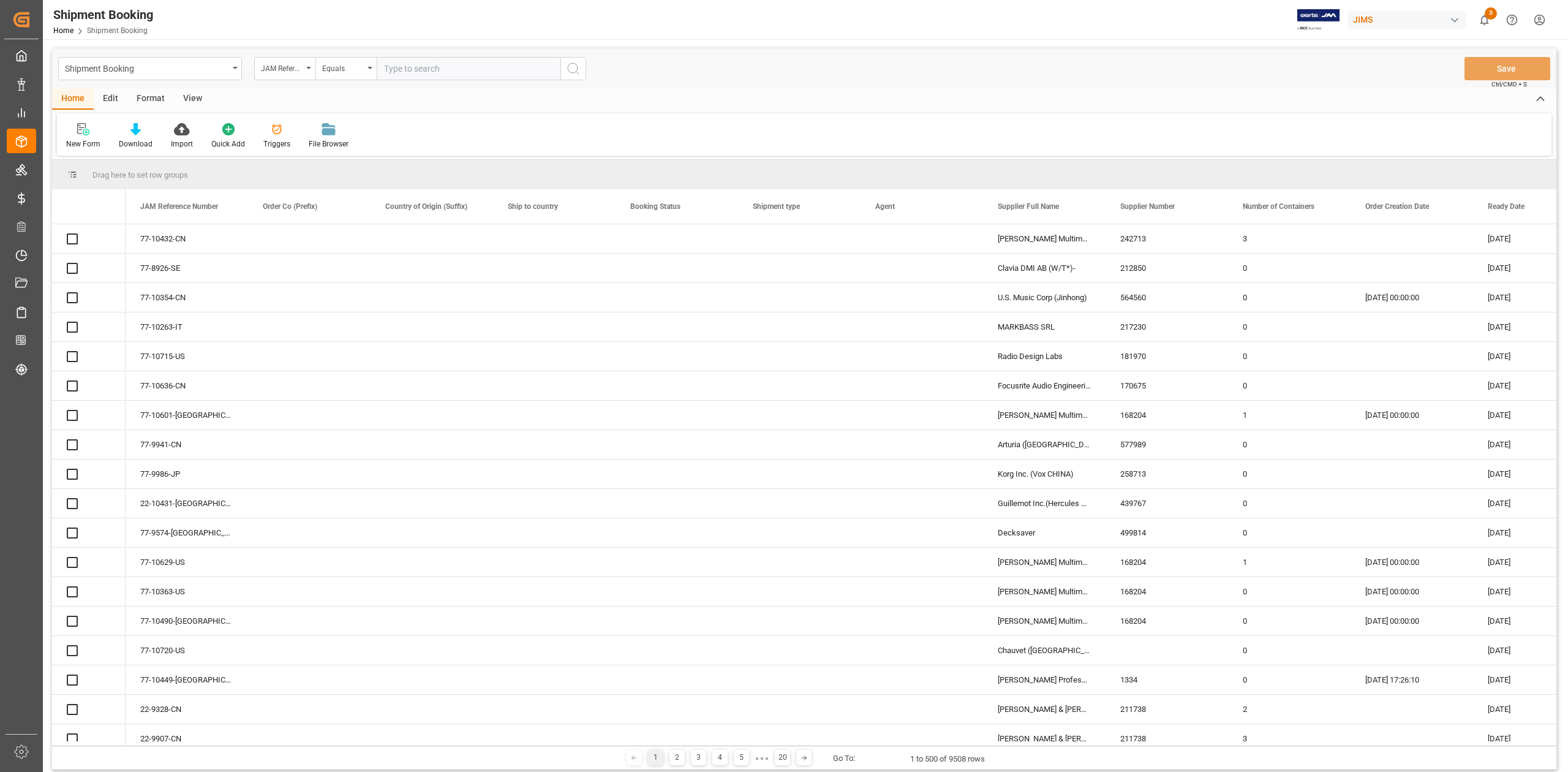
click at [450, 69] on input "text" at bounding box center [468, 69] width 184 height 24
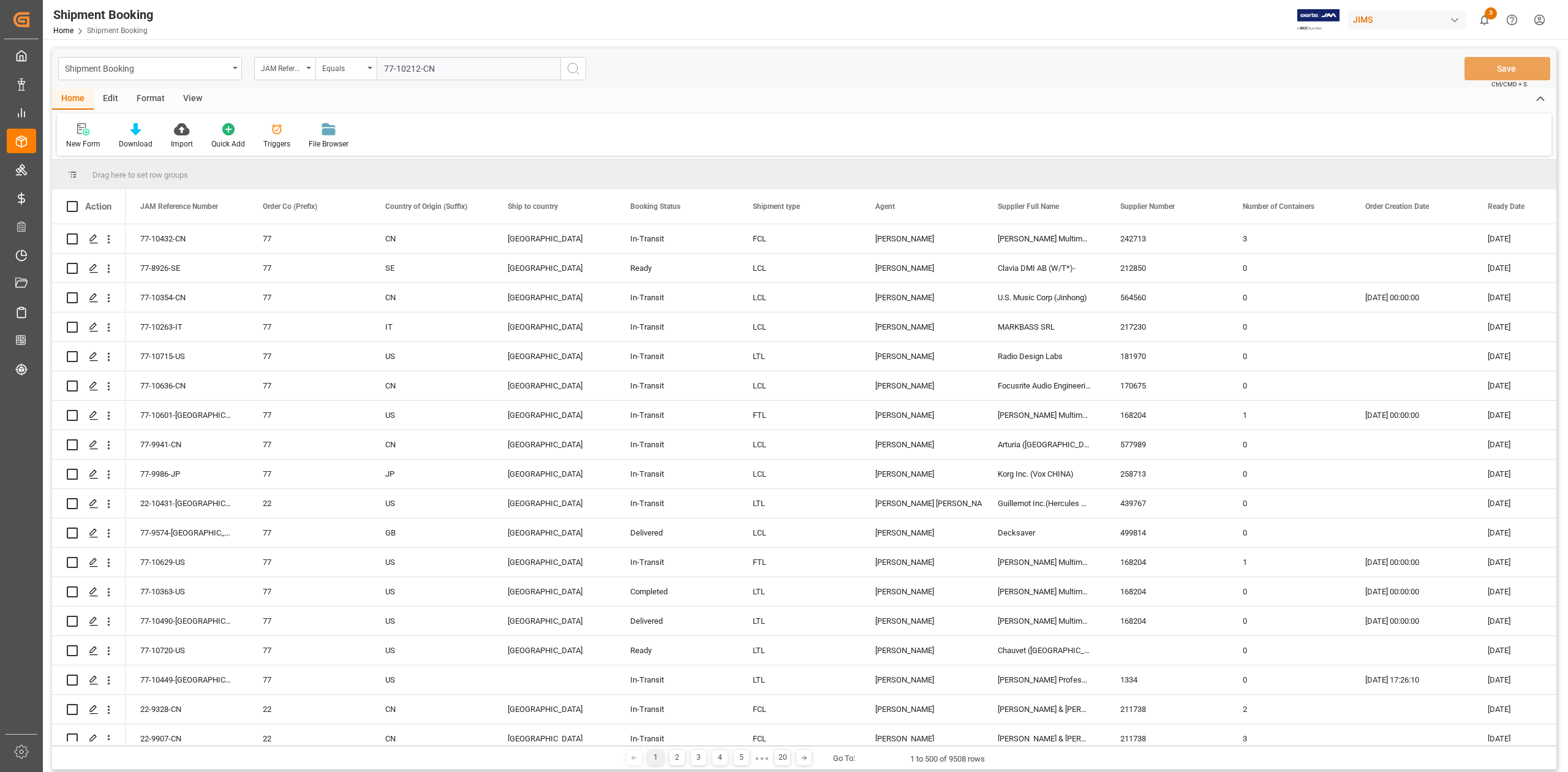
type input "77-10212-CN"
click at [570, 71] on icon "search button" at bounding box center [574, 69] width 15 height 15
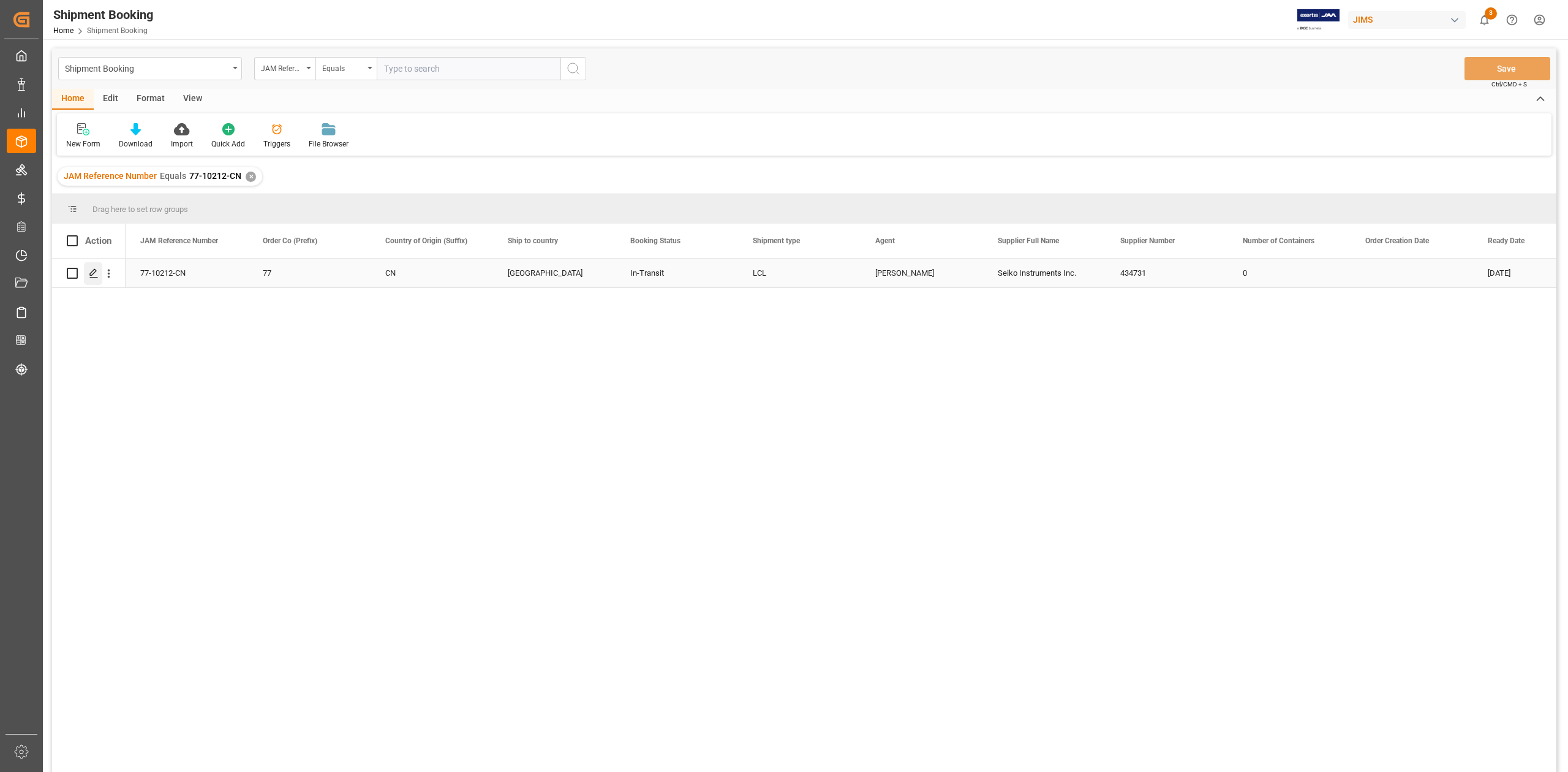
click at [94, 278] on line "Press SPACE to select this row." at bounding box center [94, 278] width 7 height 0
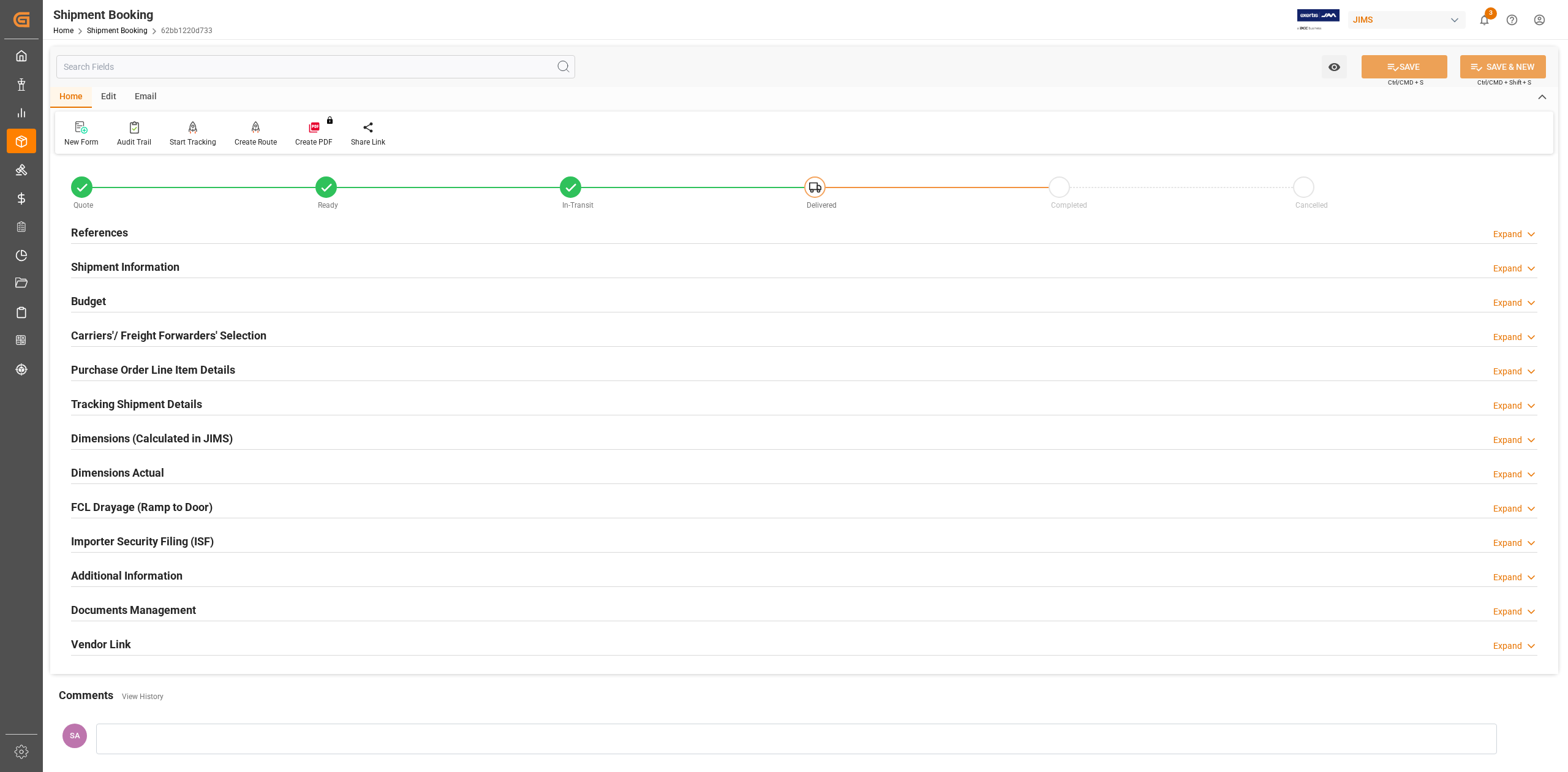
click at [96, 401] on h2 "Tracking Shipment Details" at bounding box center [137, 404] width 131 height 16
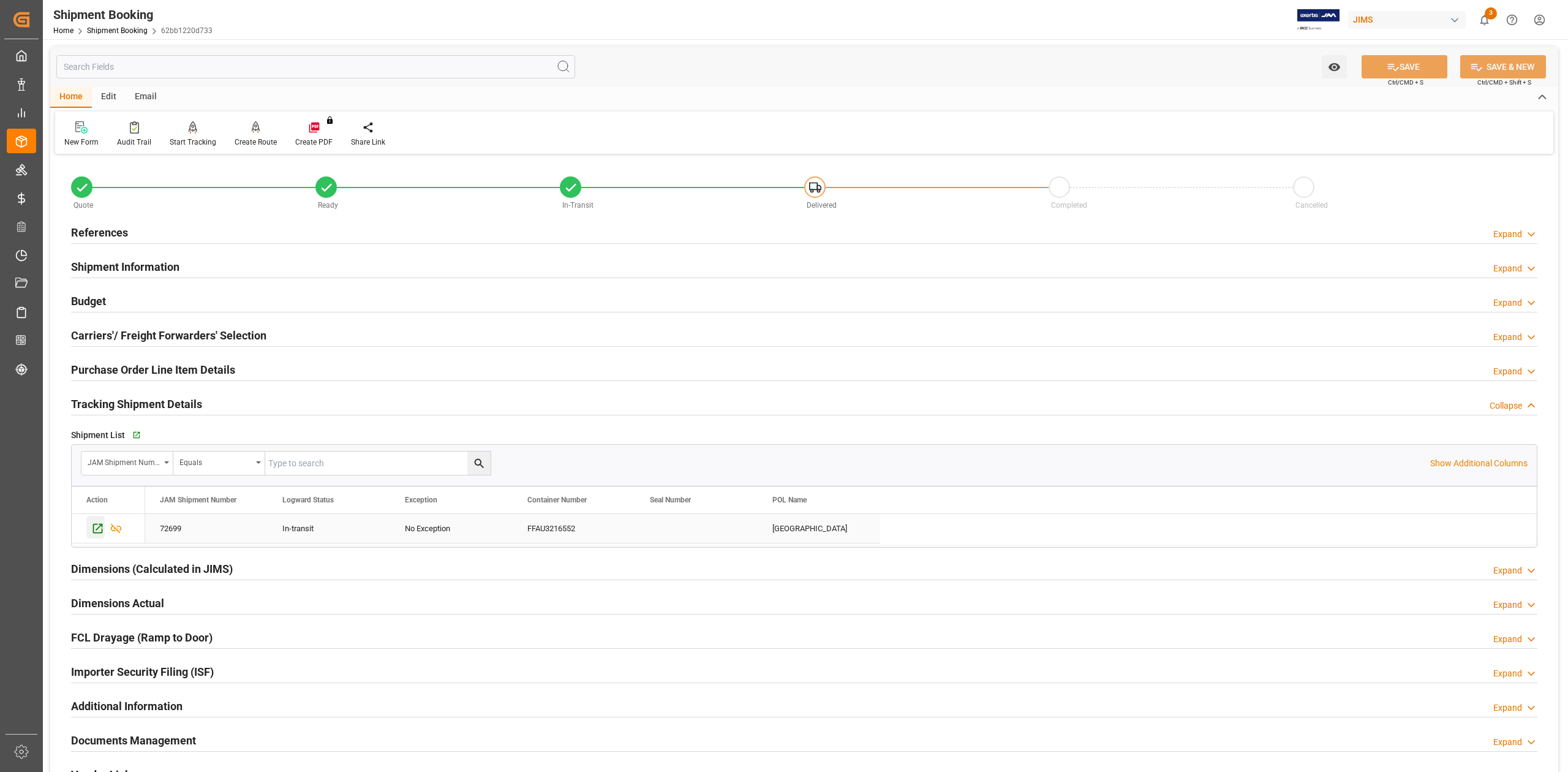
click at [98, 530] on icon "Press SPACE to select this row." at bounding box center [97, 528] width 10 height 10
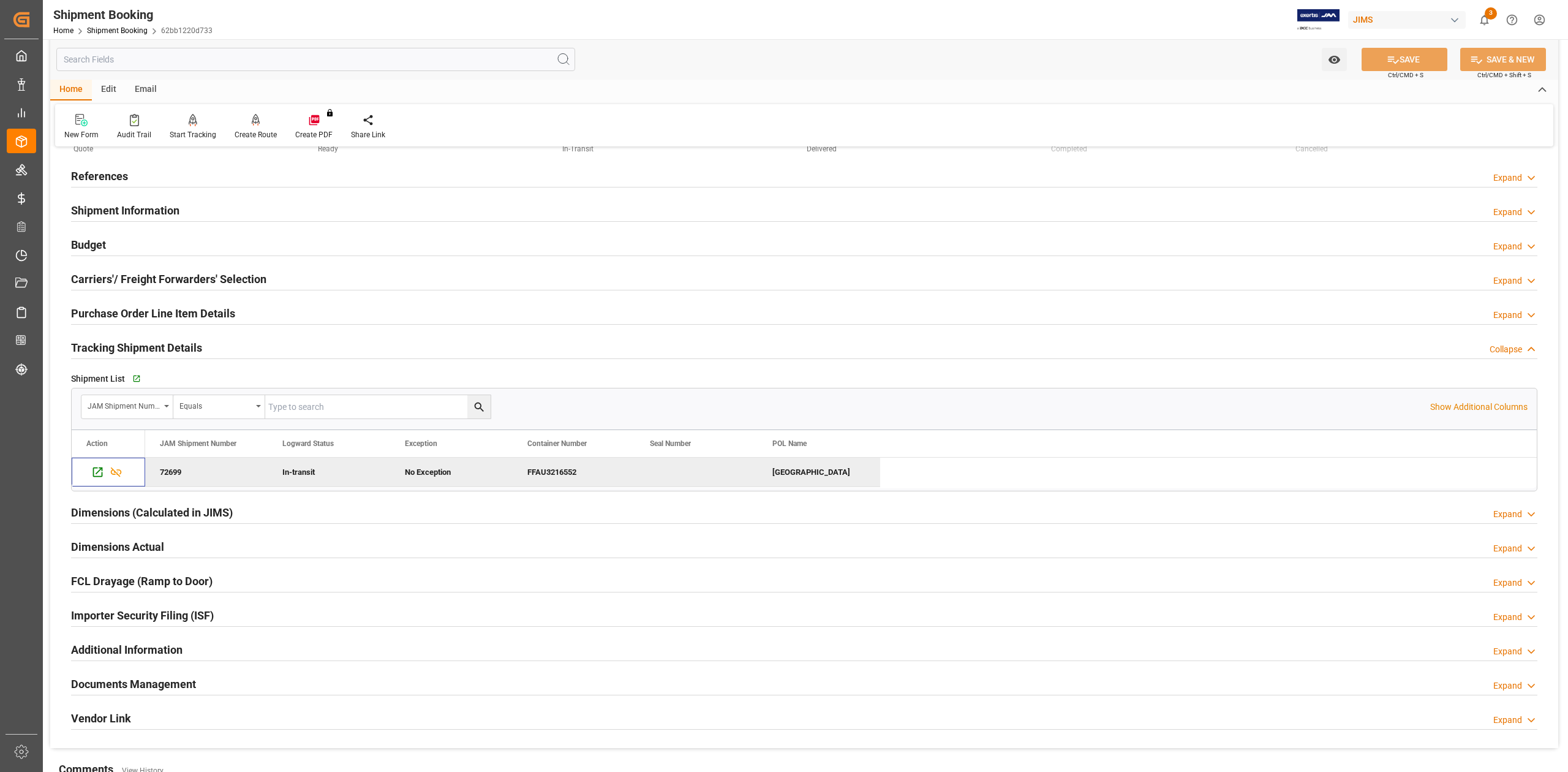
scroll to position [81, 0]
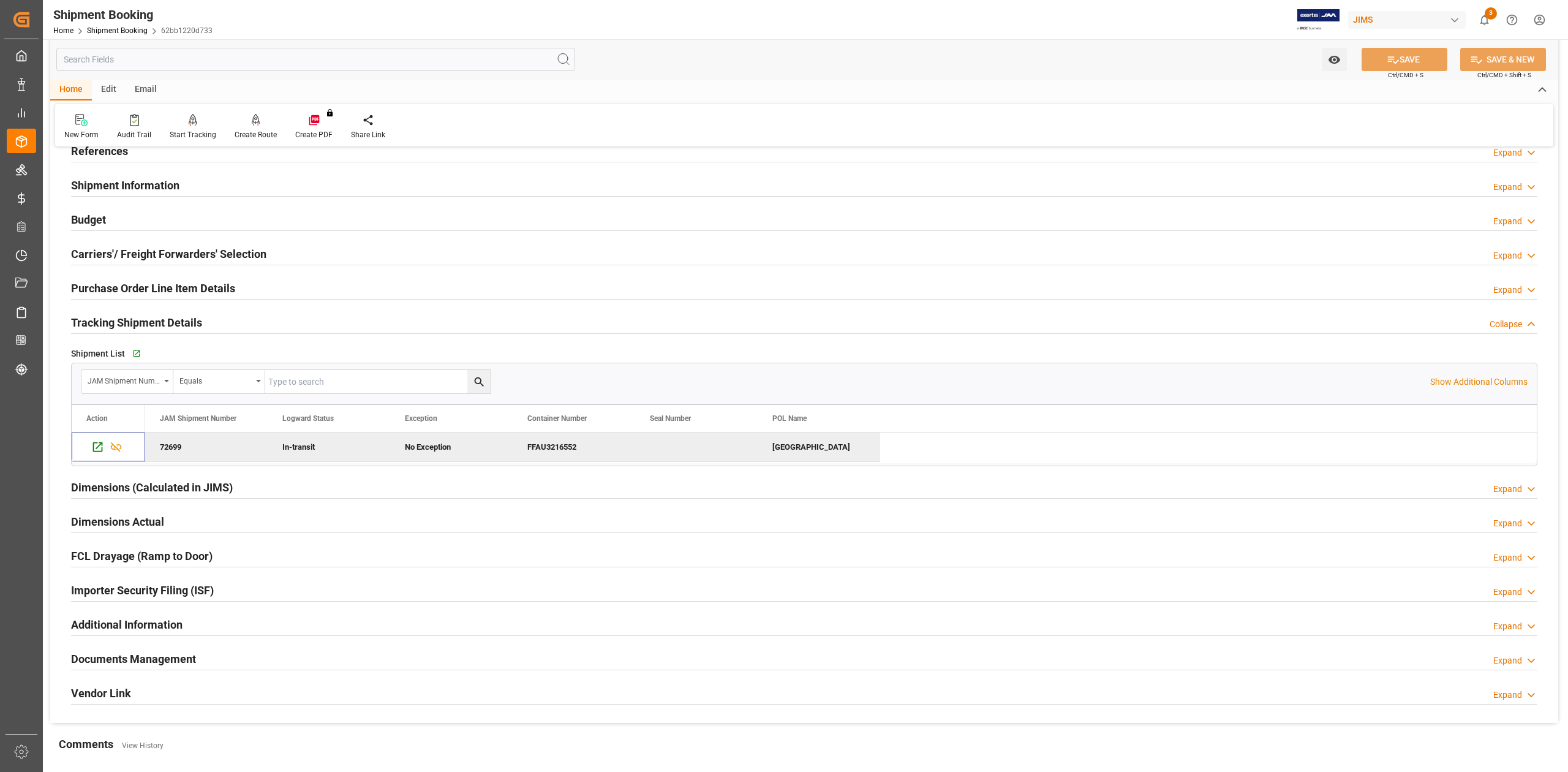
click at [134, 182] on h2 "Shipment Information" at bounding box center [125, 185] width 109 height 16
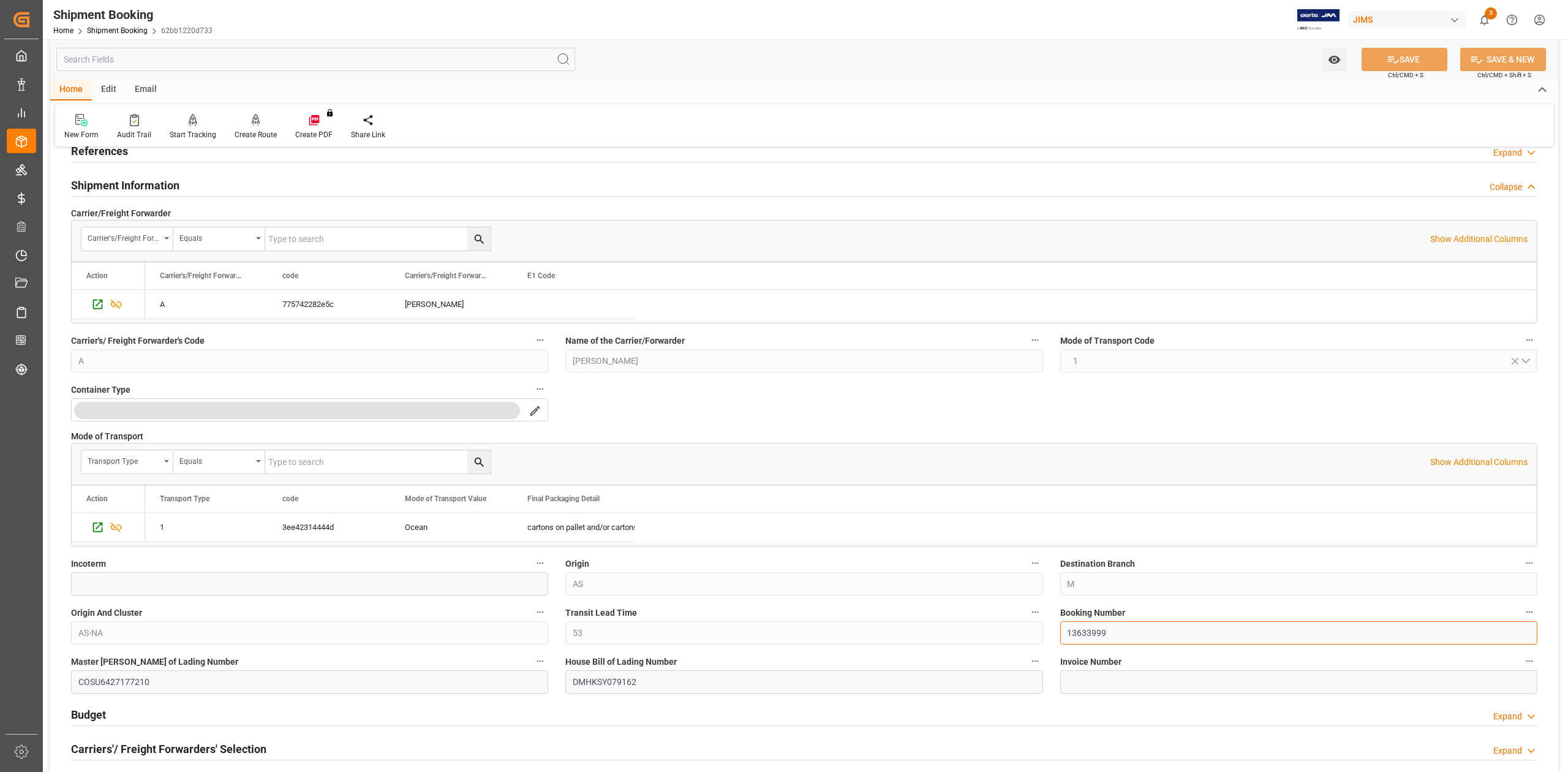
click at [1082, 639] on input "13633999" at bounding box center [1299, 633] width 477 height 24
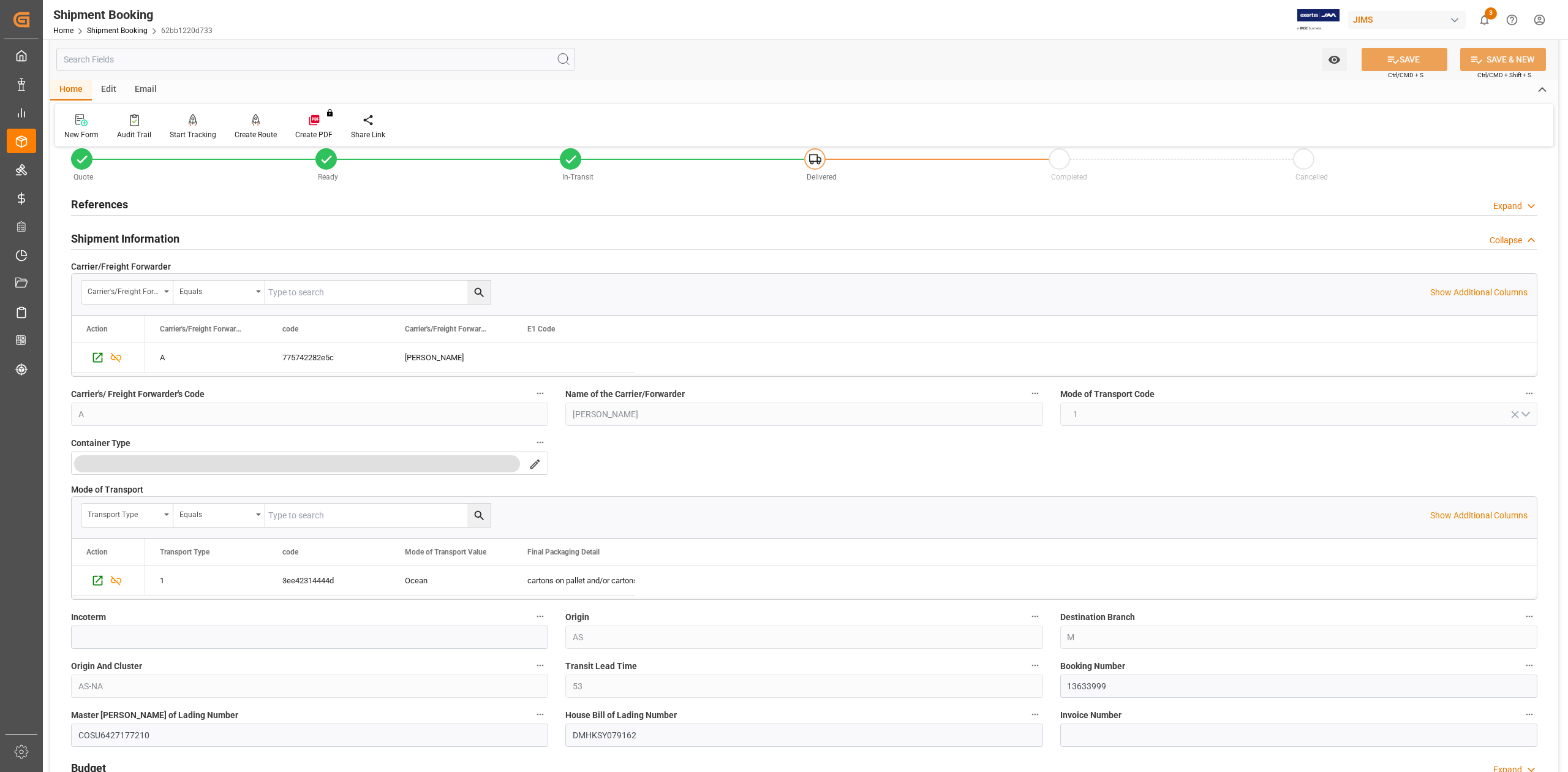
scroll to position [0, 0]
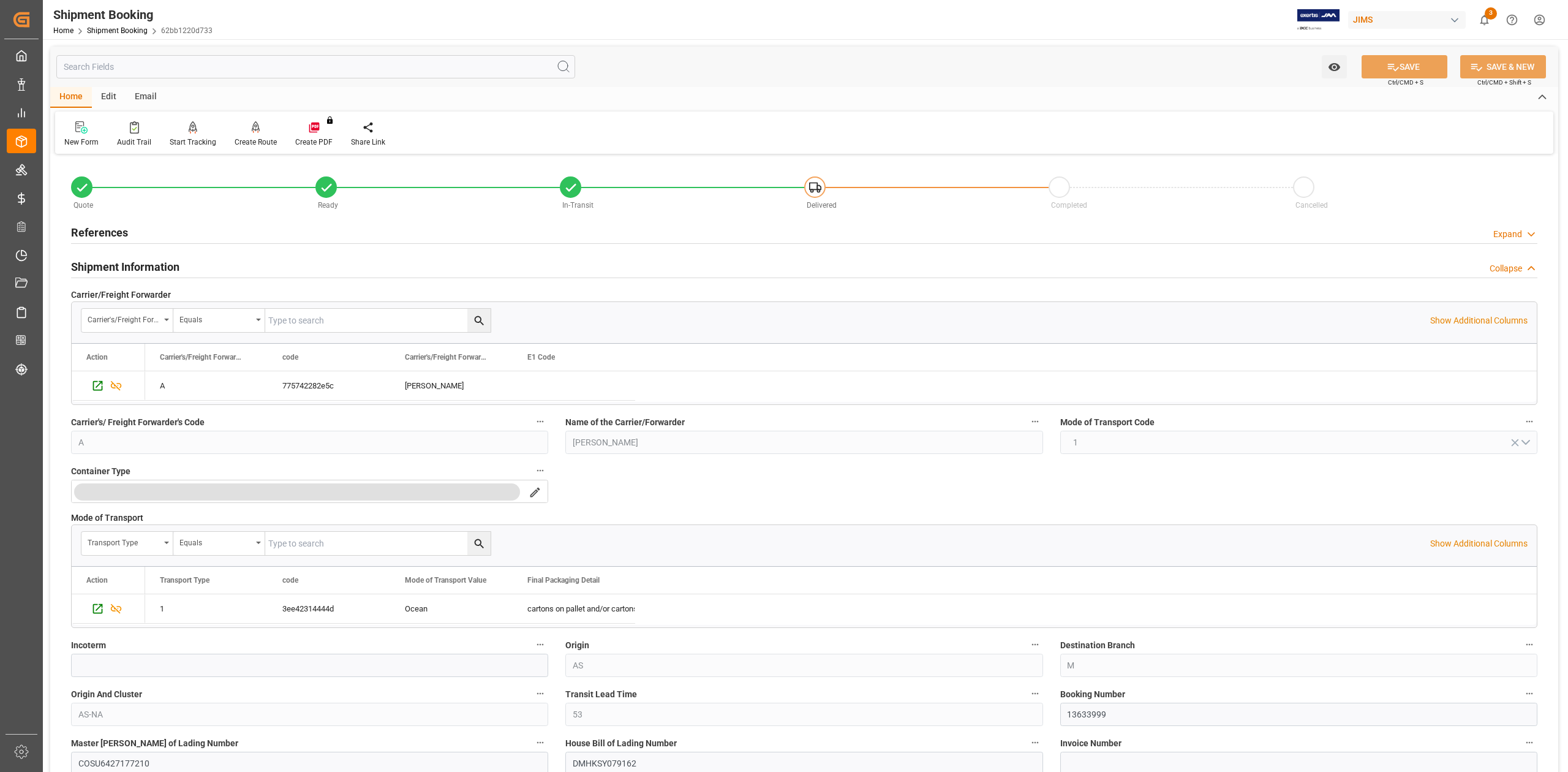
click at [117, 236] on h2 "References" at bounding box center [99, 232] width 57 height 16
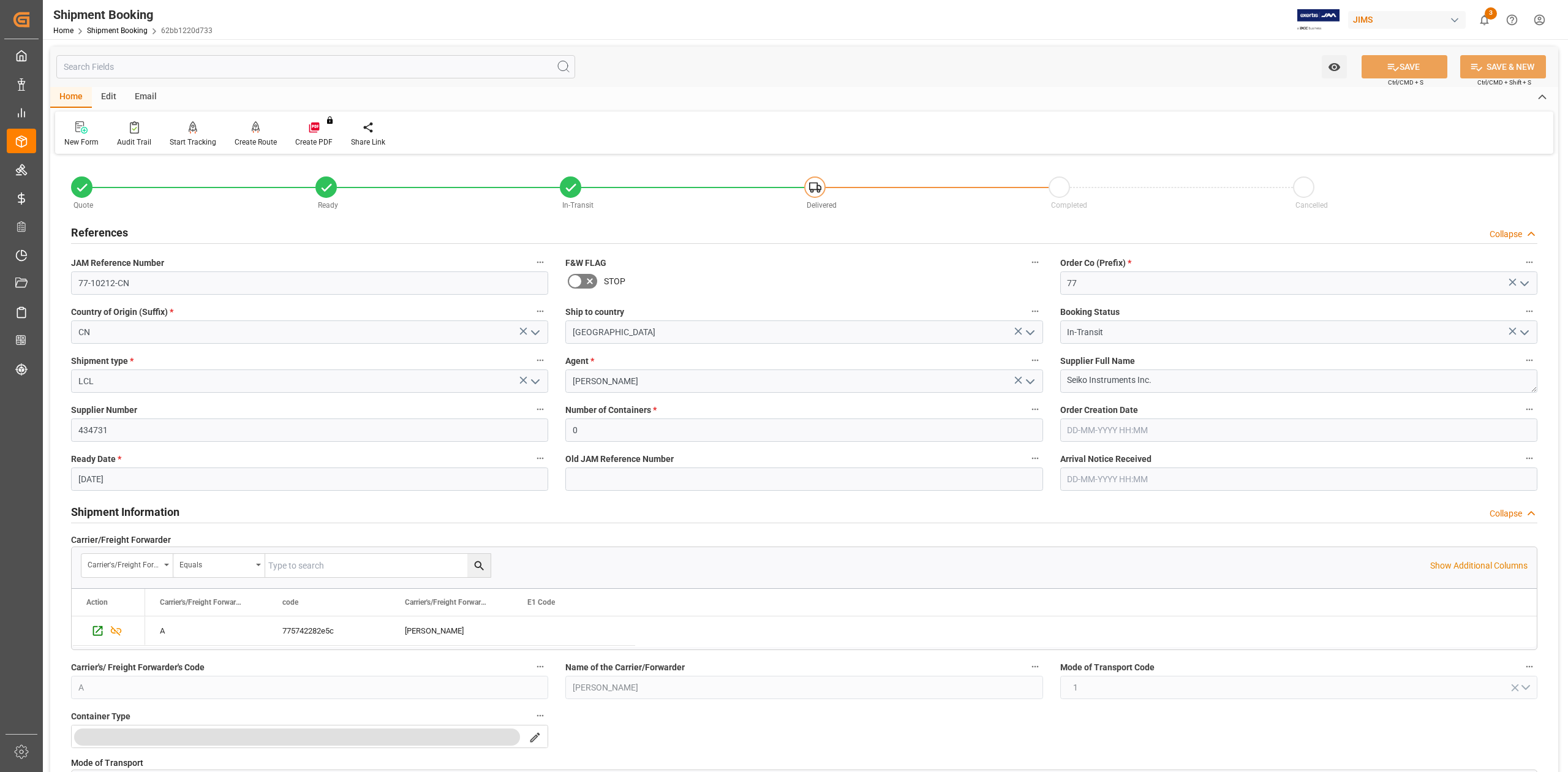
click at [116, 236] on h2 "References" at bounding box center [99, 232] width 57 height 16
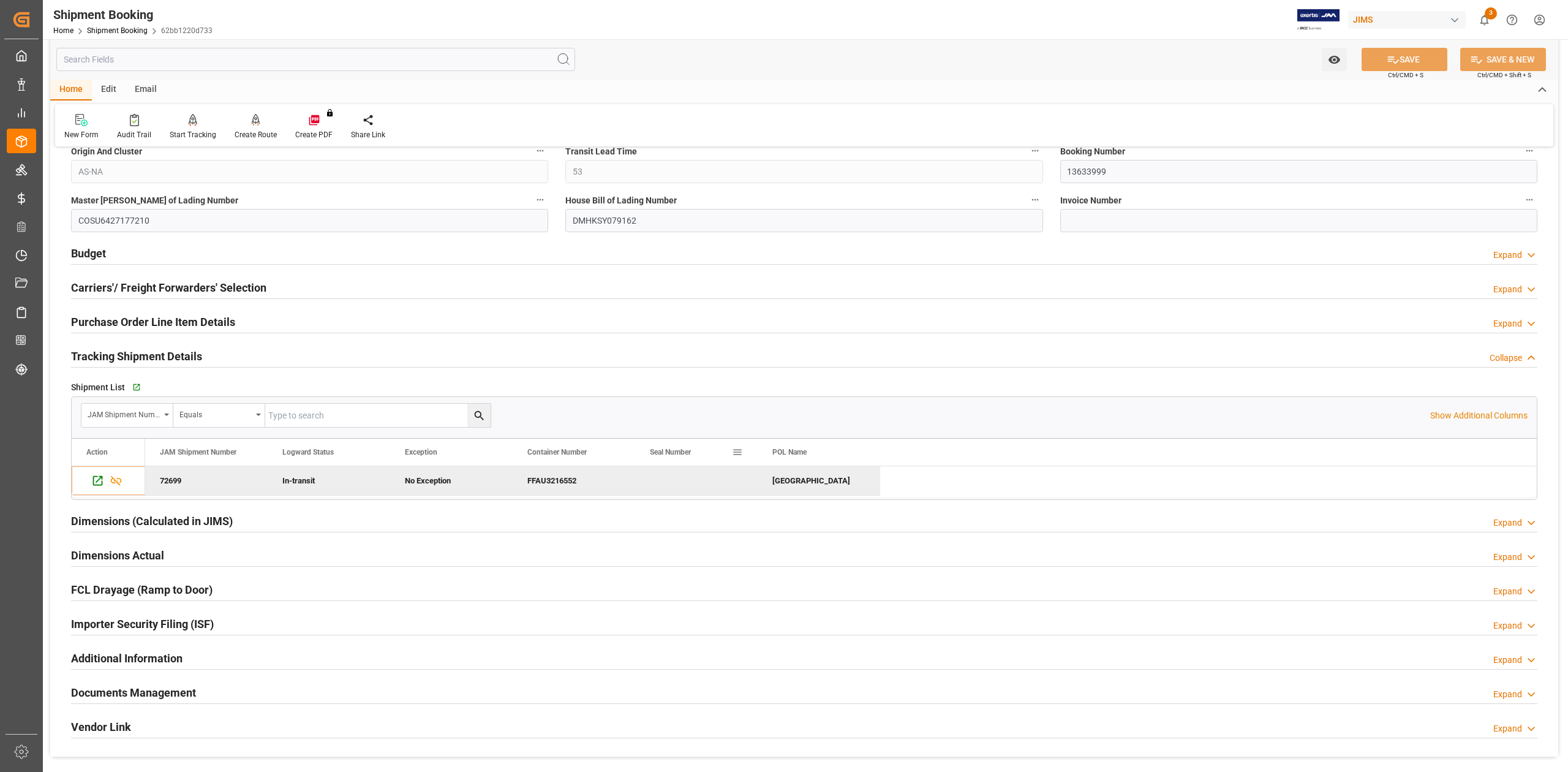
scroll to position [571, 0]
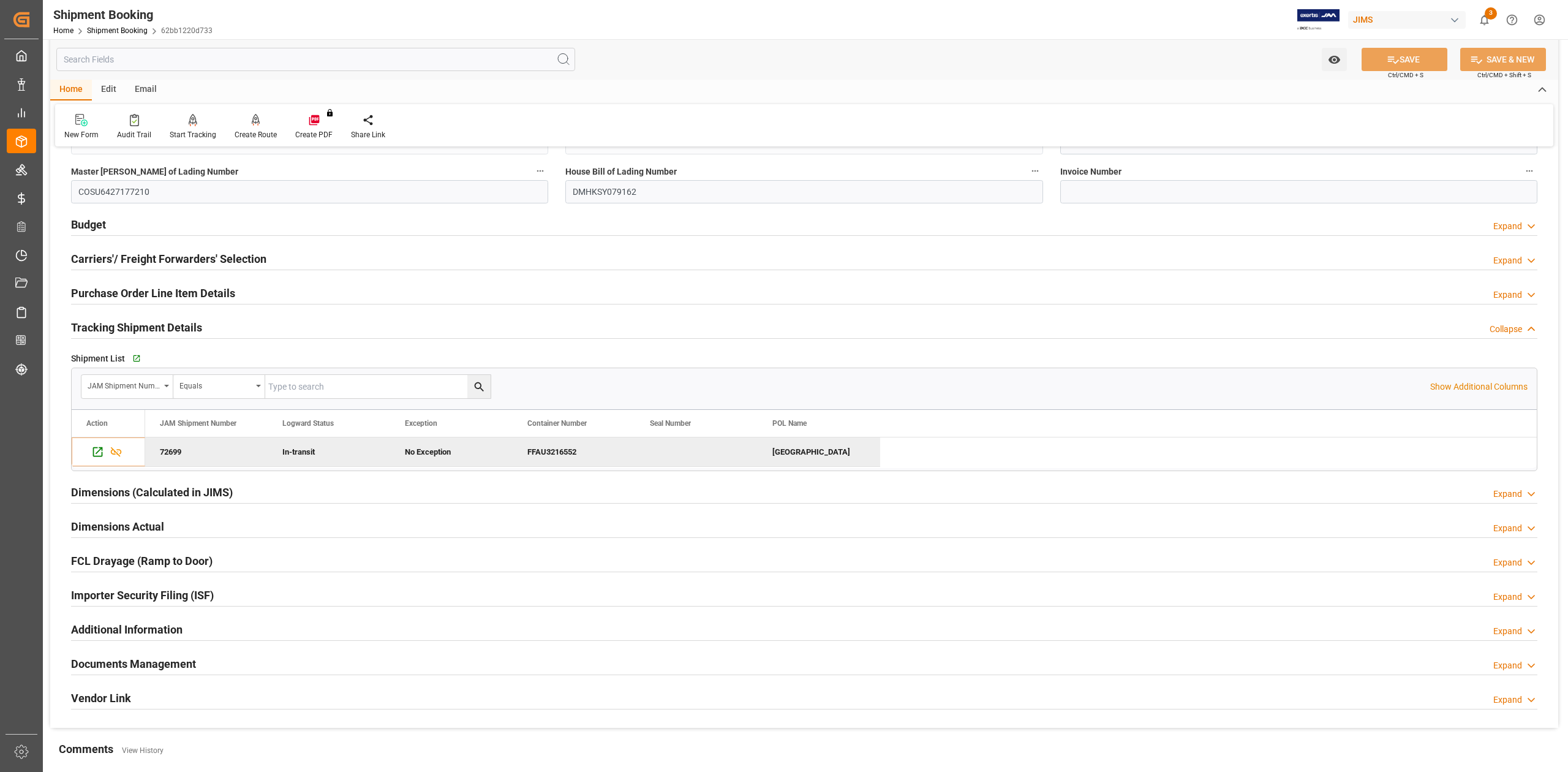
click at [174, 301] on h2 "Purchase Order Line Item Details" at bounding box center [153, 293] width 164 height 16
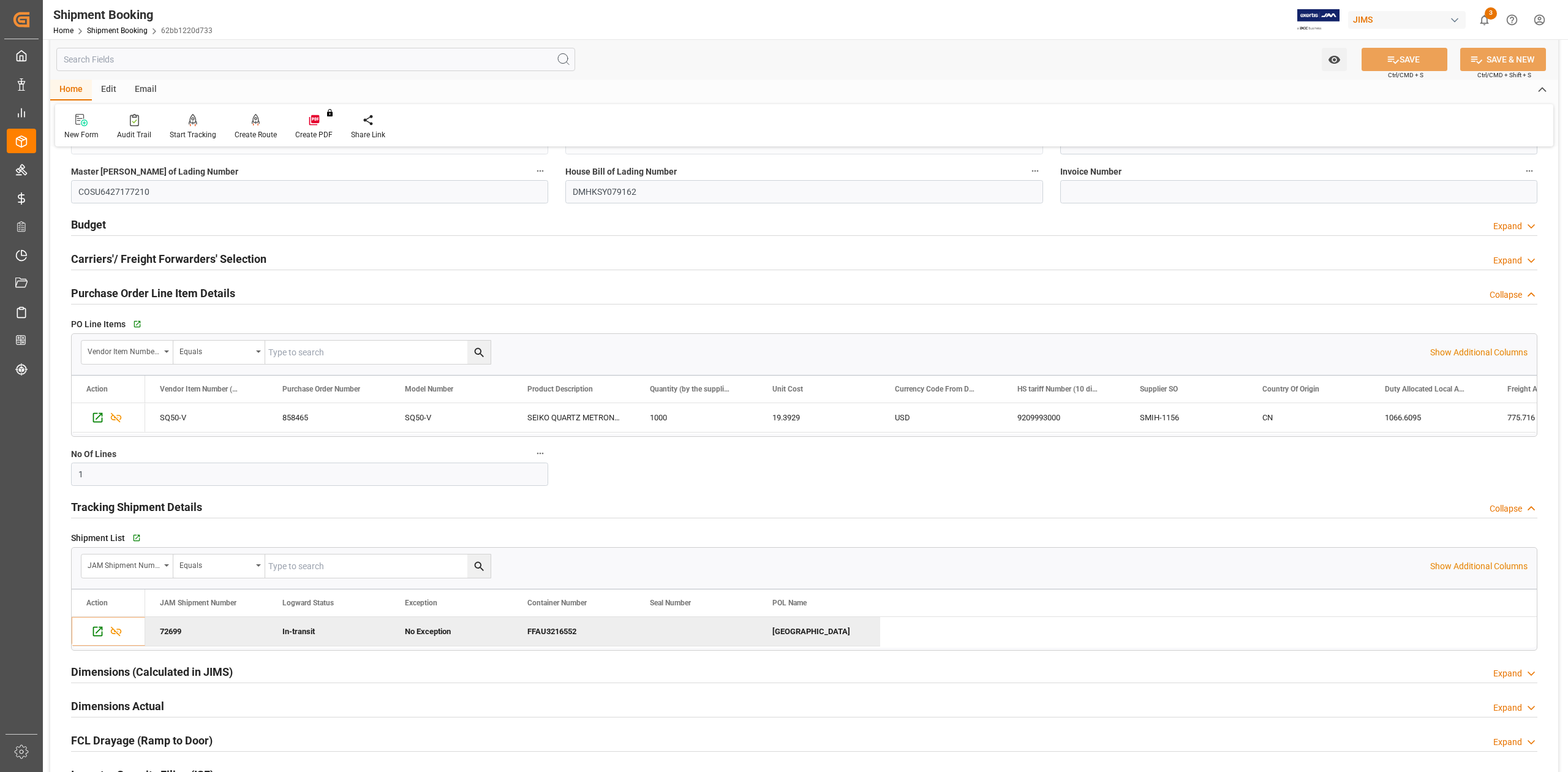
drag, startPoint x: 136, startPoint y: 324, endPoint x: 123, endPoint y: 320, distance: 13.6
click at [123, 315] on div "PO Line Items   Go to Purchase Order Line Item Grid Vendor Item Number (By The …" at bounding box center [805, 376] width 1484 height 131
click at [135, 323] on icon "button" at bounding box center [137, 324] width 10 height 10
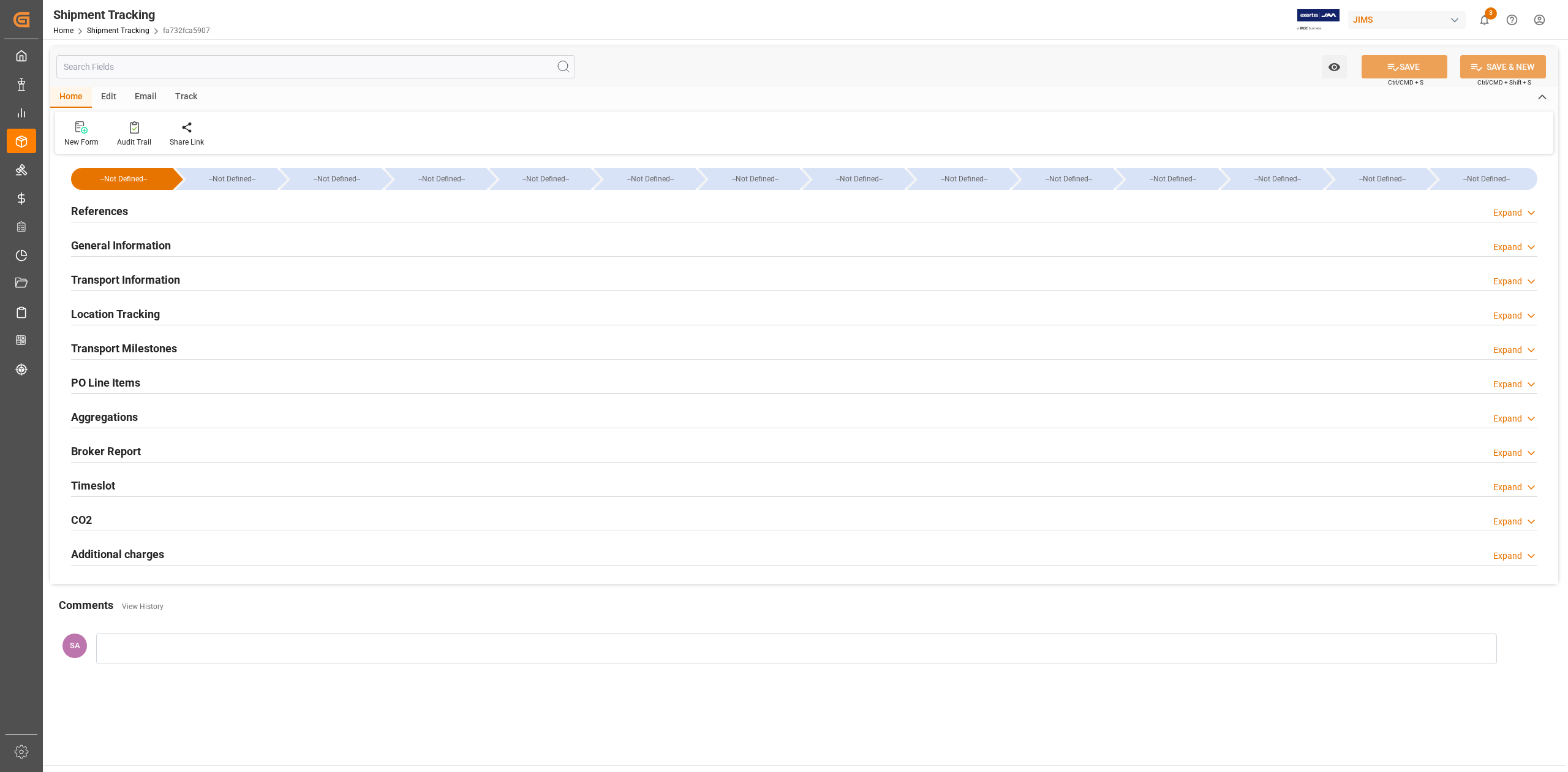
type input "9199268"
type input "14140"
click at [164, 278] on h2 "Transport Information" at bounding box center [125, 280] width 109 height 16
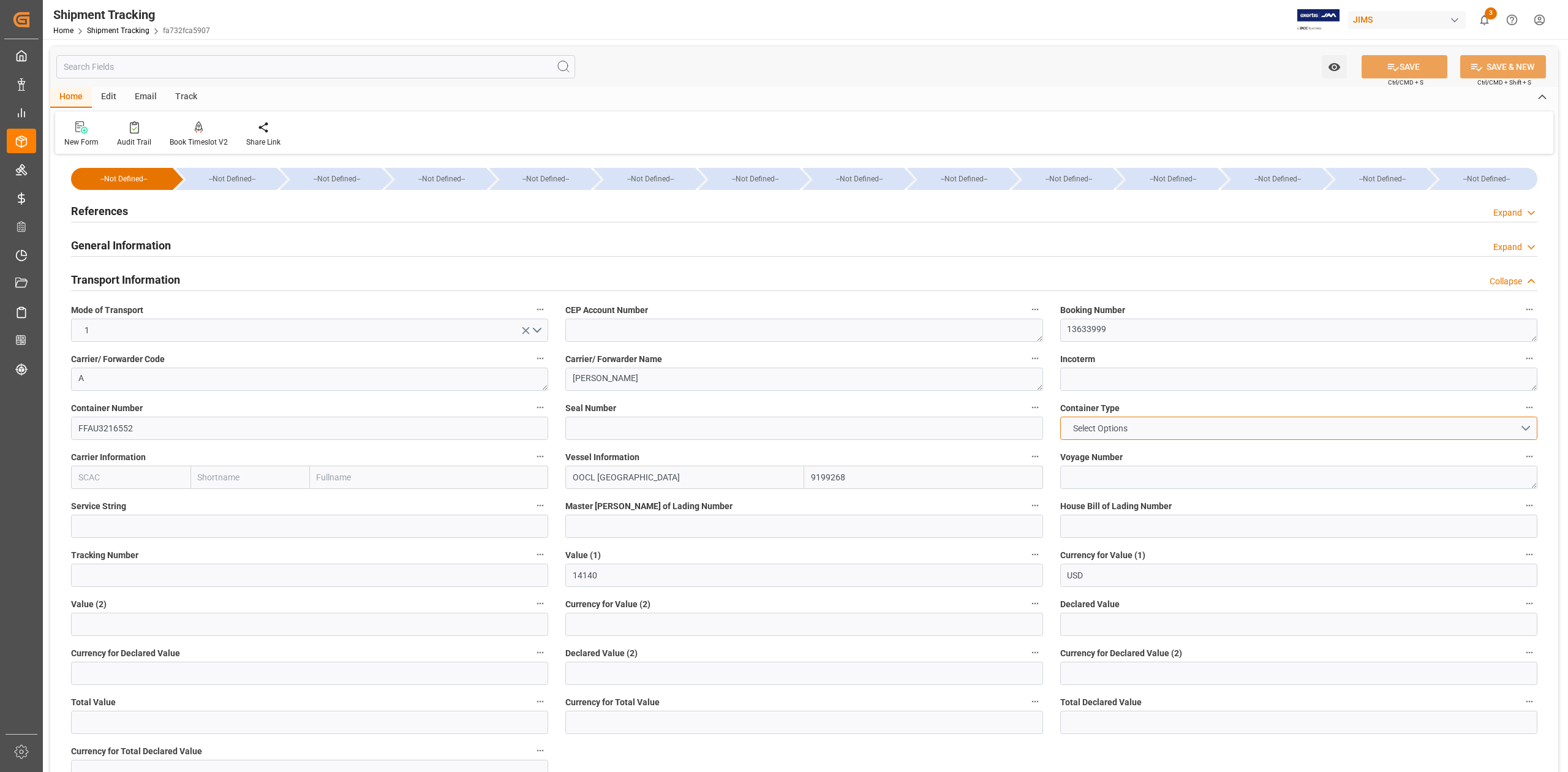
click at [1153, 432] on button "Select Options" at bounding box center [1299, 428] width 477 height 24
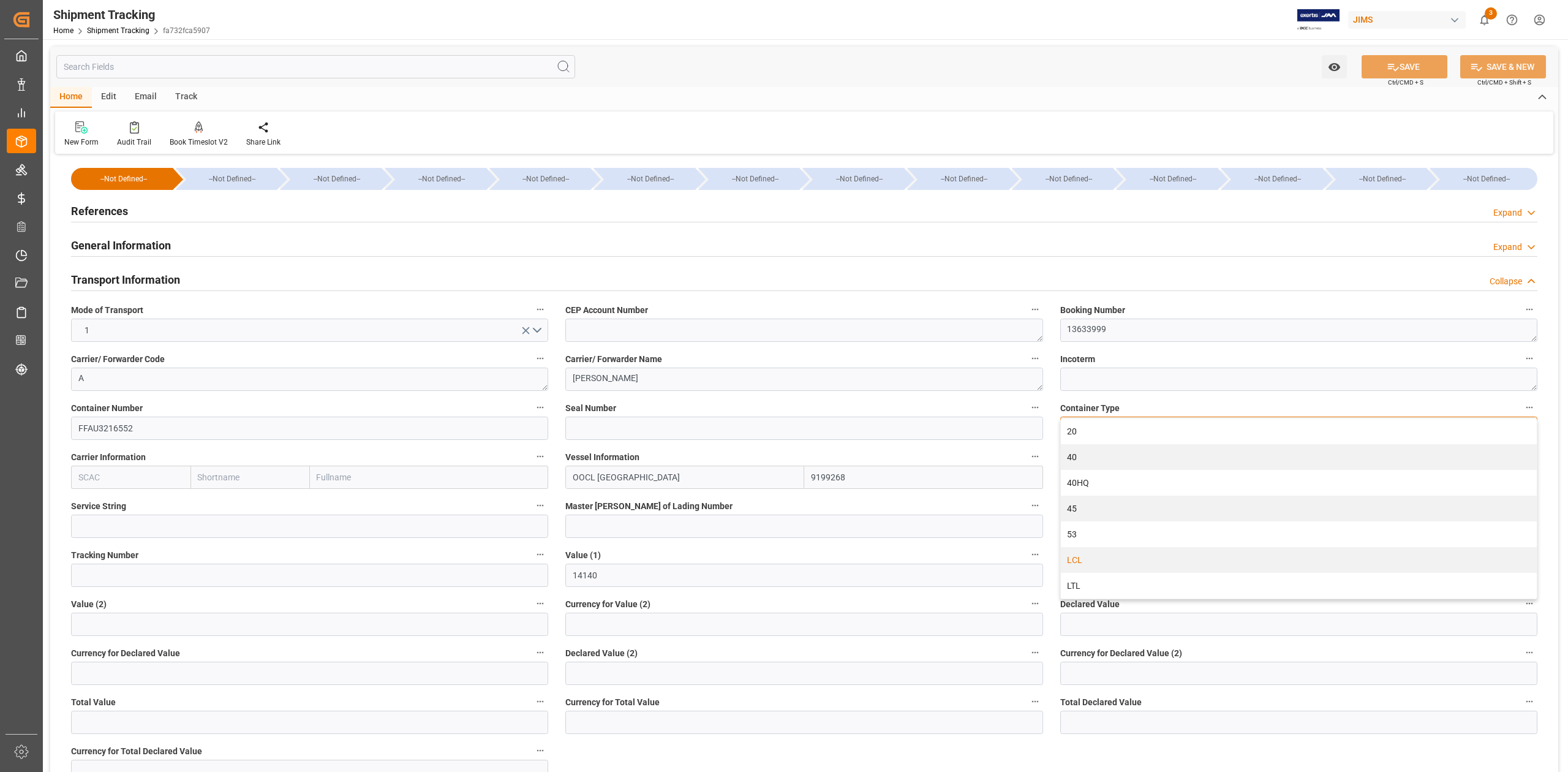
click at [1093, 559] on div "LCL" at bounding box center [1299, 559] width 476 height 26
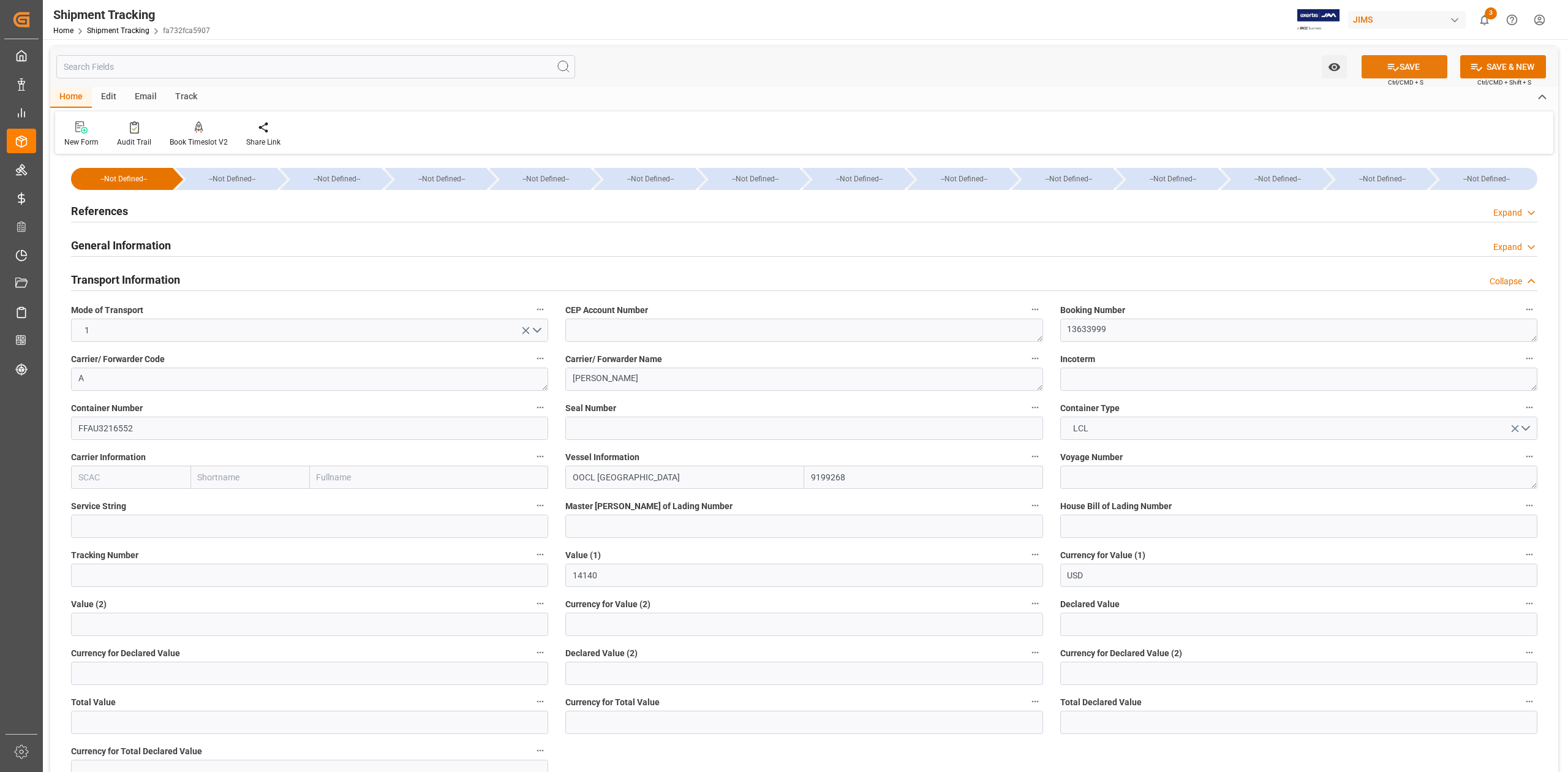
click at [1428, 62] on button "SAVE" at bounding box center [1405, 67] width 86 height 24
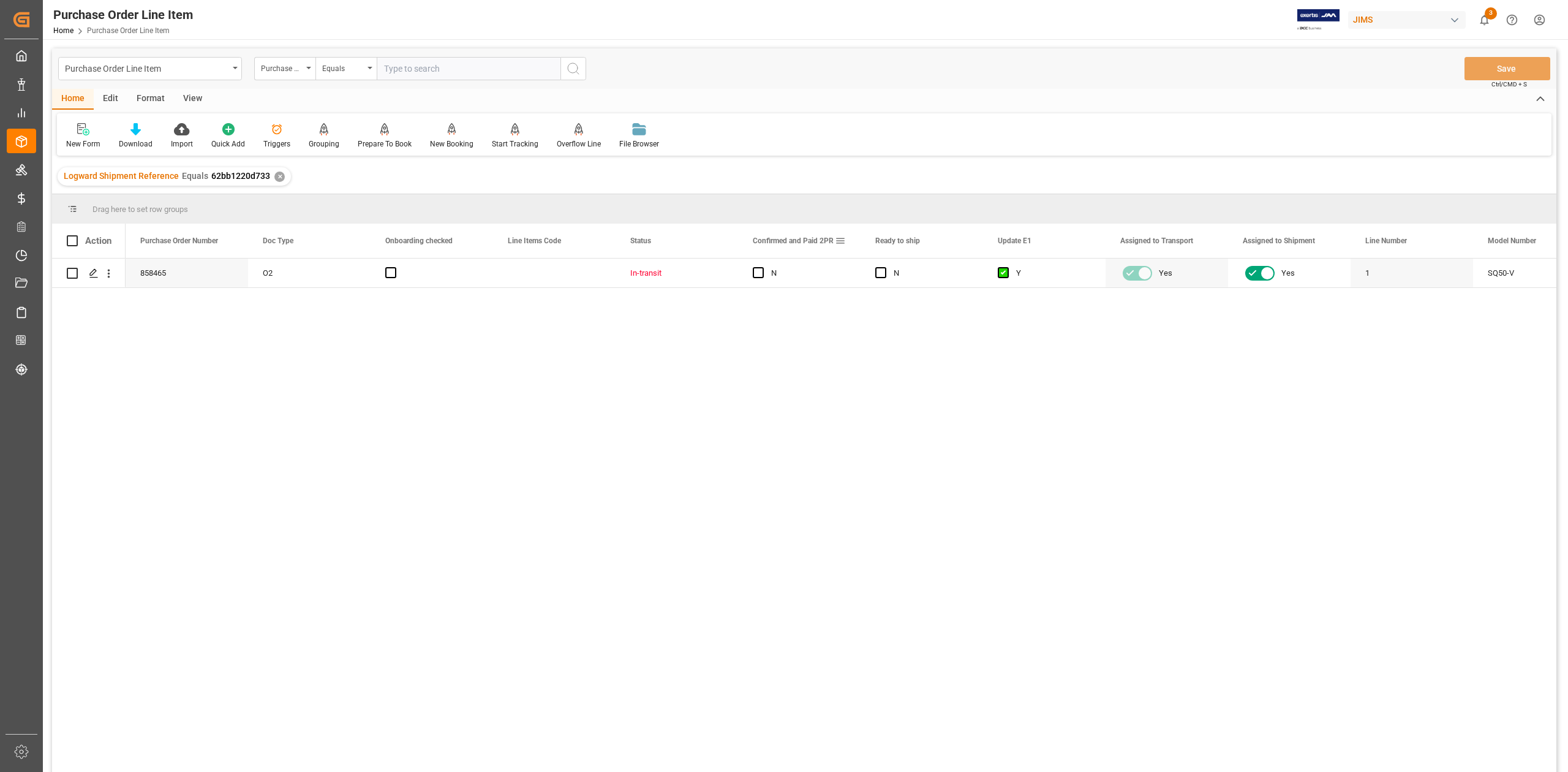
click at [838, 241] on span at bounding box center [840, 241] width 11 height 11
click at [983, 241] on span "columns" at bounding box center [977, 242] width 11 height 11
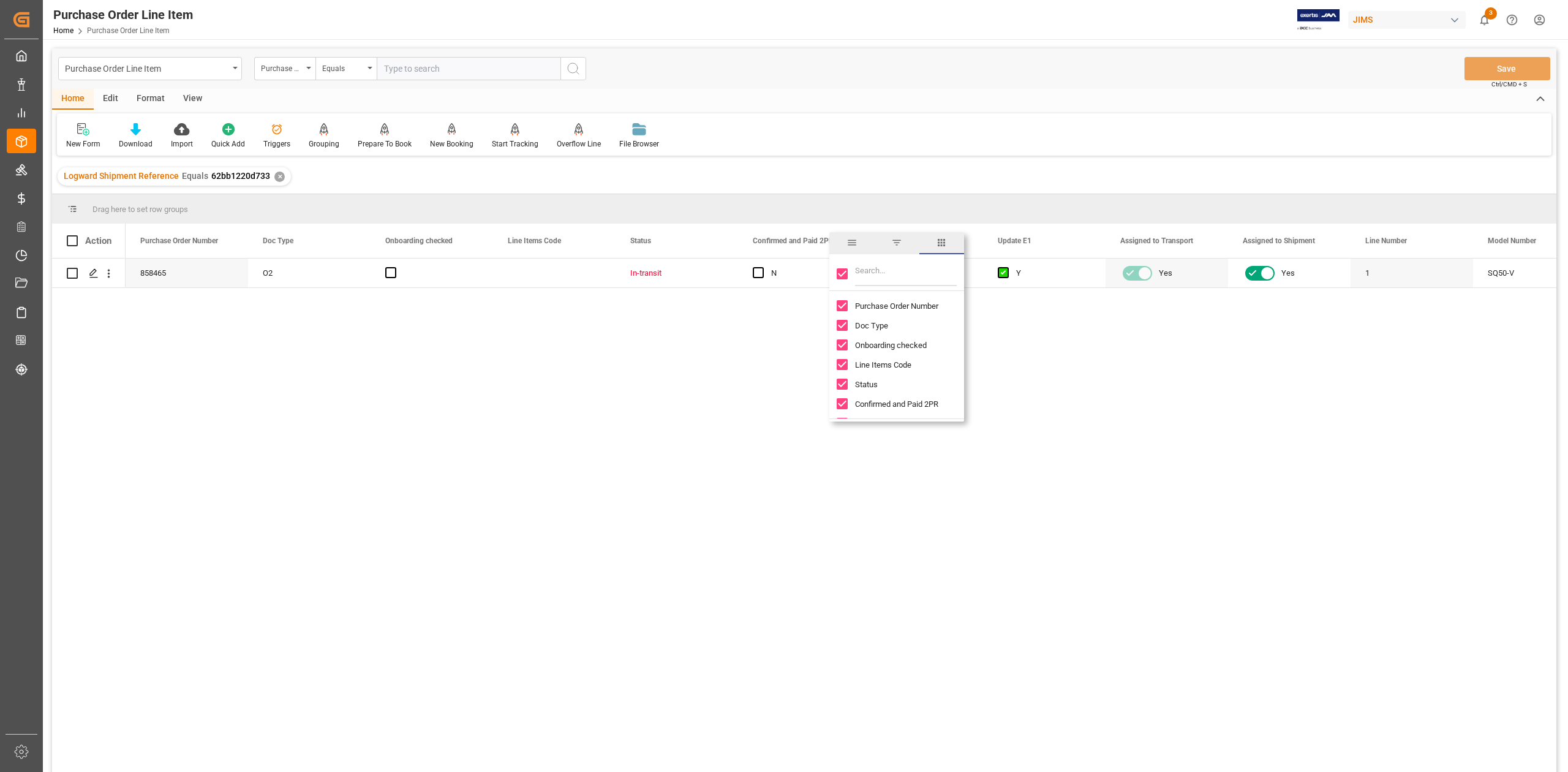
click at [839, 268] on input "Toggle Select All Columns" at bounding box center [842, 273] width 11 height 11
checkbox input "false"
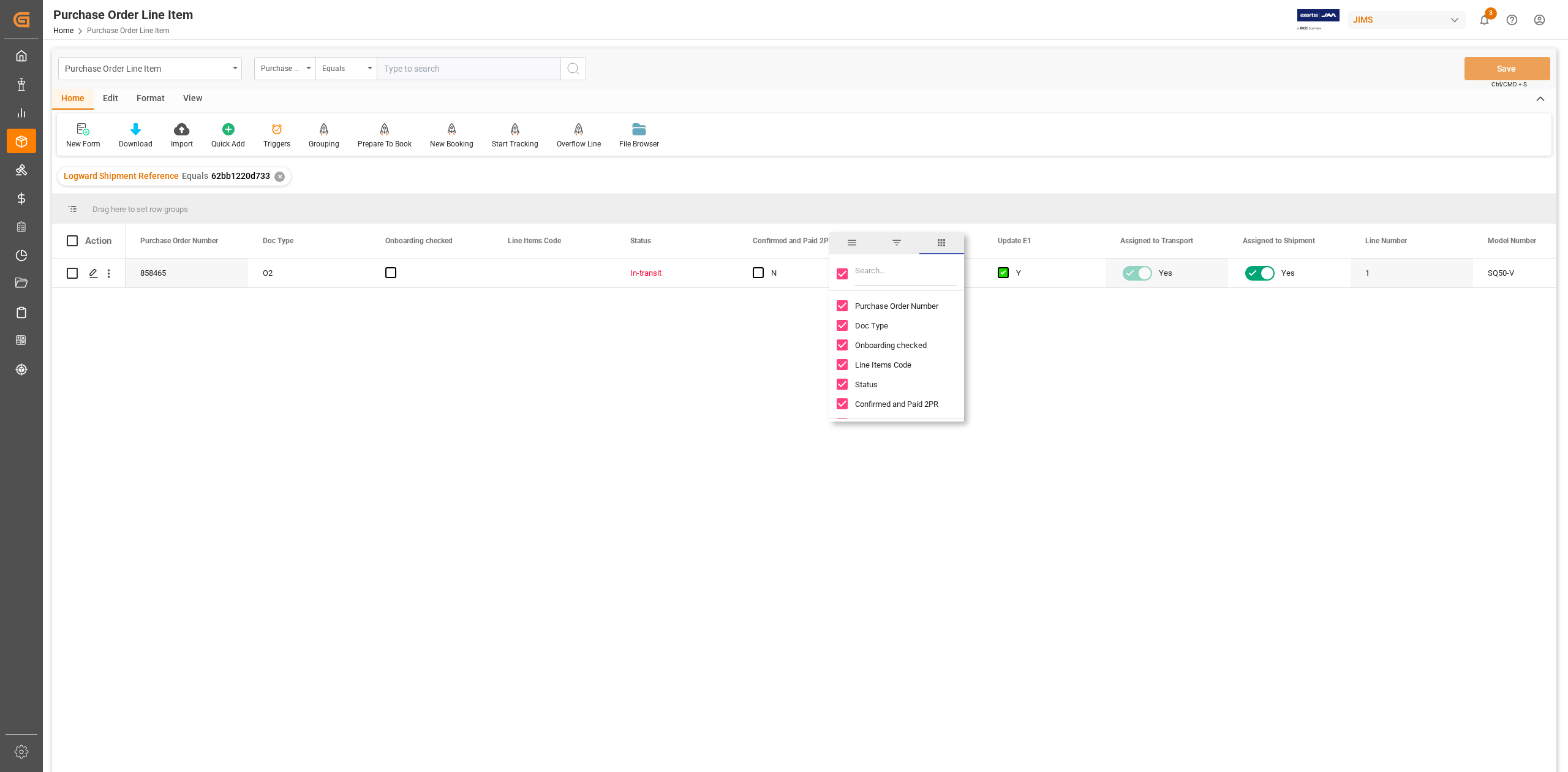
checkbox input "false"
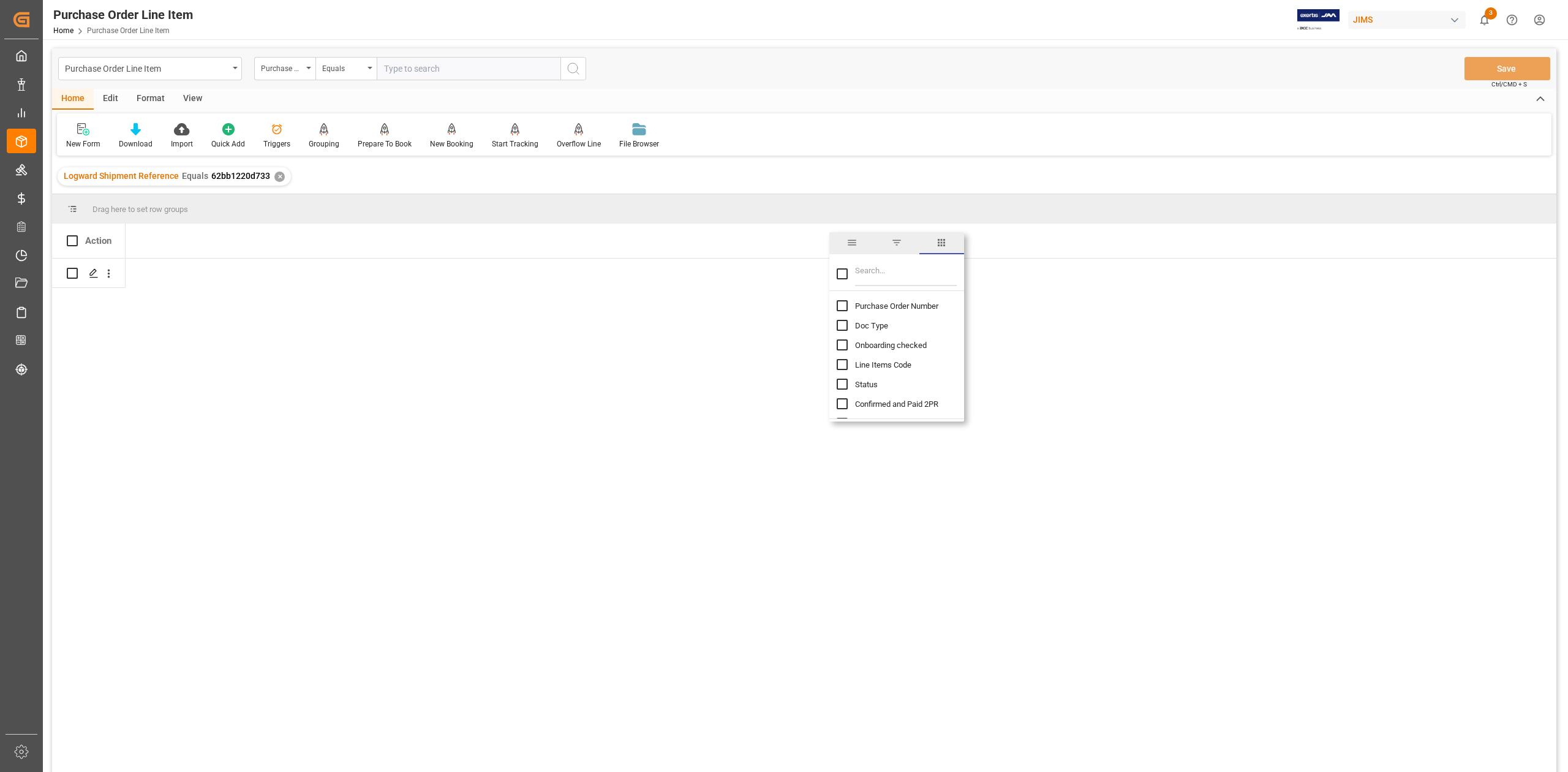
click at [871, 273] on input "Filter Columns Input" at bounding box center [907, 273] width 102 height 24
type input "INCO"
click at [859, 304] on span "Incoterm Vendor Master (by the supplier)" at bounding box center [926, 306] width 142 height 9
checkbox input "false"
checkbox input "true"
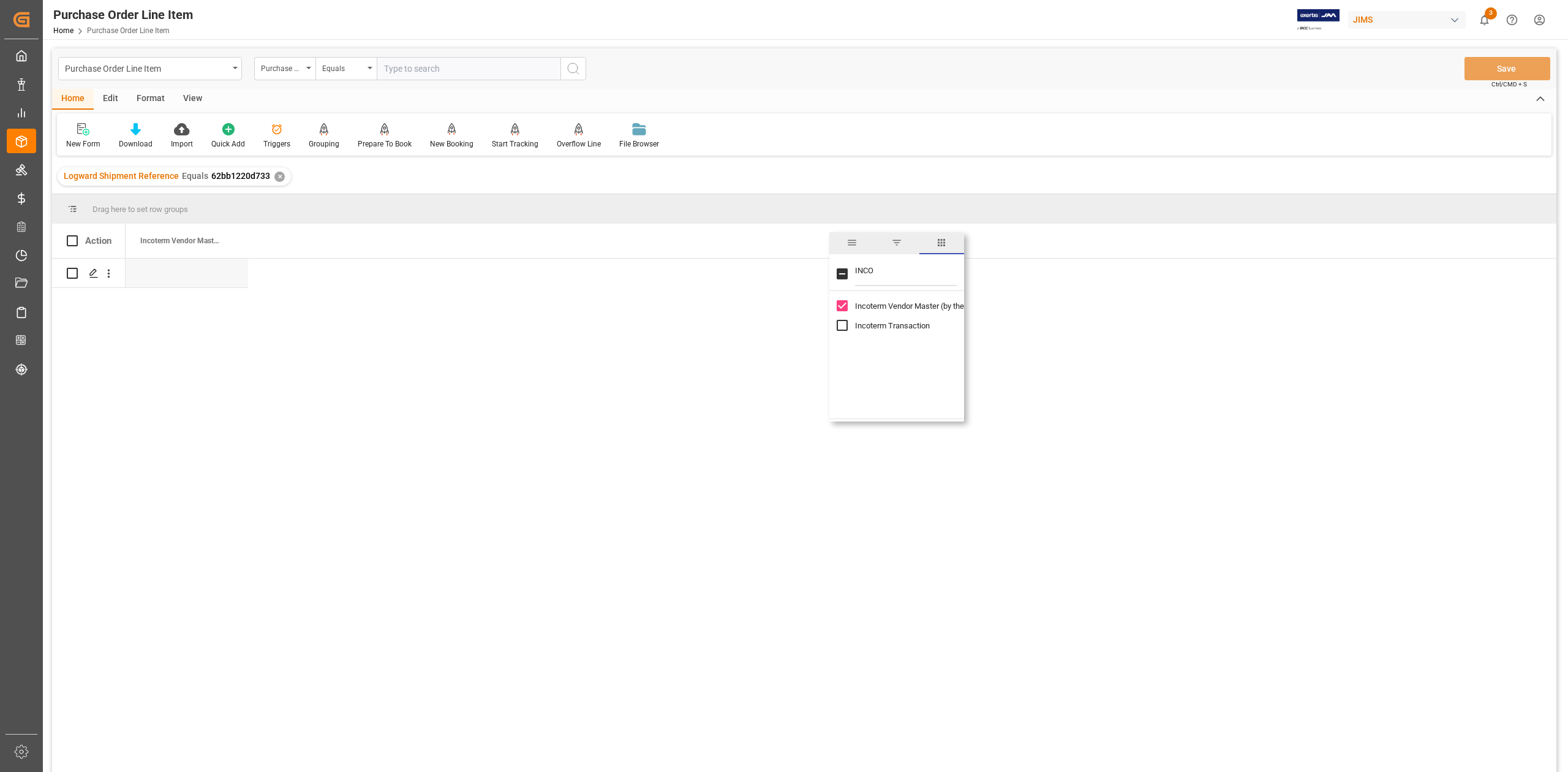
click at [841, 324] on input "Incoterm Transaction column toggle visibility (hidden)" at bounding box center [842, 325] width 11 height 11
checkbox input "true"
click at [667, 394] on div at bounding box center [841, 519] width 1431 height 521
drag, startPoint x: 254, startPoint y: 272, endPoint x: 297, endPoint y: 277, distance: 43.3
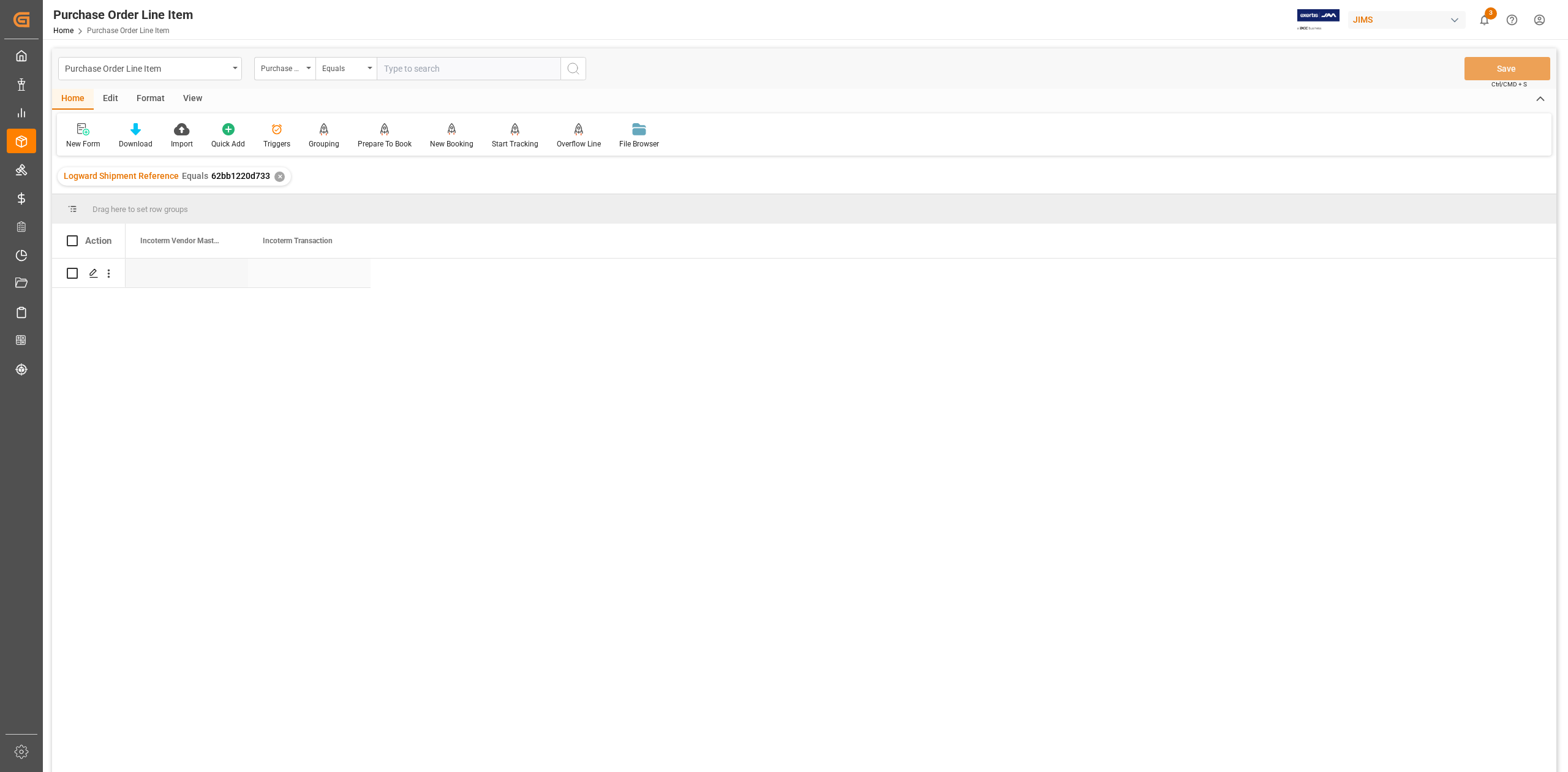
click at [262, 273] on div "Press SPACE to select this row." at bounding box center [309, 272] width 123 height 29
click at [298, 275] on div "Press SPACE to select this row." at bounding box center [309, 272] width 123 height 29
click at [297, 282] on input "Press SPACE to select this row." at bounding box center [309, 280] width 103 height 24
paste input "FOB"
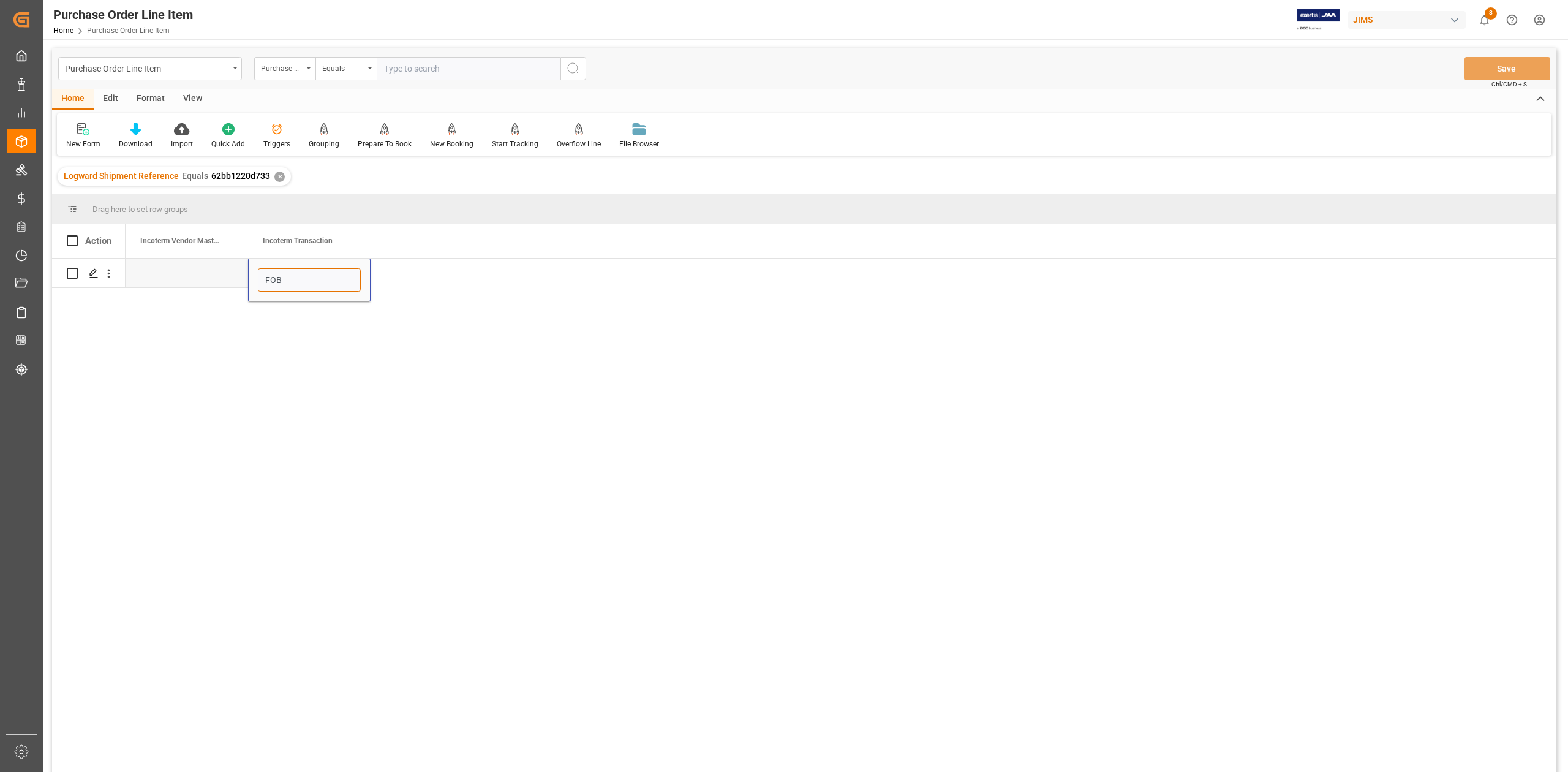
click at [275, 280] on input "FOB" at bounding box center [309, 280] width 103 height 24
click at [310, 286] on input "FOB" at bounding box center [309, 280] width 103 height 24
paste input "[GEOGRAPHIC_DATA]"
type input "FOB [GEOGRAPHIC_DATA]"
click at [706, 480] on div "FOB [GEOGRAPHIC_DATA]" at bounding box center [841, 519] width 1431 height 521
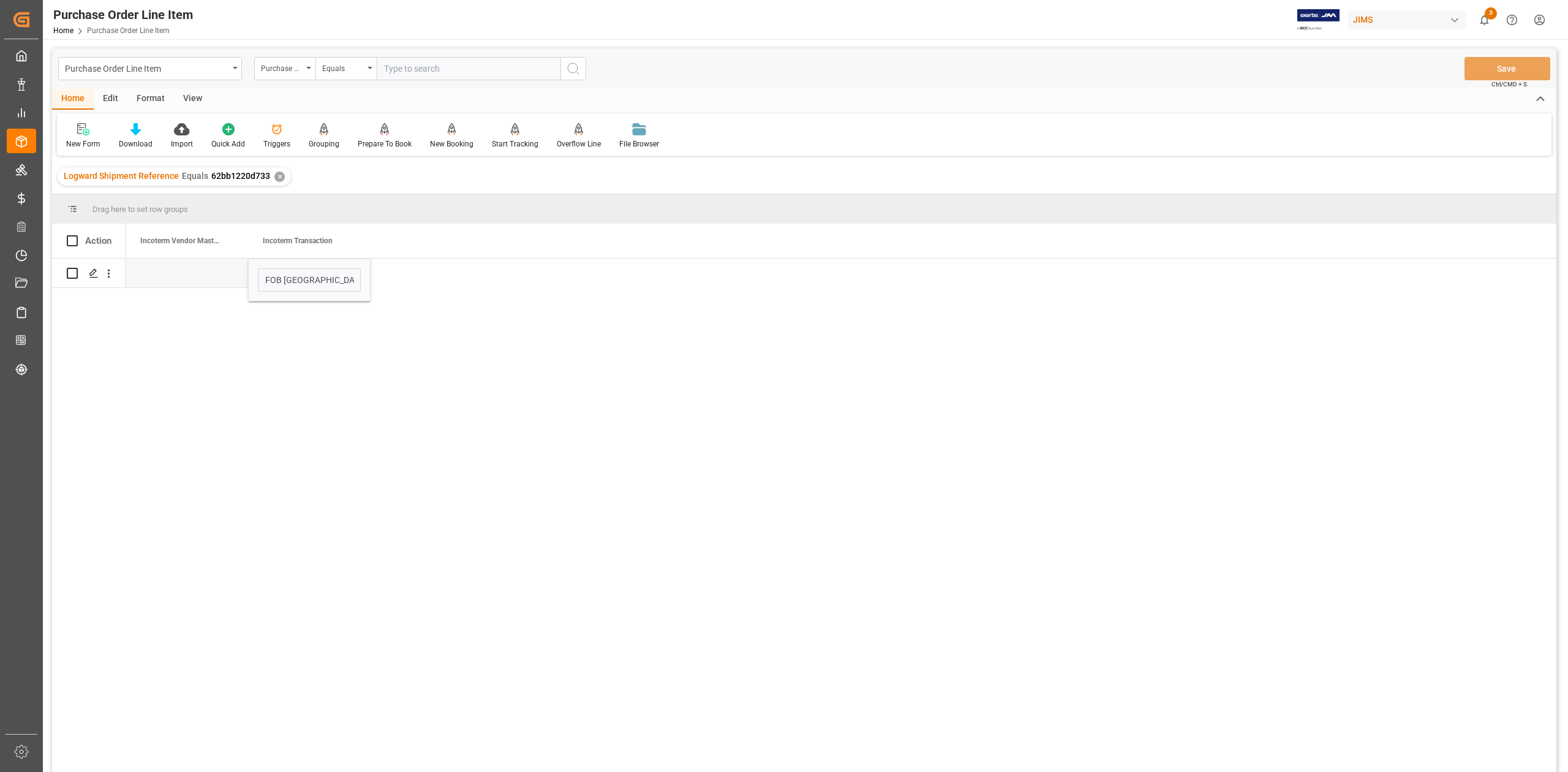
click at [270, 430] on div "FOB [GEOGRAPHIC_DATA]" at bounding box center [841, 519] width 1431 height 521
click at [187, 273] on div "Press SPACE to select this row." at bounding box center [187, 272] width 123 height 29
click at [213, 376] on div "FOB [GEOGRAPHIC_DATA]" at bounding box center [841, 519] width 1431 height 521
click at [1498, 65] on button "Save" at bounding box center [1507, 69] width 86 height 24
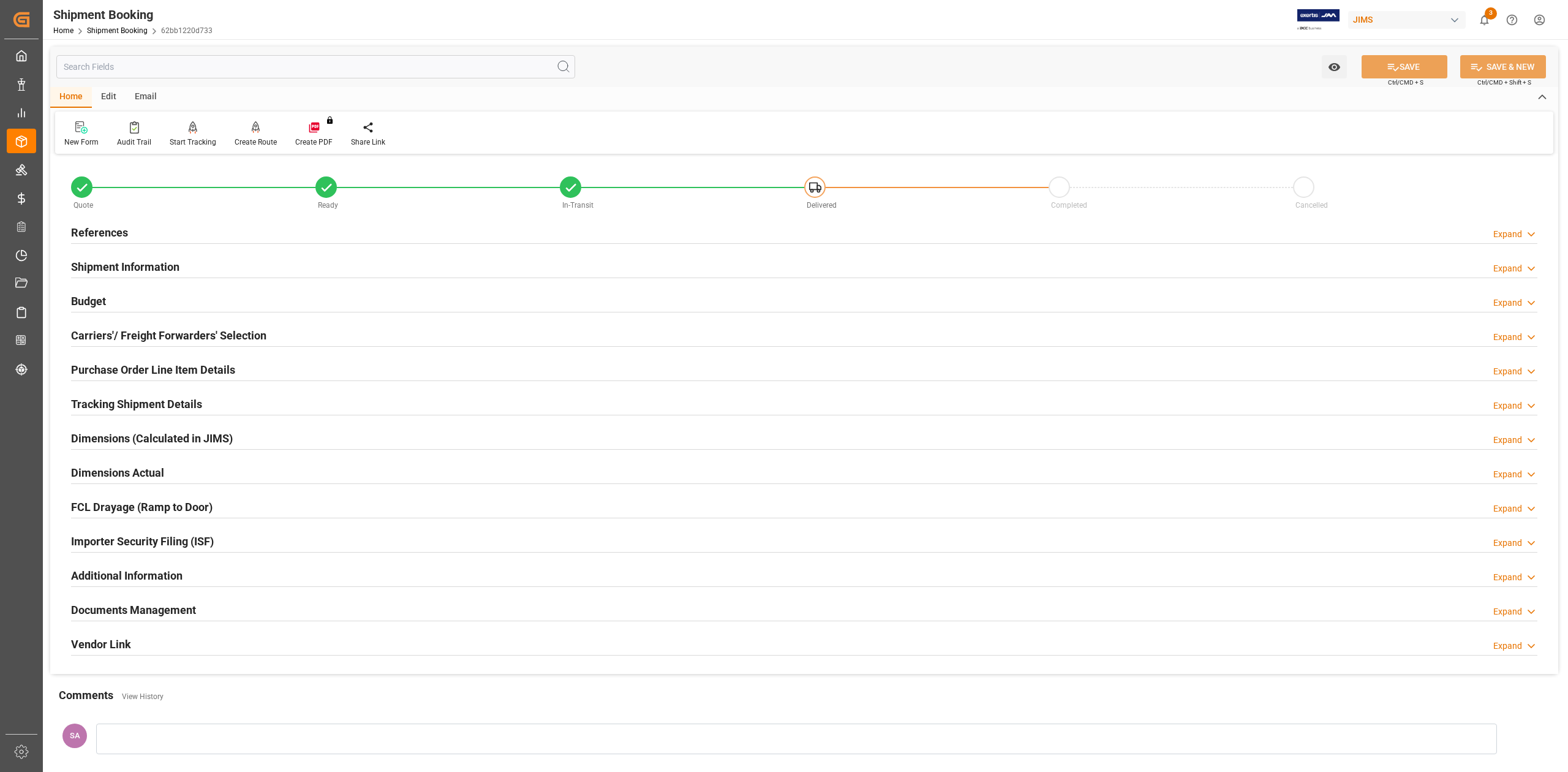
click at [128, 337] on h2 "Carriers'/ Freight Forwarders' Selection" at bounding box center [168, 335] width 196 height 16
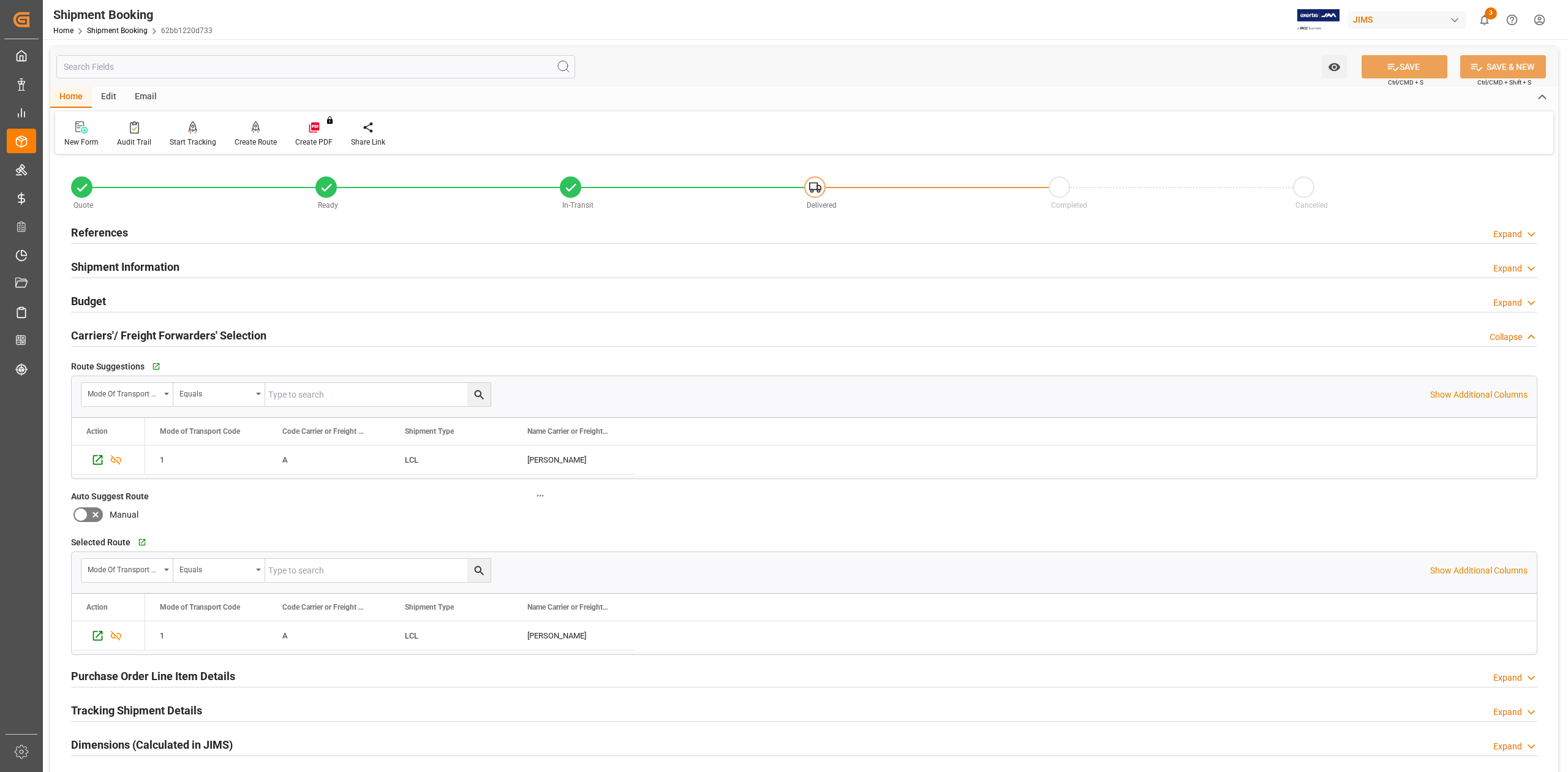
click at [128, 337] on h2 "Carriers'/ Freight Forwarders' Selection" at bounding box center [168, 335] width 196 height 16
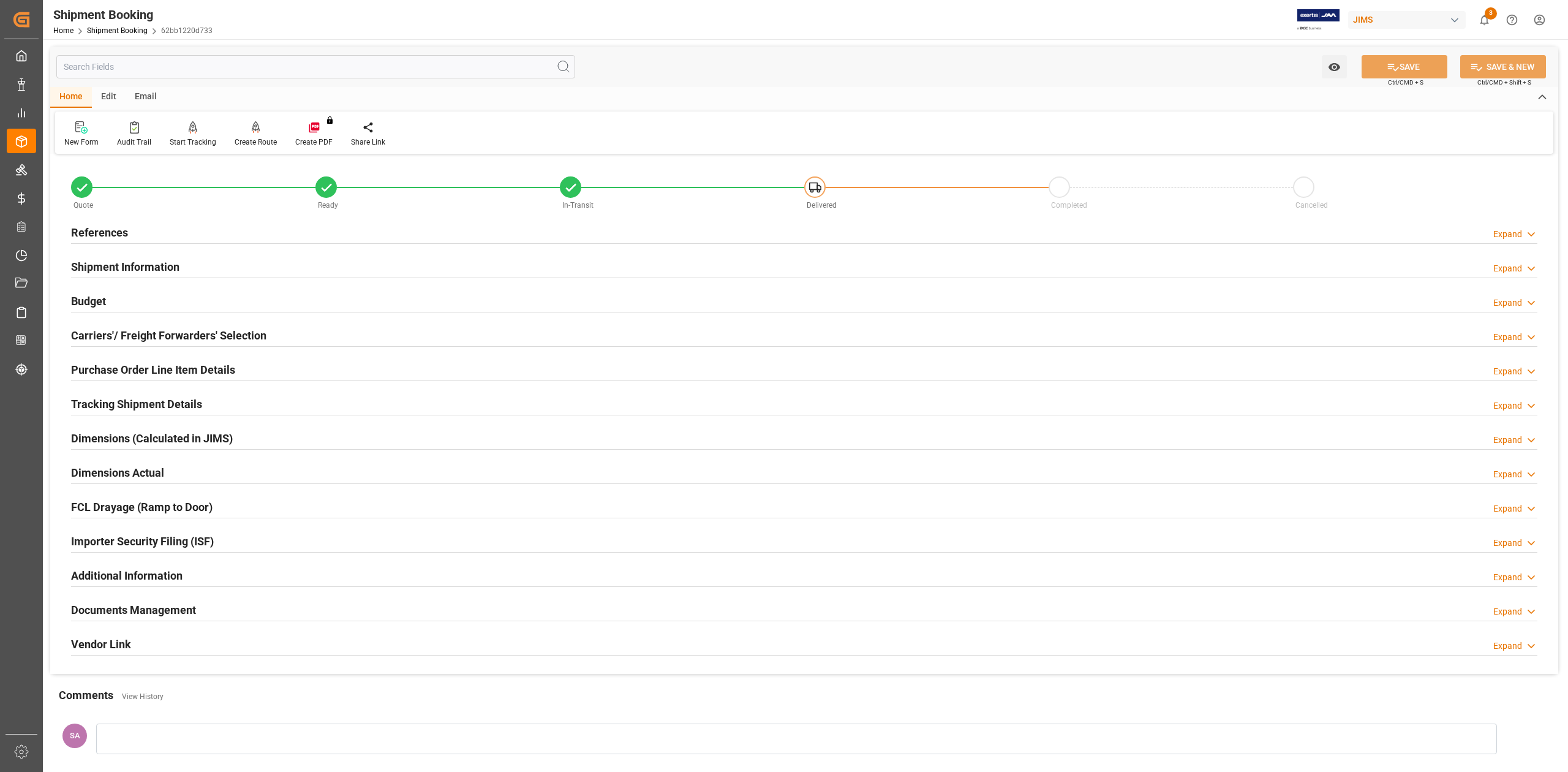
click at [100, 405] on h2 "Tracking Shipment Details" at bounding box center [137, 404] width 131 height 16
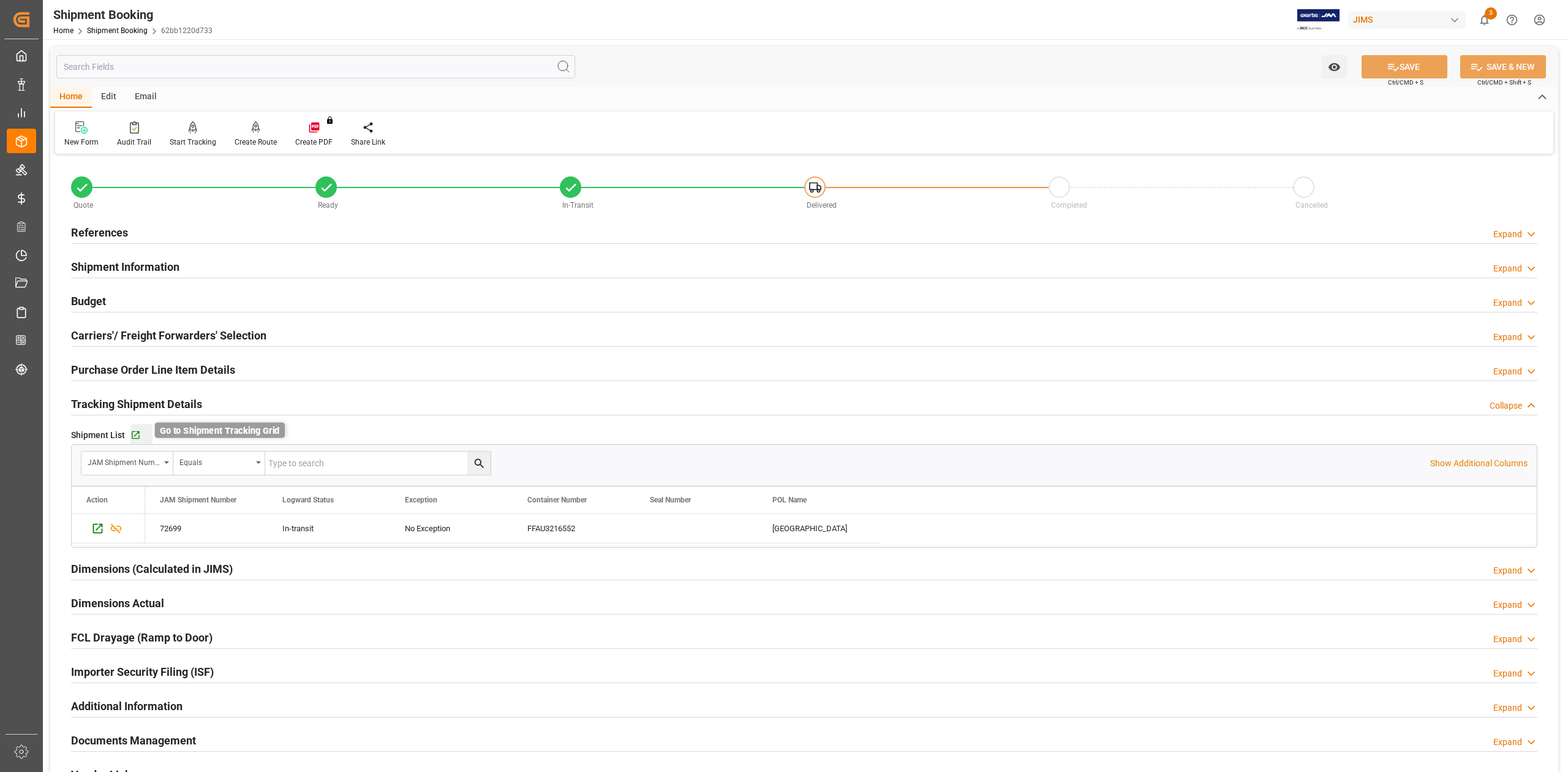
click at [133, 437] on icon "button" at bounding box center [136, 435] width 10 height 10
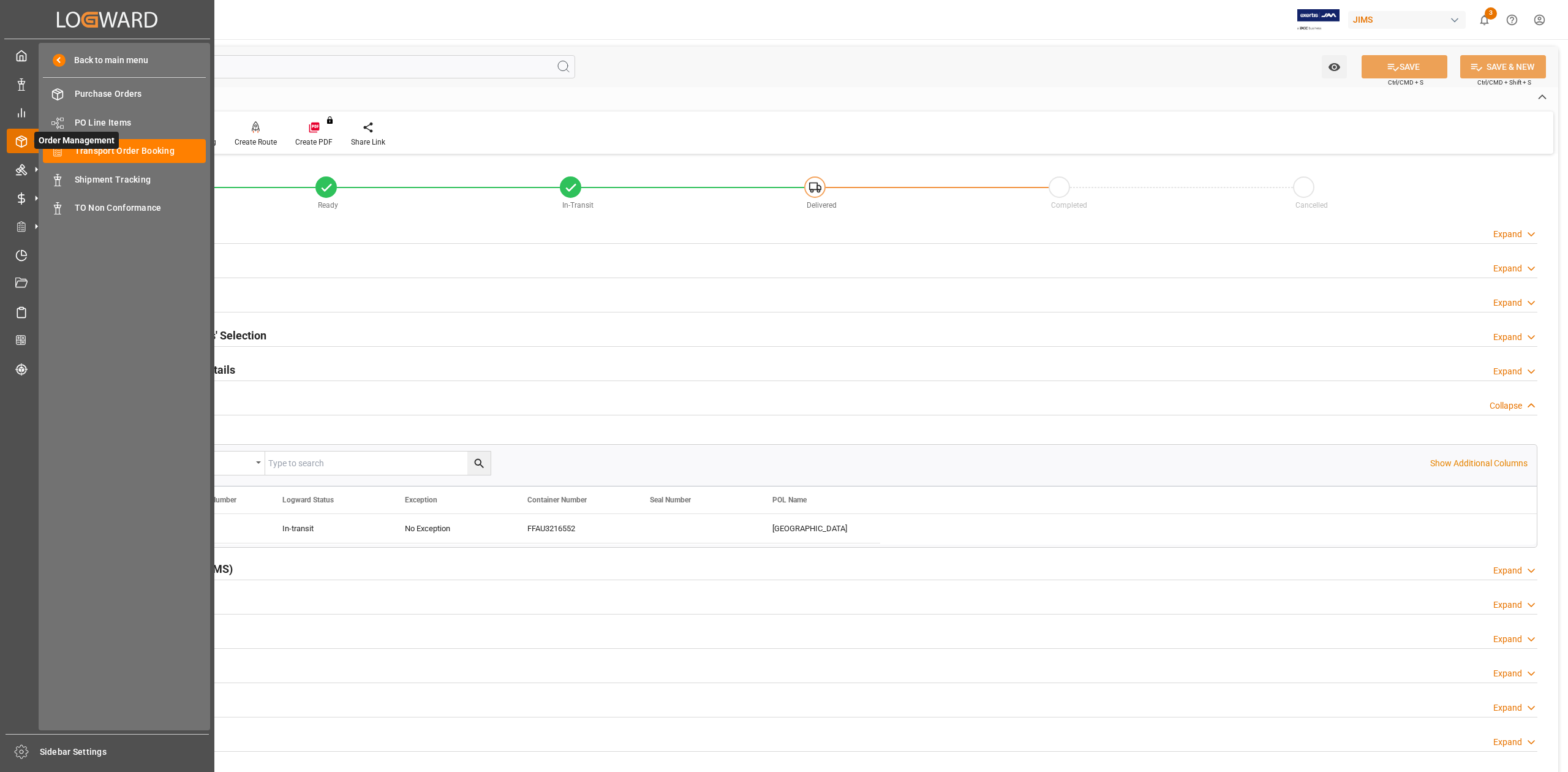
click at [103, 147] on span "Order Management" at bounding box center [76, 139] width 85 height 17
click at [109, 152] on span "Transport Order Booking" at bounding box center [140, 151] width 131 height 13
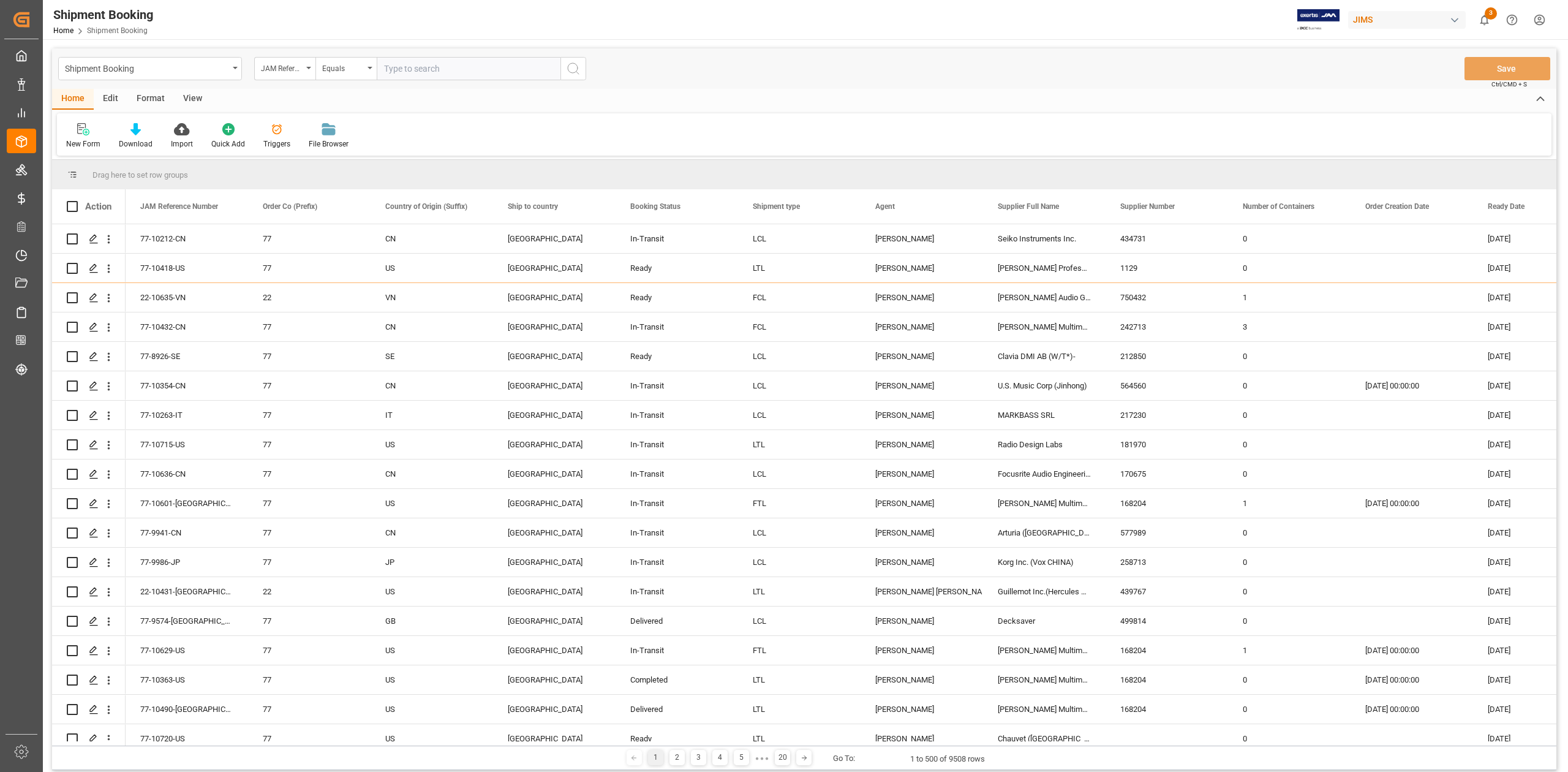
click at [407, 72] on input "text" at bounding box center [468, 69] width 184 height 24
type input "77-10660-CN"
click at [574, 64] on icon "search button" at bounding box center [574, 69] width 15 height 15
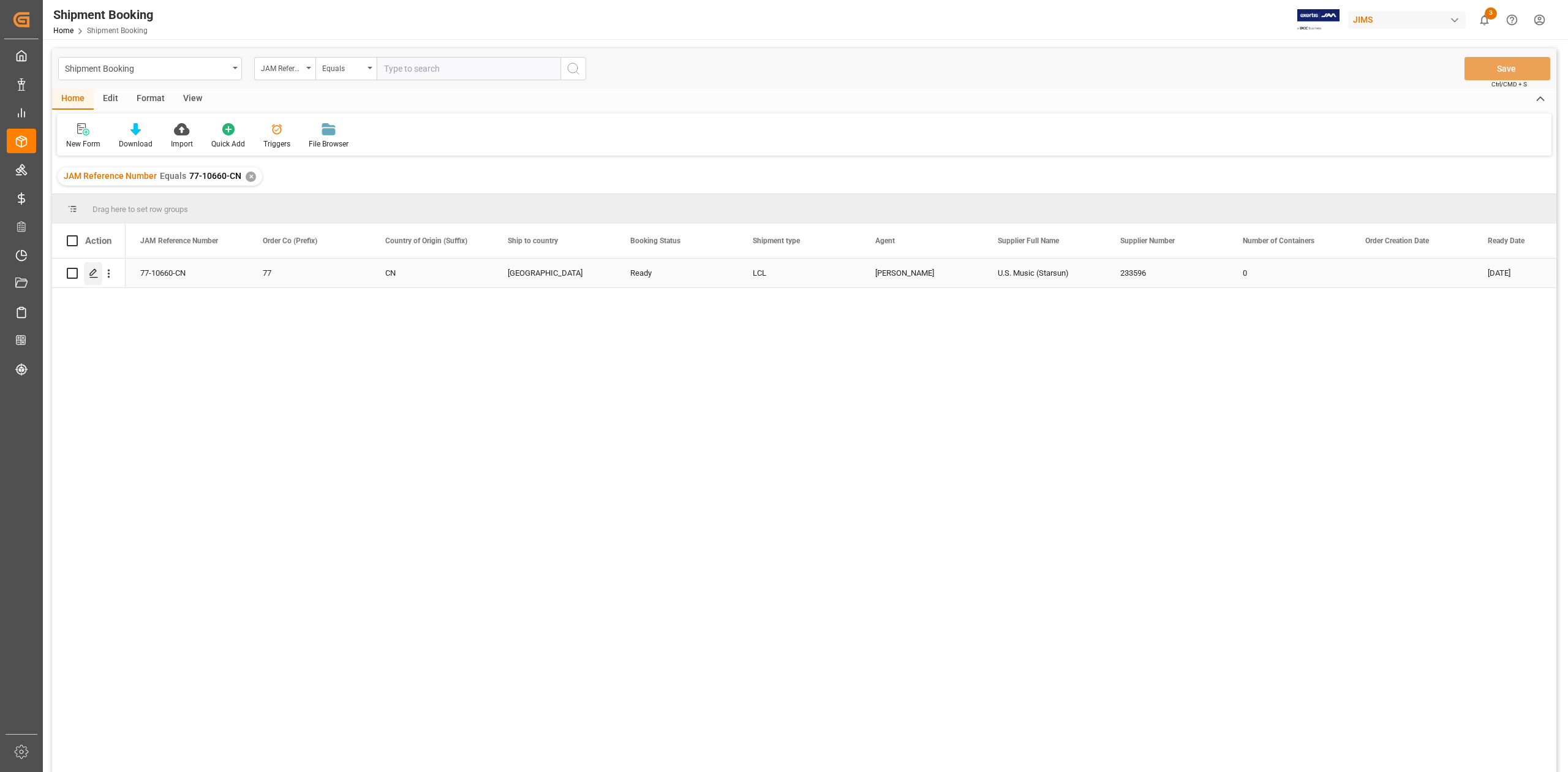
click at [94, 272] on polygon "Press SPACE to select this row." at bounding box center [93, 272] width 6 height 6
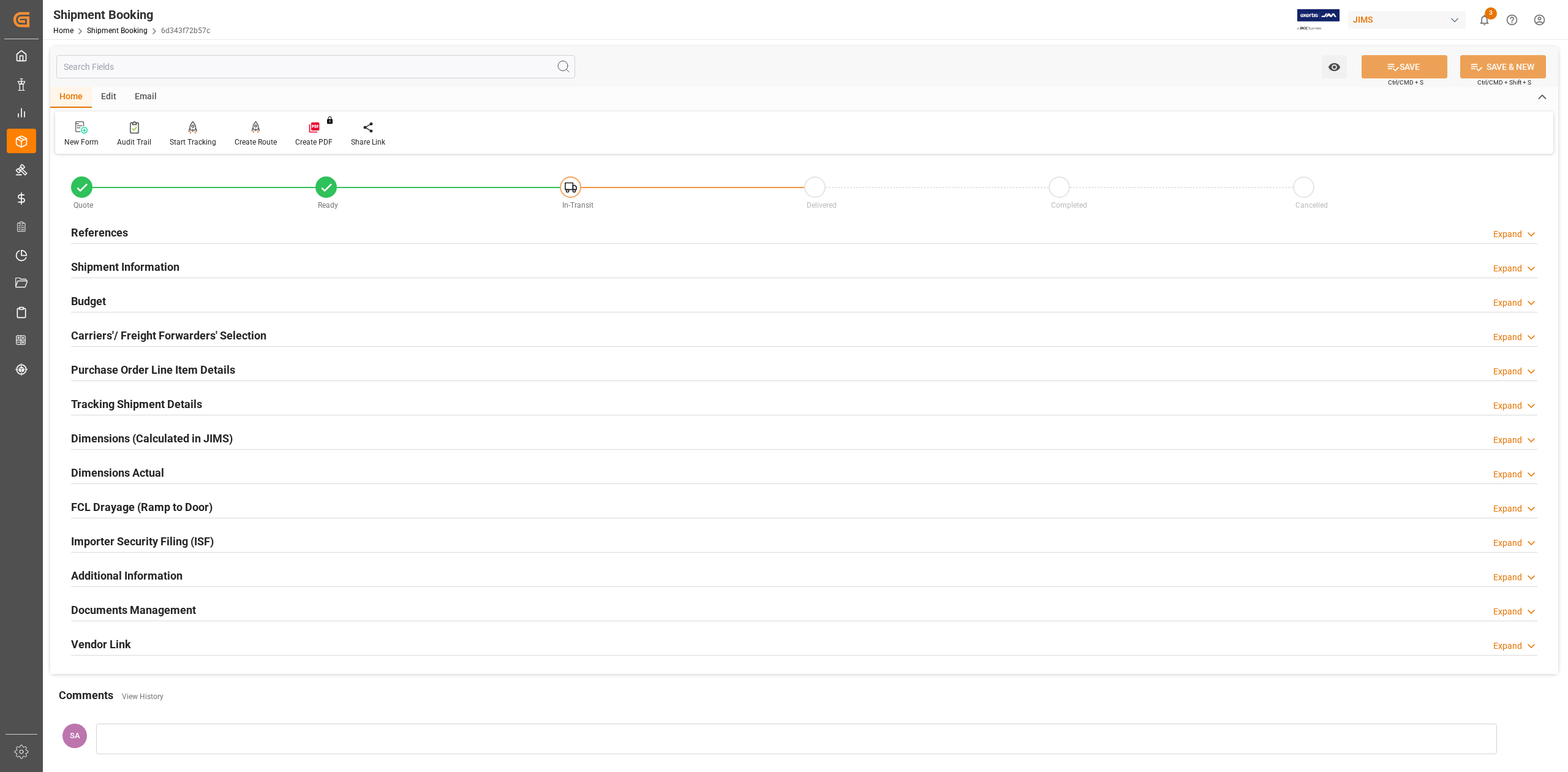
click at [109, 398] on h2 "Tracking Shipment Details" at bounding box center [137, 404] width 131 height 16
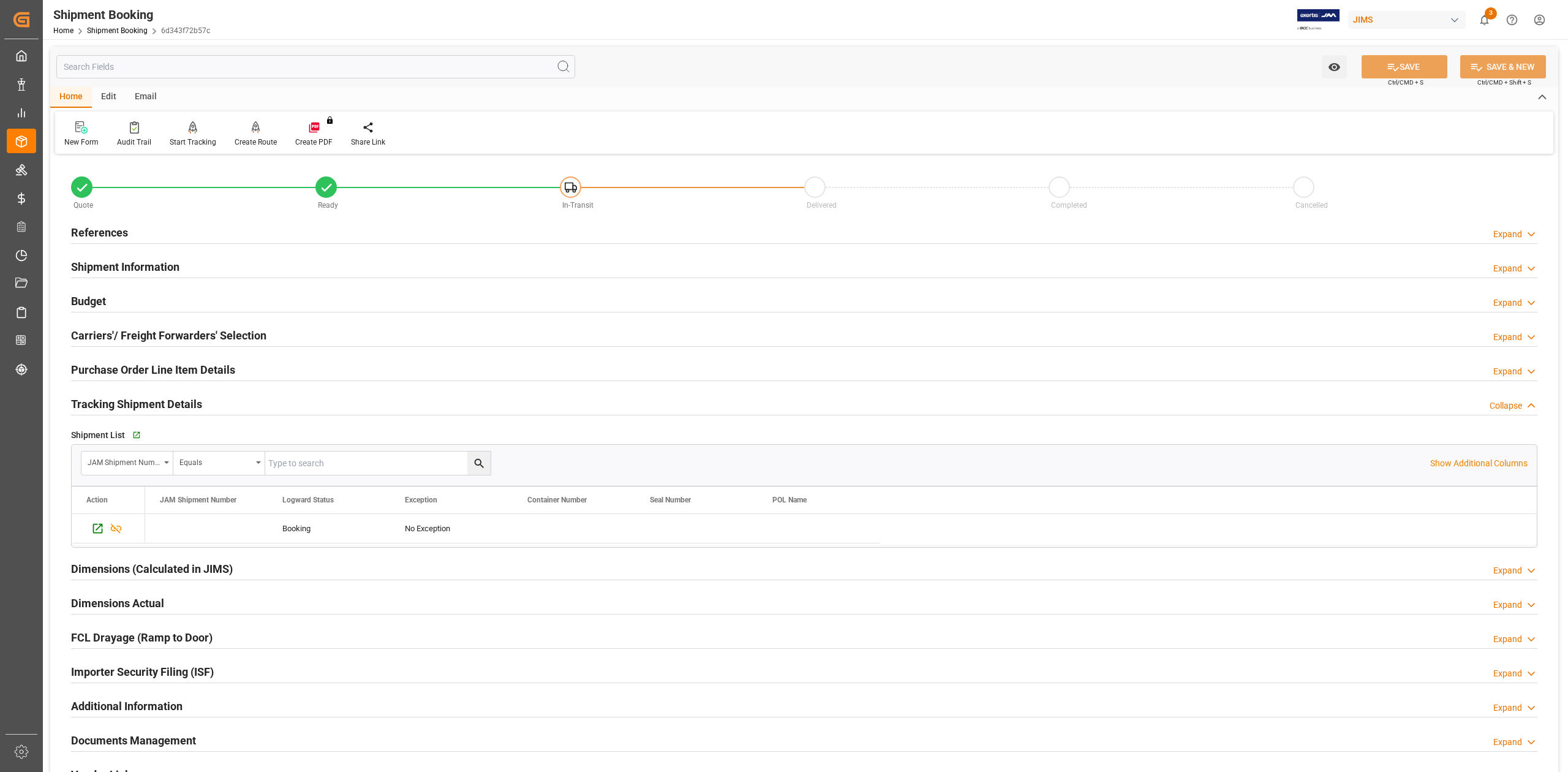
click at [109, 398] on h2 "Tracking Shipment Details" at bounding box center [137, 404] width 131 height 16
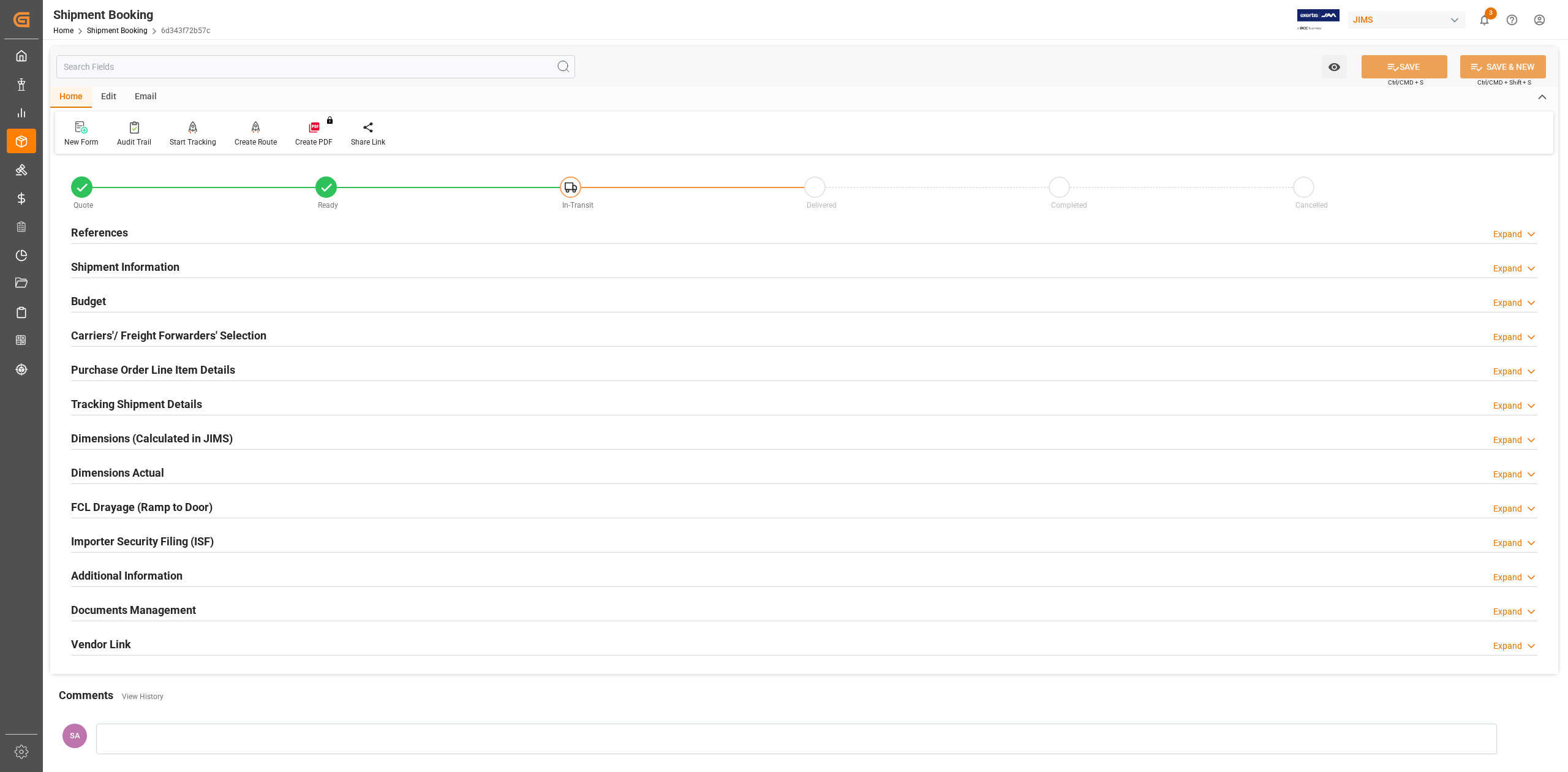
click at [106, 232] on h2 "References" at bounding box center [99, 232] width 57 height 16
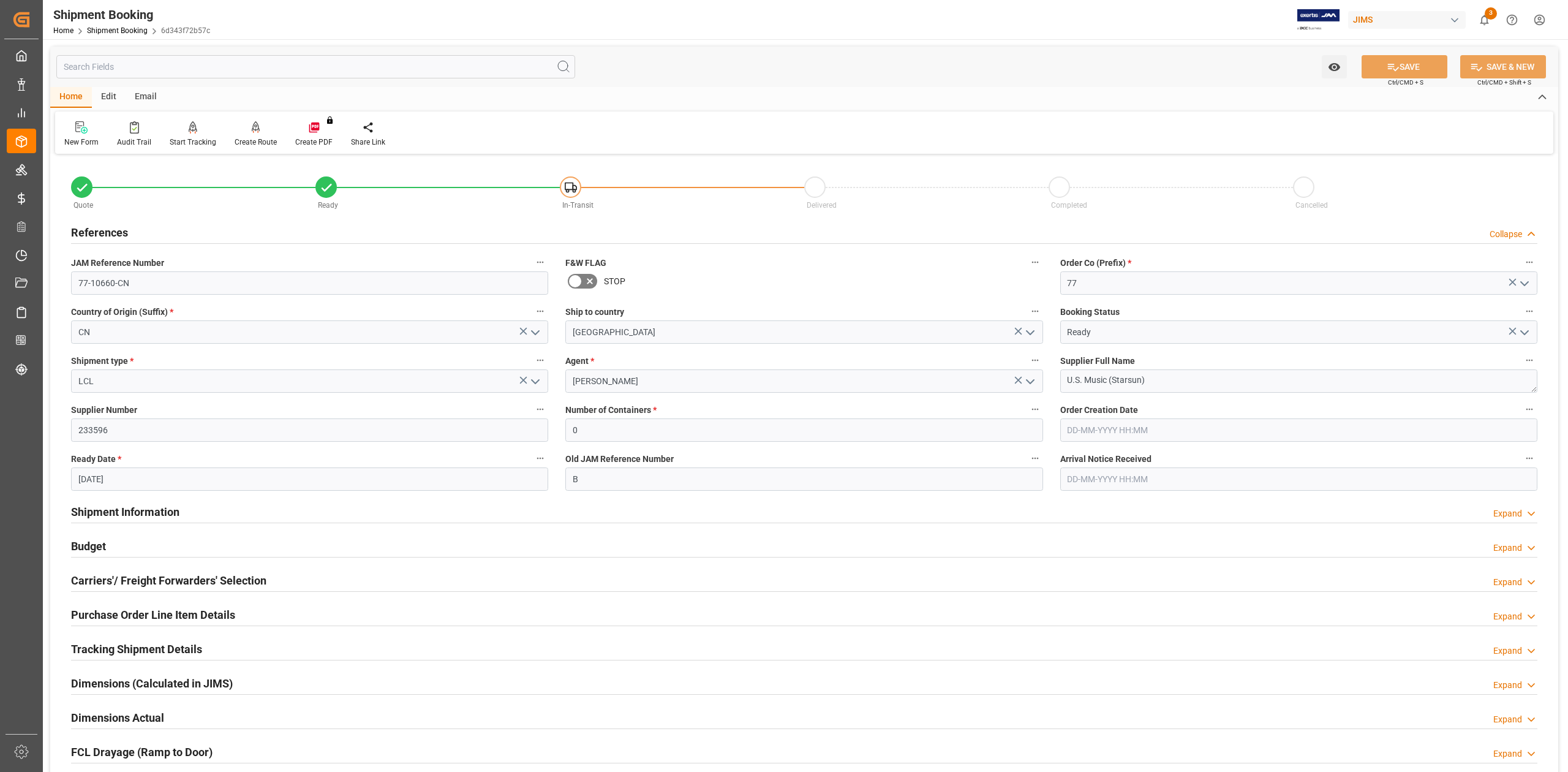
click at [106, 232] on h2 "References" at bounding box center [99, 232] width 57 height 16
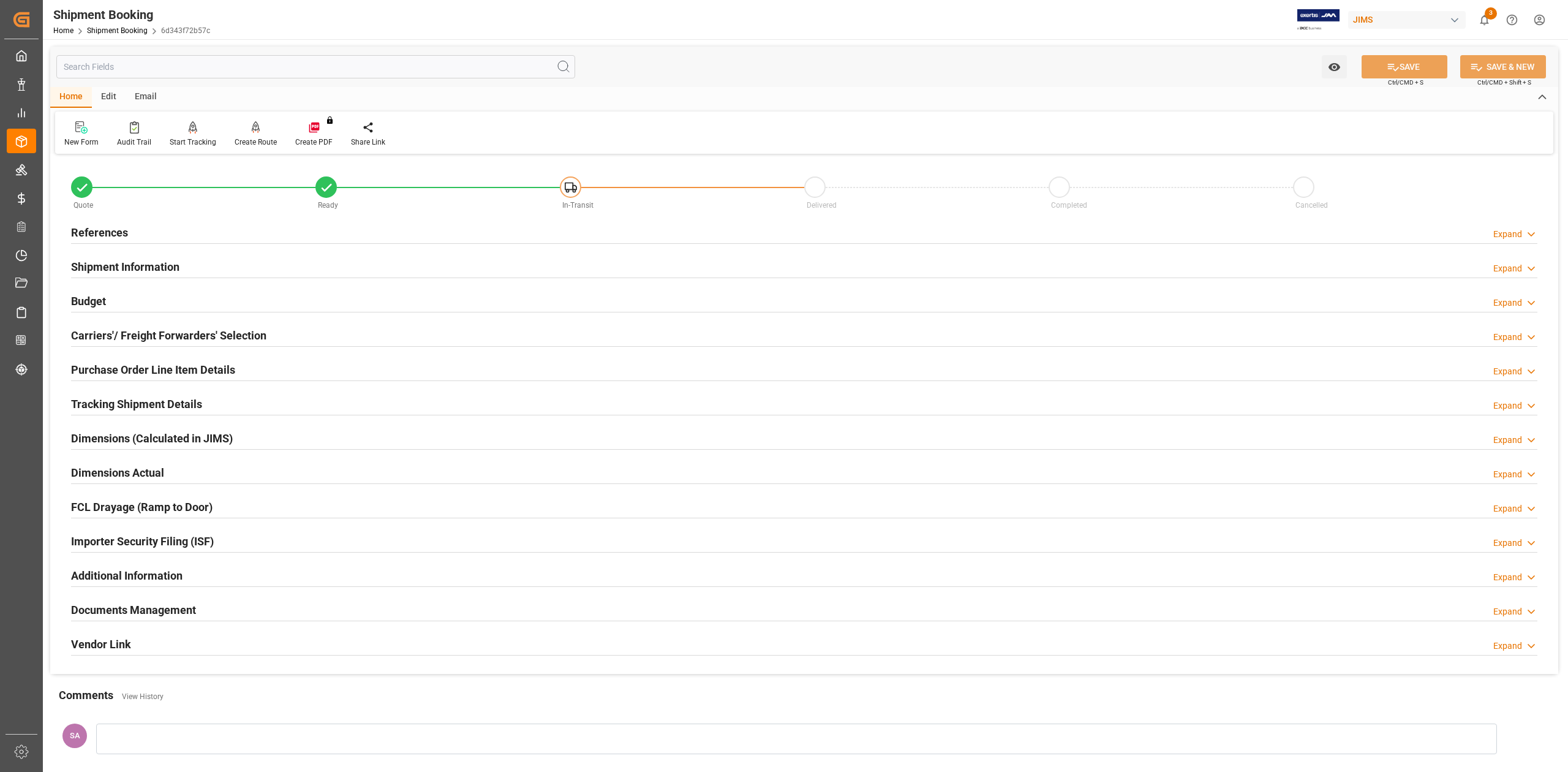
click at [117, 399] on h2 "Tracking Shipment Details" at bounding box center [137, 404] width 131 height 16
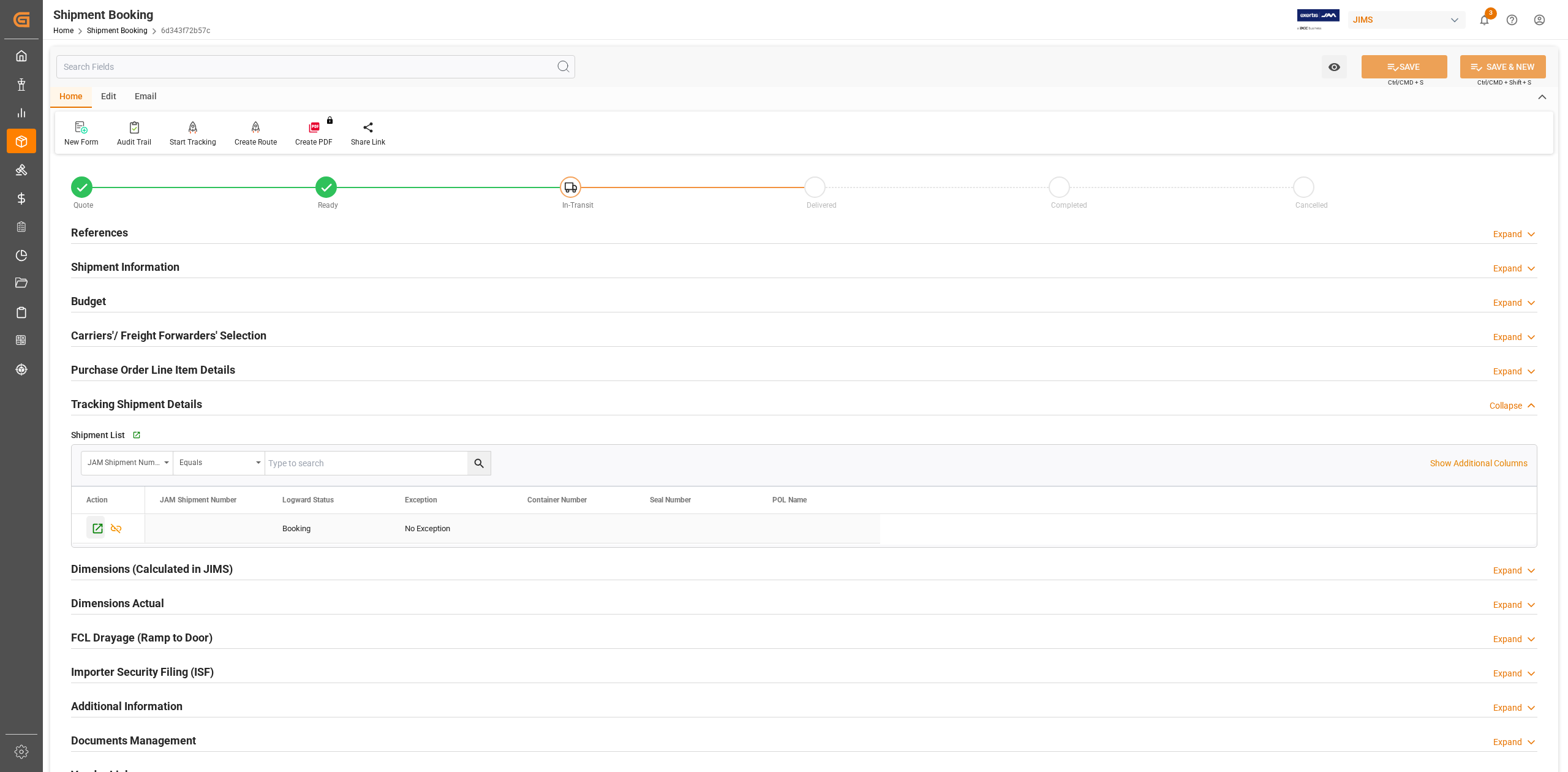
click at [98, 529] on icon "Press SPACE to select this row." at bounding box center [97, 528] width 13 height 13
click at [85, 300] on h2 "Budget" at bounding box center [88, 301] width 35 height 16
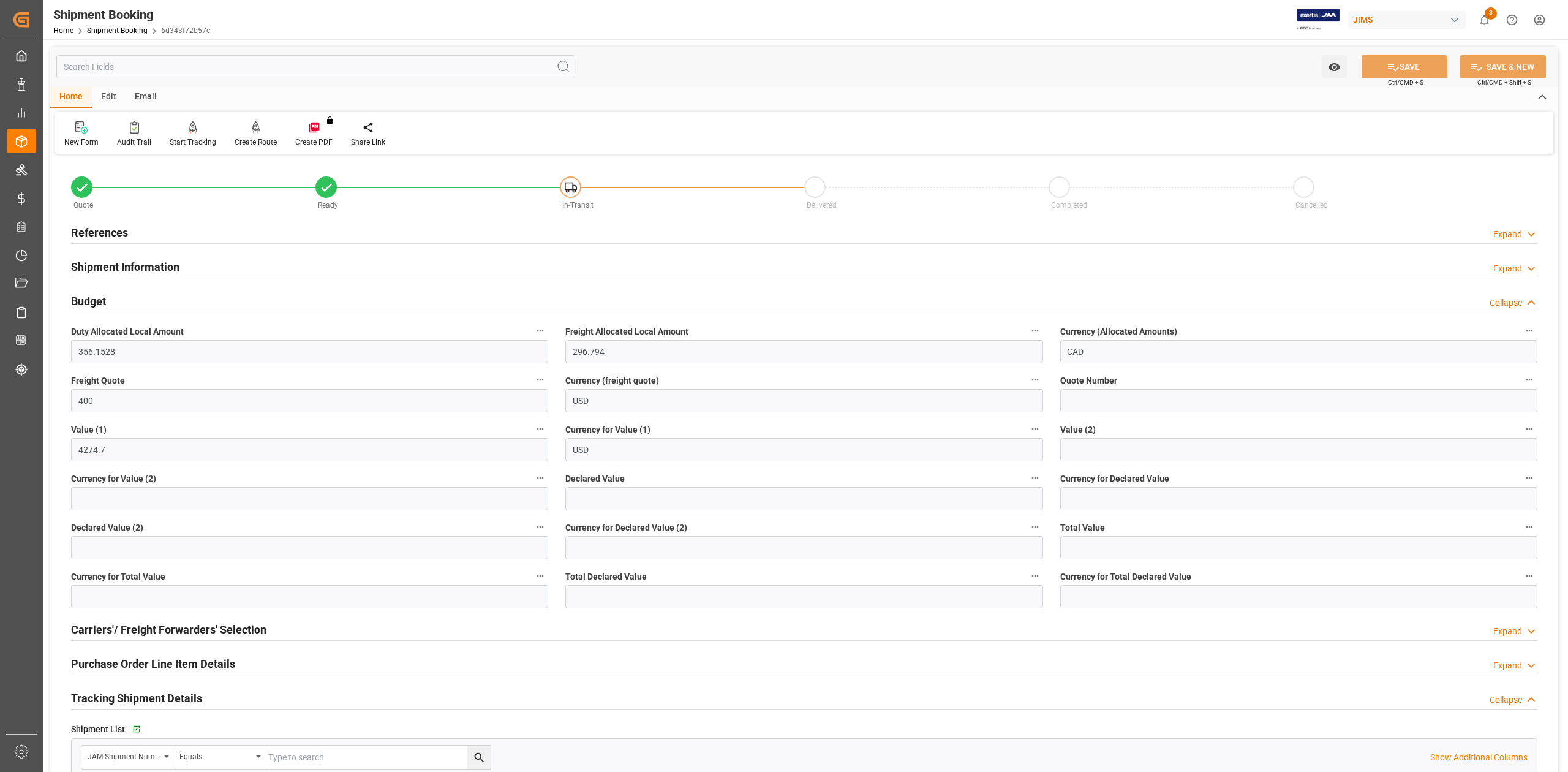
click at [85, 300] on h2 "Budget" at bounding box center [88, 301] width 35 height 16
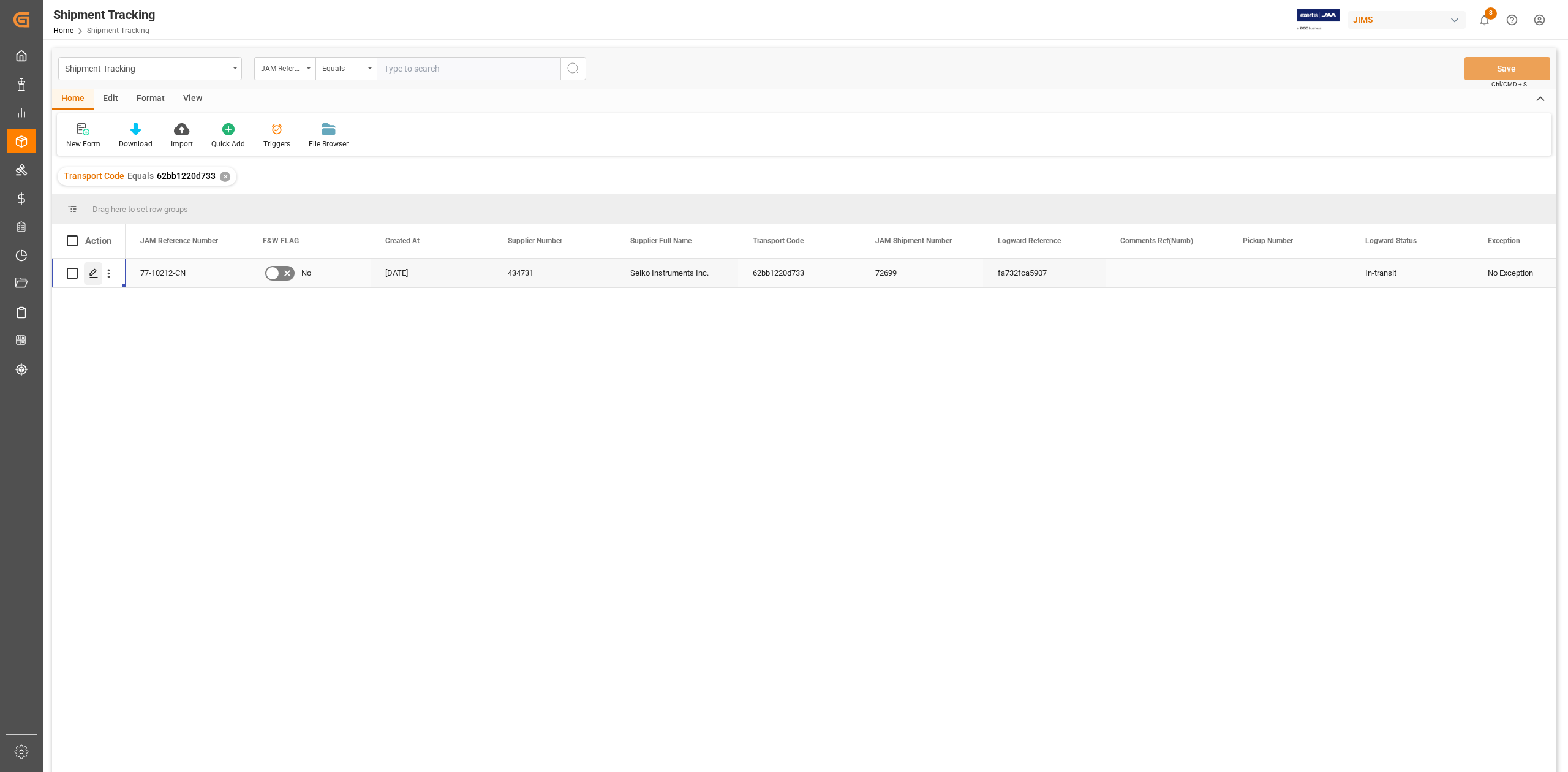
click at [93, 272] on icon "Press SPACE to select this row." at bounding box center [93, 272] width 10 height 10
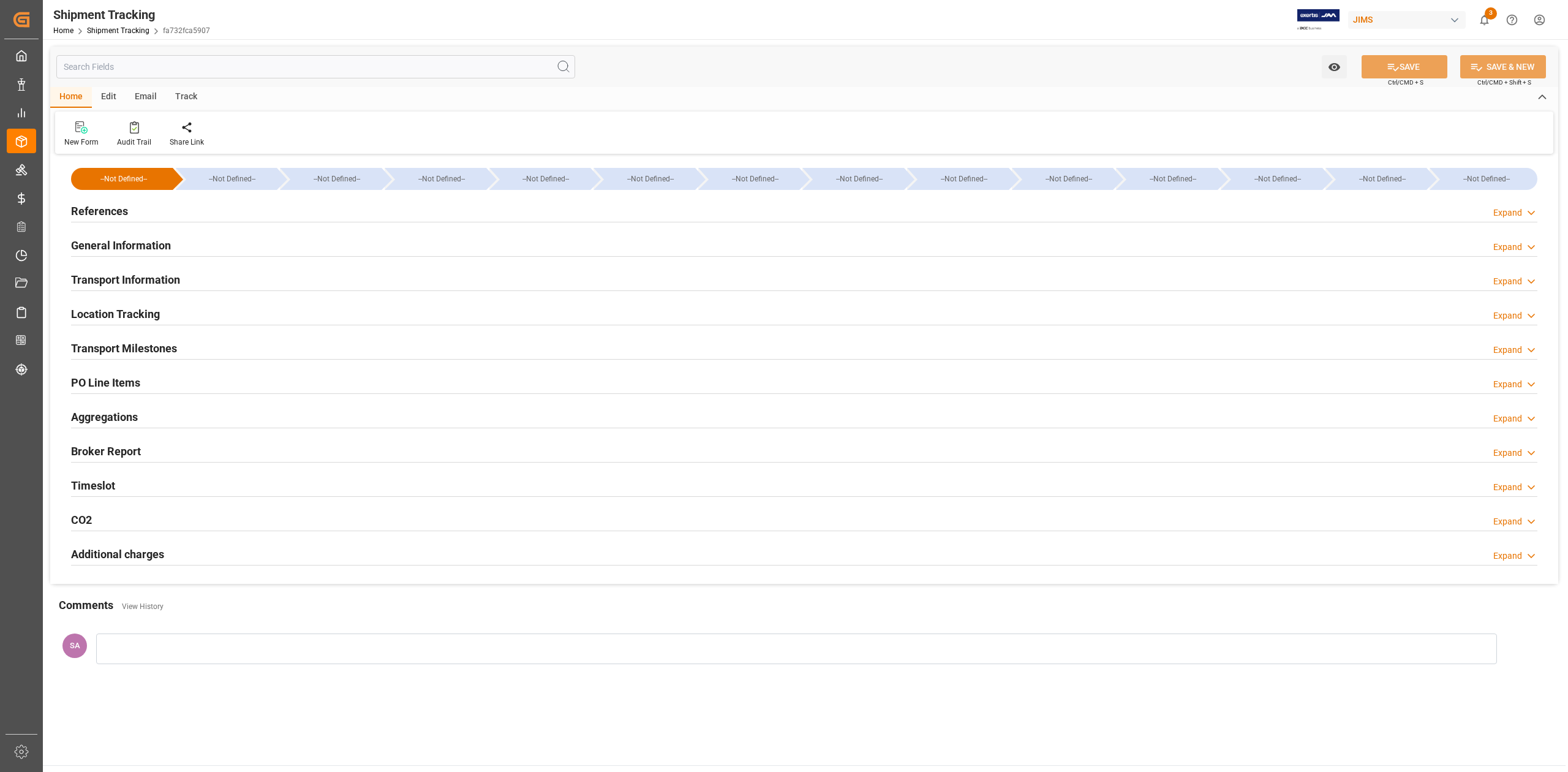
type input "9199268"
type input "14140"
click at [155, 284] on h2 "Transport Information" at bounding box center [125, 280] width 109 height 16
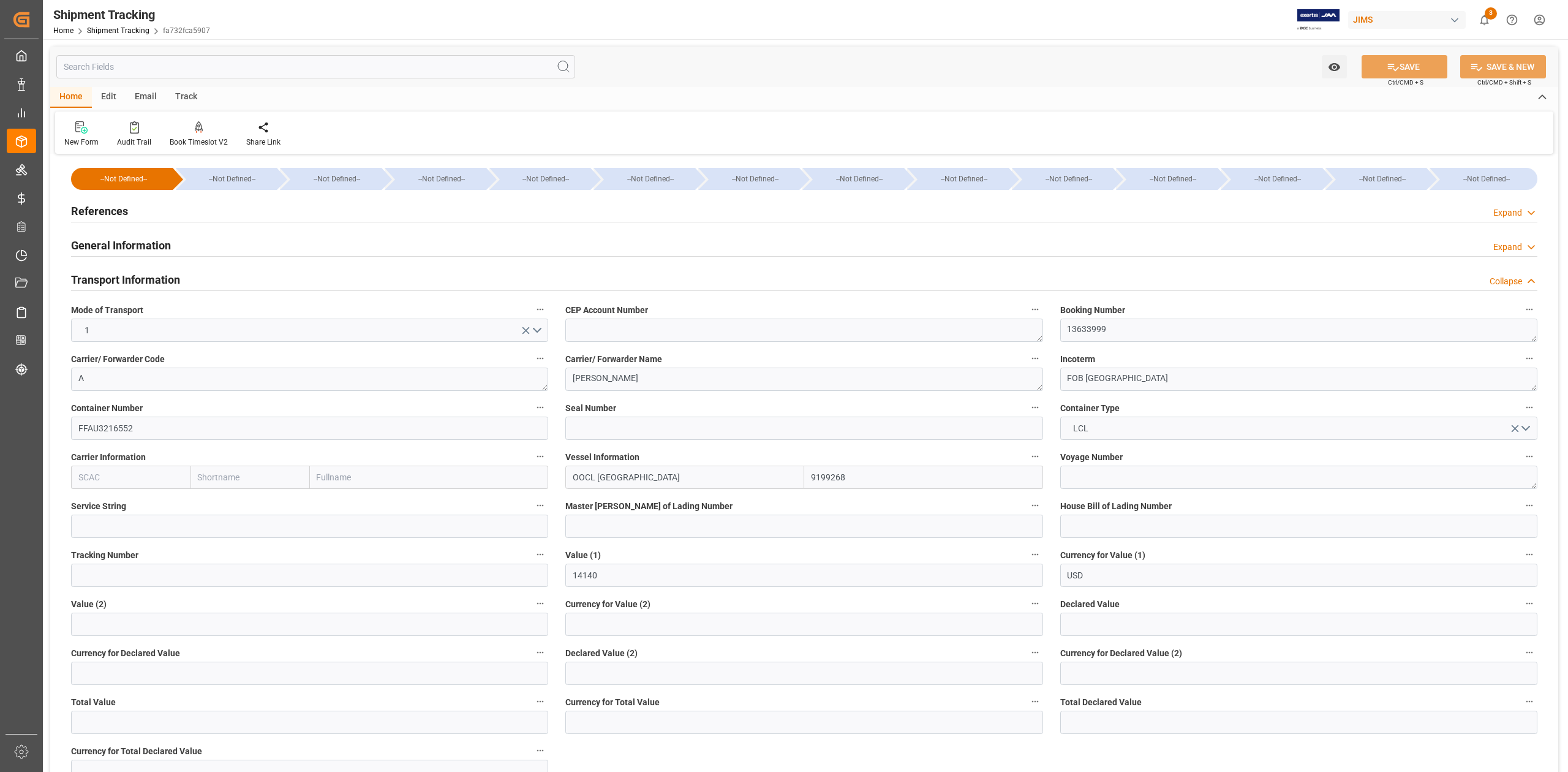
click at [154, 283] on h2 "Transport Information" at bounding box center [125, 280] width 109 height 16
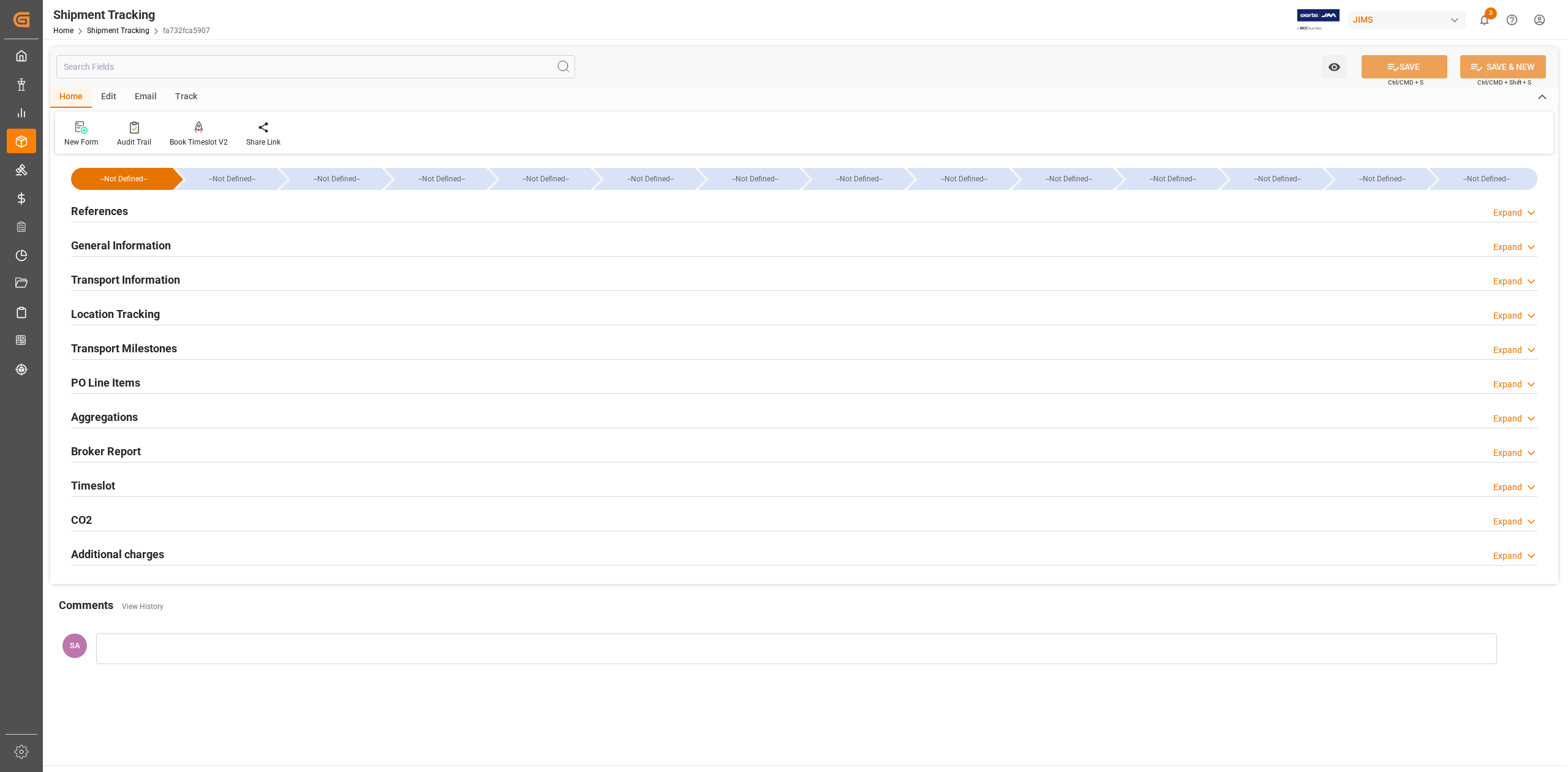
drag, startPoint x: 135, startPoint y: 241, endPoint x: 145, endPoint y: 247, distance: 11.7
click at [135, 241] on h2 "General Information" at bounding box center [120, 245] width 100 height 16
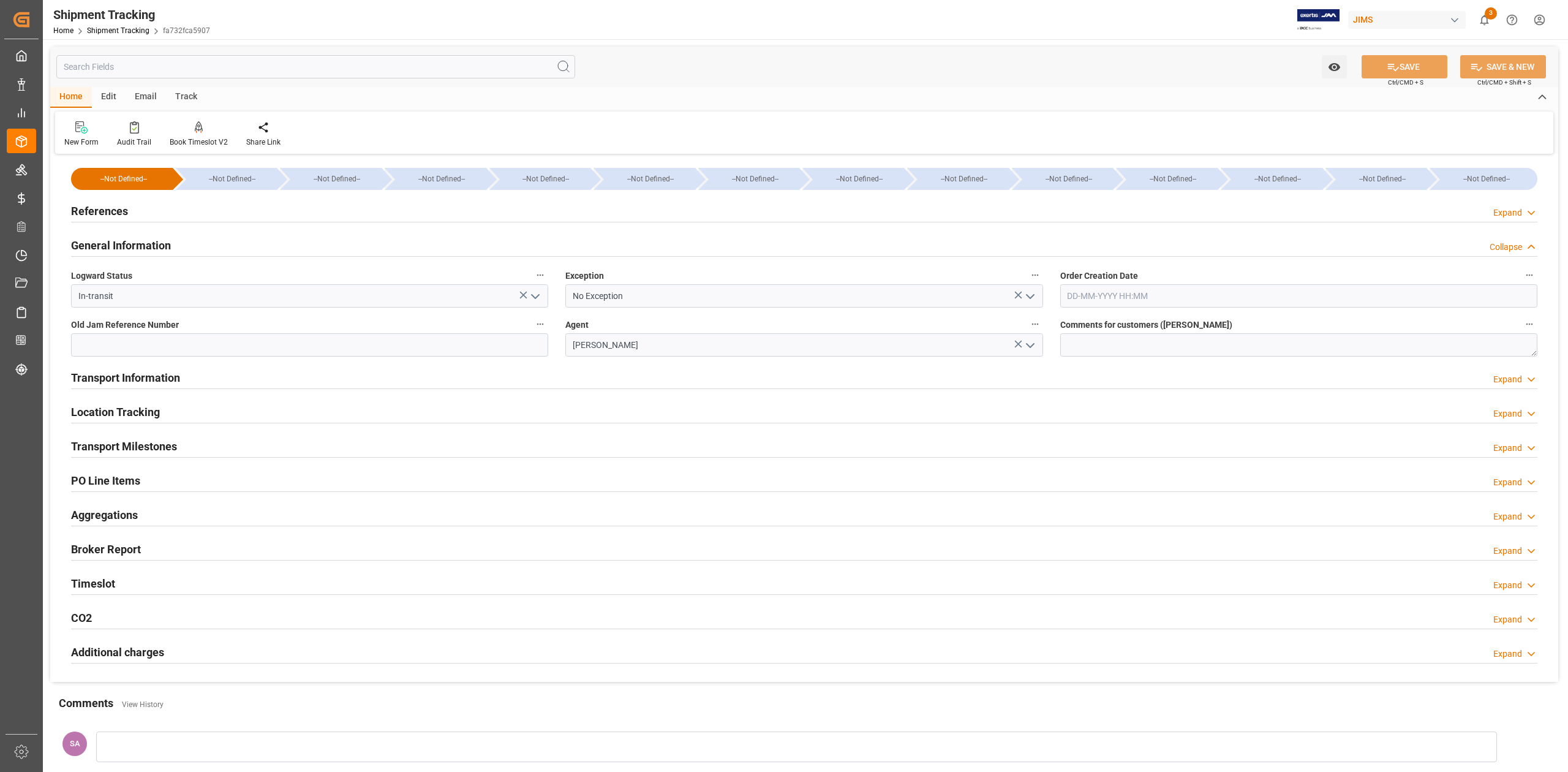
click at [140, 247] on h2 "General Information" at bounding box center [120, 245] width 100 height 16
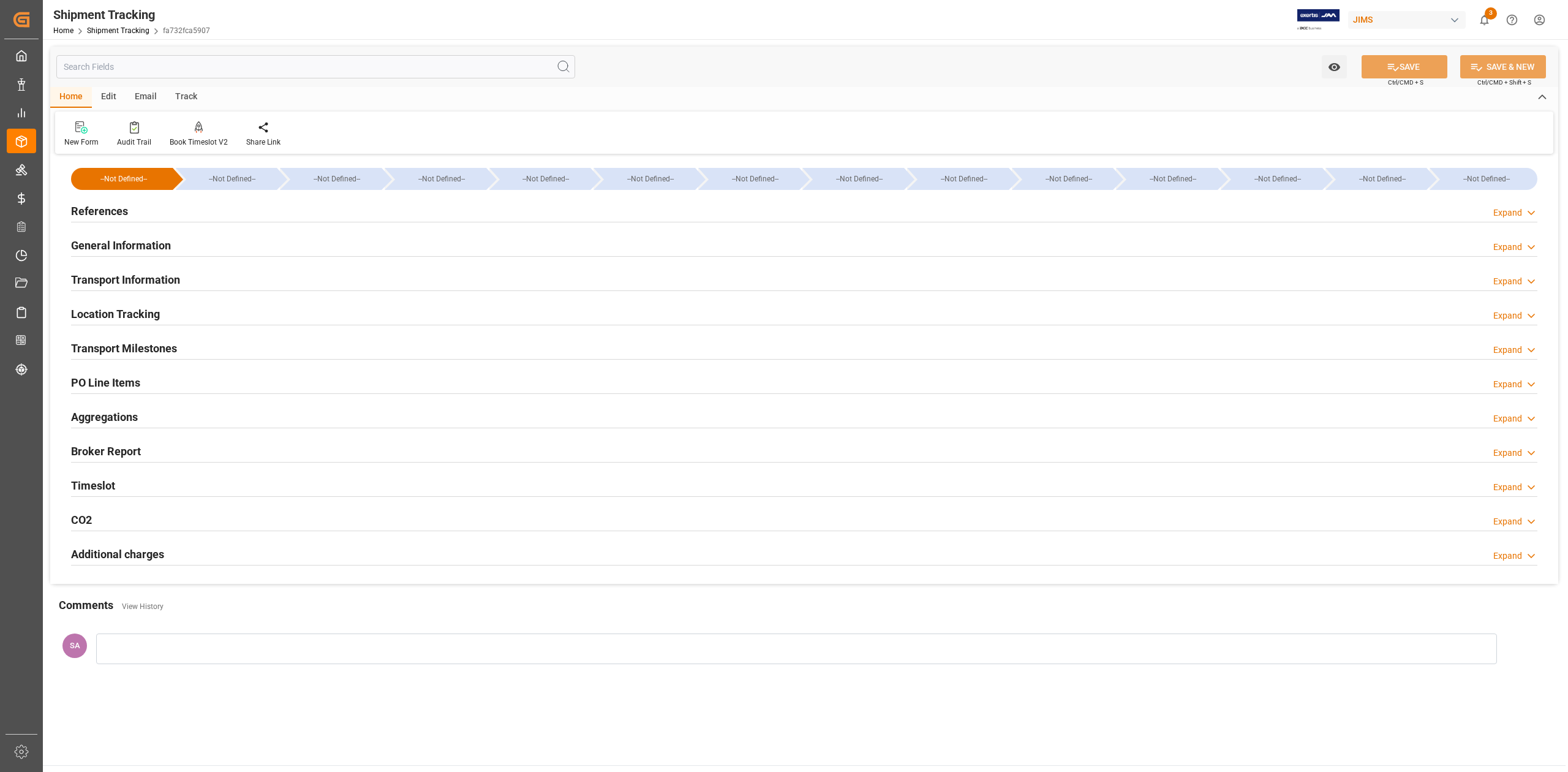
click at [114, 212] on h2 "References" at bounding box center [99, 211] width 57 height 16
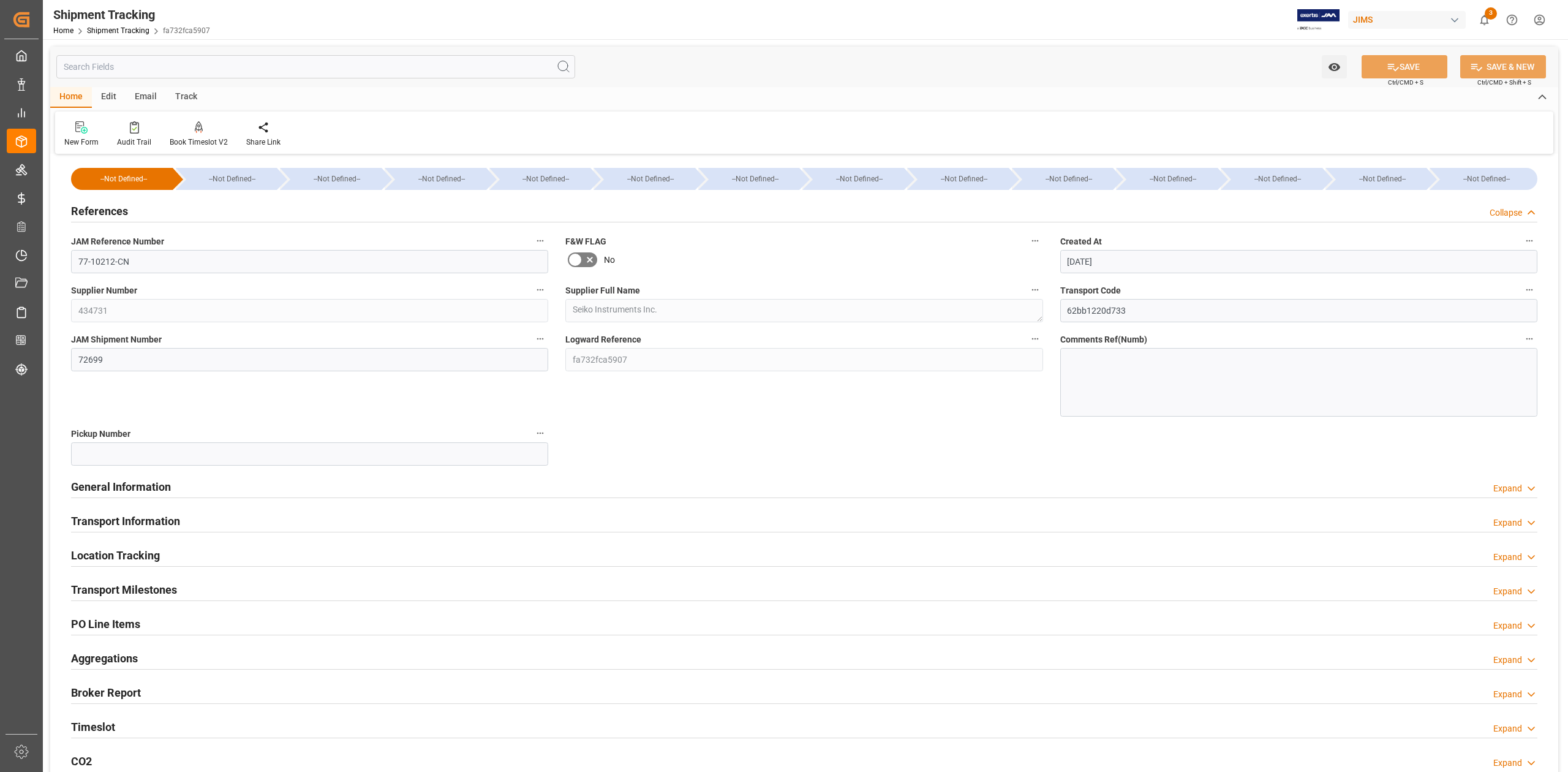
click at [114, 212] on h2 "References" at bounding box center [99, 211] width 57 height 16
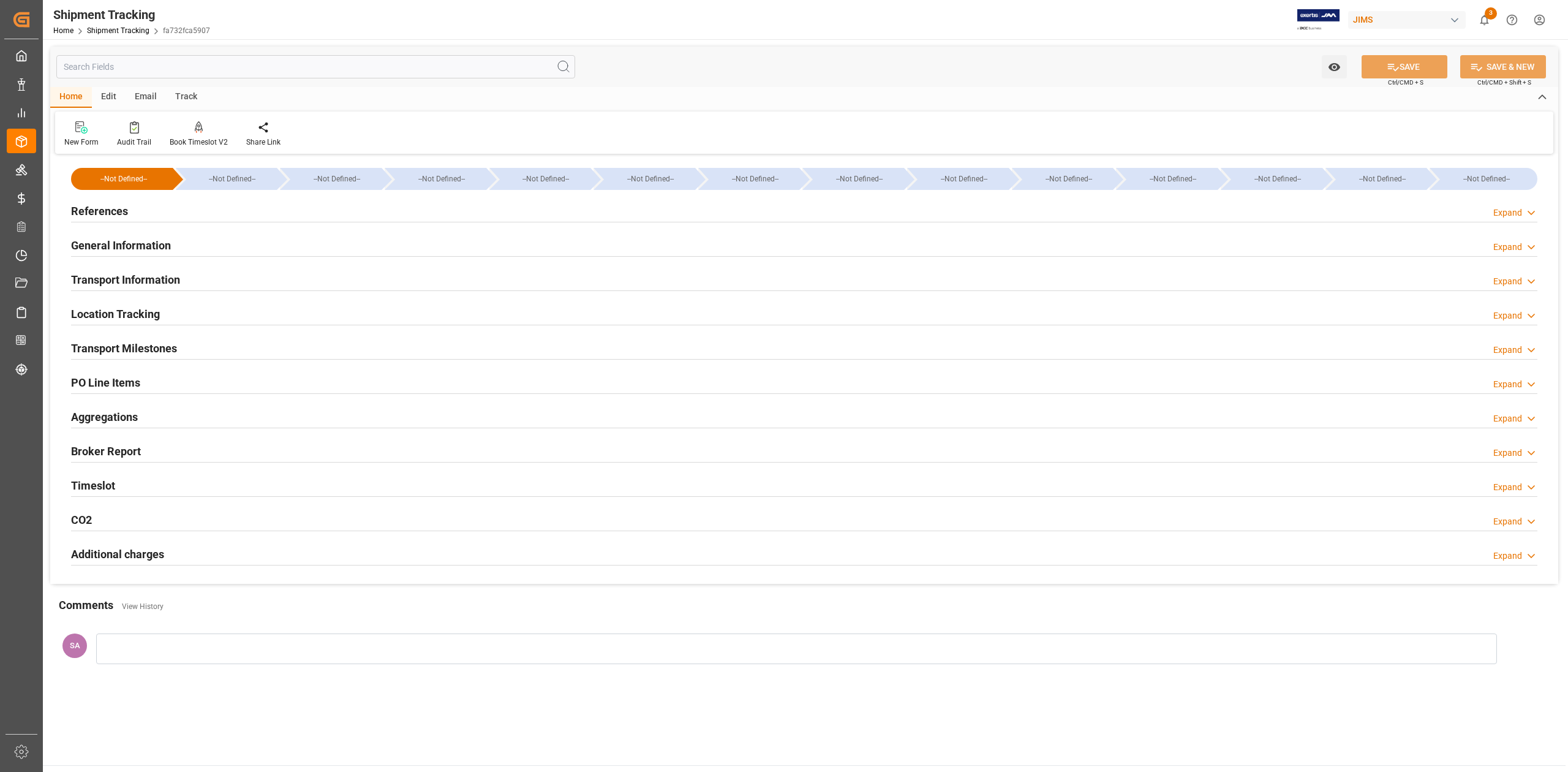
click at [132, 282] on h2 "Transport Information" at bounding box center [125, 280] width 109 height 16
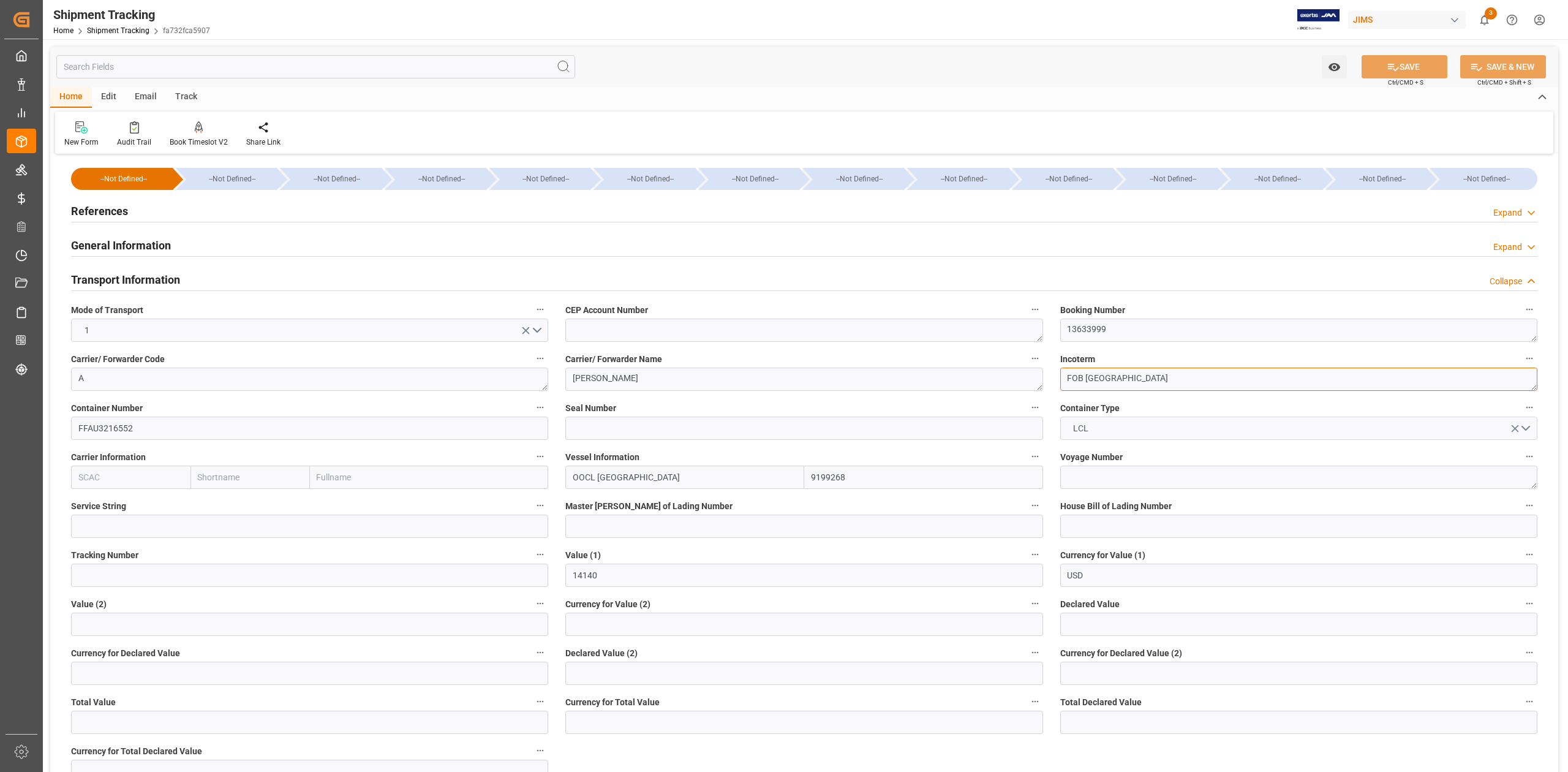
drag, startPoint x: 1137, startPoint y: 379, endPoint x: 1219, endPoint y: 430, distance: 96.6
click at [1032, 377] on div "--Not Defined-- --Not Defined-- --Not Defined-- --Not Defined-- --Not Defined--…" at bounding box center [804, 615] width 1508 height 916
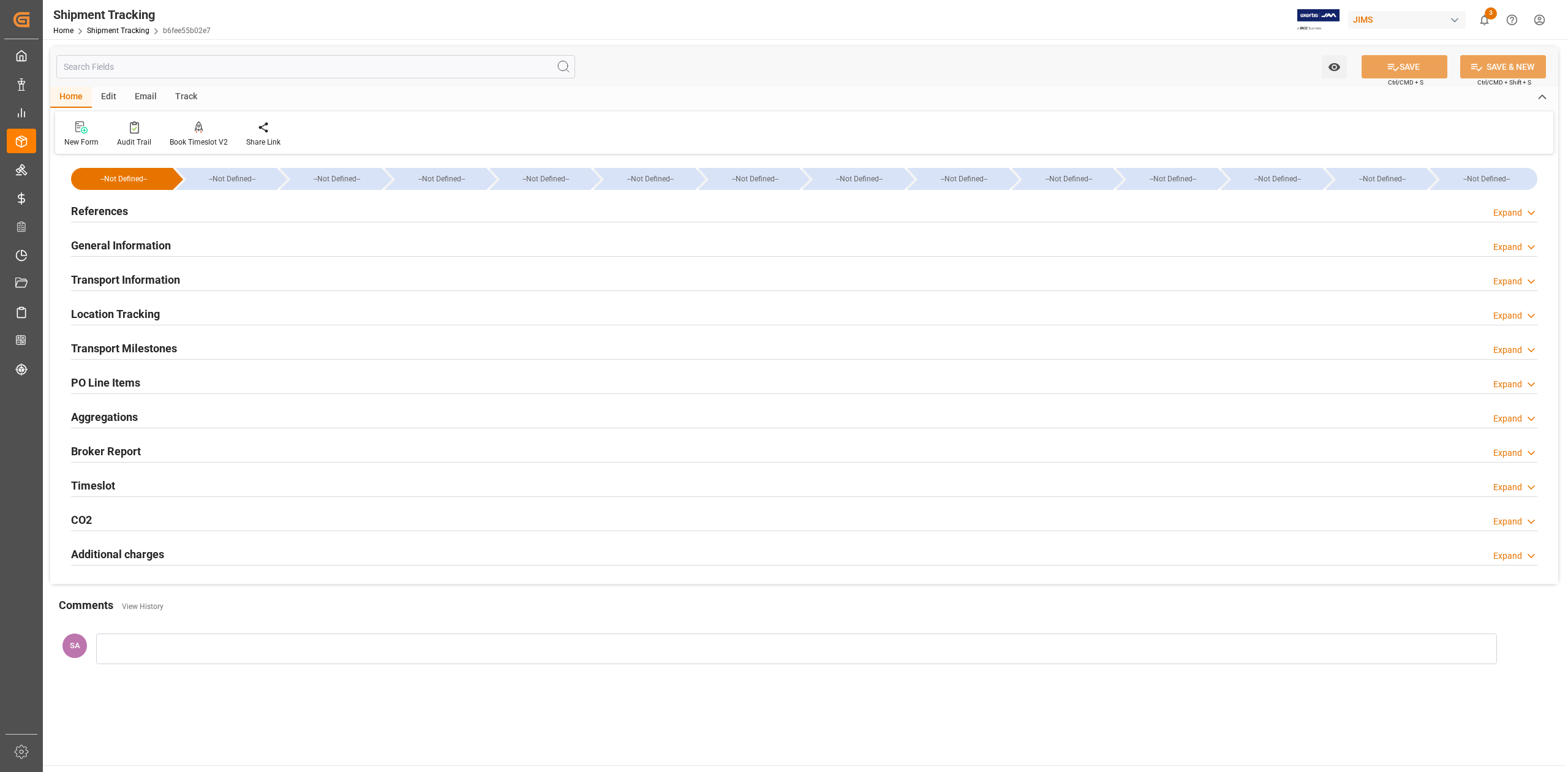
type input "[DATE]"
click at [142, 246] on h2 "General Information" at bounding box center [120, 245] width 100 height 16
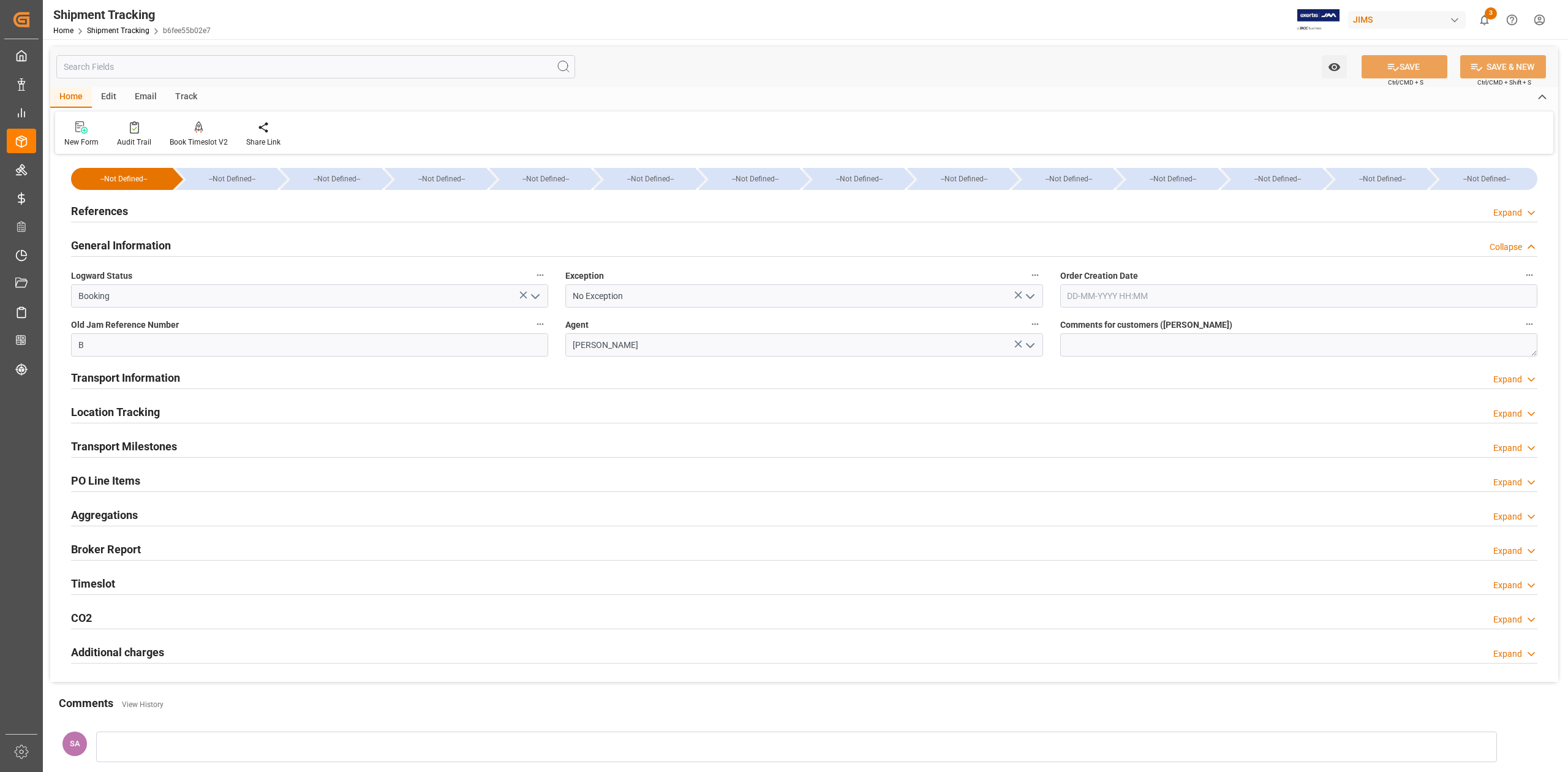
click at [103, 216] on h2 "References" at bounding box center [99, 211] width 57 height 16
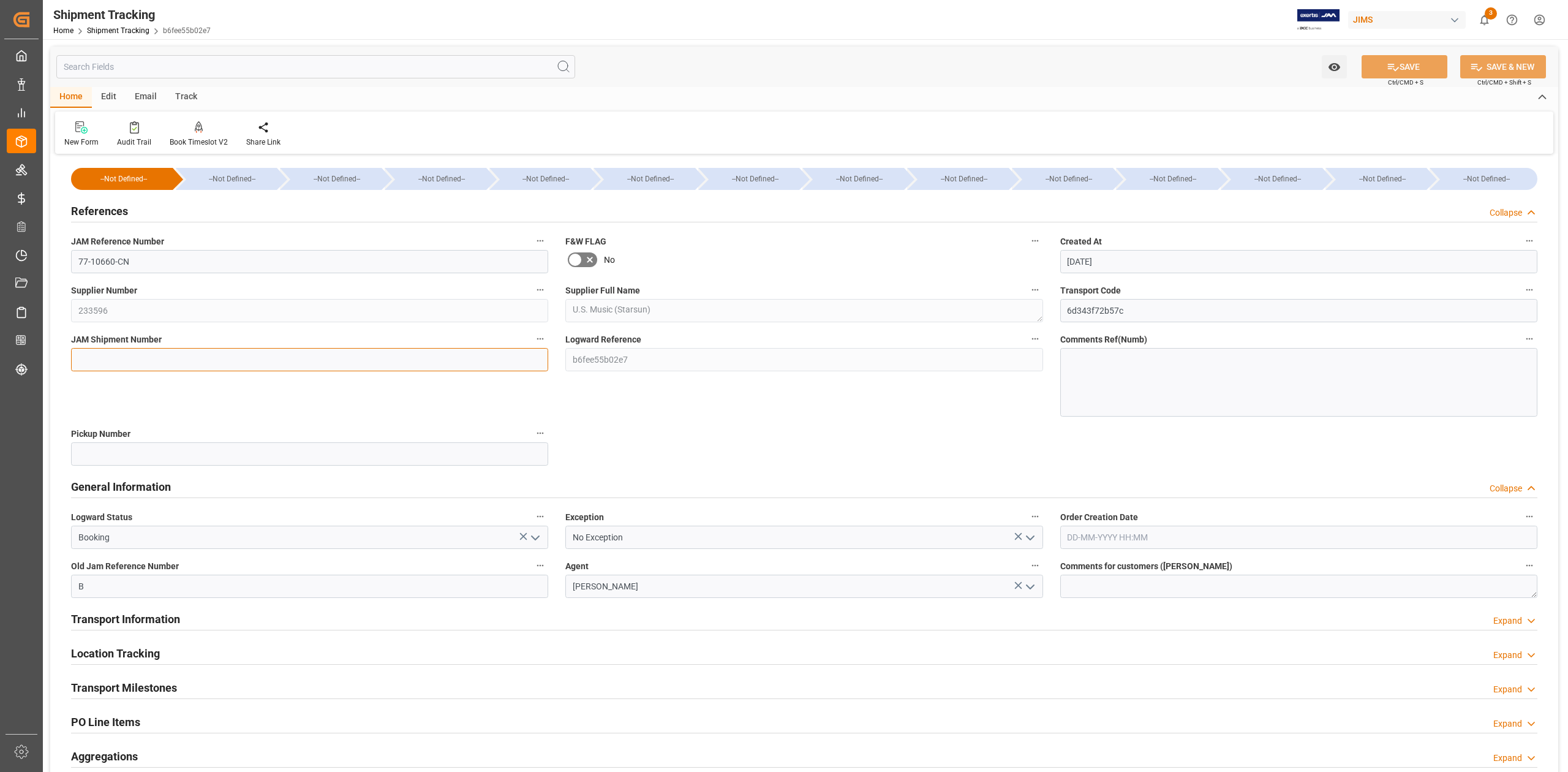
click at [134, 348] on input at bounding box center [309, 359] width 477 height 24
paste input "72720"
type input "72720"
click at [1395, 67] on icon at bounding box center [1393, 67] width 11 height 7
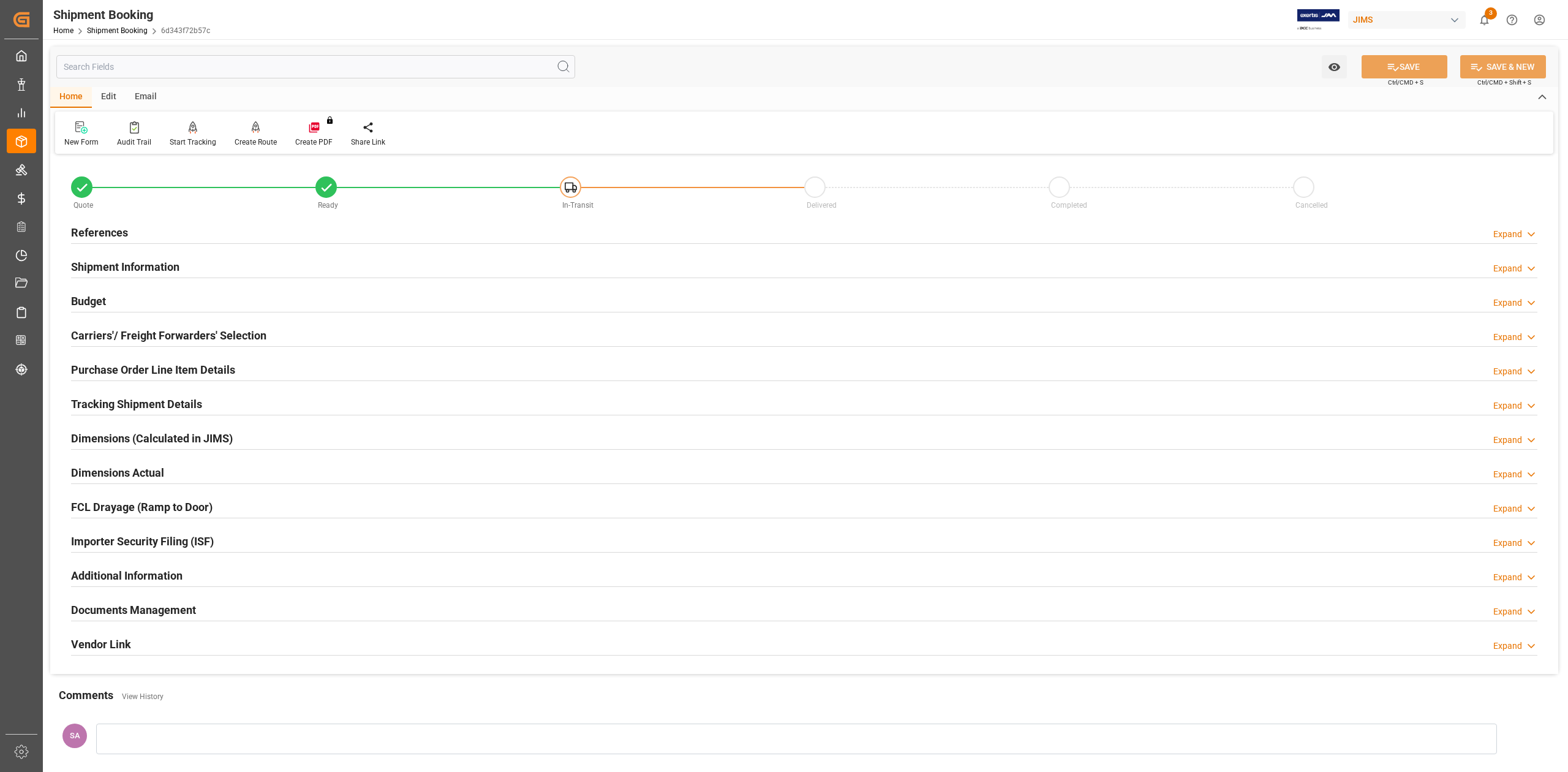
click at [108, 397] on h2 "Tracking Shipment Details" at bounding box center [137, 404] width 131 height 16
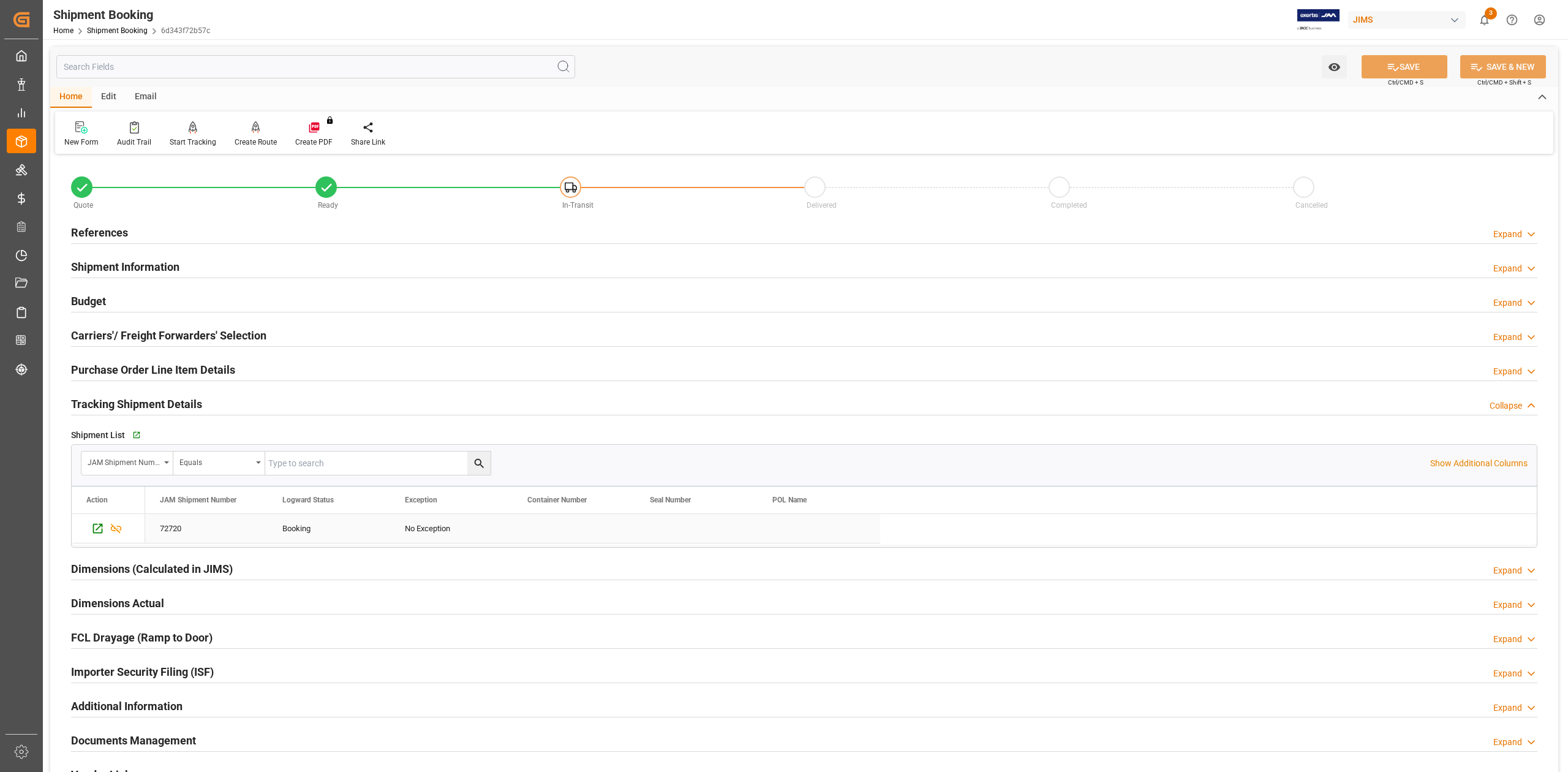
click at [196, 525] on div "72720" at bounding box center [207, 528] width 123 height 29
click at [86, 294] on h2 "Budget" at bounding box center [88, 301] width 35 height 16
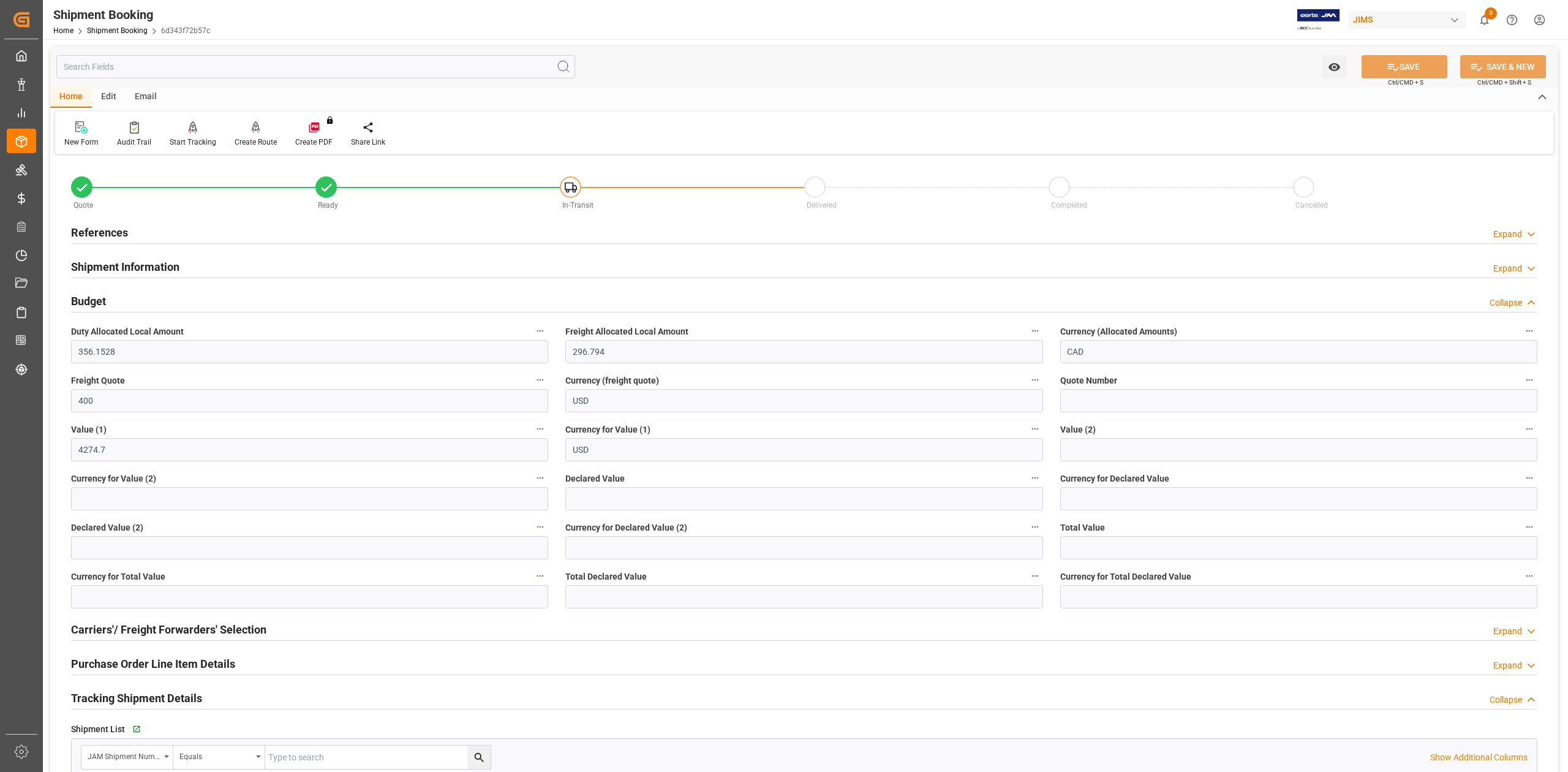
click at [96, 226] on h2 "References" at bounding box center [99, 232] width 57 height 16
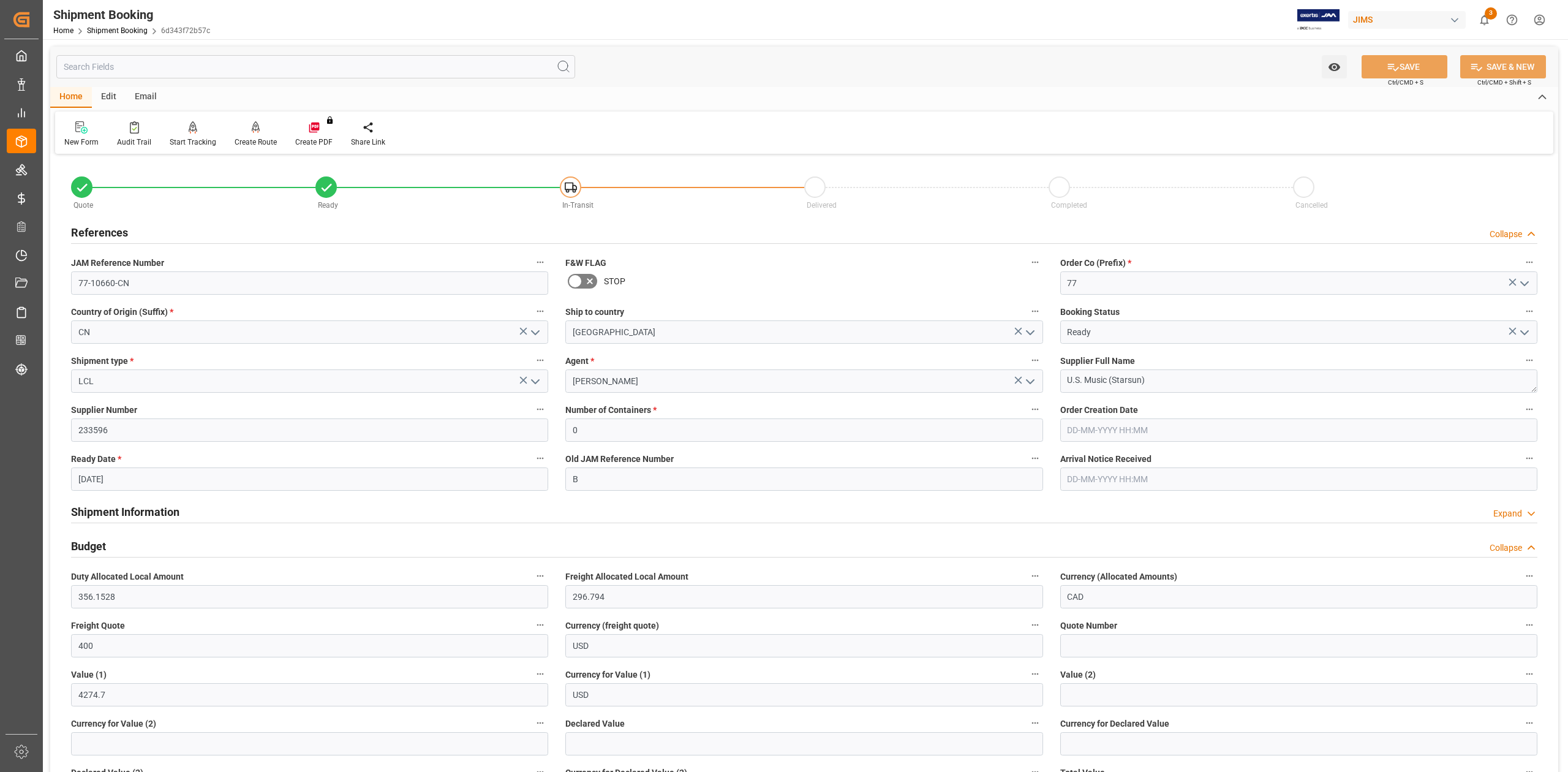
click at [155, 507] on h2 "Shipment Information" at bounding box center [125, 511] width 109 height 16
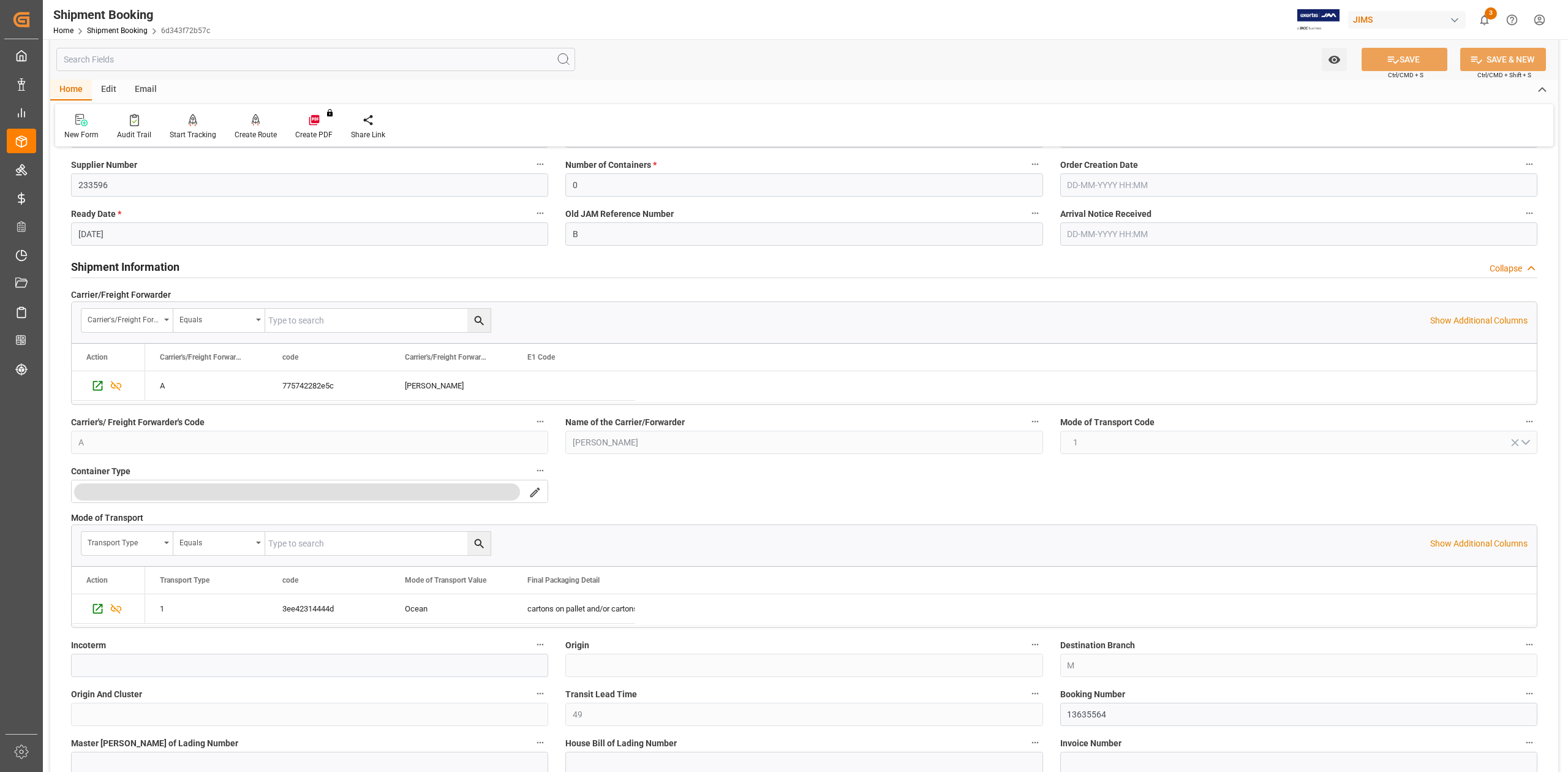
scroll to position [408, 0]
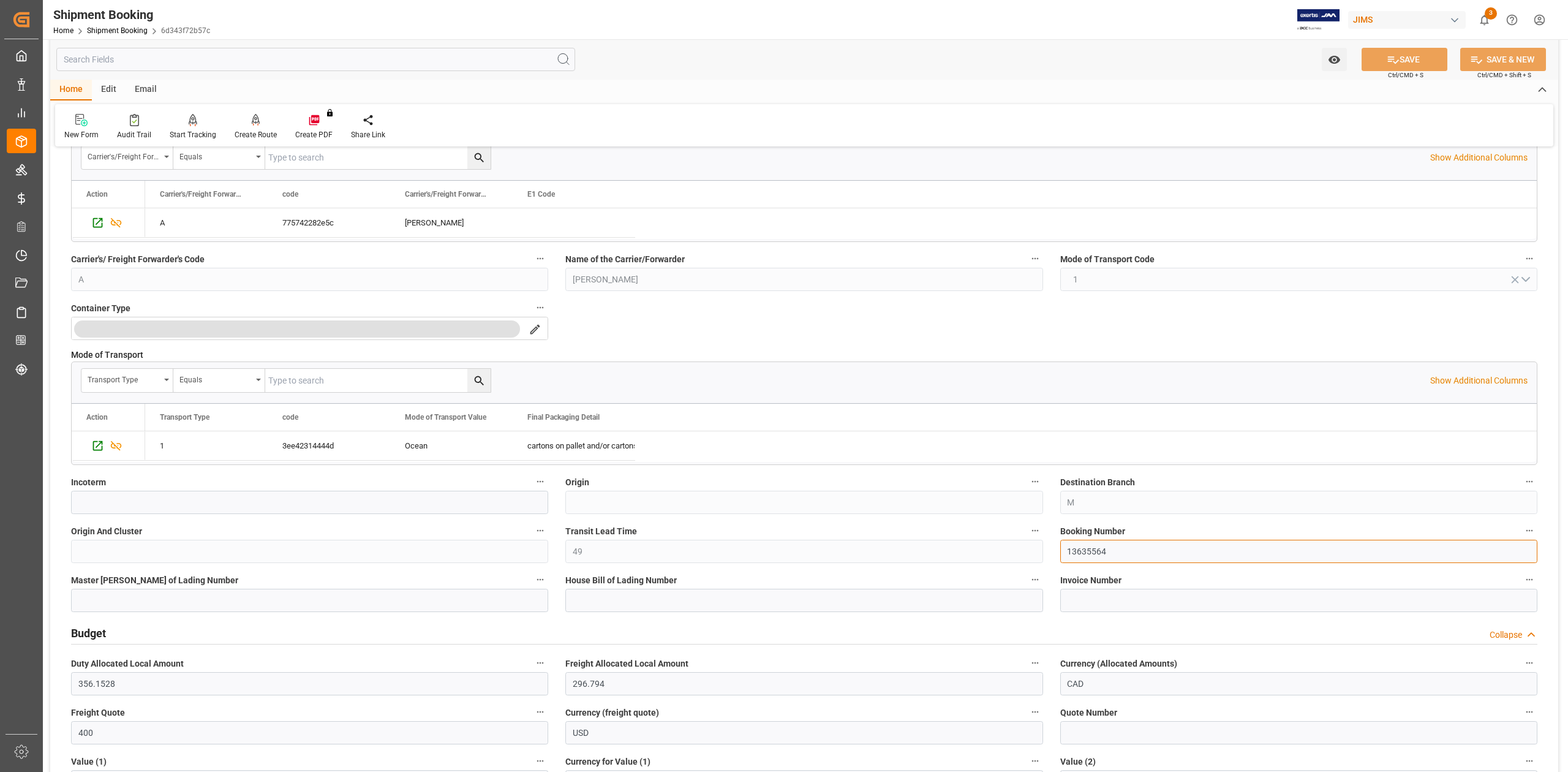
click at [1101, 549] on input "13635564" at bounding box center [1299, 551] width 477 height 24
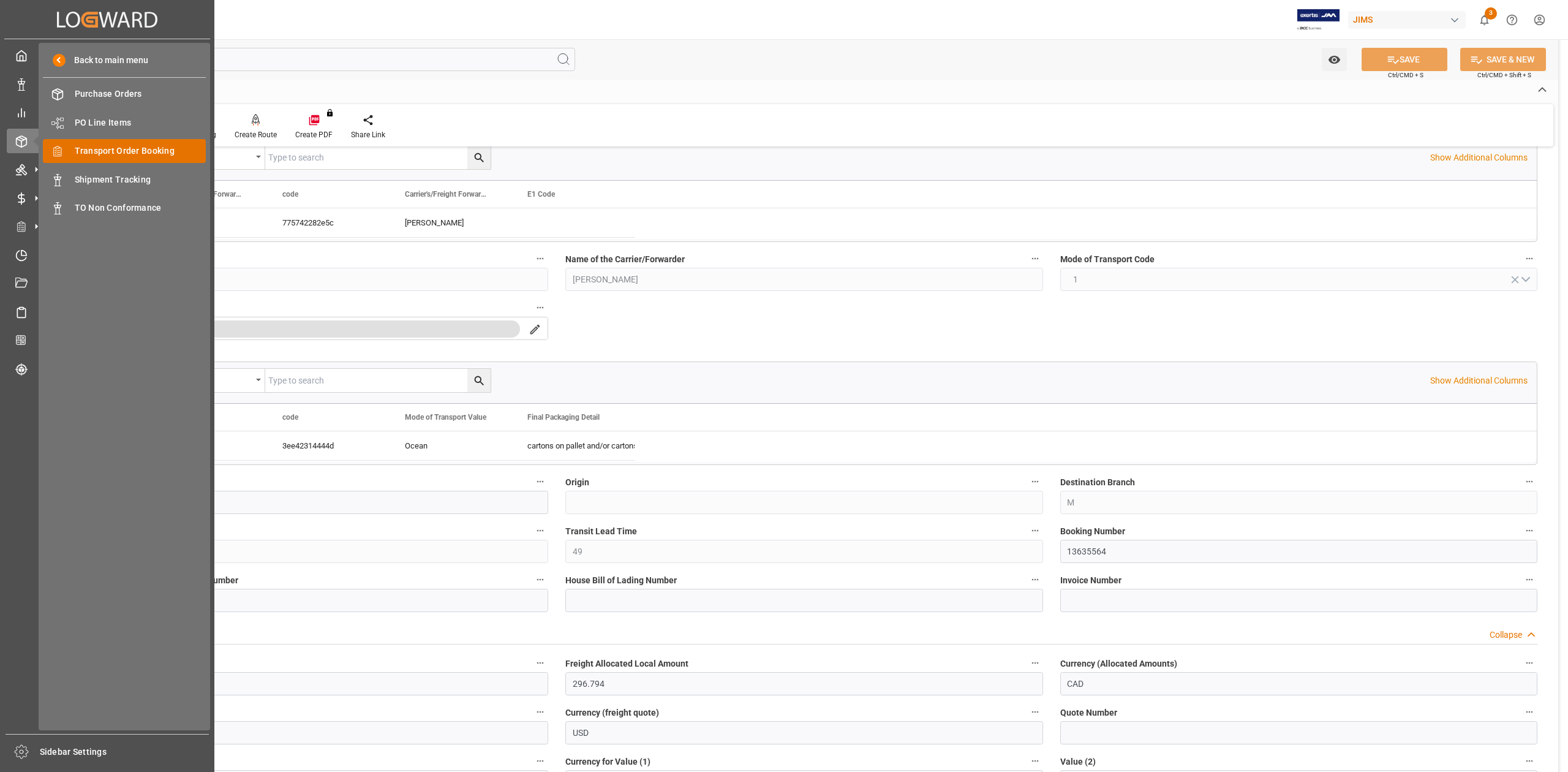
click at [135, 150] on span "Transport Order Booking" at bounding box center [140, 151] width 131 height 13
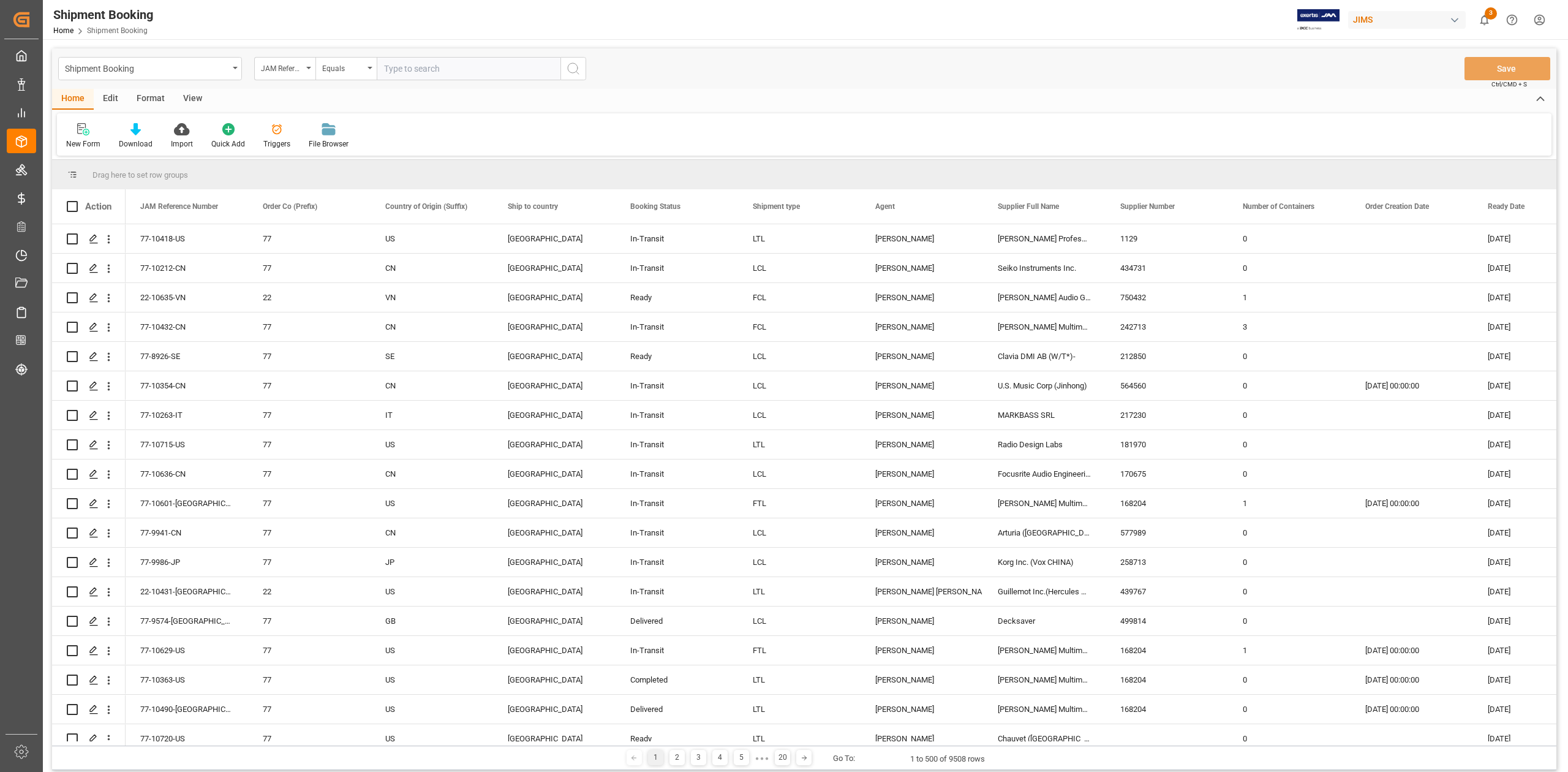
click at [416, 63] on input "text" at bounding box center [468, 69] width 184 height 24
type input "77-10522-CN"
click at [570, 70] on icon "search button" at bounding box center [574, 69] width 15 height 15
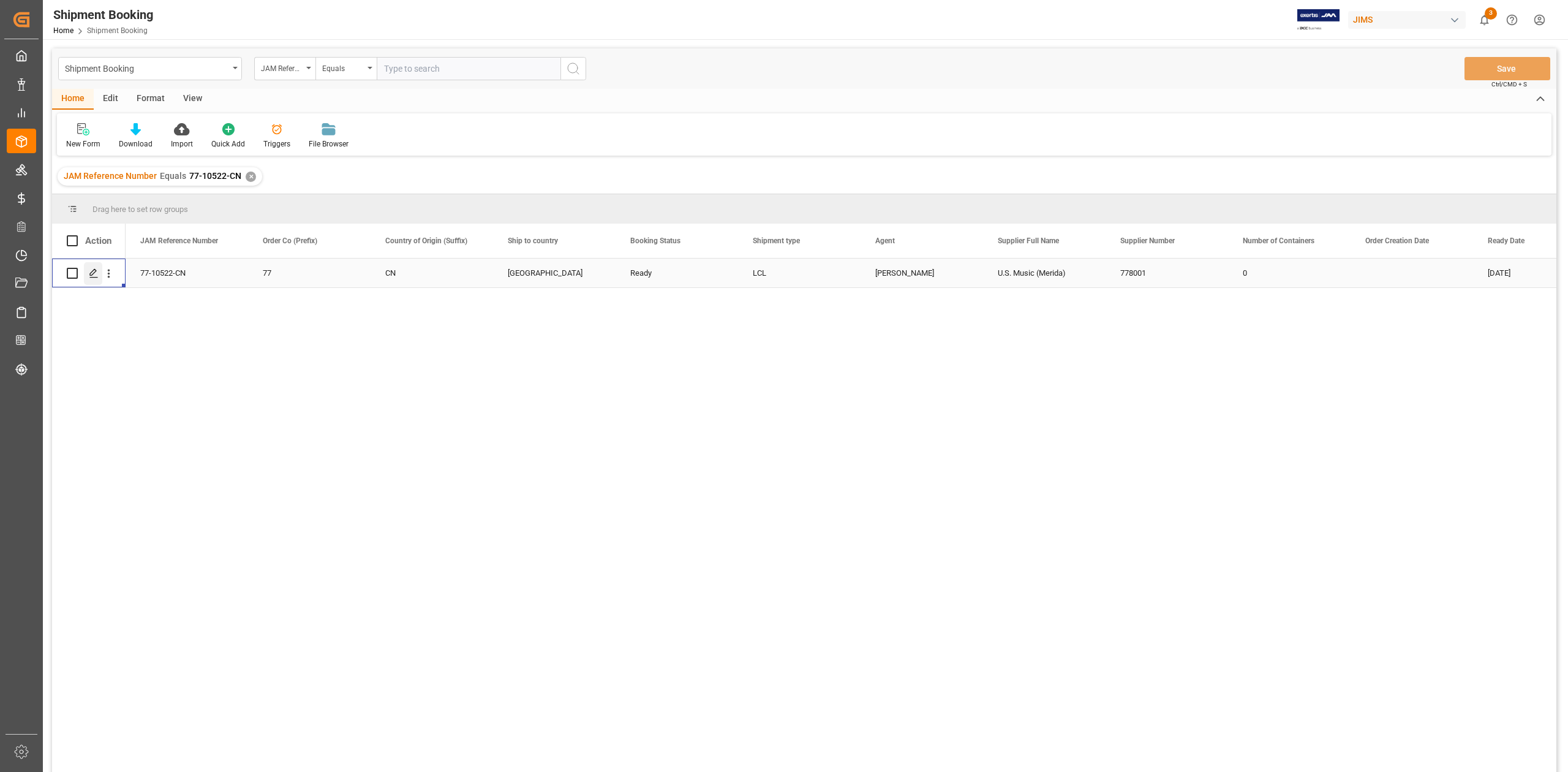
click at [94, 272] on polygon "Press SPACE to select this row." at bounding box center [93, 272] width 6 height 6
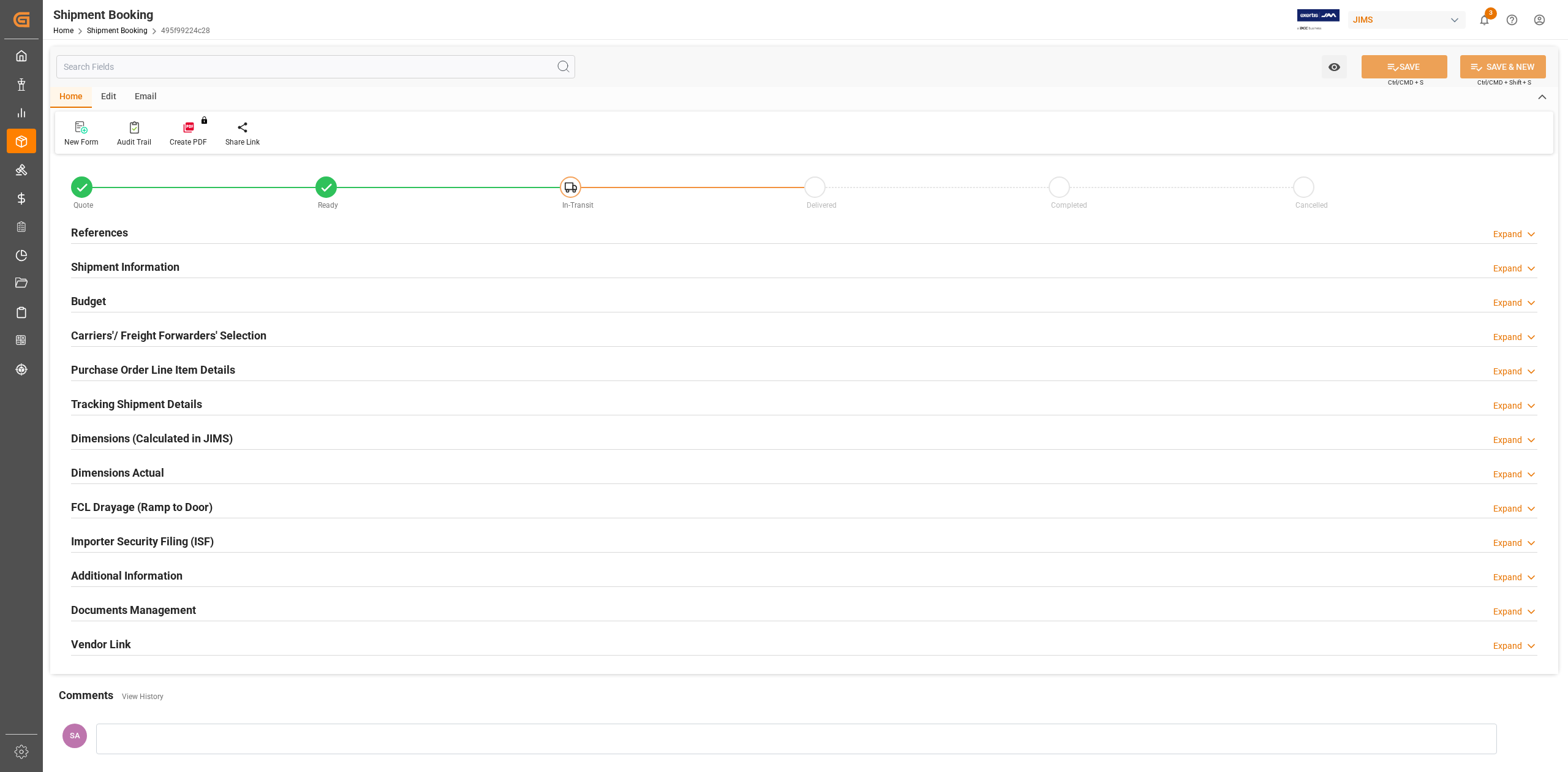
type input "175.515"
type input "146.2625"
type input "2106.6"
click at [128, 258] on h2 "Shipment Information" at bounding box center [125, 266] width 109 height 16
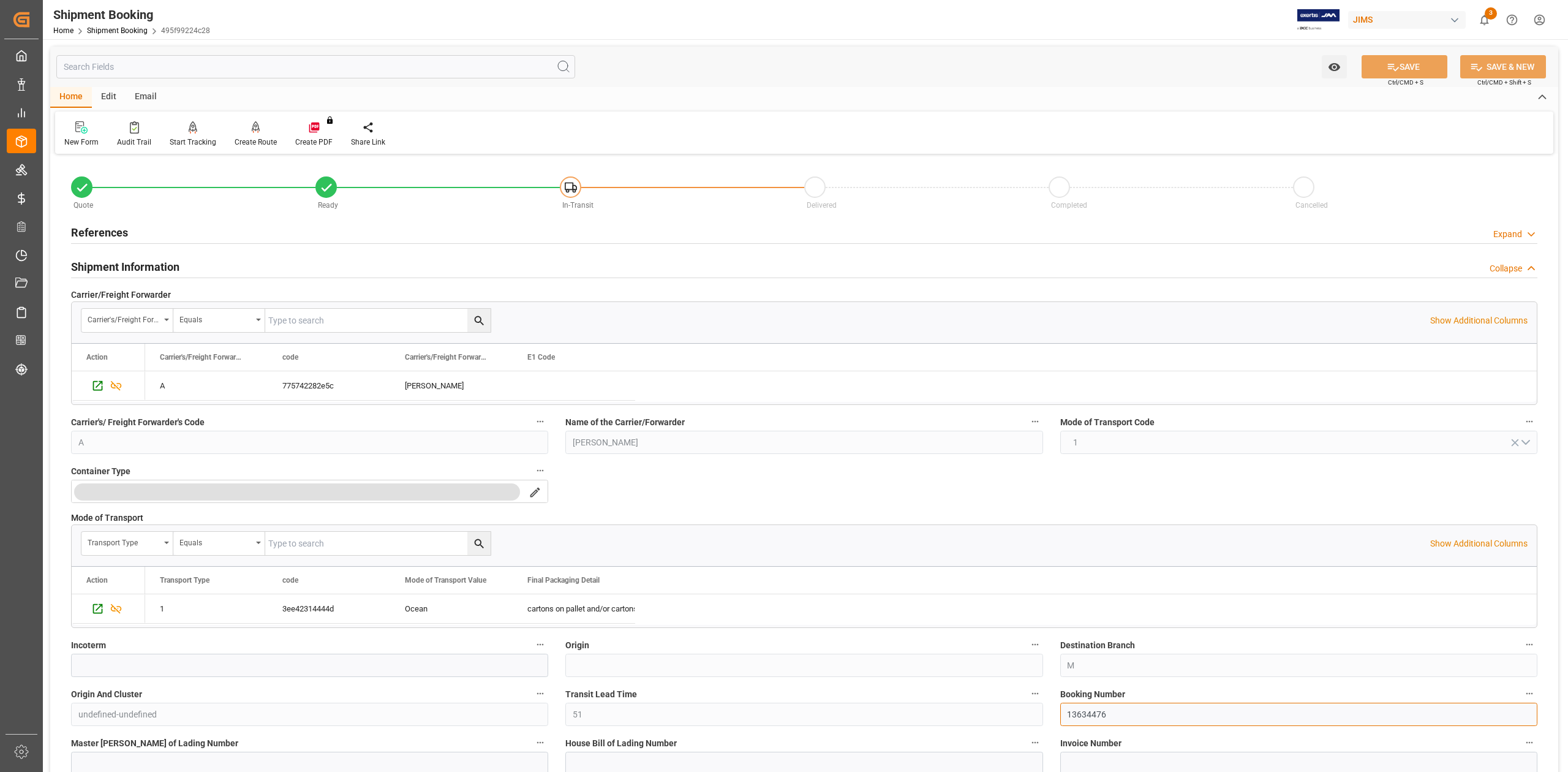
click at [1087, 716] on input "13634476" at bounding box center [1299, 714] width 477 height 24
click at [111, 263] on h2 "Shipment Information" at bounding box center [125, 266] width 109 height 16
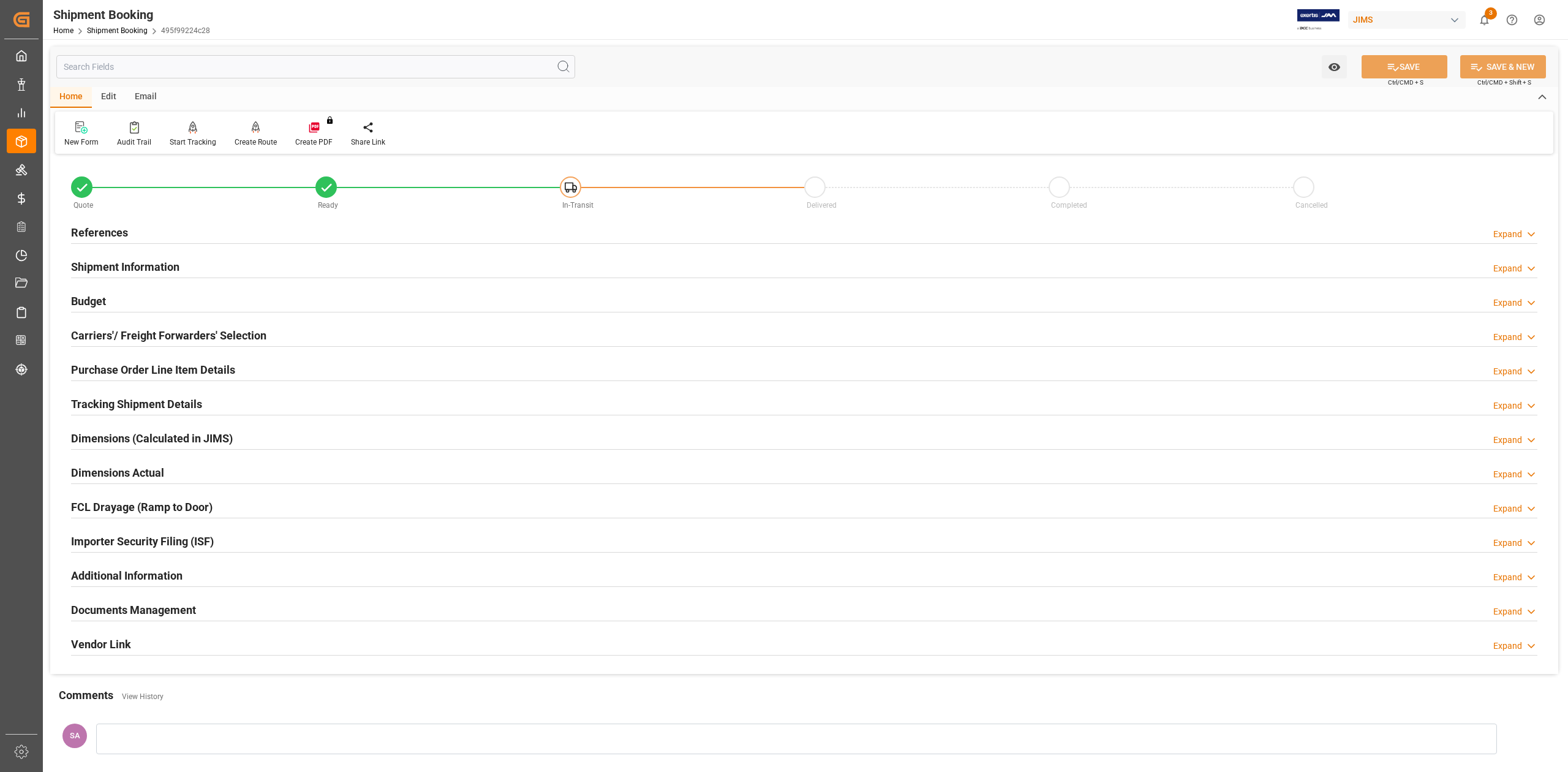
click at [98, 297] on h2 "Budget" at bounding box center [88, 301] width 35 height 16
